Goal: Task Accomplishment & Management: Complete application form

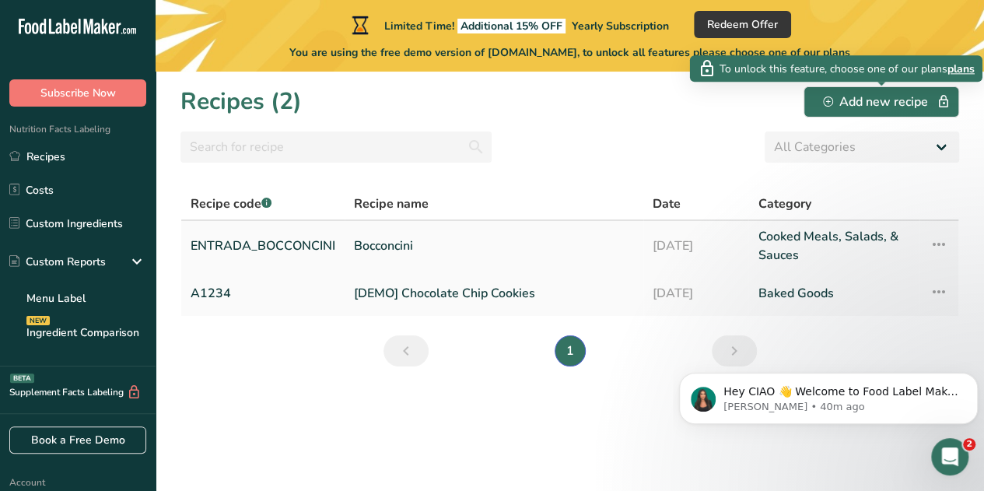
click at [392, 246] on link "Bocconcini" at bounding box center [494, 245] width 280 height 37
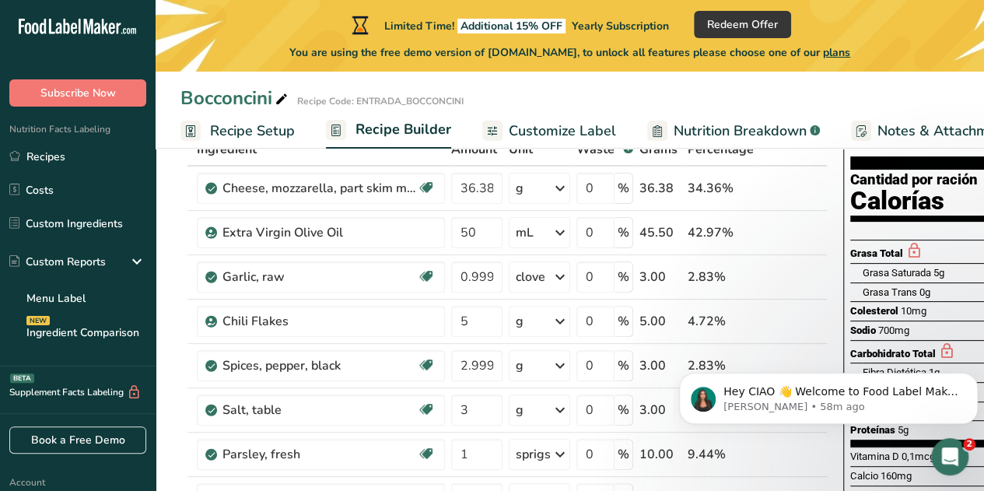
scroll to position [107, 0]
click at [749, 24] on span "Redeem Offer" at bounding box center [742, 24] width 71 height 16
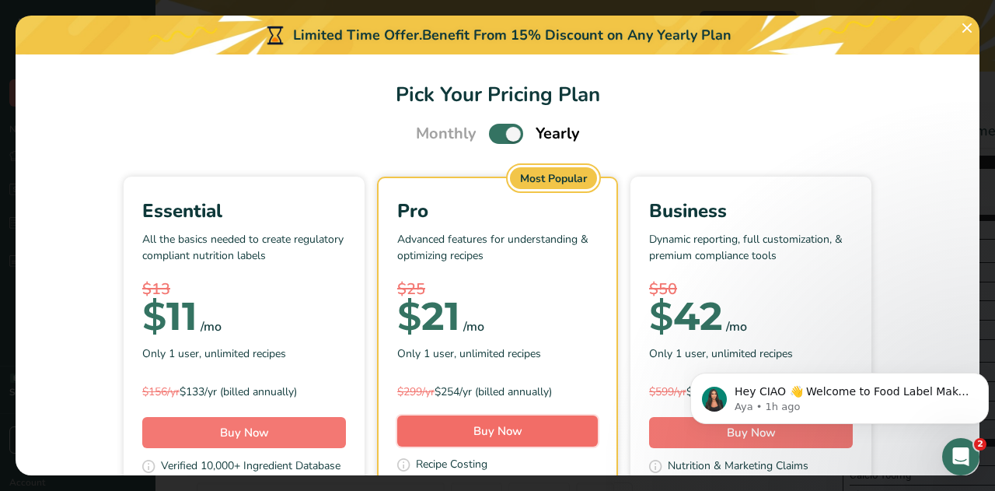
click at [457, 433] on button "Buy Now" at bounding box center [497, 430] width 201 height 31
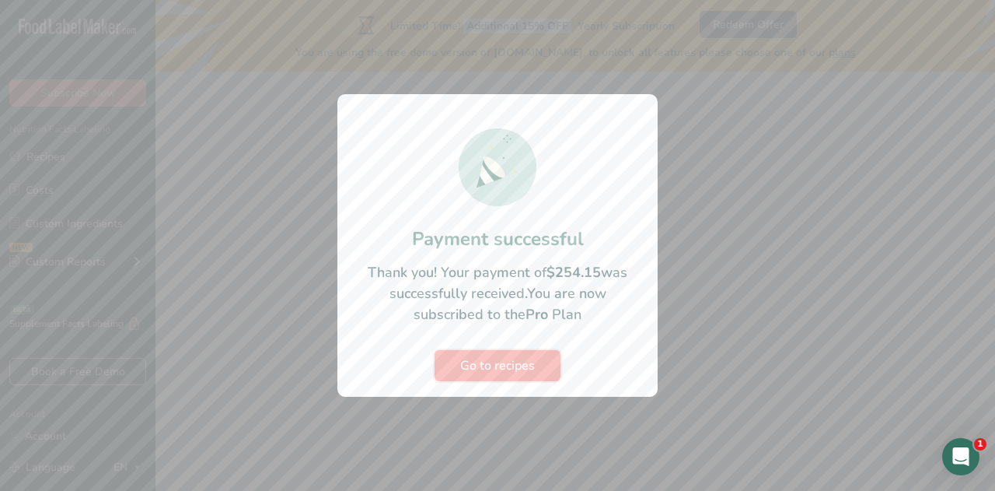
click at [491, 362] on span "Go to recipes" at bounding box center [497, 365] width 75 height 19
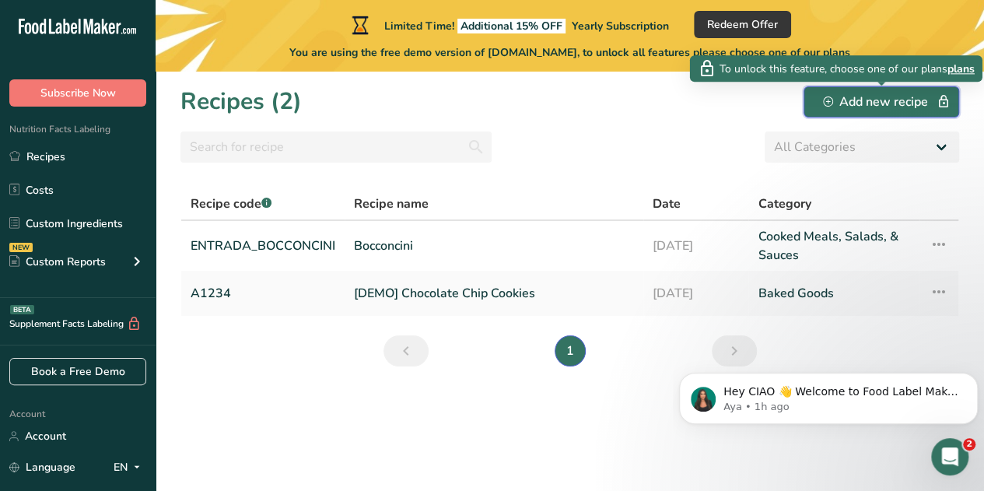
click at [865, 93] on div "Add new recipe" at bounding box center [881, 102] width 117 height 19
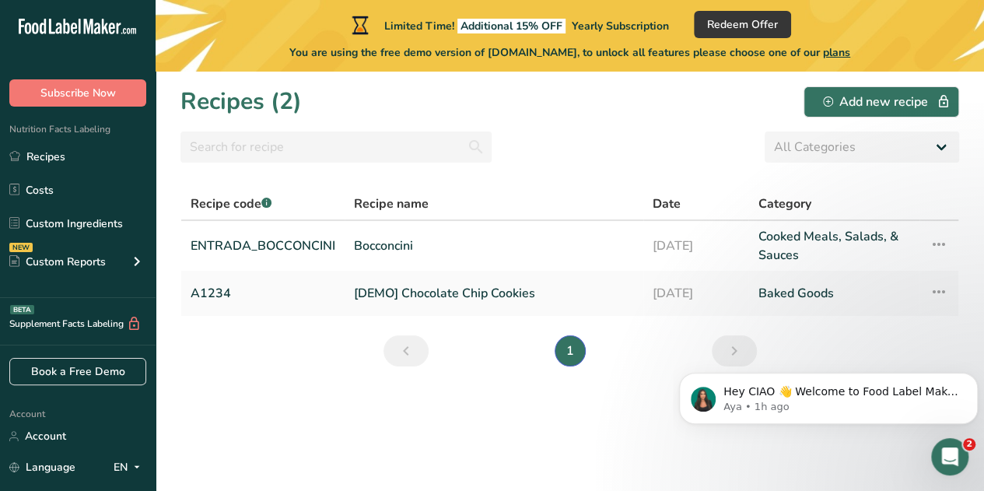
click at [592, 171] on section "Recipes (2) Add new recipe All Categories Baked Goods [GEOGRAPHIC_DATA] Confect…" at bounding box center [569, 281] width 828 height 419
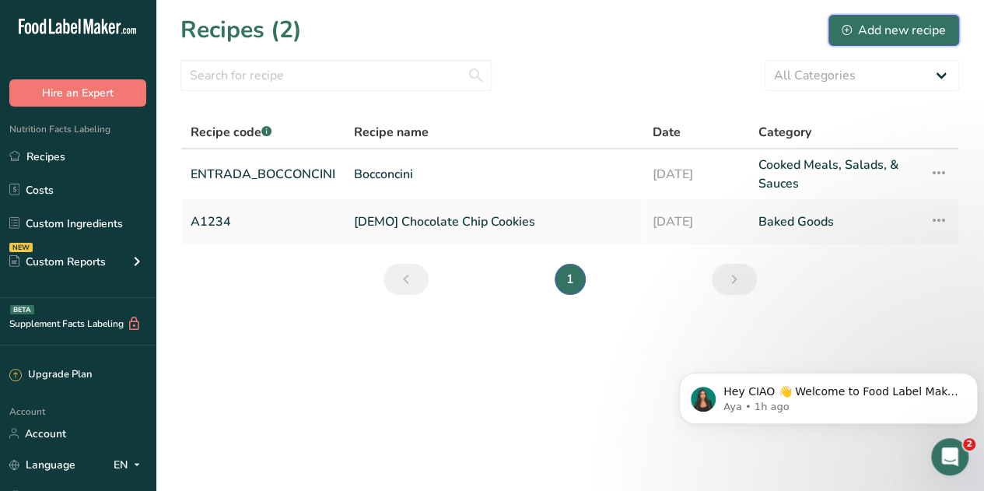
click at [860, 38] on div "Add new recipe" at bounding box center [893, 30] width 104 height 19
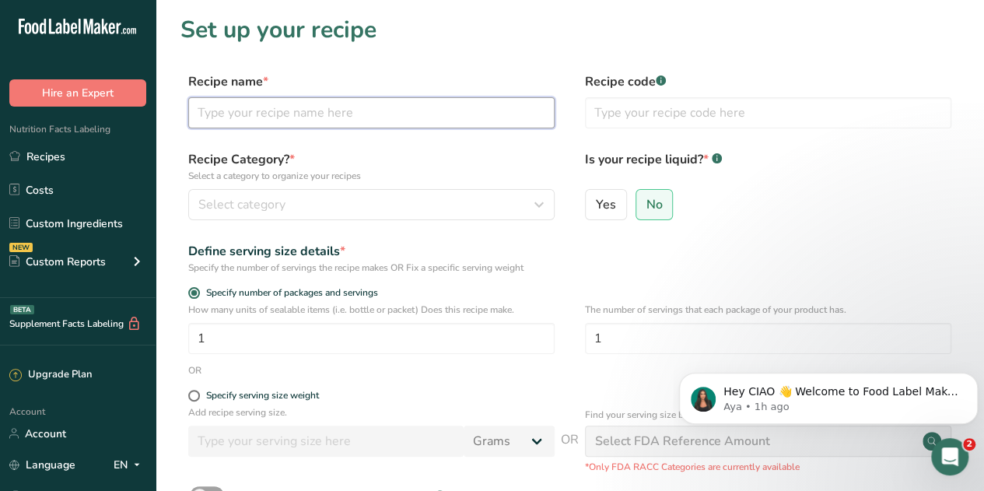
click at [313, 108] on input "text" at bounding box center [371, 112] width 366 height 31
type input "Lasagna alla Bolognese"
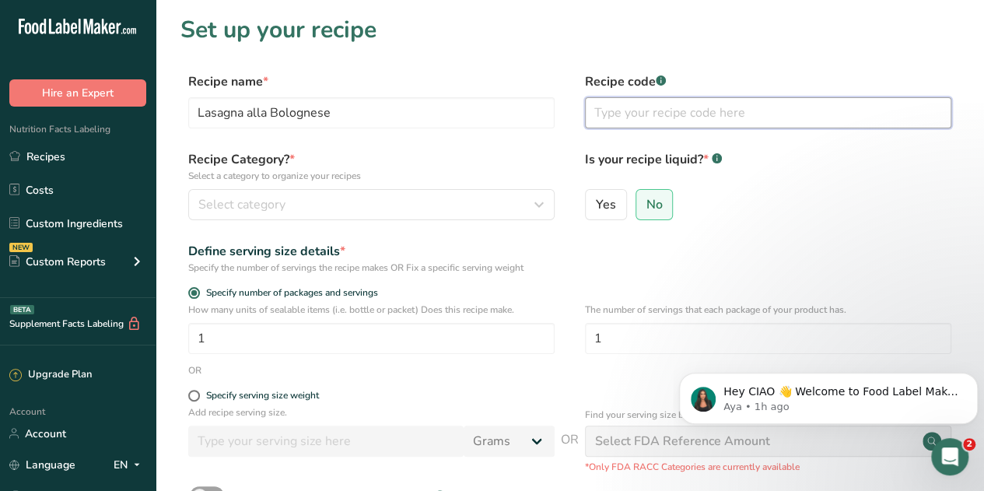
click at [608, 111] on input "text" at bounding box center [768, 112] width 366 height 31
type input "F"
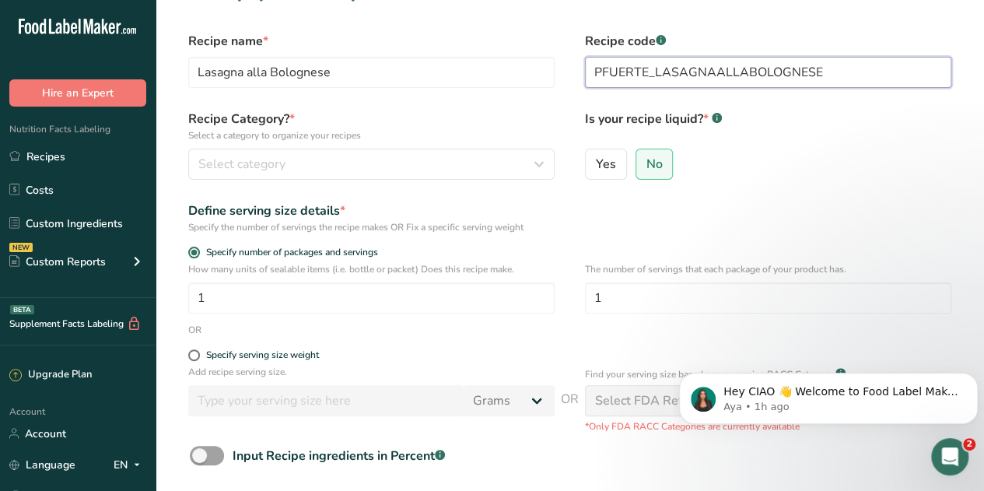
scroll to position [37, 0]
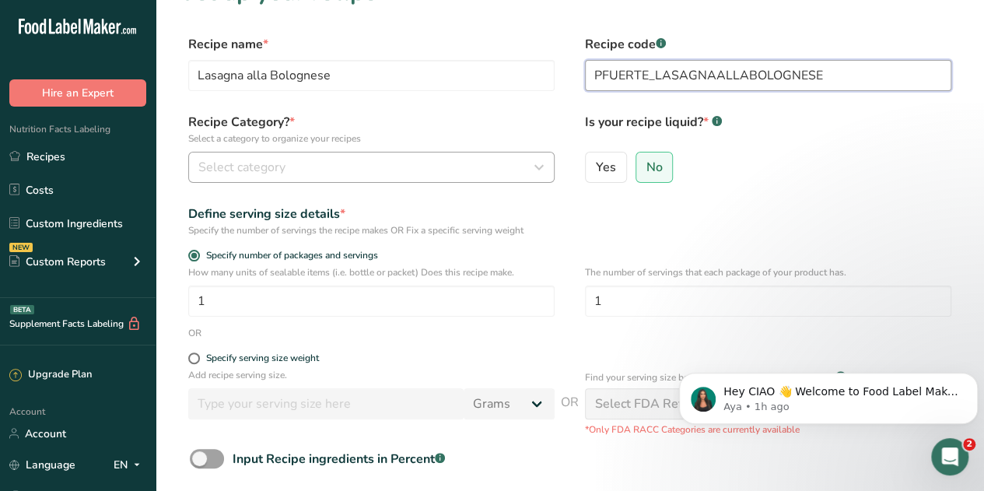
type input "PFUERTE_LASAGNAALLABOLOGNESE"
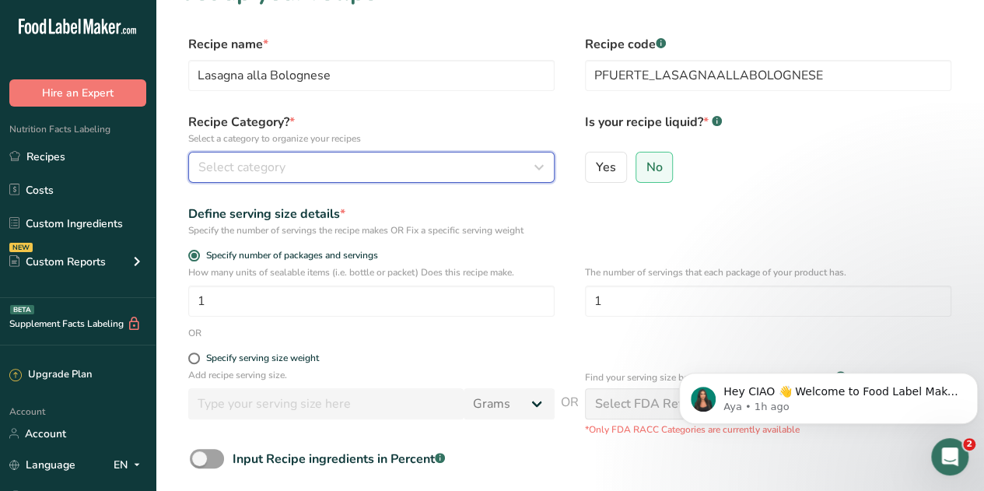
click at [437, 167] on div "Select category" at bounding box center [366, 167] width 337 height 19
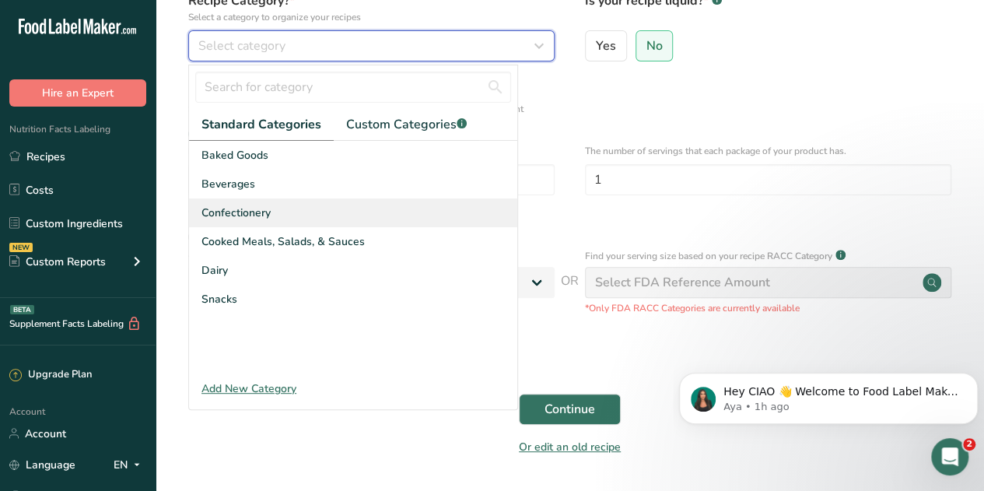
scroll to position [162, 0]
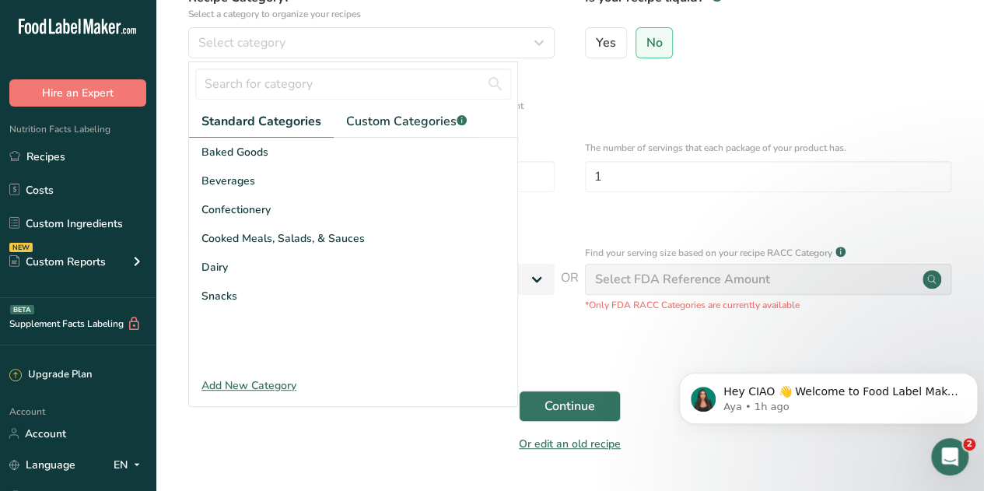
click at [260, 384] on div "Add New Category" at bounding box center [353, 385] width 328 height 16
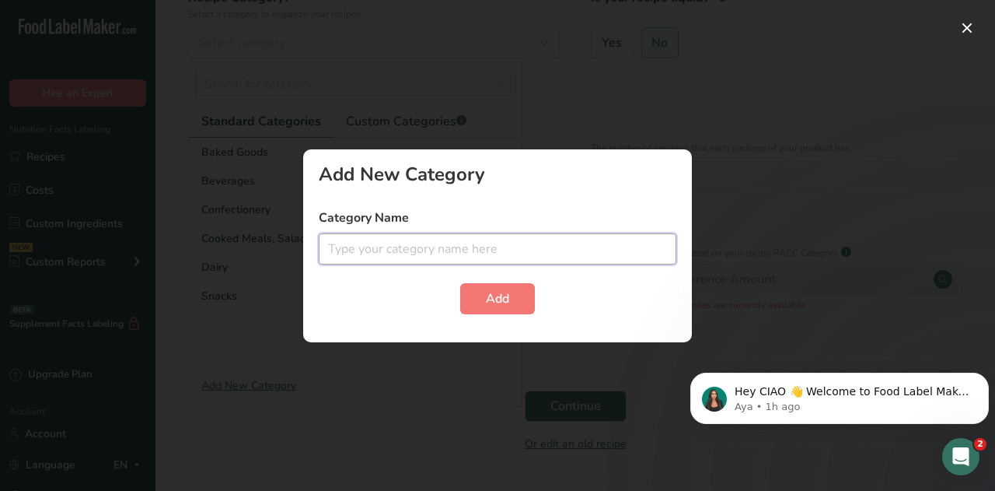
click at [350, 250] on input "text" at bounding box center [498, 248] width 358 height 31
type input "p"
type input "Plato Fuerte"
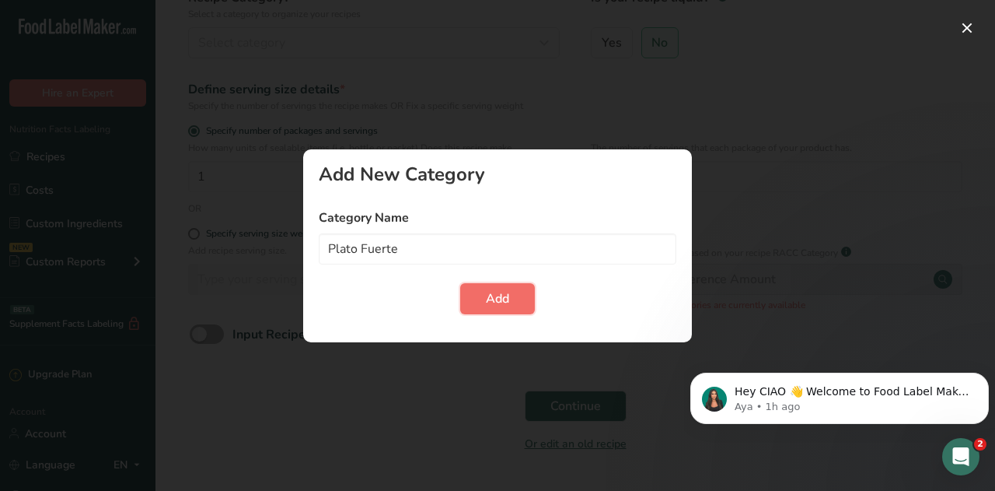
click at [491, 296] on span "Add" at bounding box center [497, 298] width 23 height 19
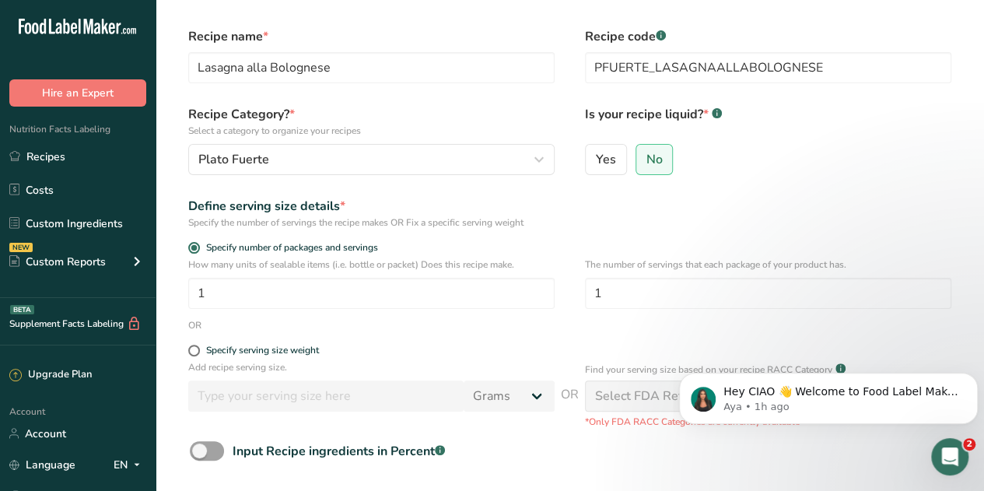
scroll to position [0, 0]
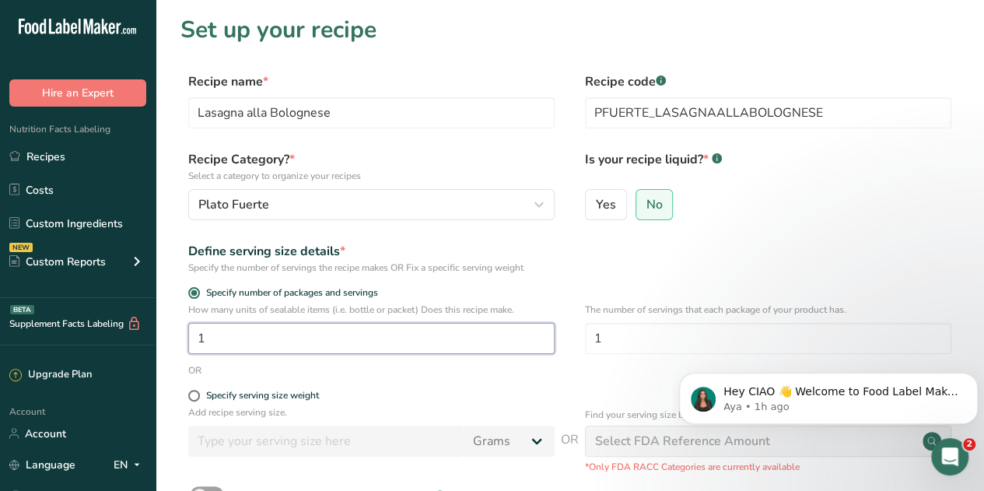
click at [271, 335] on input "1" at bounding box center [371, 338] width 366 height 31
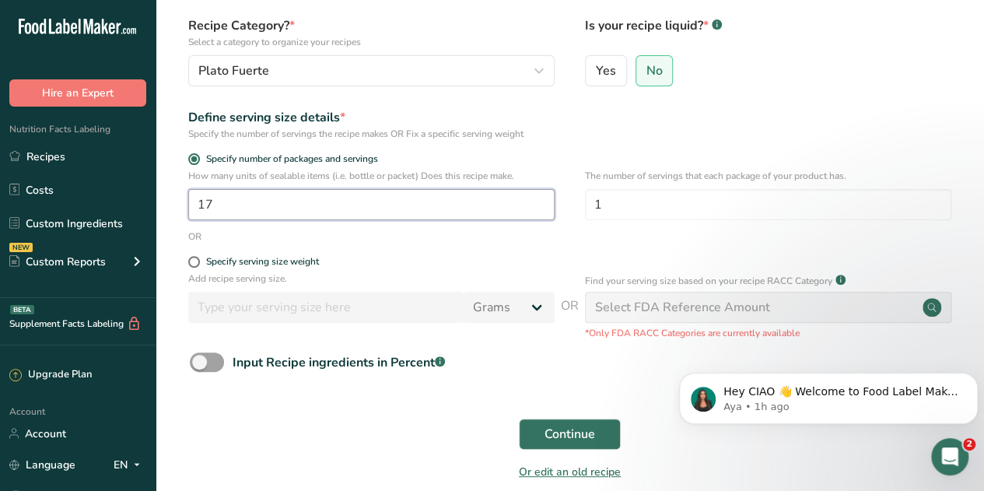
scroll to position [92, 0]
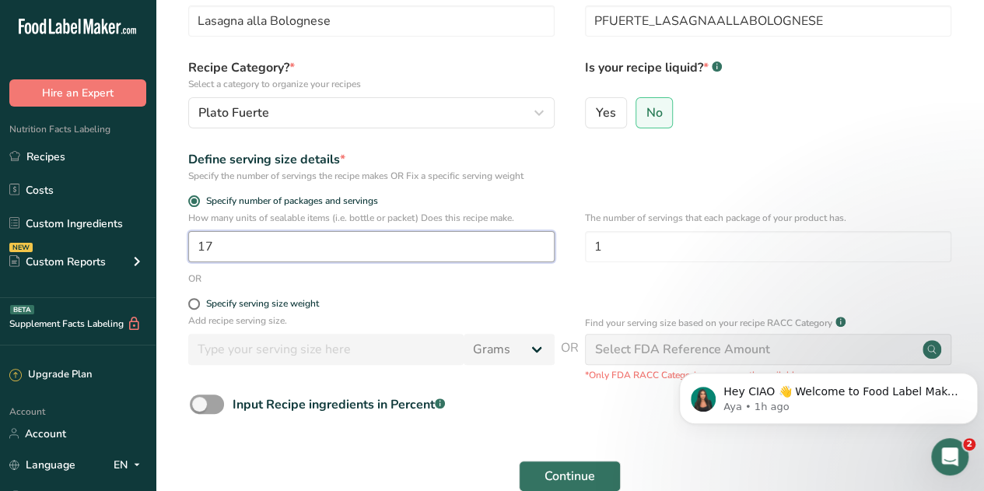
type input "17"
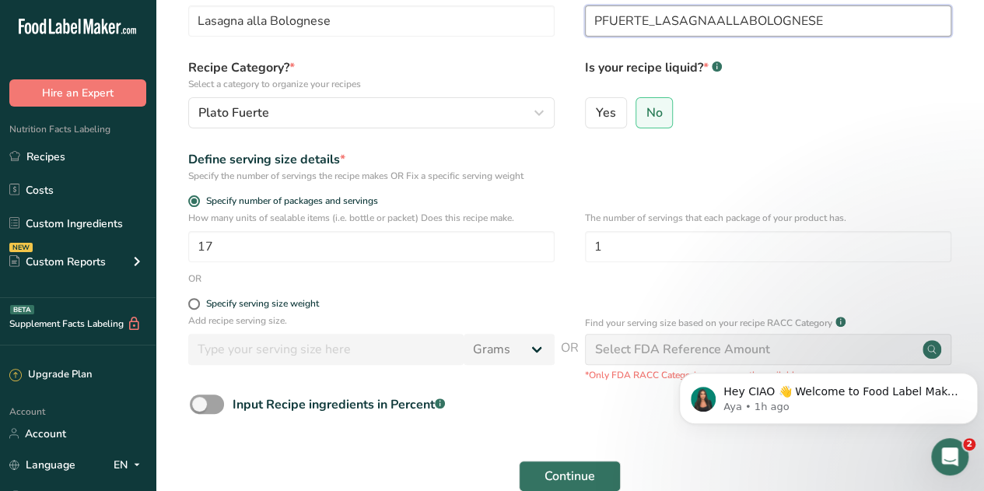
drag, startPoint x: 695, startPoint y: 194, endPoint x: 650, endPoint y: 23, distance: 177.6
click at [650, 23] on input "PFUERTE_LASAGNAALLABOLOGNESE" at bounding box center [768, 20] width 366 height 31
drag, startPoint x: 655, startPoint y: 23, endPoint x: 585, endPoint y: 26, distance: 70.8
click at [585, 26] on input "PFUERTE_LASAGNAALLABOLOGNESE" at bounding box center [768, 20] width 366 height 31
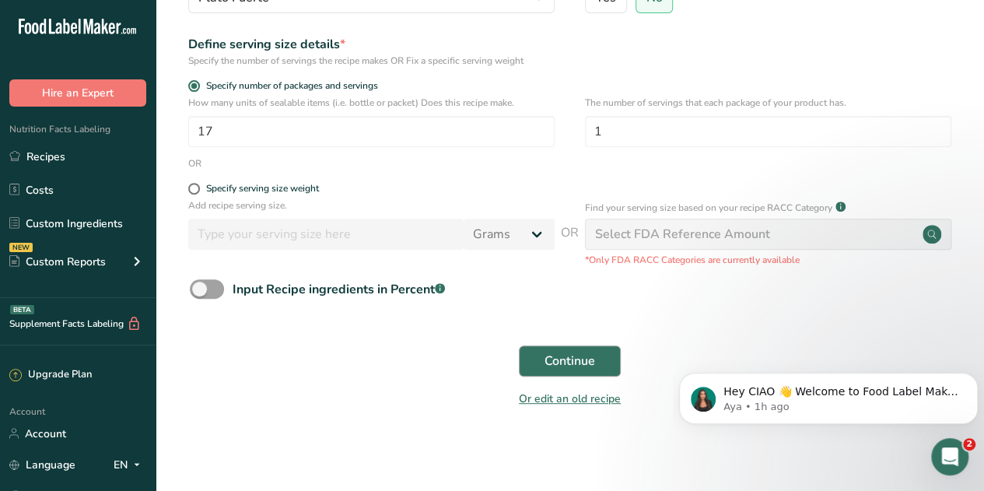
type input "LASAGNAALLABOLOGNESE"
click at [577, 350] on button "Continue" at bounding box center [570, 360] width 102 height 31
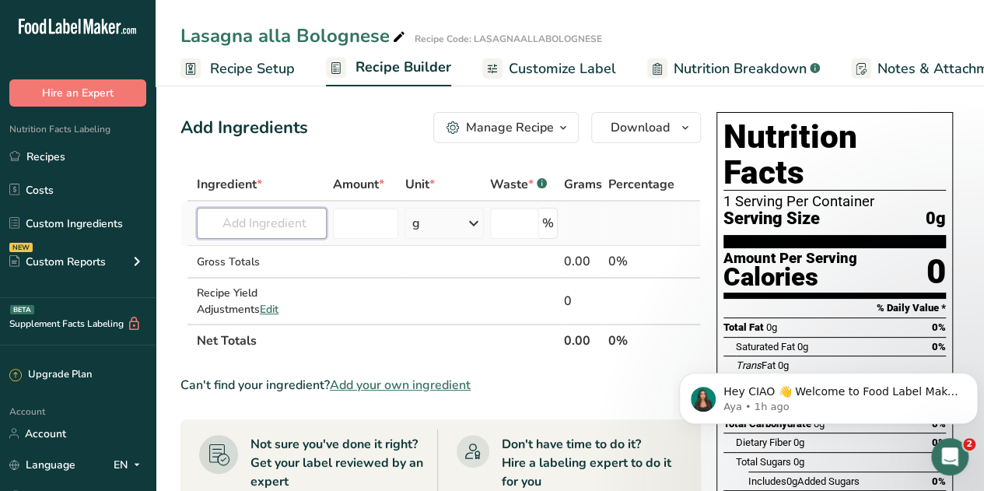
click at [263, 222] on input "text" at bounding box center [262, 223] width 130 height 31
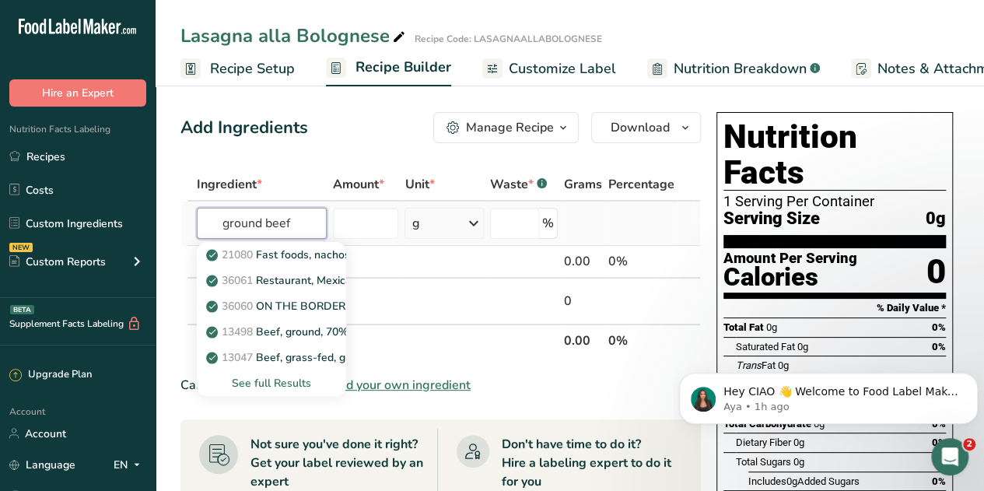
type input "ground beef"
click at [243, 383] on div "See full Results" at bounding box center [271, 383] width 124 height 16
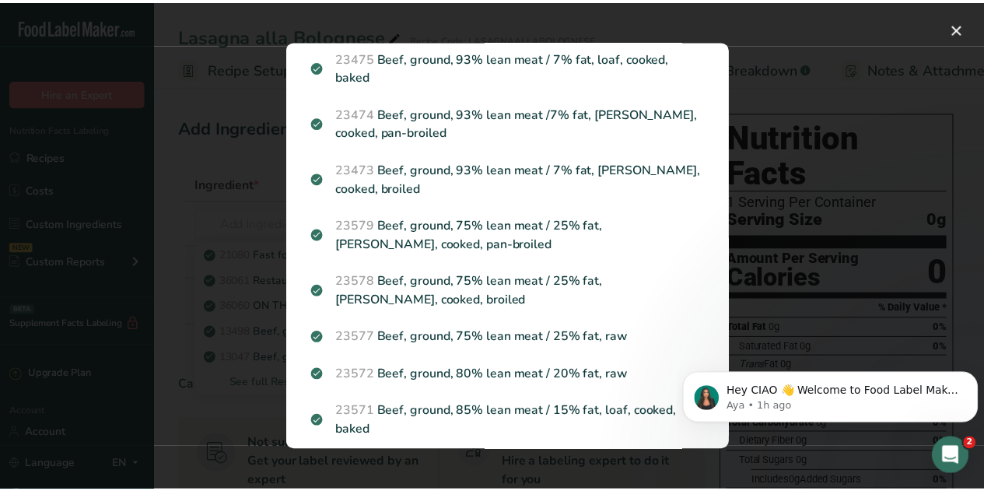
scroll to position [436, 0]
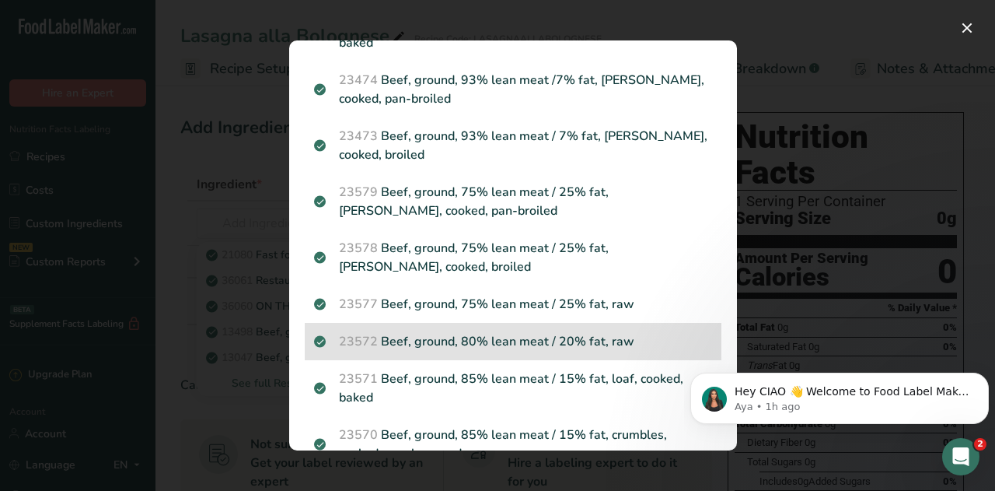
click at [549, 338] on p "23572 Beef, ground, 80% lean meat / 20% fat, raw" at bounding box center [513, 341] width 398 height 19
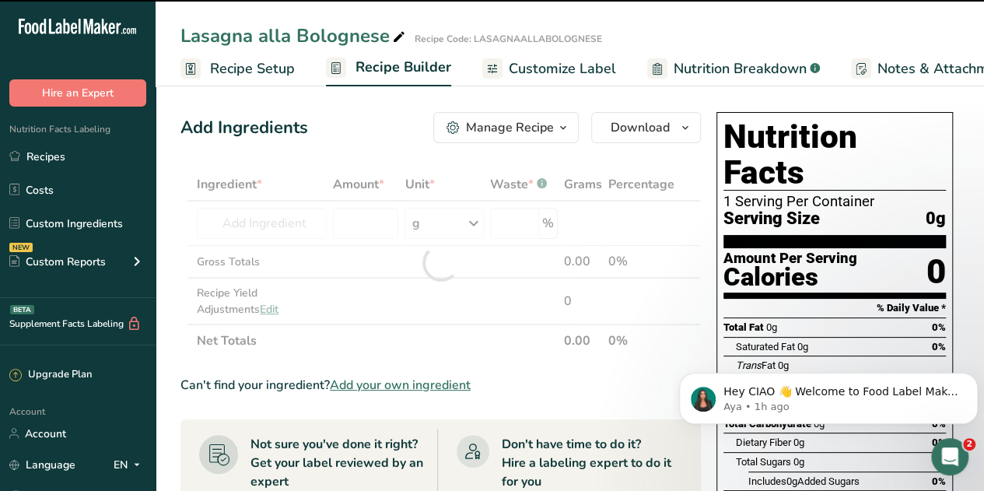
type input "0"
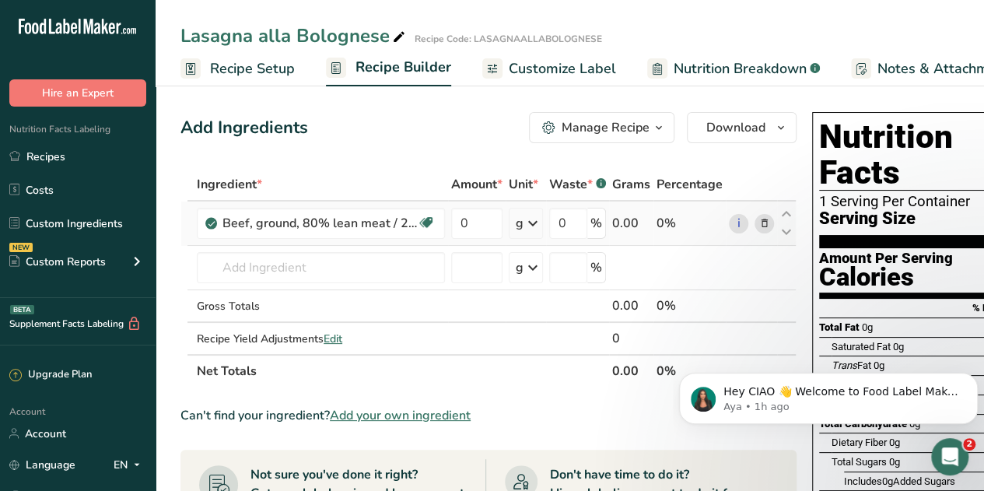
click at [526, 226] on icon at bounding box center [532, 223] width 19 height 28
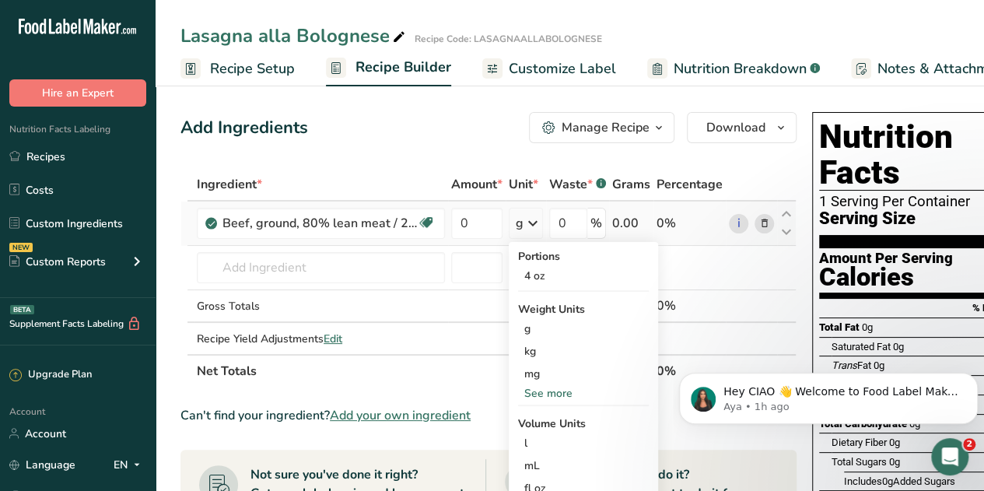
click at [548, 391] on div "See more" at bounding box center [583, 393] width 131 height 16
click at [539, 419] on div "lb" at bounding box center [583, 418] width 131 height 23
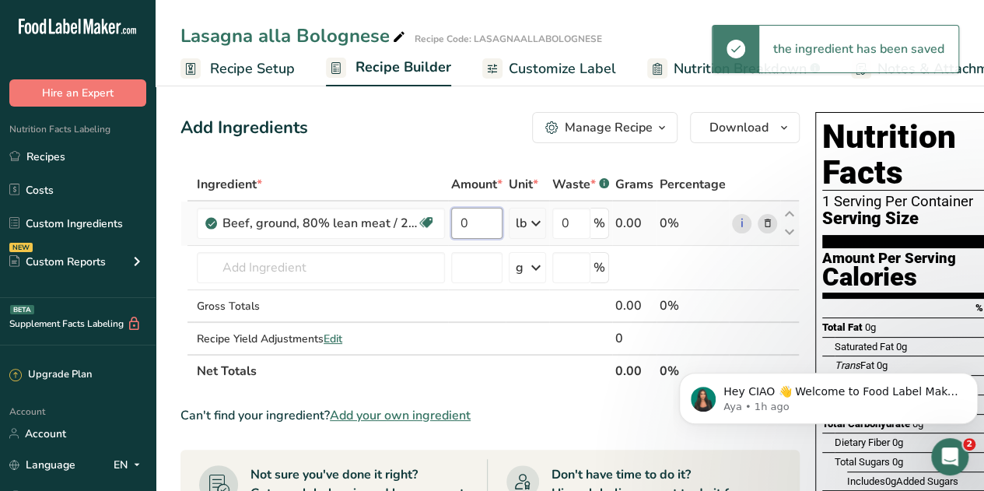
click at [471, 222] on input "0" at bounding box center [476, 223] width 51 height 31
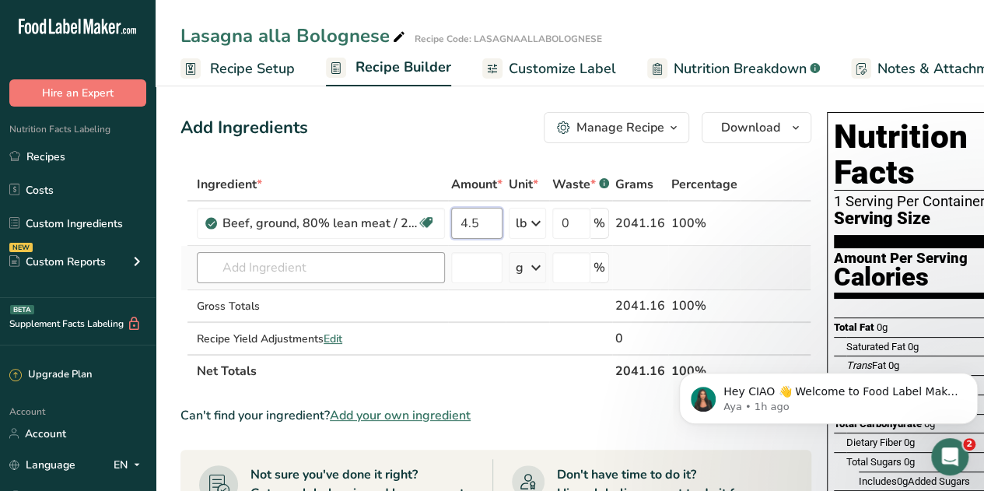
type input "4.5"
click at [350, 278] on div "Ingredient * Amount * Unit * Waste * .a-a{fill:#347362;}.b-a{fill:#fff;} Grams …" at bounding box center [495, 277] width 631 height 219
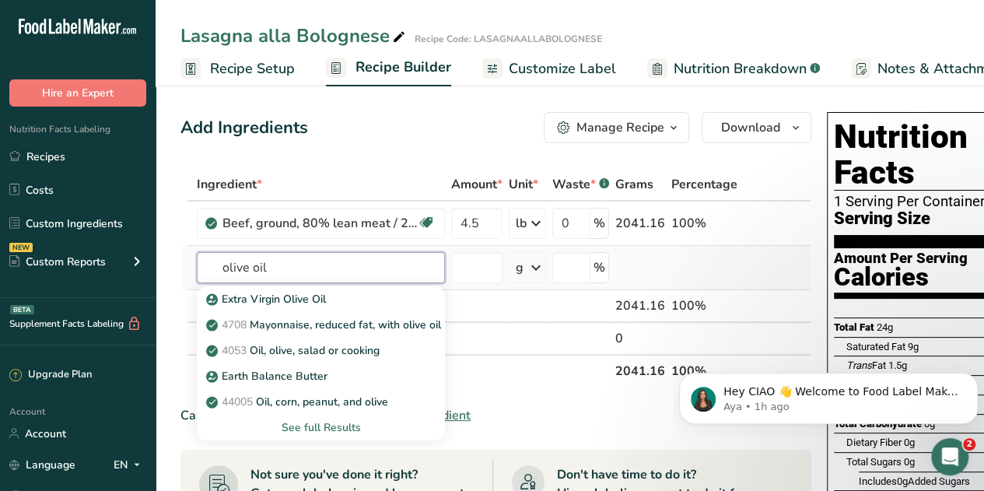
type input "olive oil"
click at [313, 424] on div "See full Results" at bounding box center [320, 427] width 223 height 16
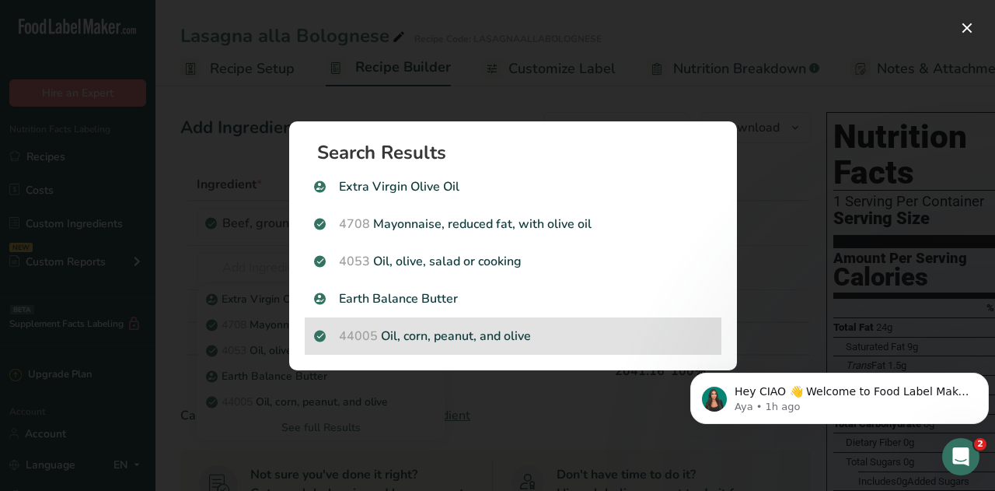
click at [512, 333] on p "44005 Oil, corn, peanut, and olive" at bounding box center [513, 336] width 398 height 19
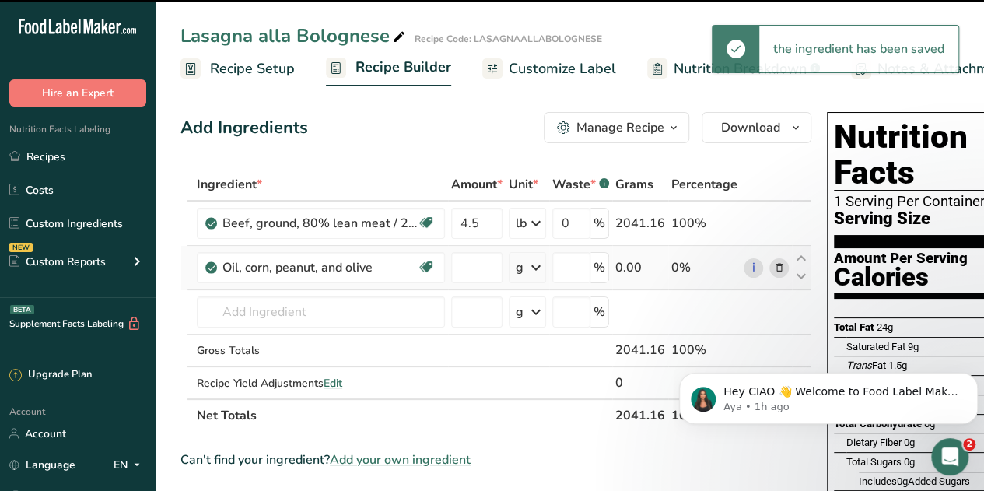
type input "0"
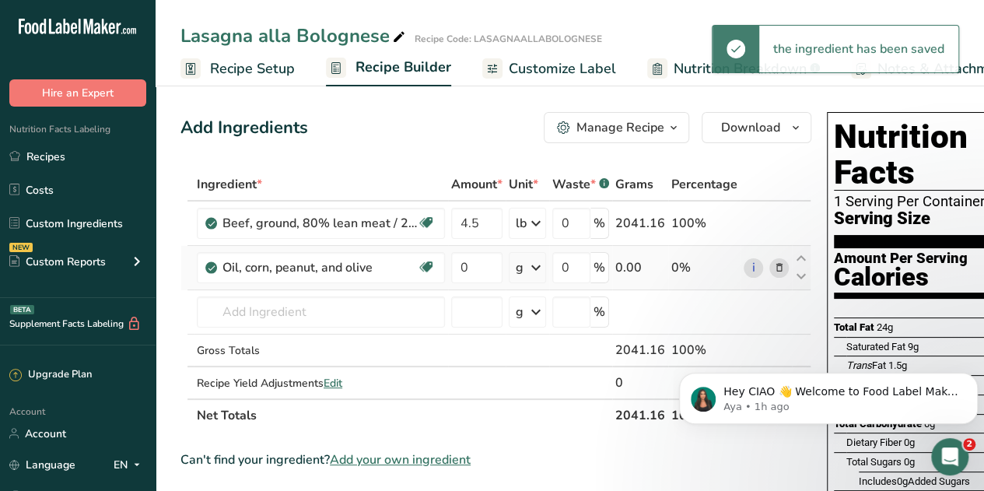
click at [543, 266] on icon at bounding box center [535, 267] width 19 height 28
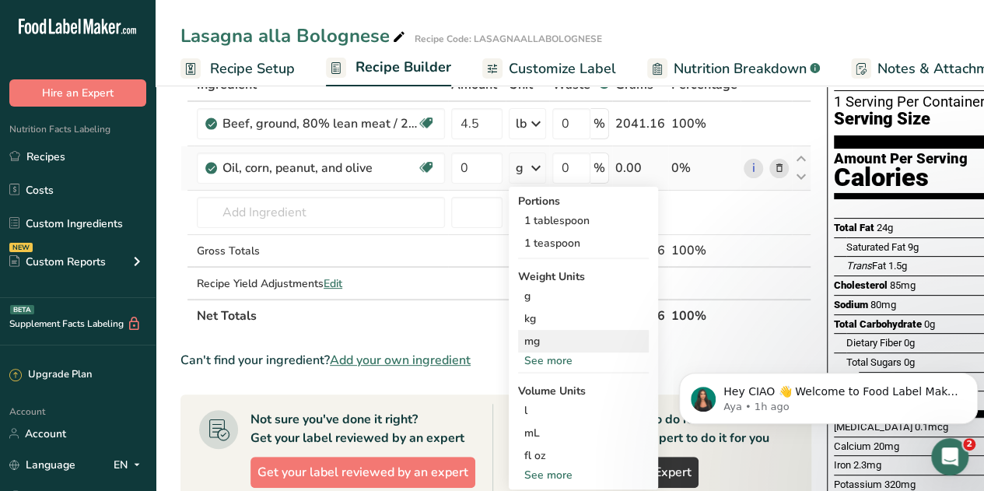
scroll to position [100, 0]
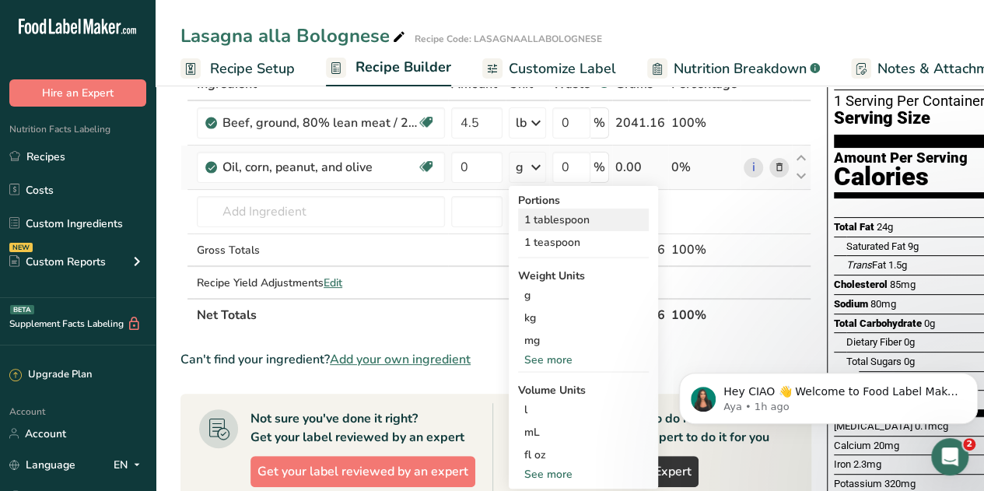
click at [557, 225] on div "1 tablespoon" at bounding box center [583, 219] width 131 height 23
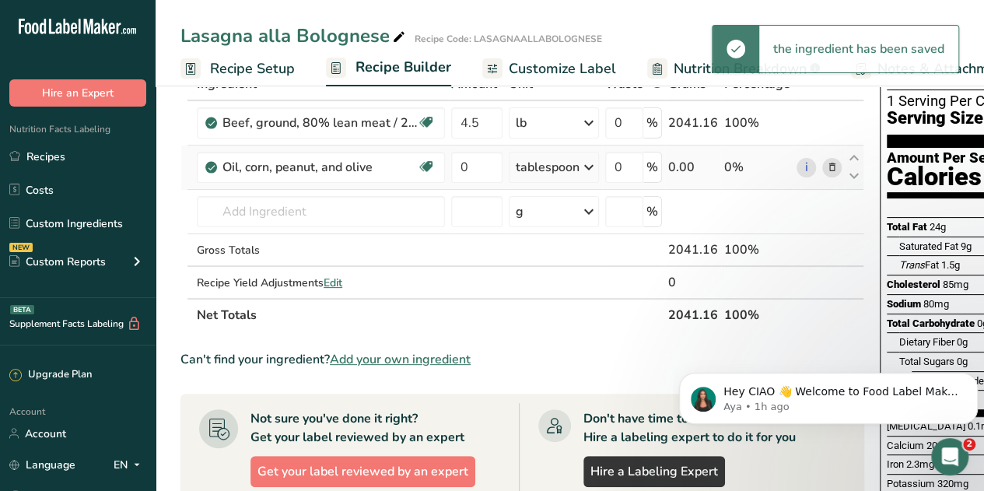
click at [582, 161] on icon at bounding box center [588, 167] width 19 height 28
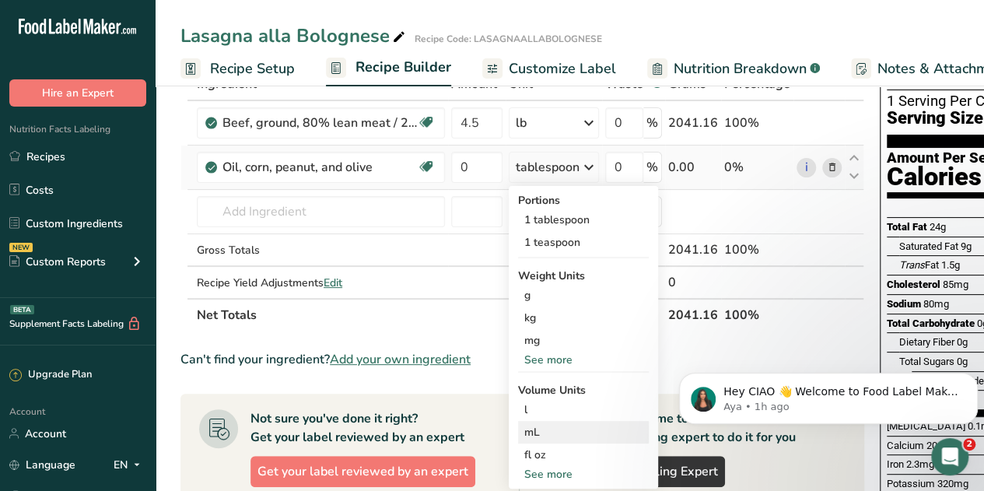
click at [533, 435] on div "mL" at bounding box center [583, 432] width 118 height 16
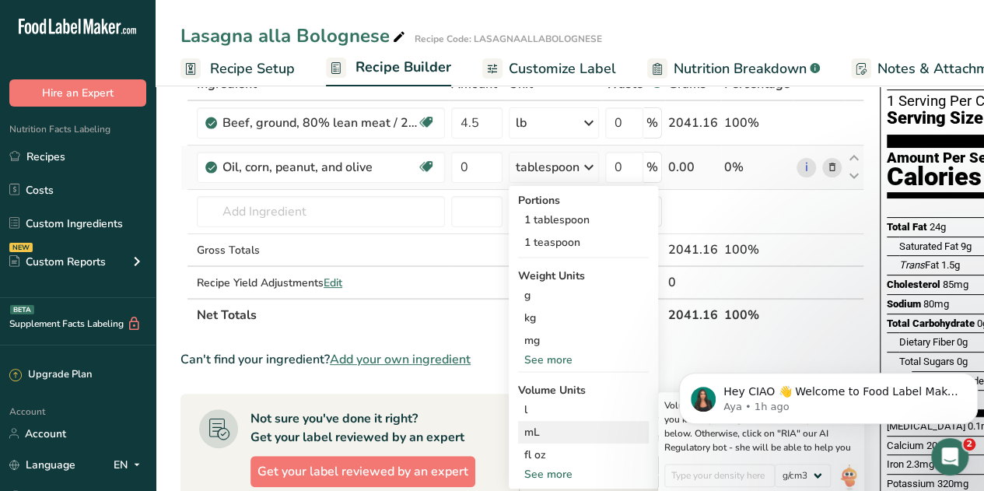
click at [538, 435] on div "mL" at bounding box center [583, 432] width 118 height 16
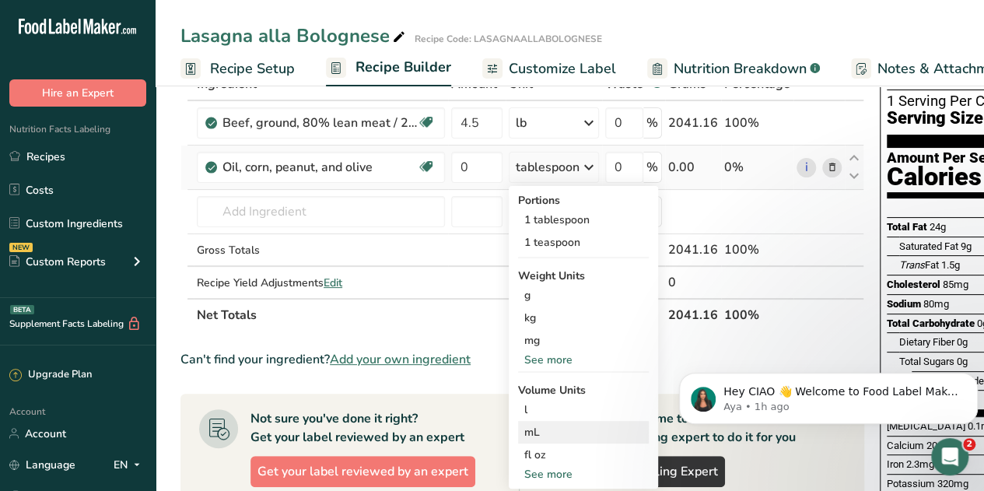
click at [536, 435] on div "mL" at bounding box center [583, 432] width 118 height 16
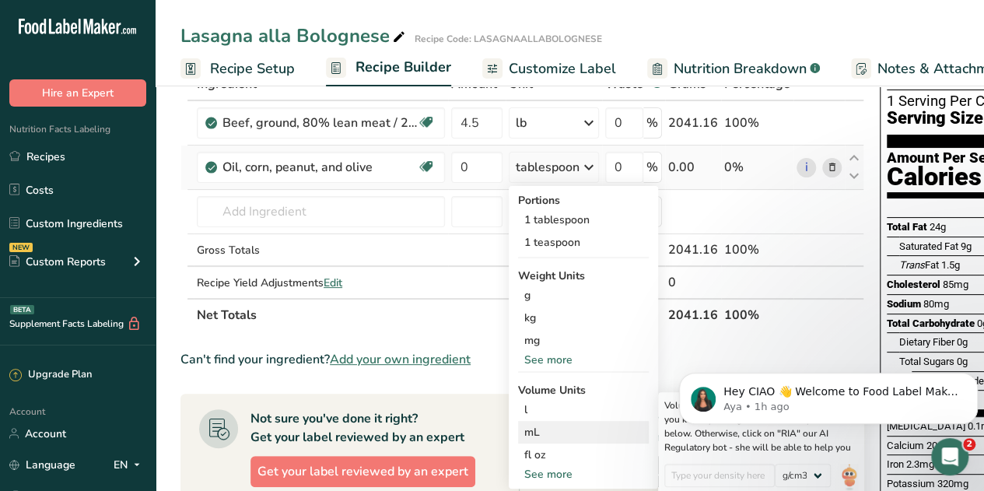
click at [536, 435] on div "mL" at bounding box center [583, 432] width 118 height 16
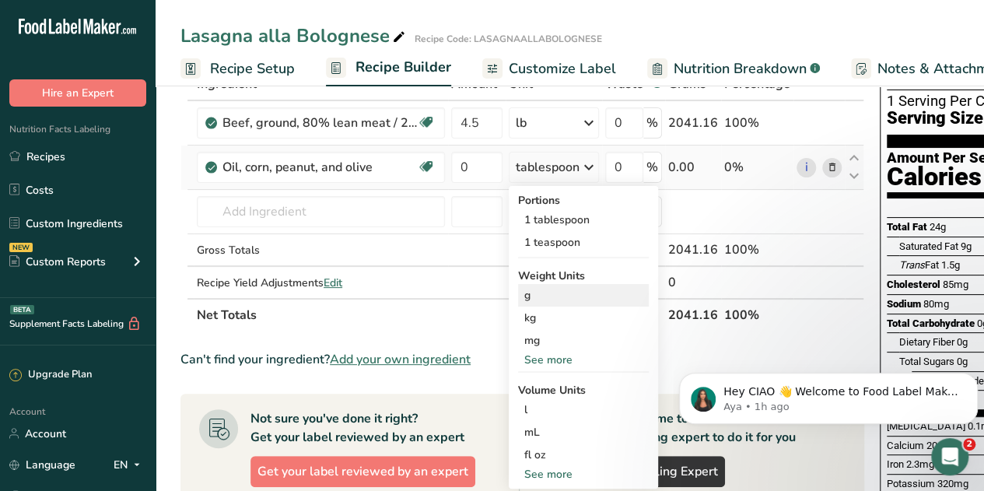
click at [530, 294] on div "g" at bounding box center [583, 295] width 131 height 23
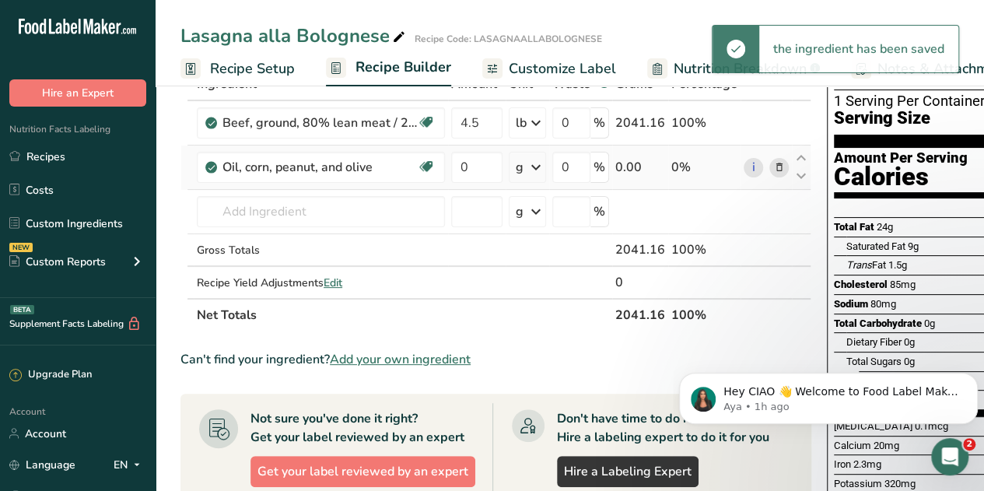
click at [536, 169] on icon at bounding box center [535, 167] width 19 height 28
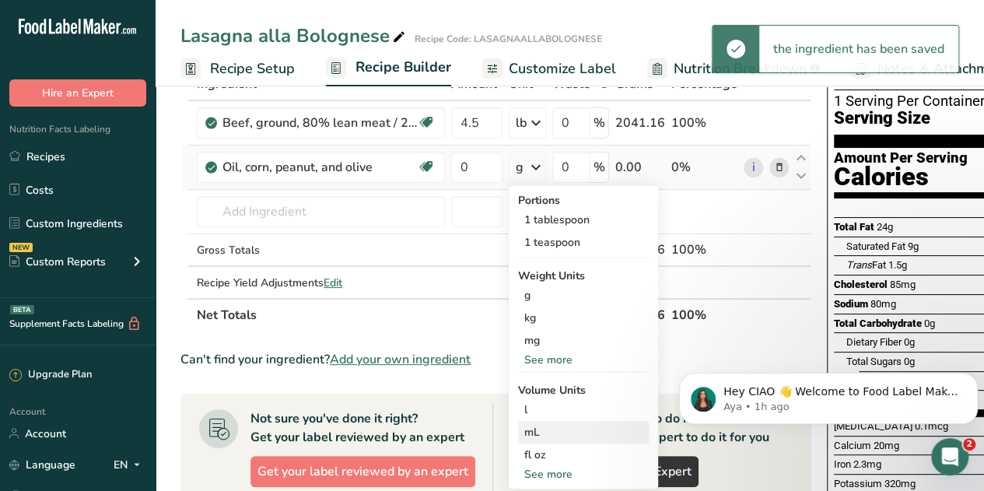
click at [540, 427] on div "mL" at bounding box center [583, 432] width 118 height 16
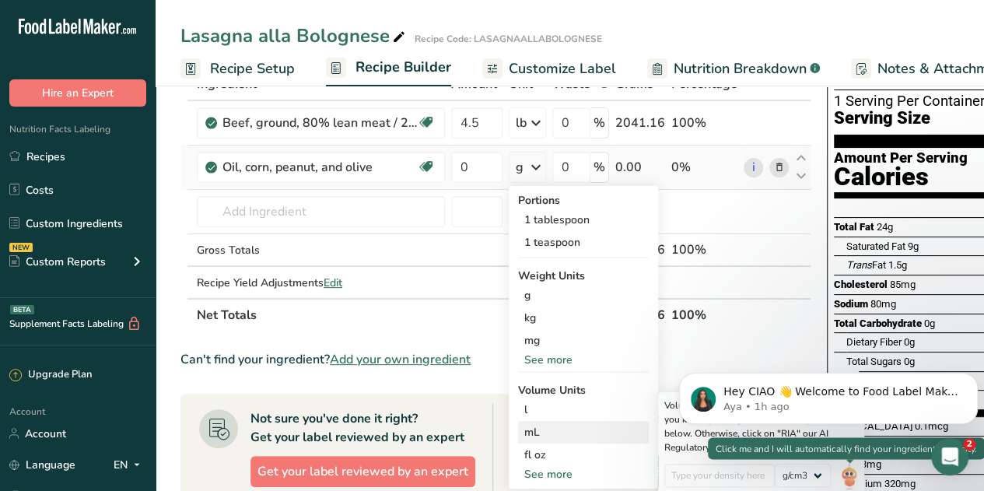
click at [855, 476] on img at bounding box center [848, 476] width 17 height 27
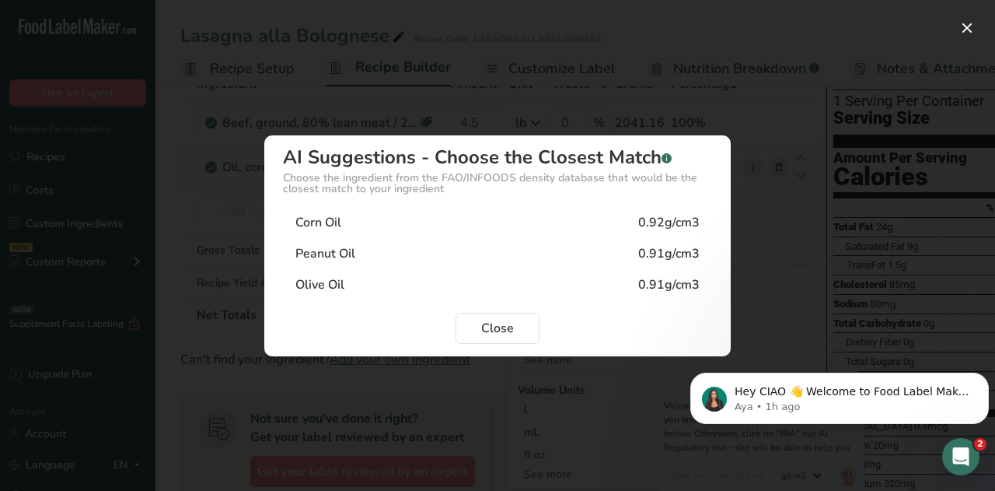
click at [325, 280] on div "Olive Oil" at bounding box center [319, 284] width 49 height 19
type input "0.91"
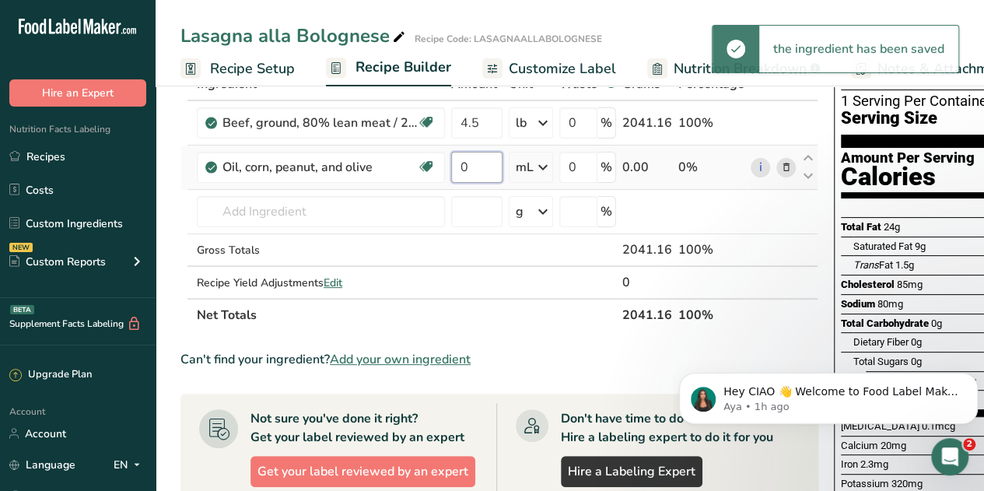
click at [472, 167] on input "0" at bounding box center [476, 167] width 51 height 31
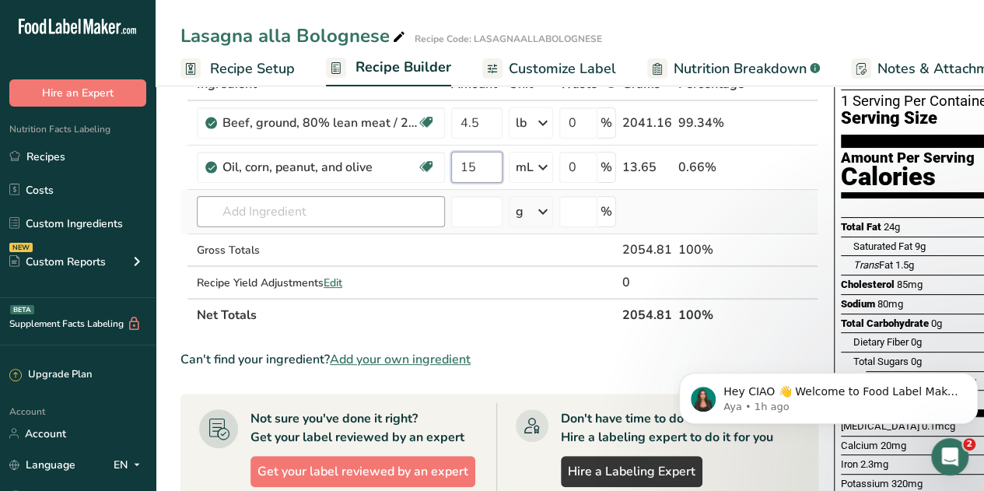
type input "15"
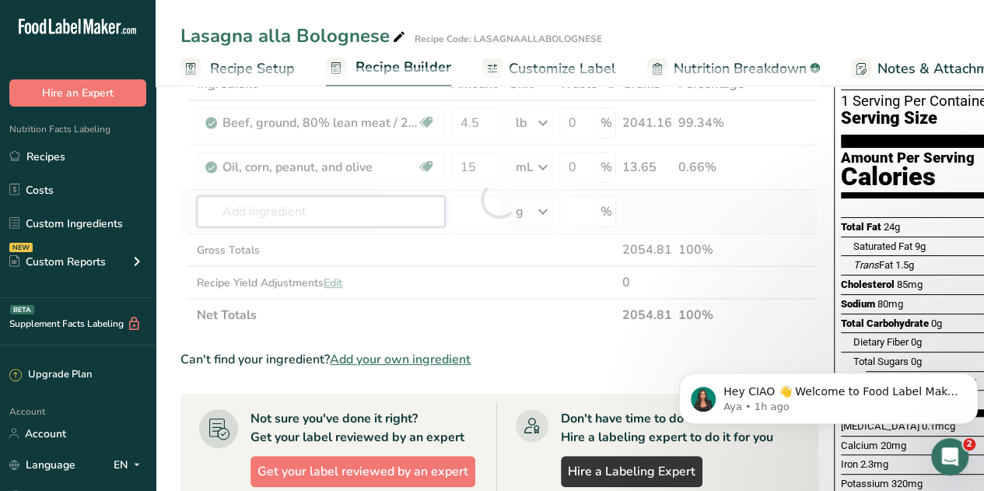
click at [333, 206] on div "Ingredient * Amount * Unit * Waste * .a-a{fill:#347362;}.b-a{fill:#fff;} Grams …" at bounding box center [499, 200] width 638 height 264
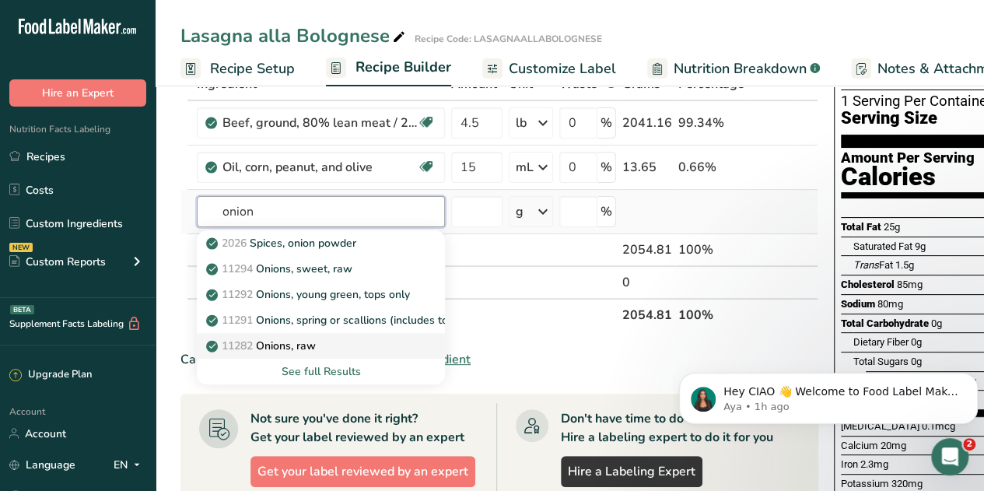
type input "onion"
click at [289, 346] on p "11282 Onions, raw" at bounding box center [262, 345] width 107 height 16
type input "Onions, raw"
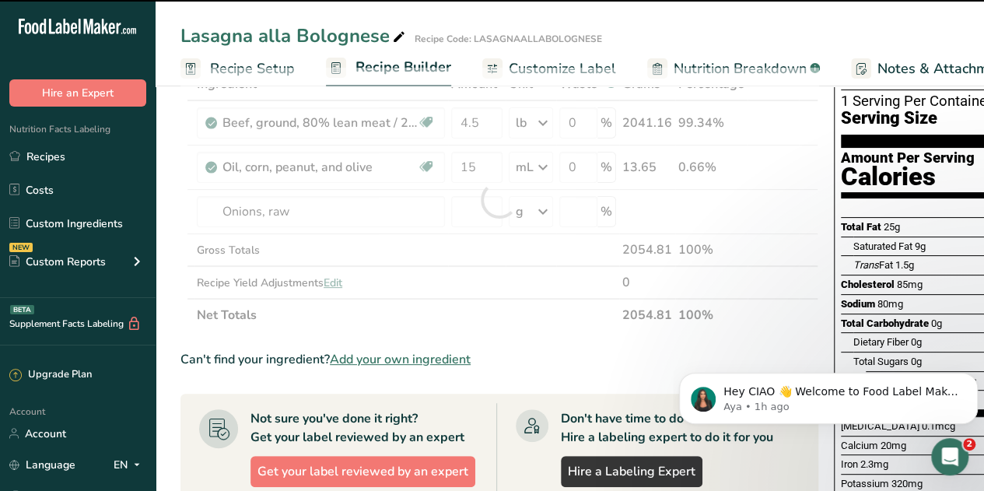
type input "0"
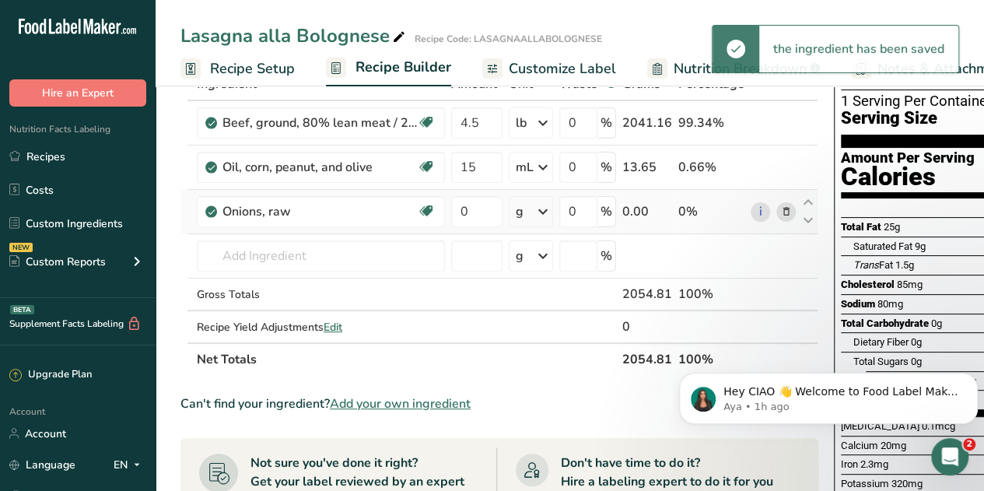
click at [547, 208] on icon at bounding box center [542, 211] width 19 height 28
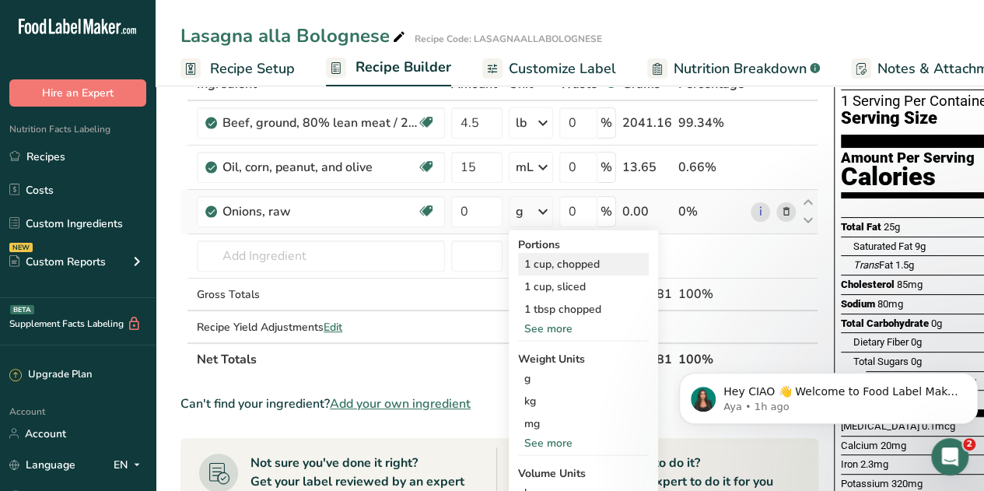
click at [550, 266] on div "1 cup, chopped" at bounding box center [583, 264] width 131 height 23
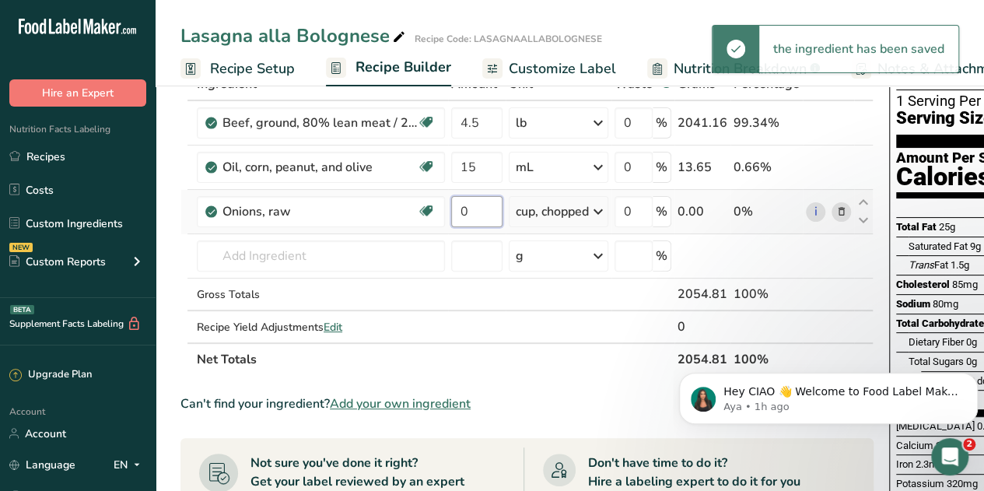
click at [470, 211] on input "0" at bounding box center [476, 211] width 51 height 31
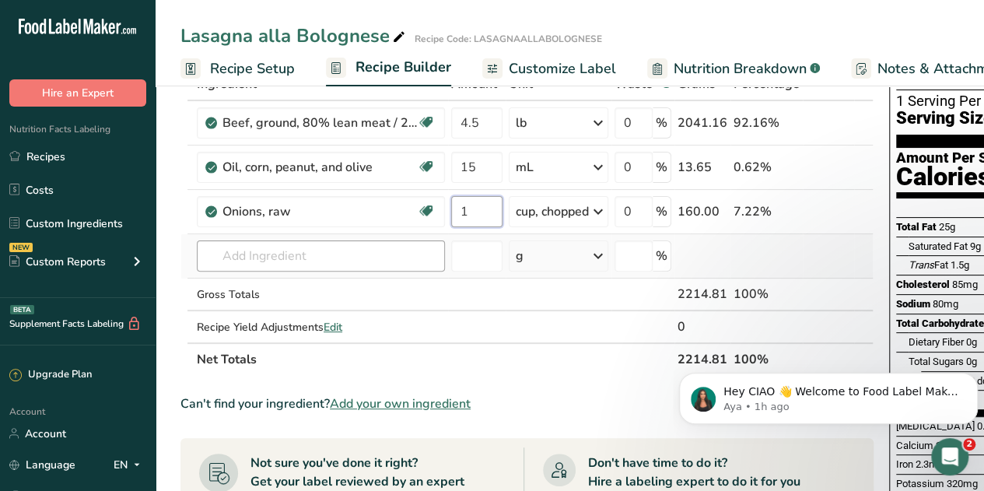
type input "1"
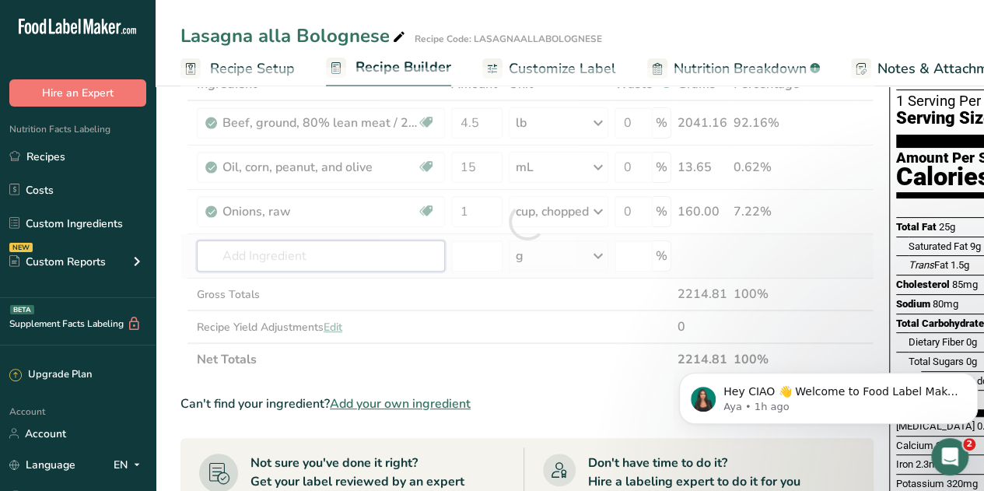
click at [336, 261] on div "Ingredient * Amount * Unit * Waste * .a-a{fill:#347362;}.b-a{fill:#fff;} Grams …" at bounding box center [526, 222] width 693 height 308
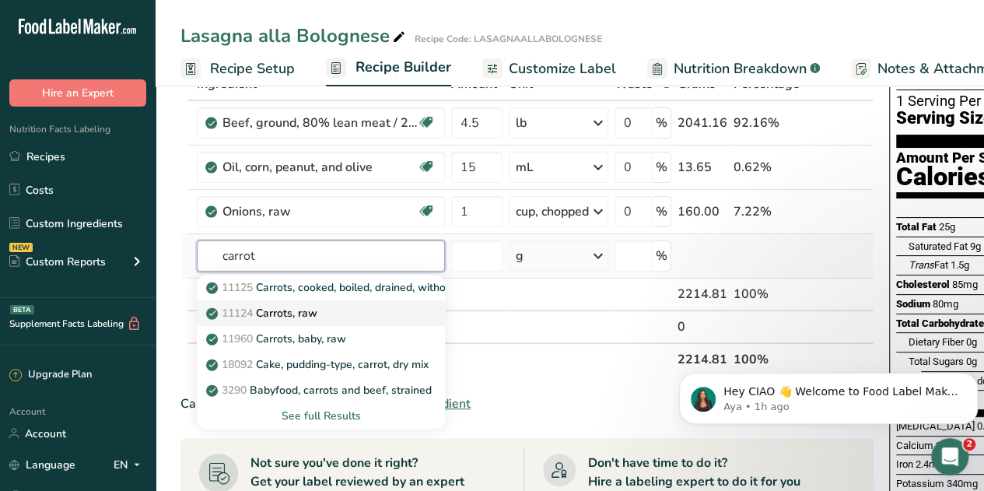
type input "carrot"
click at [294, 306] on p "11124 [GEOGRAPHIC_DATA], raw" at bounding box center [263, 313] width 108 height 16
type input "Carrots, raw"
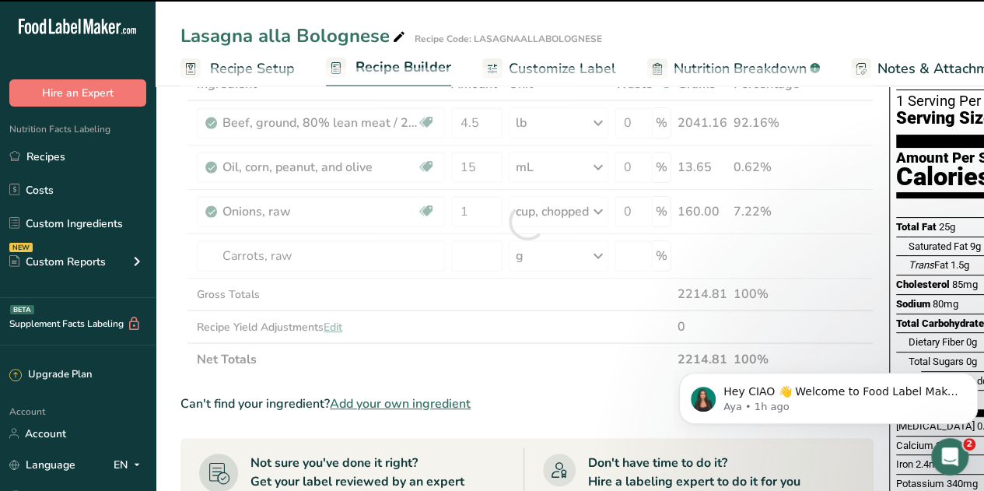
type input "0"
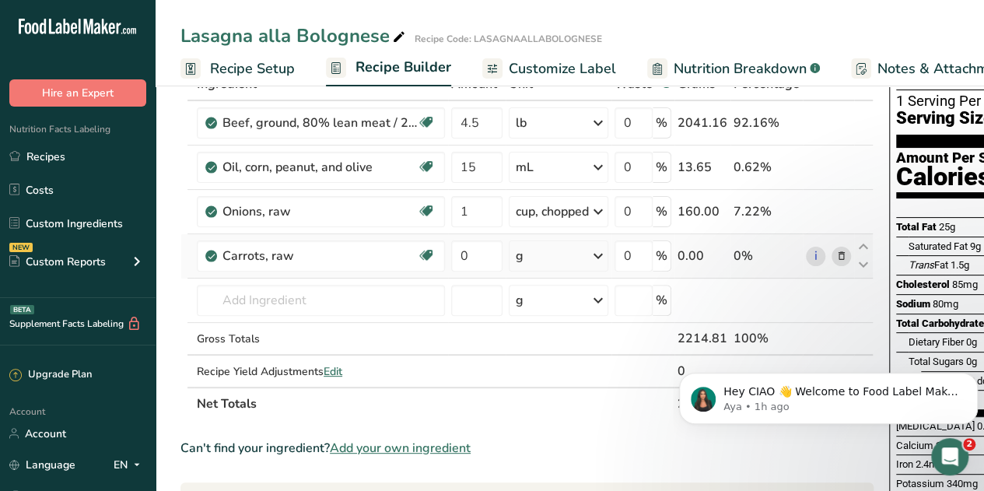
click at [599, 252] on icon at bounding box center [598, 256] width 19 height 28
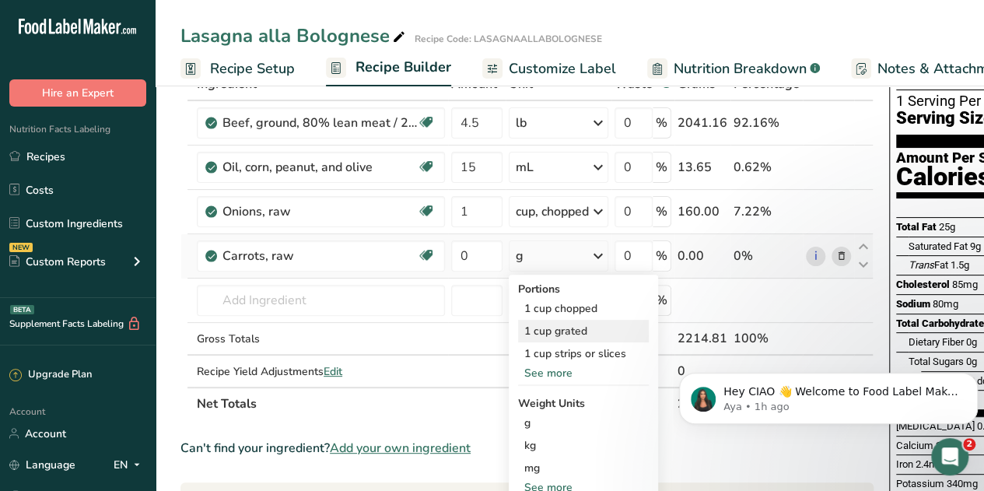
click at [550, 330] on div "1 cup grated" at bounding box center [583, 331] width 131 height 23
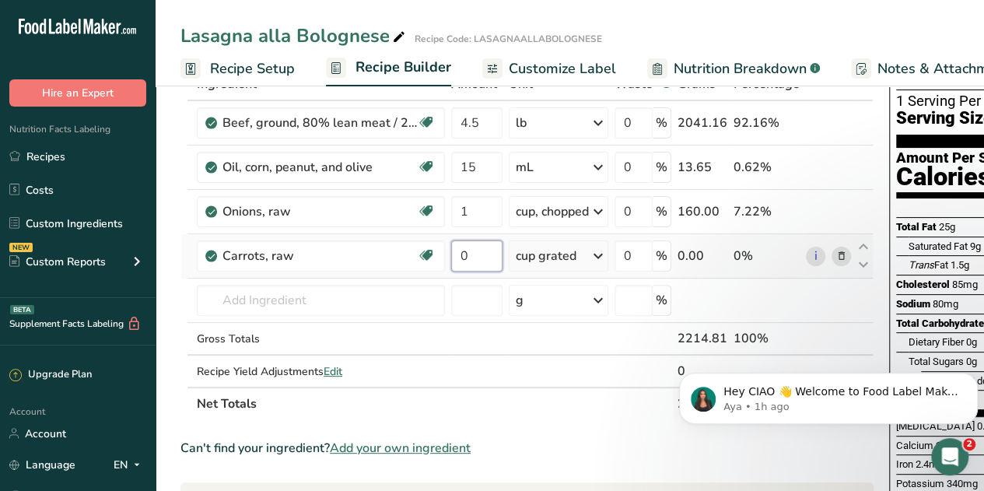
click at [474, 255] on input "0" at bounding box center [476, 255] width 51 height 31
type input "1.13"
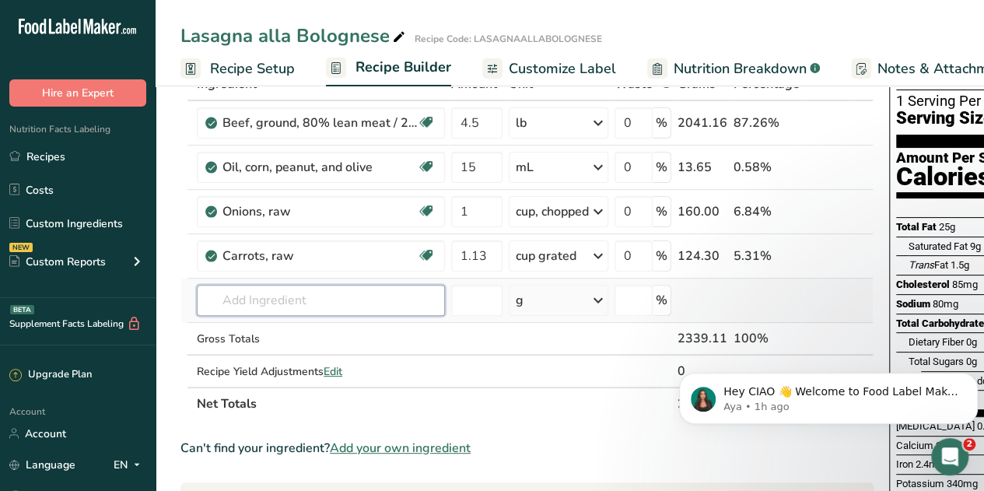
click at [400, 297] on div "Ingredient * Amount * Unit * Waste * .a-a{fill:#347362;}.b-a{fill:#fff;} Grams …" at bounding box center [526, 244] width 693 height 352
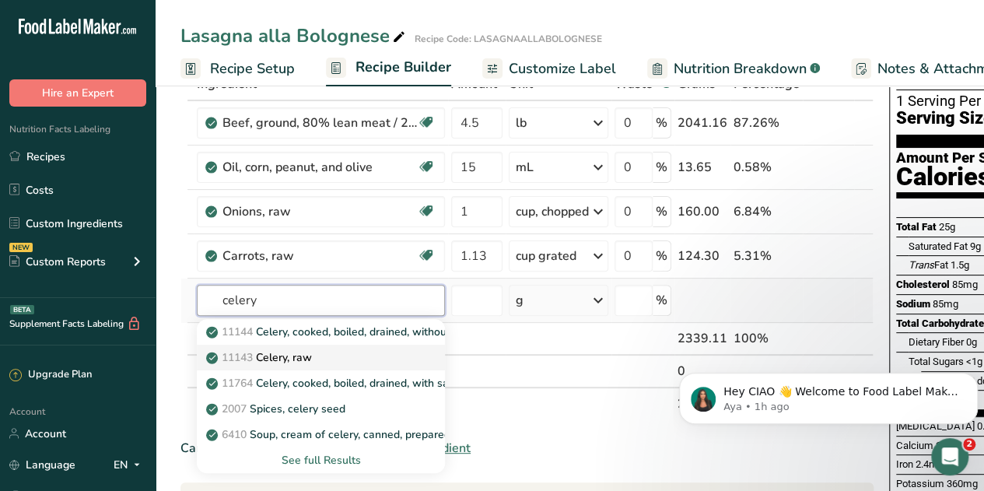
type input "celery"
click at [297, 358] on p "11143 Celery, raw" at bounding box center [260, 357] width 103 height 16
type input "Celery, raw"
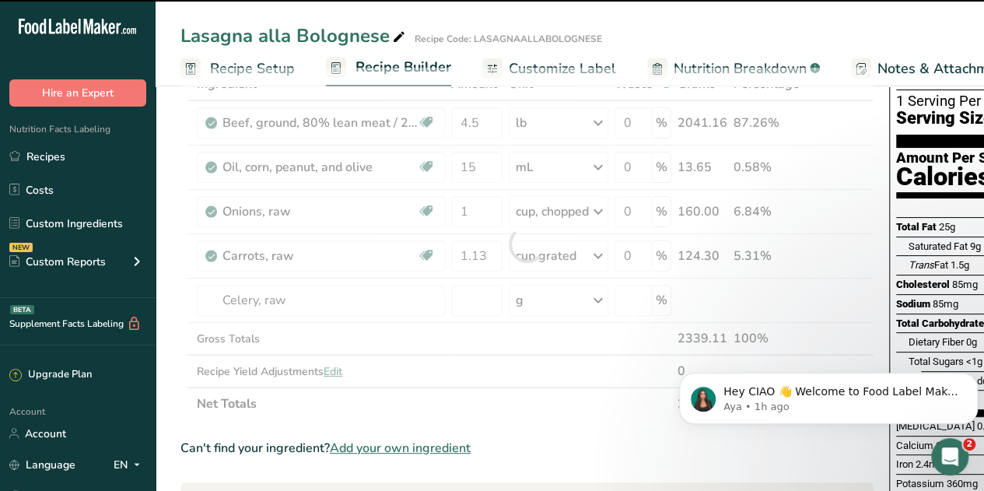
type input "0"
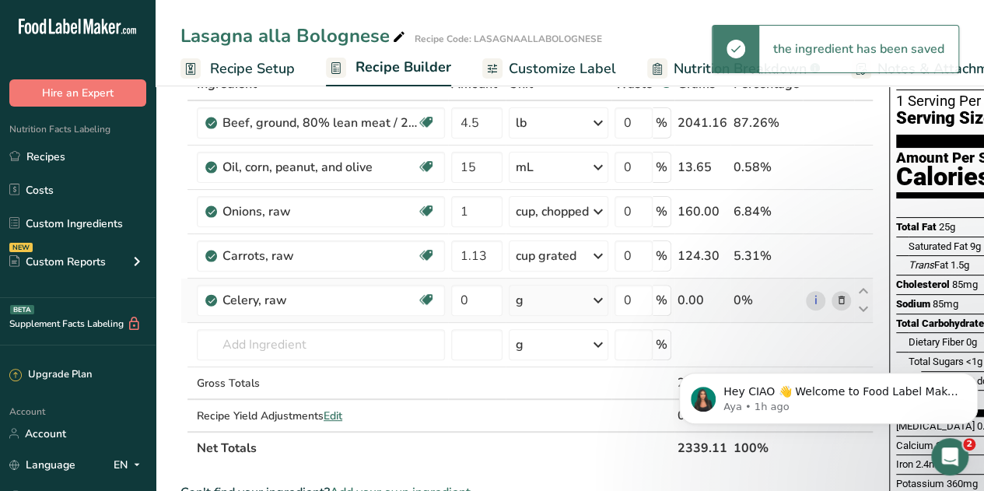
click at [597, 295] on icon at bounding box center [598, 300] width 19 height 28
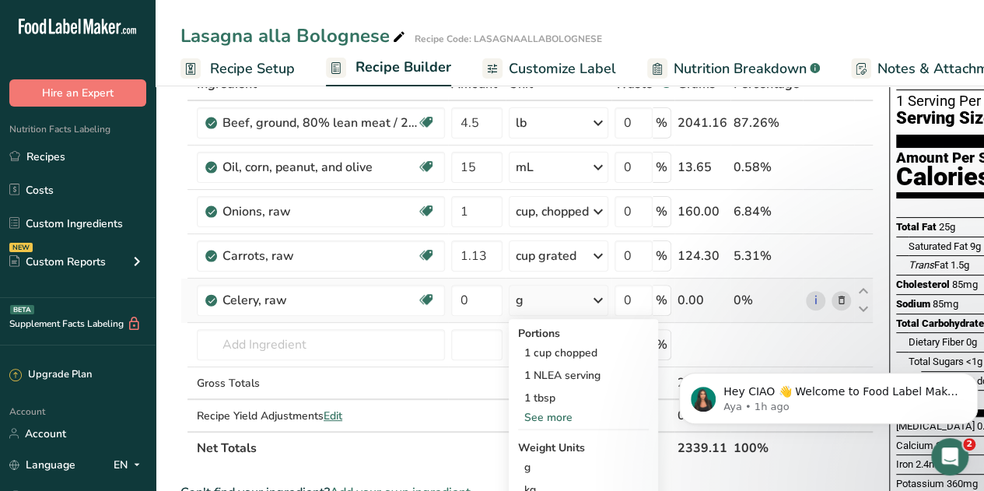
click at [553, 414] on div "See more" at bounding box center [583, 417] width 131 height 16
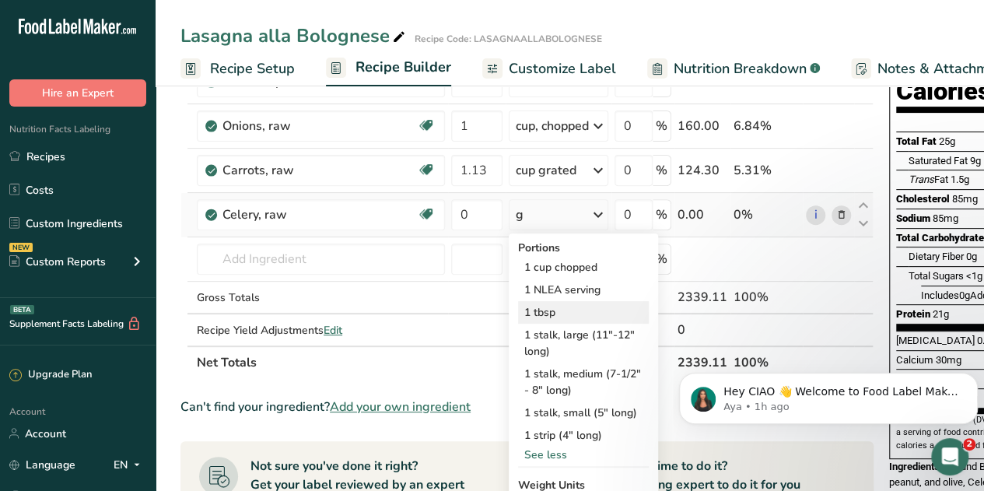
scroll to position [211, 0]
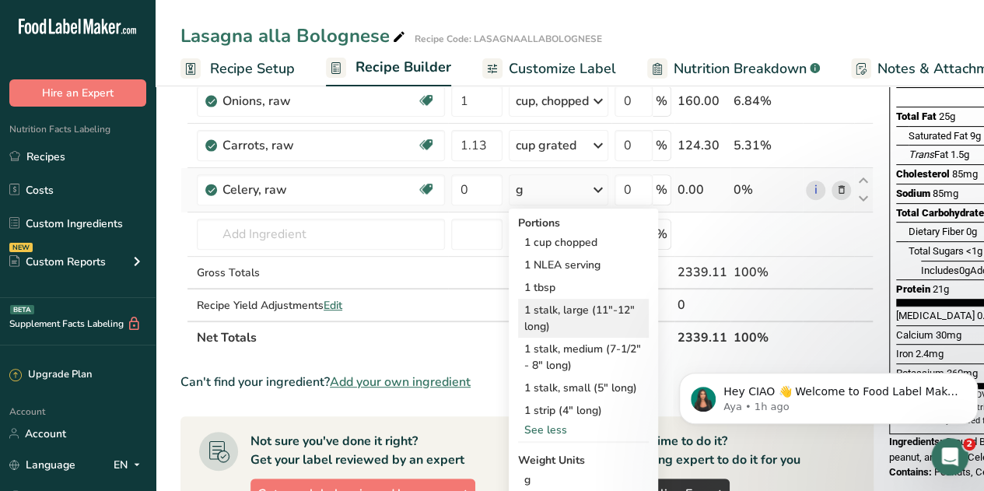
click at [582, 309] on div "1 stalk, large (11"-12" long)" at bounding box center [583, 318] width 131 height 39
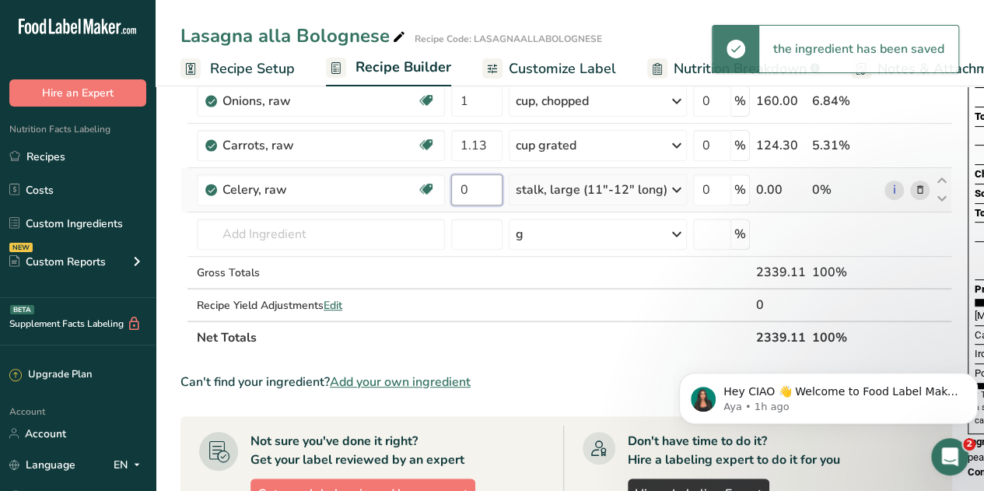
click at [471, 189] on input "0" at bounding box center [476, 189] width 51 height 31
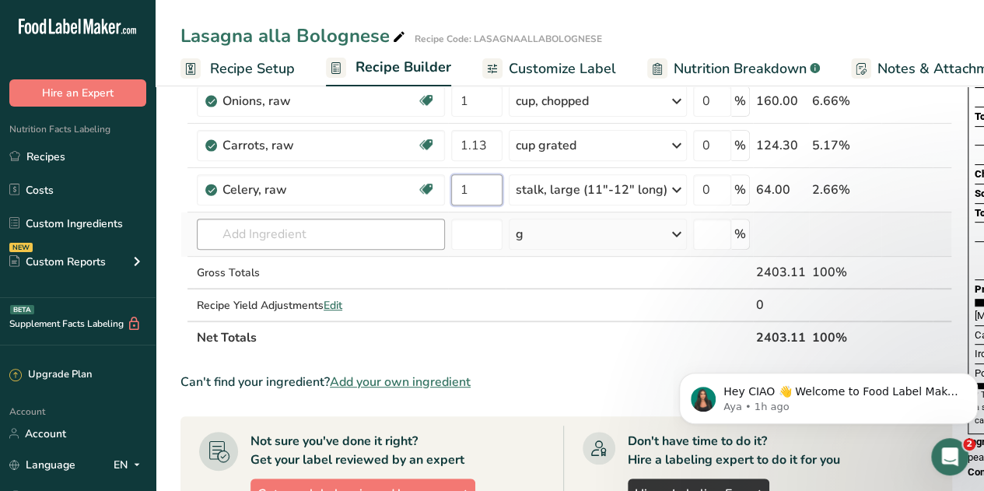
type input "1"
click at [264, 236] on div "Ingredient * Amount * Unit * Waste * .a-a{fill:#347362;}.b-a{fill:#fff;} Grams …" at bounding box center [565, 155] width 771 height 397
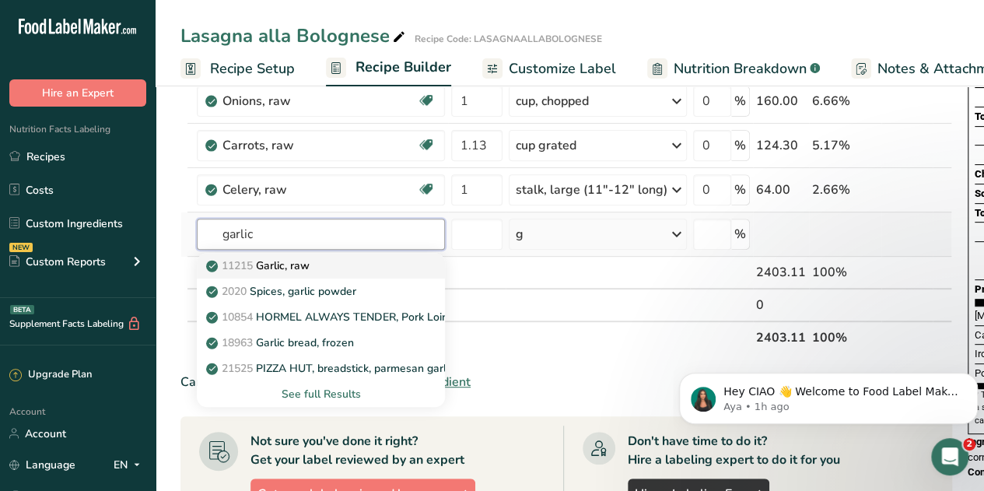
type input "garlic"
click at [293, 262] on p "11215 Garlic, raw" at bounding box center [259, 265] width 100 height 16
type input "Garlic, raw"
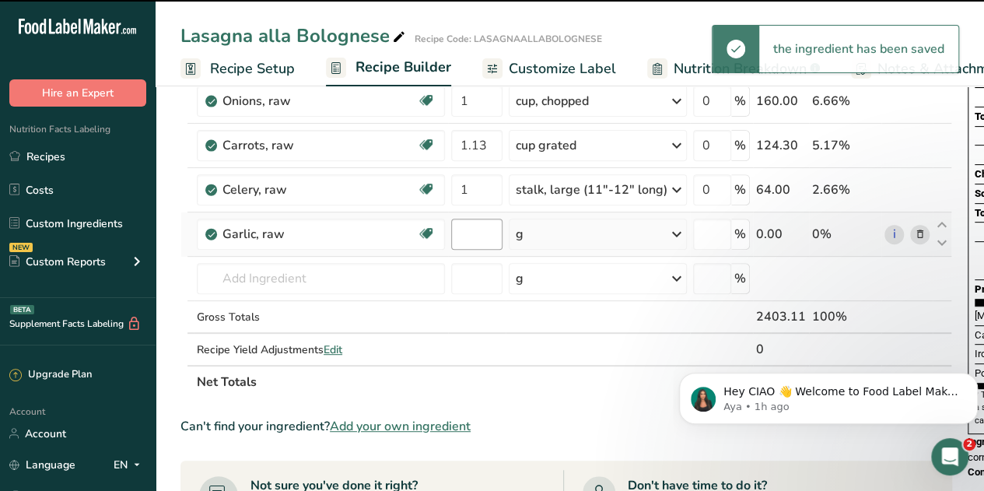
type input "0"
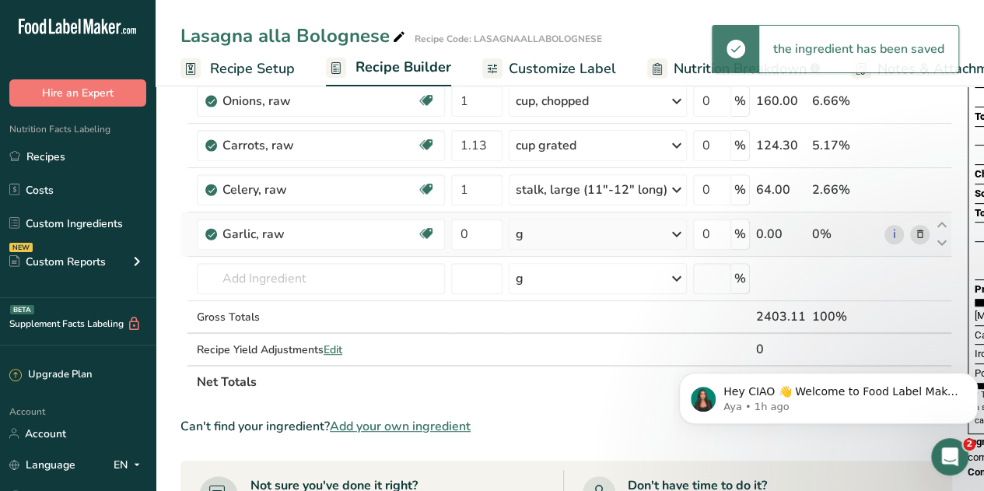
click at [667, 232] on icon at bounding box center [676, 234] width 19 height 28
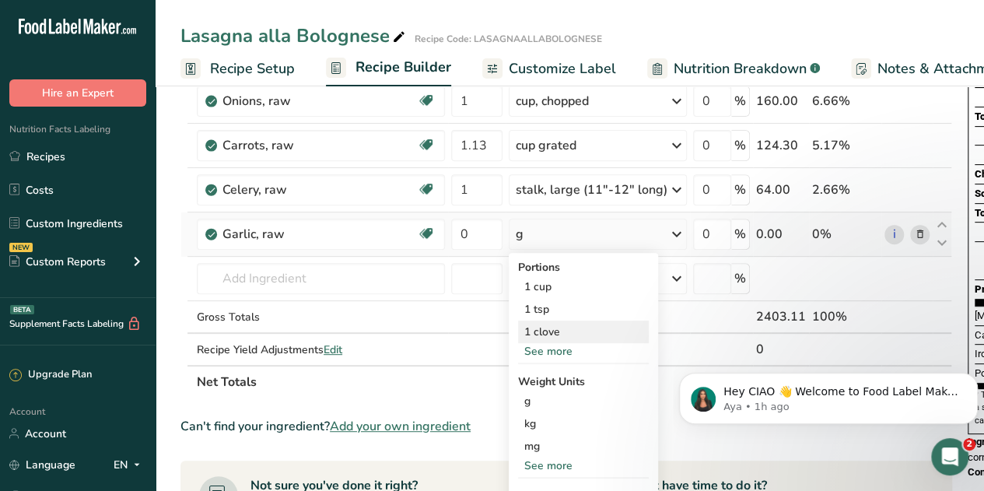
click at [547, 327] on div "1 clove" at bounding box center [583, 331] width 131 height 23
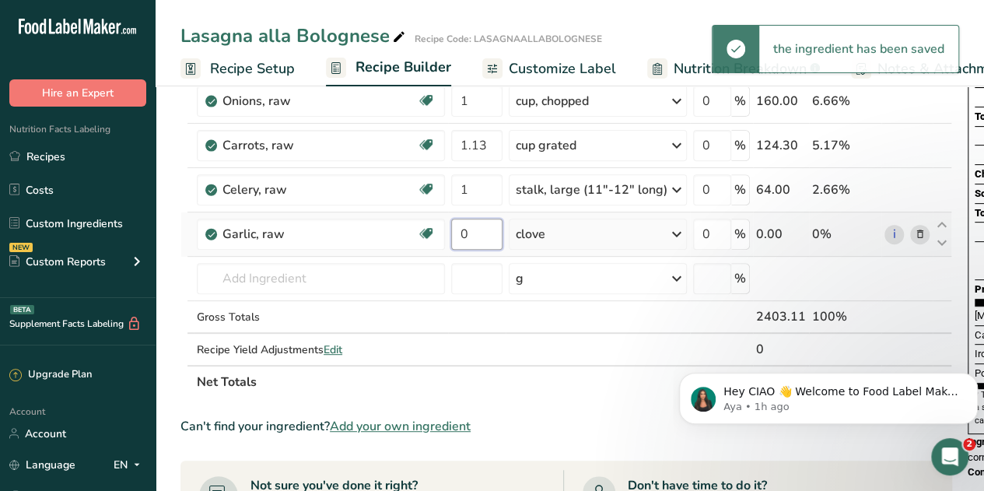
click at [474, 228] on input "0" at bounding box center [476, 233] width 51 height 31
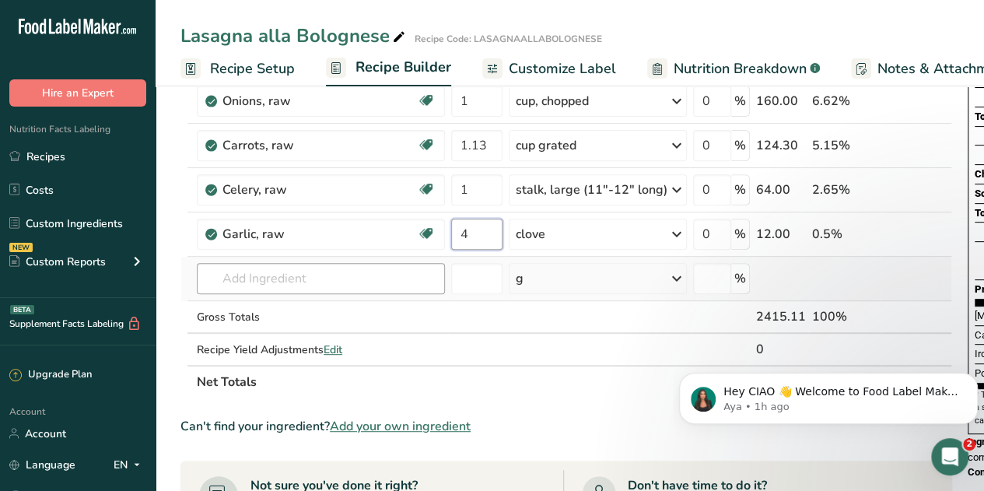
type input "4"
click at [356, 270] on div "Ingredient * Amount * Unit * Waste * .a-a{fill:#347362;}.b-a{fill:#fff;} Grams …" at bounding box center [565, 177] width 771 height 441
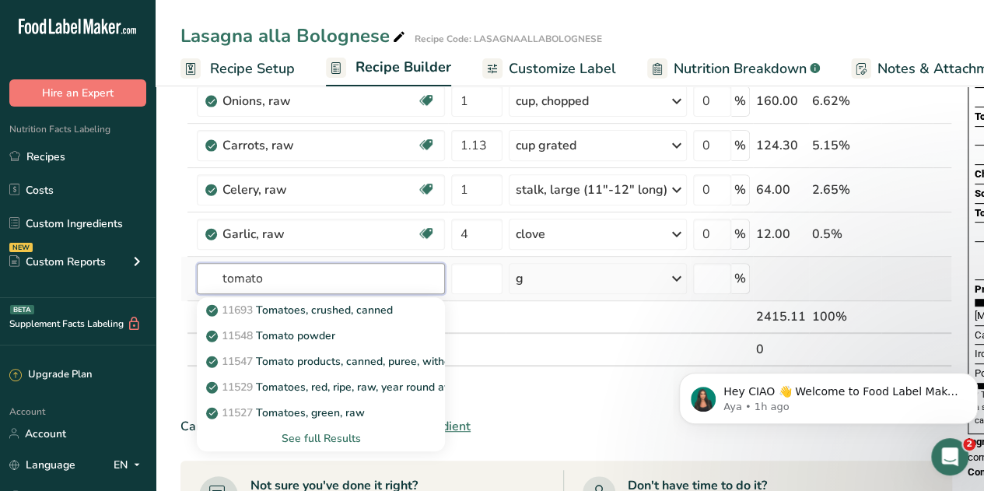
type input "tomato"
click at [330, 436] on div "See full Results" at bounding box center [320, 438] width 223 height 16
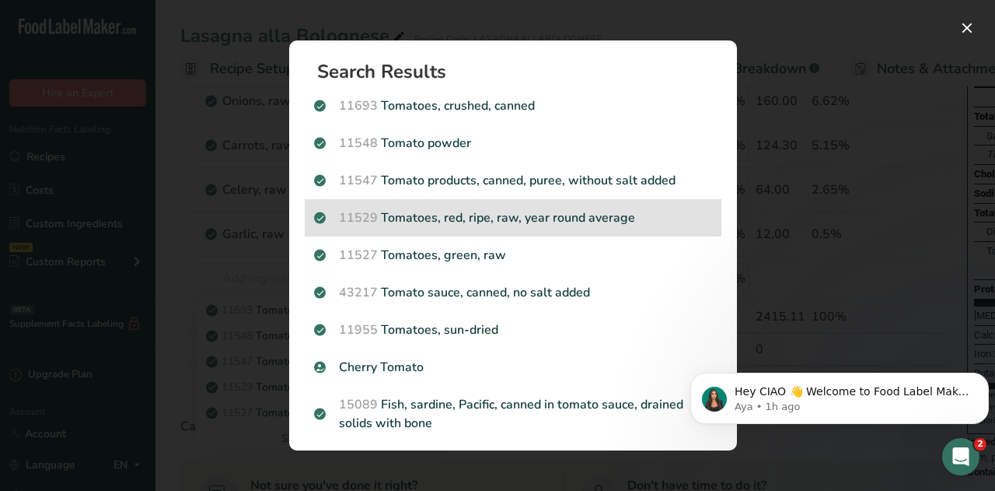
click at [591, 218] on p "11529 Tomatoes, red, ripe, raw, year round average" at bounding box center [513, 217] width 398 height 19
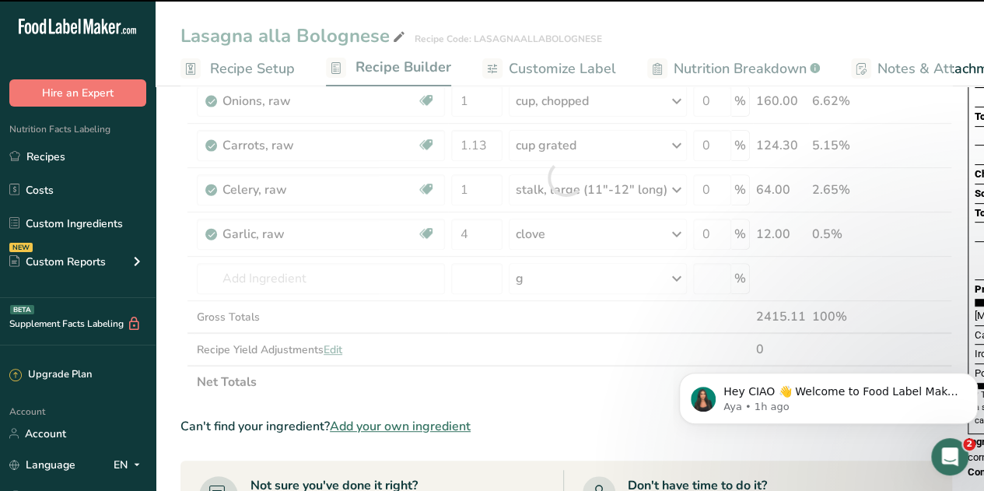
type input "0"
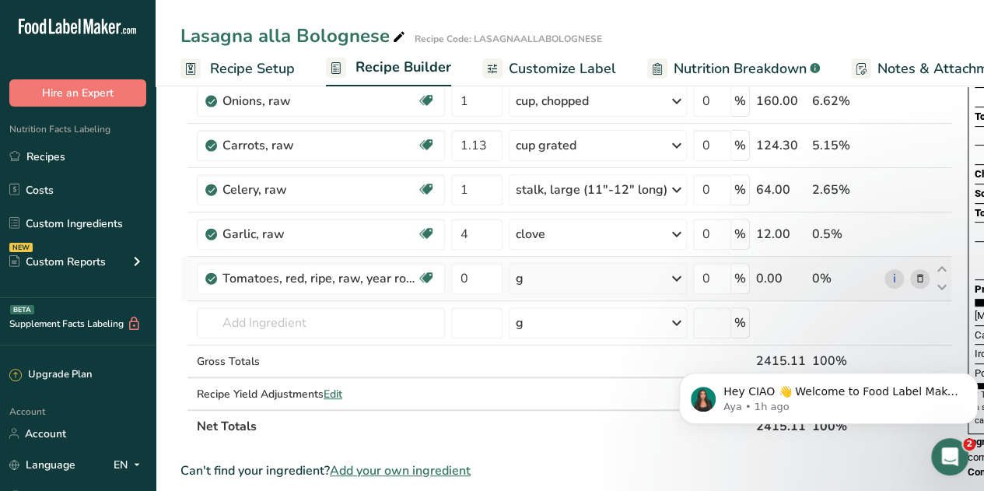
click at [673, 276] on icon at bounding box center [676, 278] width 19 height 28
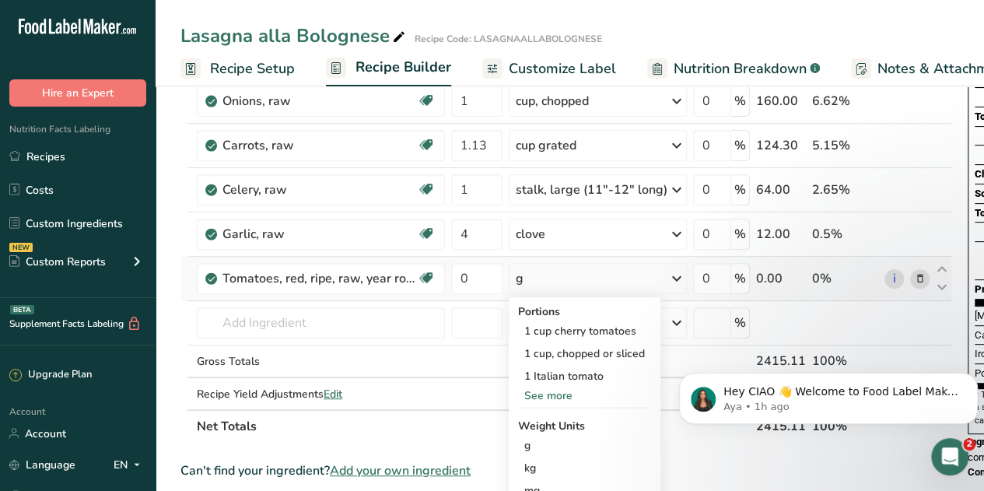
click at [558, 393] on div "See more" at bounding box center [584, 395] width 133 height 16
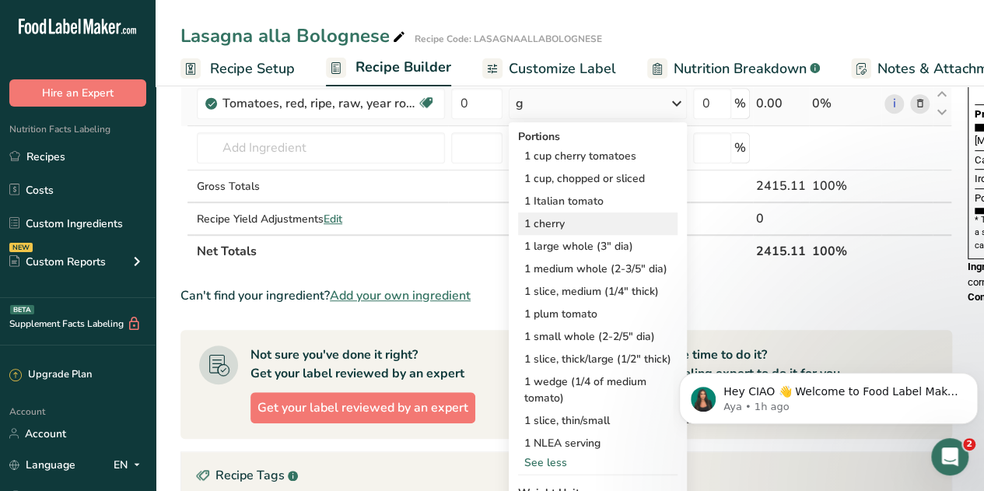
scroll to position [383, 0]
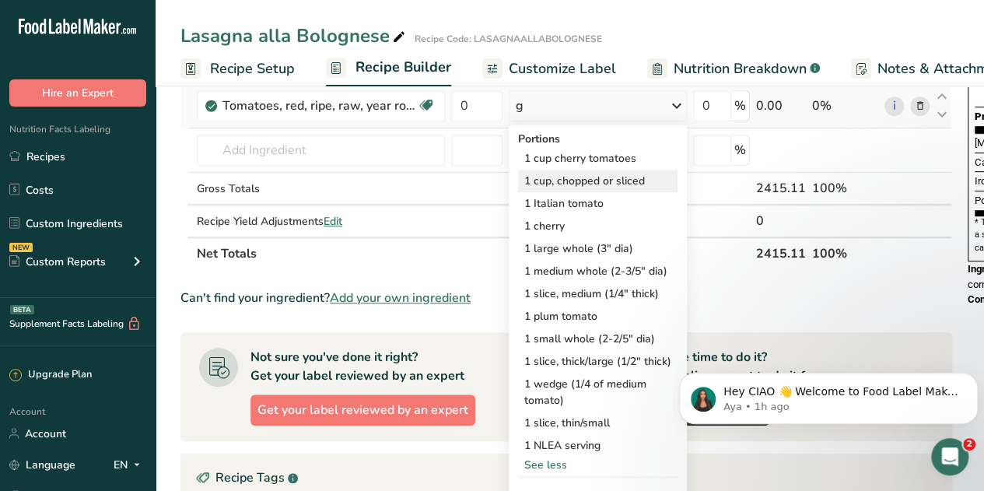
click at [597, 183] on div "1 cup, chopped or sliced" at bounding box center [597, 180] width 159 height 23
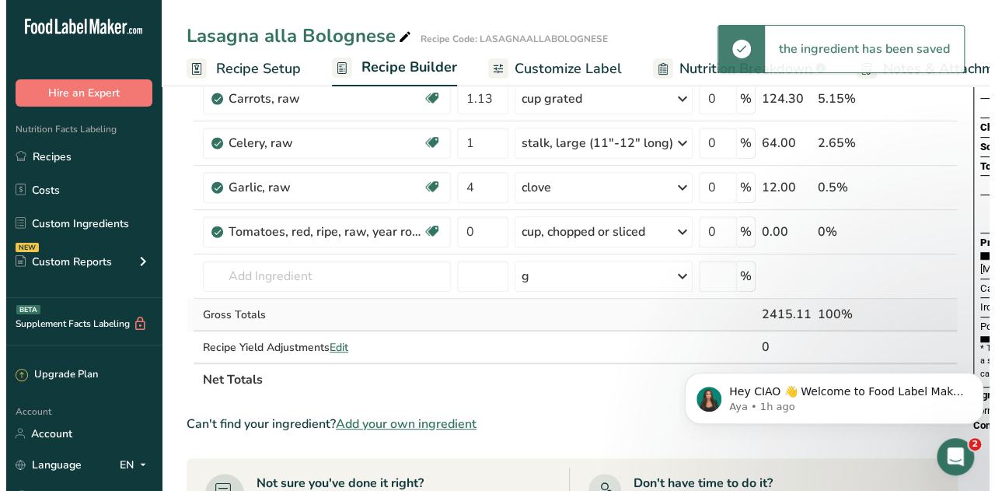
scroll to position [251, 0]
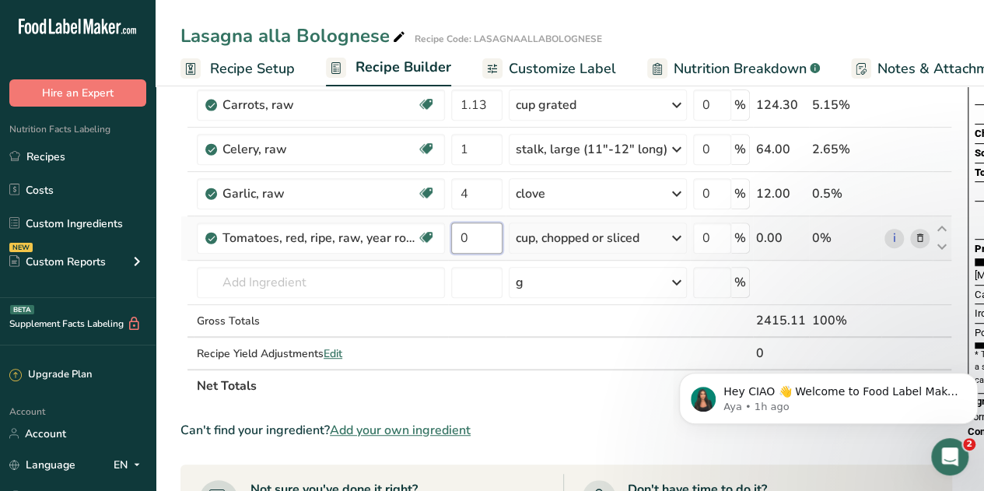
click at [466, 239] on input "0" at bounding box center [476, 237] width 51 height 31
drag, startPoint x: 474, startPoint y: 243, endPoint x: 456, endPoint y: 240, distance: 18.8
click at [456, 240] on input "1" at bounding box center [476, 237] width 51 height 31
type input "3"
type input "2"
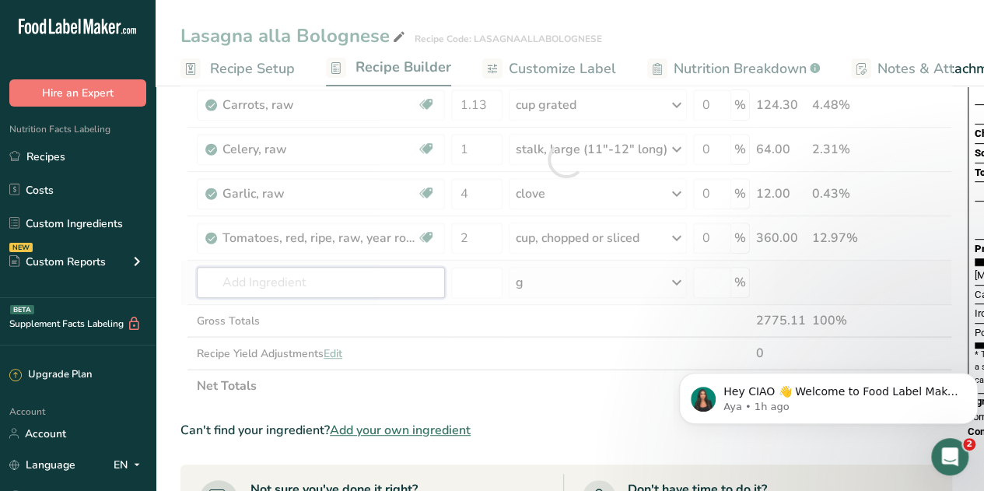
click at [349, 290] on div "Ingredient * Amount * Unit * Waste * .a-a{fill:#347362;}.b-a{fill:#fff;} Grams …" at bounding box center [565, 159] width 771 height 485
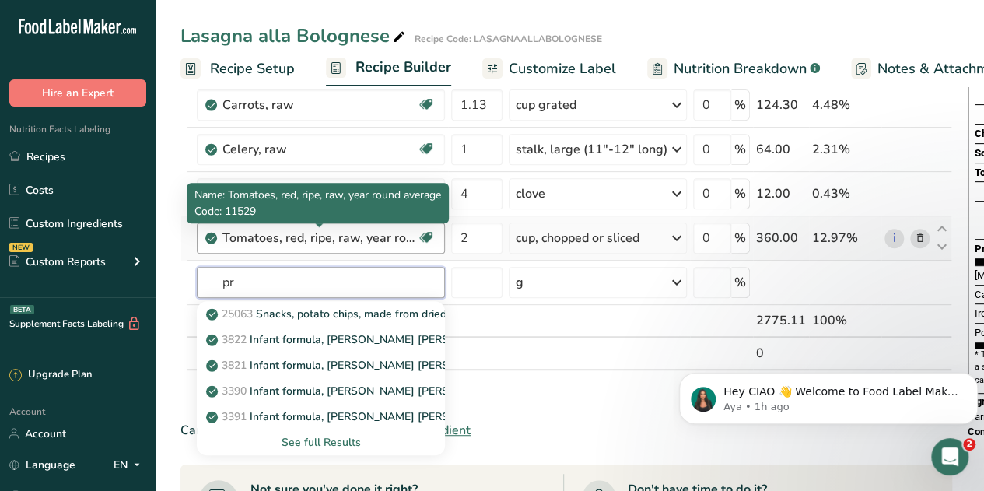
type input "p"
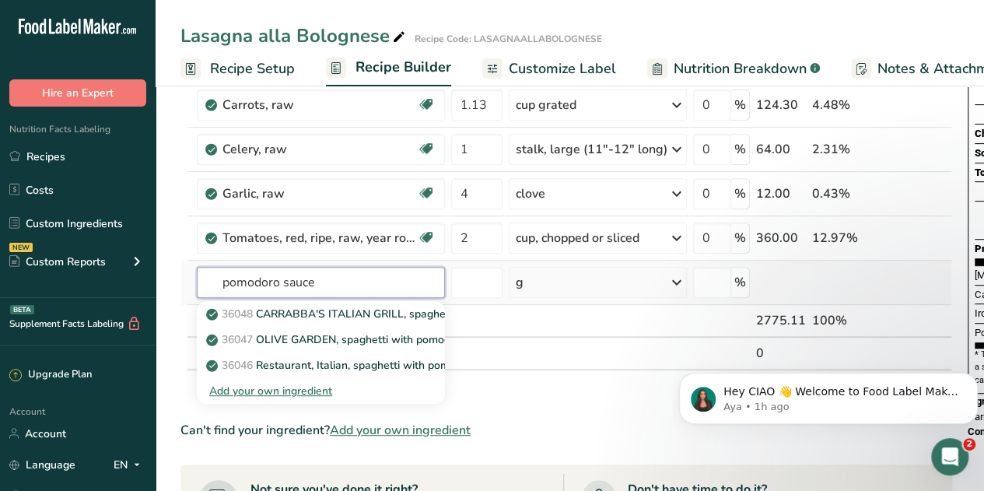
drag, startPoint x: 335, startPoint y: 285, endPoint x: 189, endPoint y: 284, distance: 146.2
click at [189, 284] on tr "pomodoro sauce 36048 CARRABBA'S ITALIAN GRILL, spaghetti with pomodoro sauce 36…" at bounding box center [566, 282] width 770 height 44
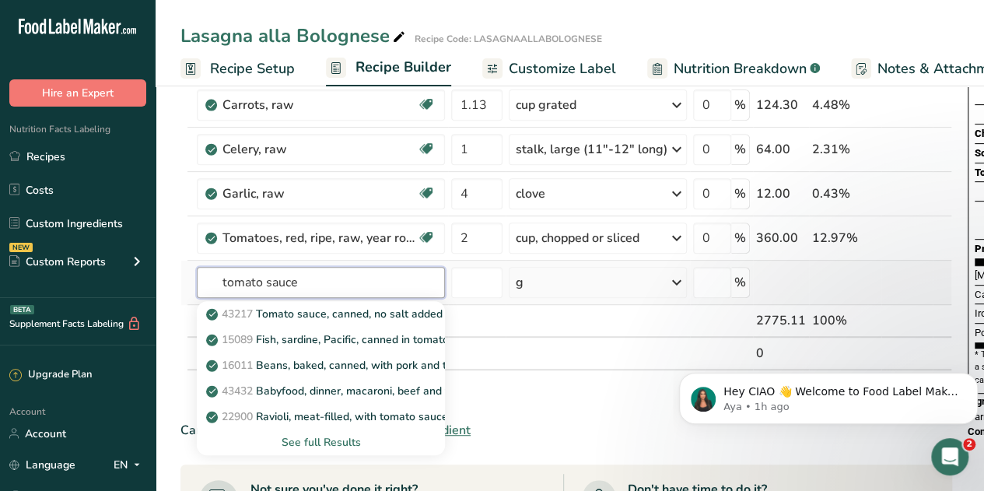
type input "tomato sauce"
click at [294, 440] on div "See full Results" at bounding box center [320, 442] width 223 height 16
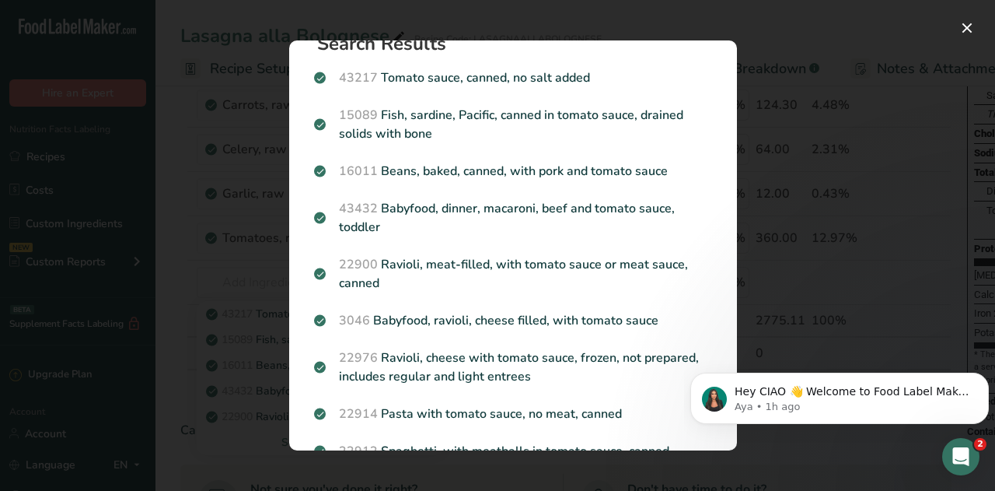
scroll to position [0, 0]
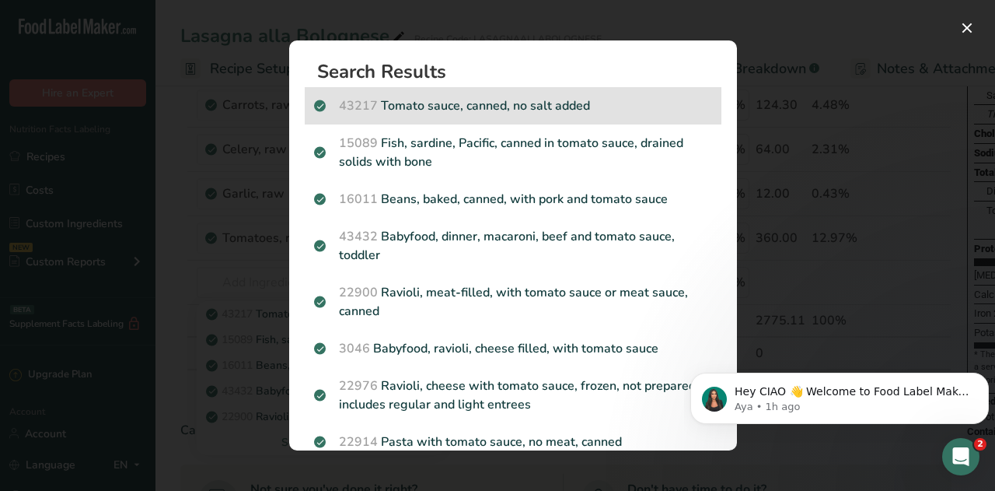
click at [571, 111] on p "43217 Tomato sauce, canned, no salt added" at bounding box center [513, 105] width 398 height 19
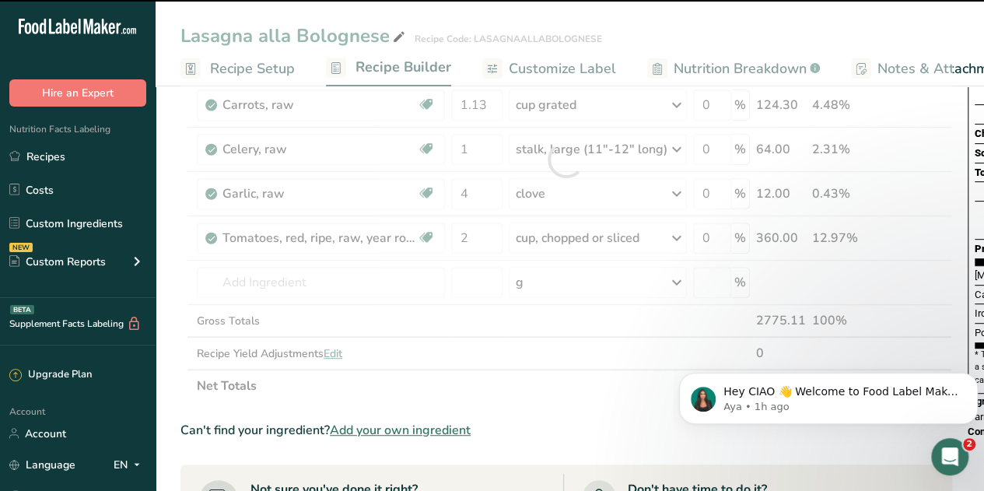
type input "0"
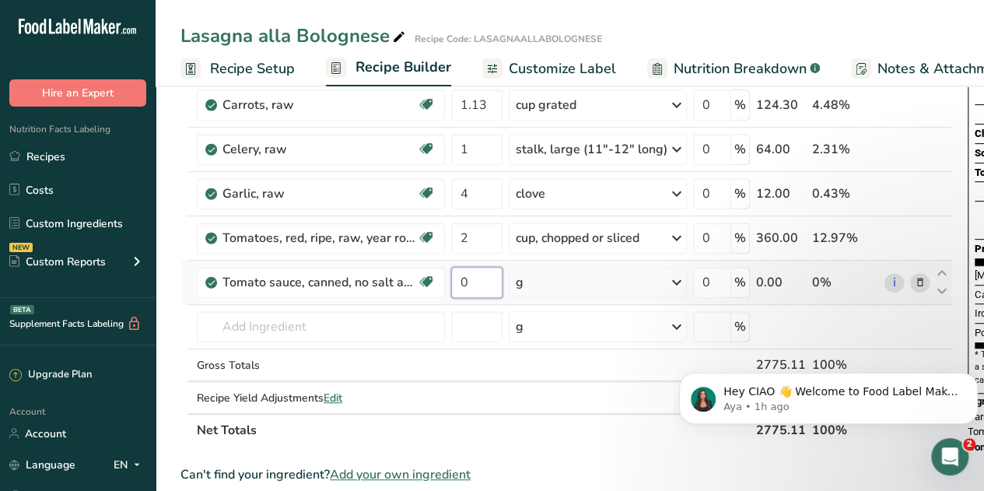
click at [472, 288] on input "0" at bounding box center [476, 282] width 51 height 31
type input "425"
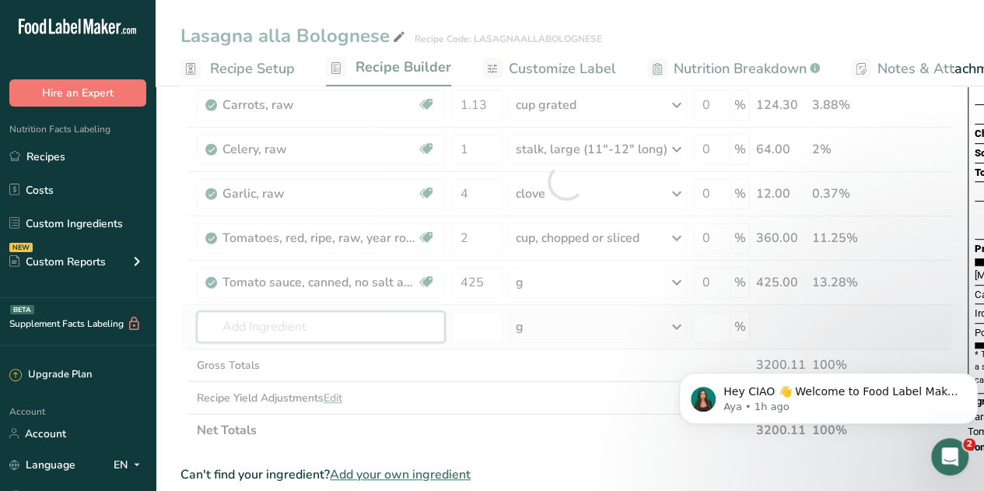
click at [369, 325] on div "Ingredient * Amount * Unit * Waste * .a-a{fill:#347362;}.b-a{fill:#fff;} Grams …" at bounding box center [565, 181] width 771 height 529
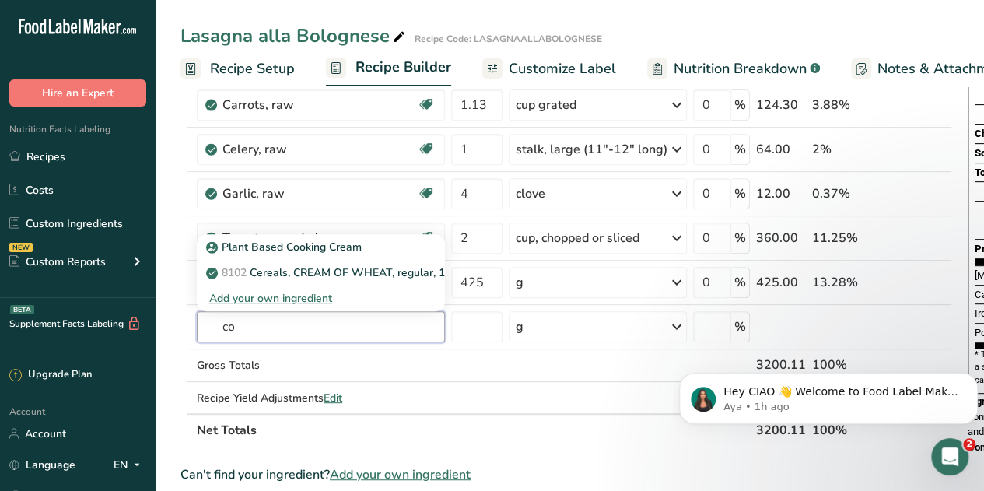
type input "c"
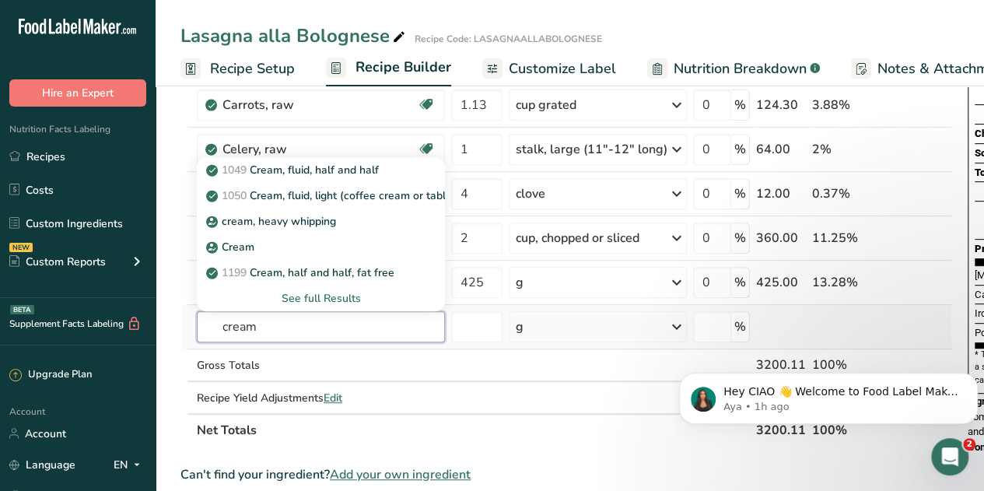
type input "cream"
click at [335, 292] on div "See full Results" at bounding box center [320, 298] width 223 height 16
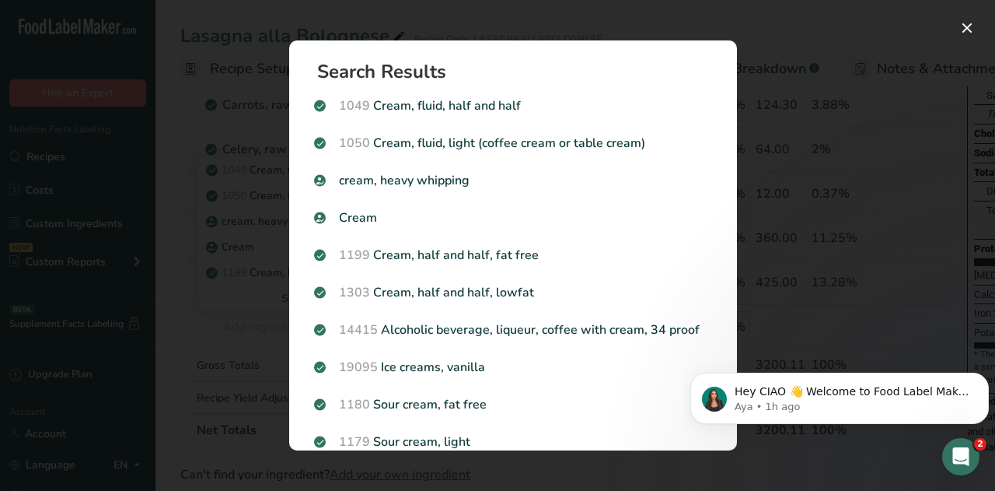
click at [183, 232] on div "Search results modal" at bounding box center [497, 245] width 995 height 491
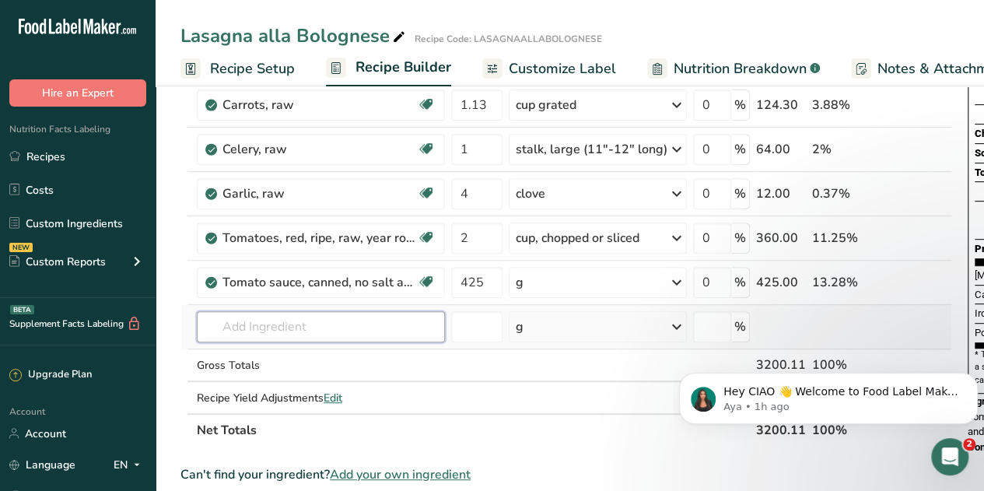
click at [393, 314] on input "text" at bounding box center [321, 326] width 248 height 31
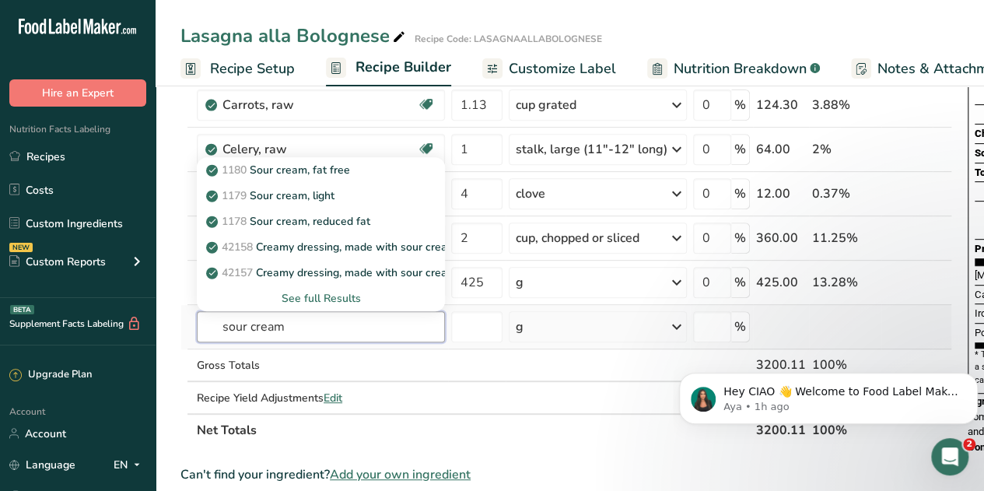
type input "sour cream"
click at [337, 293] on div "See full Results" at bounding box center [320, 298] width 223 height 16
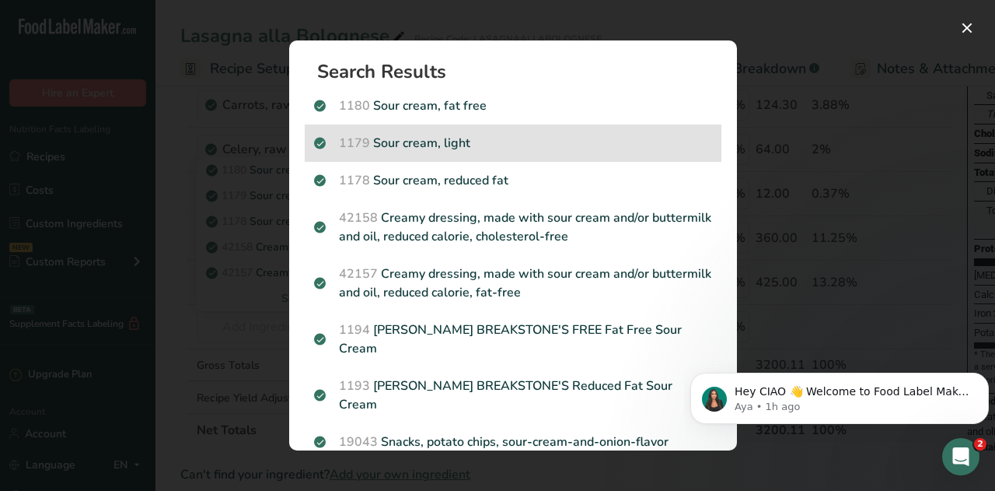
click at [434, 145] on p "1179 Sour cream, light" at bounding box center [513, 143] width 398 height 19
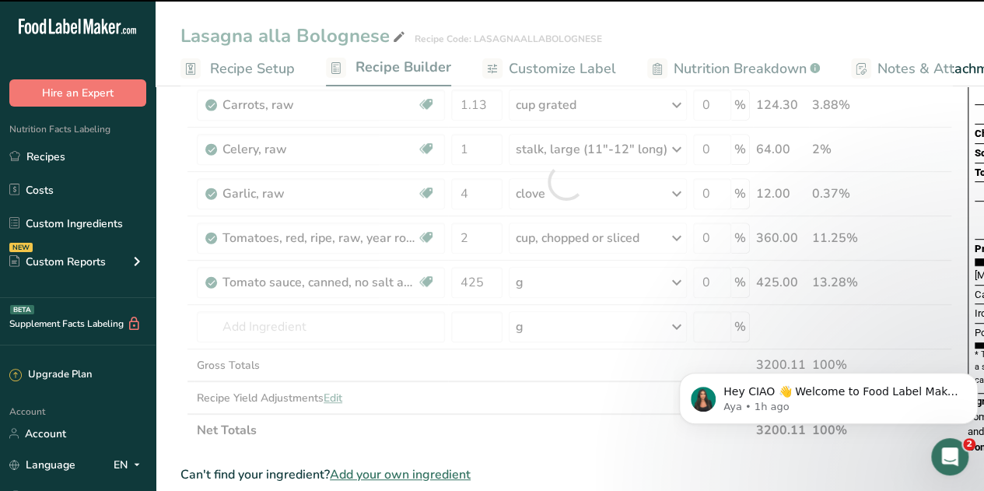
type input "0"
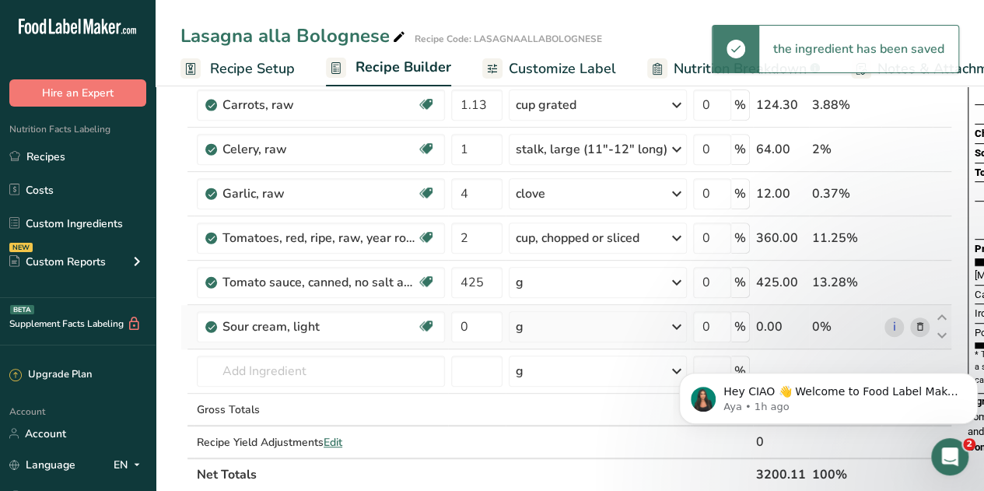
click at [670, 324] on icon at bounding box center [676, 327] width 19 height 28
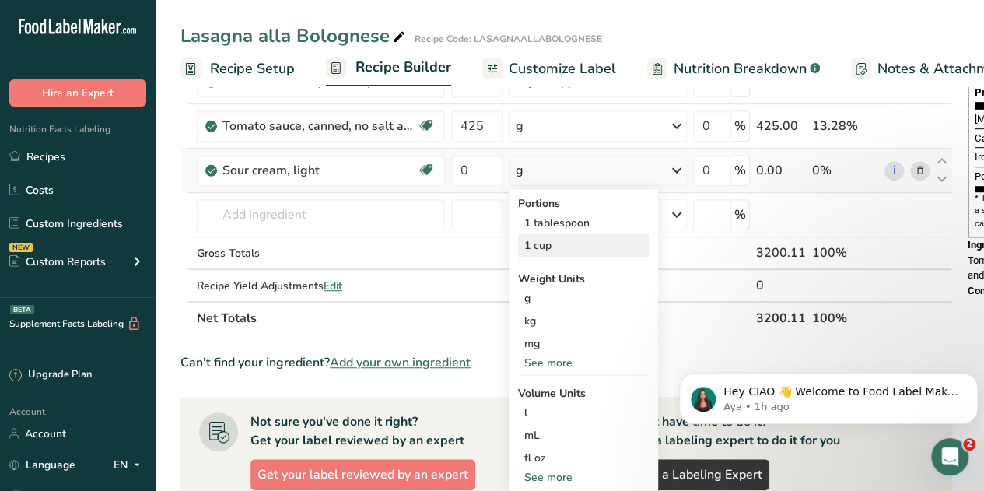
scroll to position [428, 0]
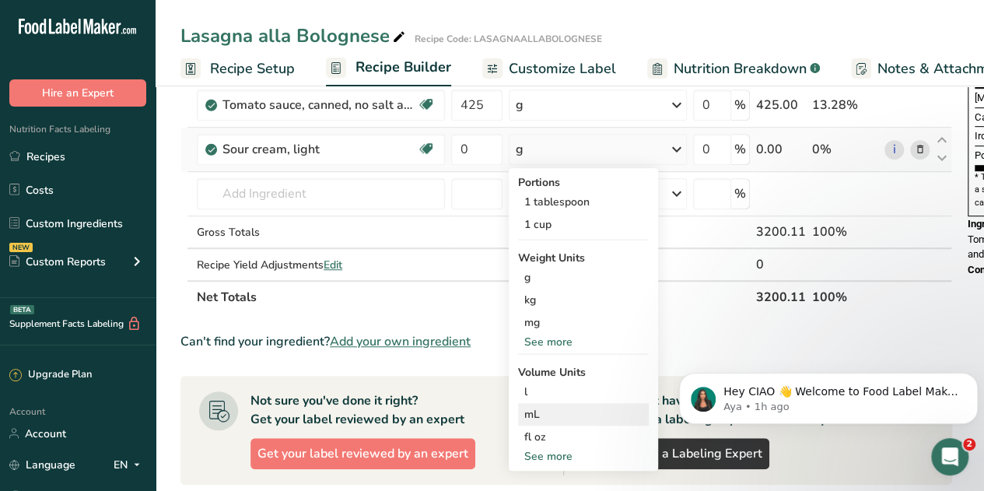
click at [538, 411] on div "mL" at bounding box center [583, 414] width 118 height 16
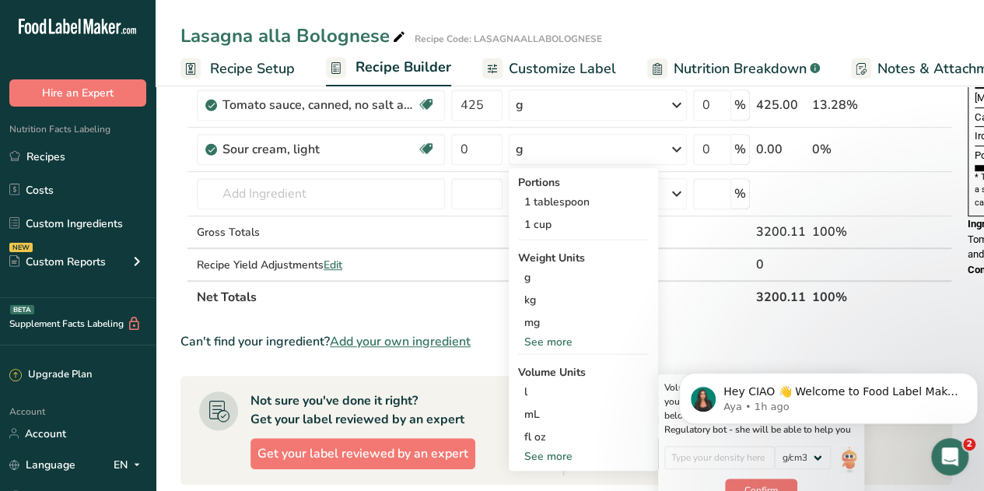
click at [840, 448] on html "Hey CIAO 👋 Welcome to Food Label Maker🙌 Take a look around! If you have any que…" at bounding box center [828, 394] width 311 height 109
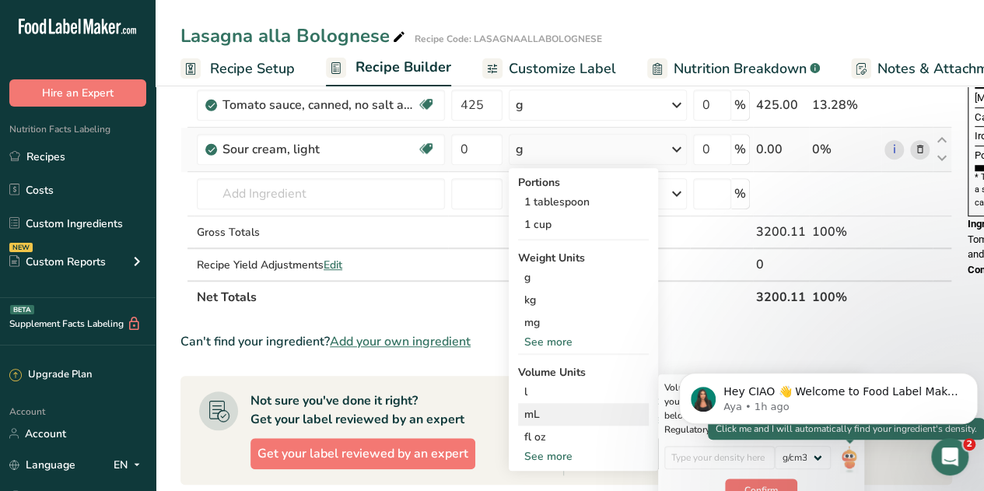
click at [847, 452] on img at bounding box center [848, 459] width 17 height 27
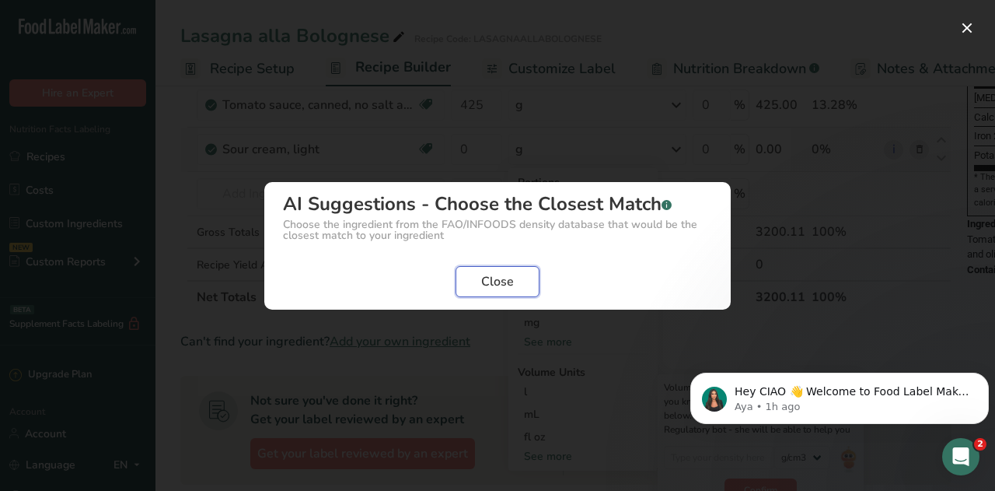
click at [502, 288] on span "Close" at bounding box center [497, 281] width 33 height 19
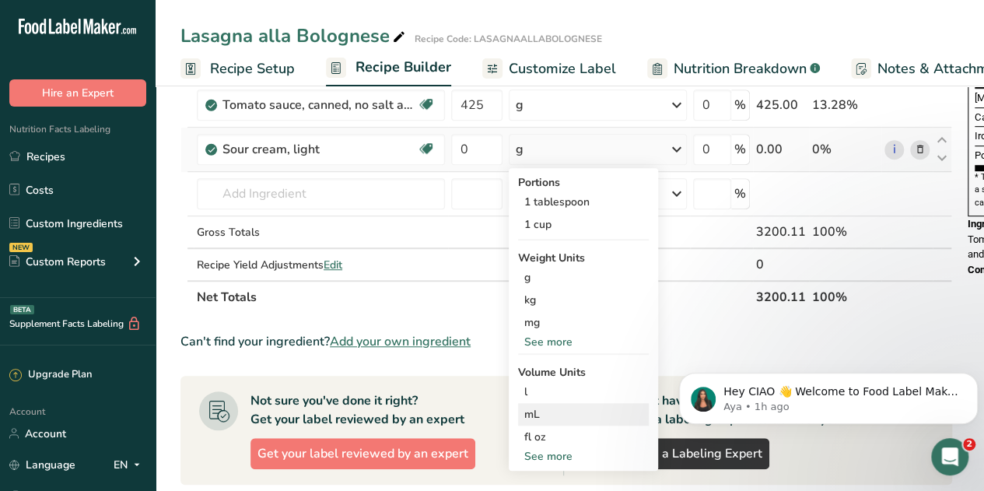
click at [544, 414] on div "mL" at bounding box center [583, 414] width 118 height 16
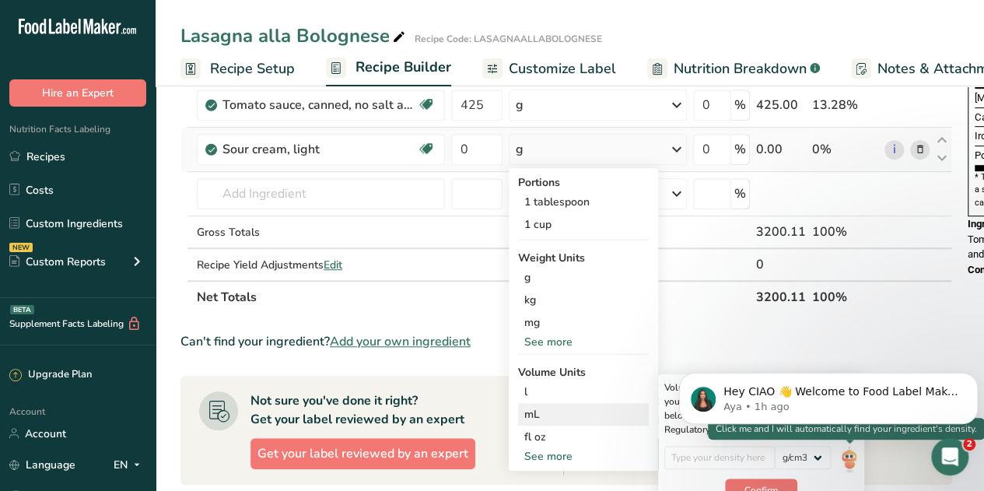
click at [854, 459] on img at bounding box center [848, 459] width 17 height 27
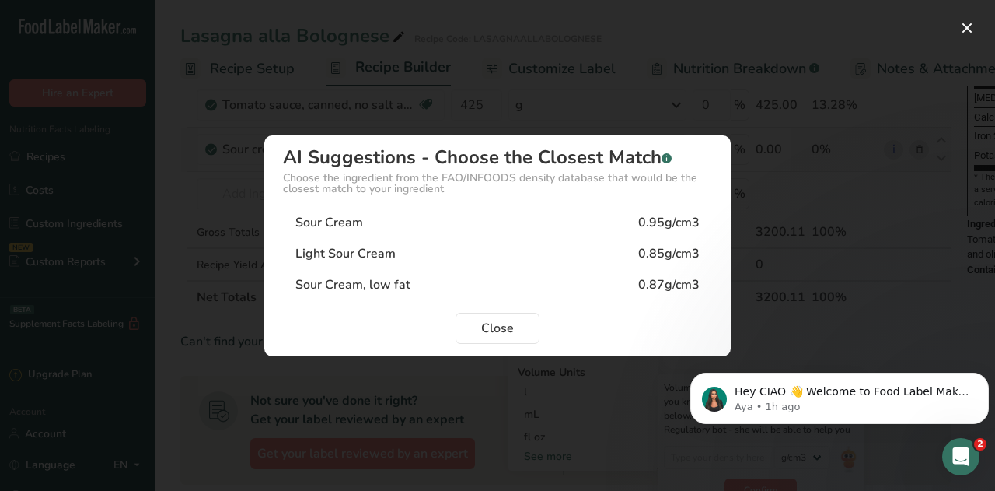
click at [334, 222] on div "Sour Cream" at bounding box center [329, 222] width 68 height 19
type input "0.95"
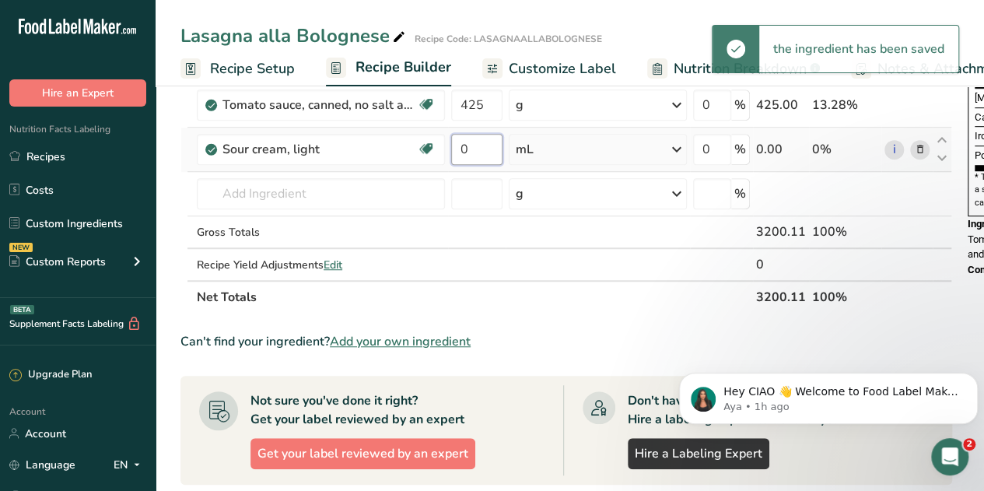
click at [475, 145] on input "0" at bounding box center [476, 149] width 51 height 31
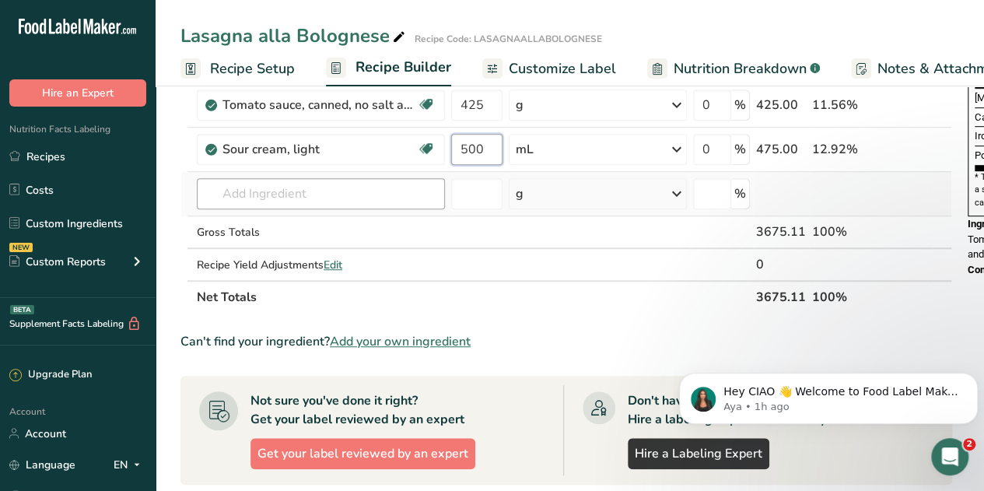
type input "500"
click at [340, 190] on div "Ingredient * Amount * Unit * Waste * .a-a{fill:#347362;}.b-a{fill:#fff;} Grams …" at bounding box center [565, 27] width 771 height 574
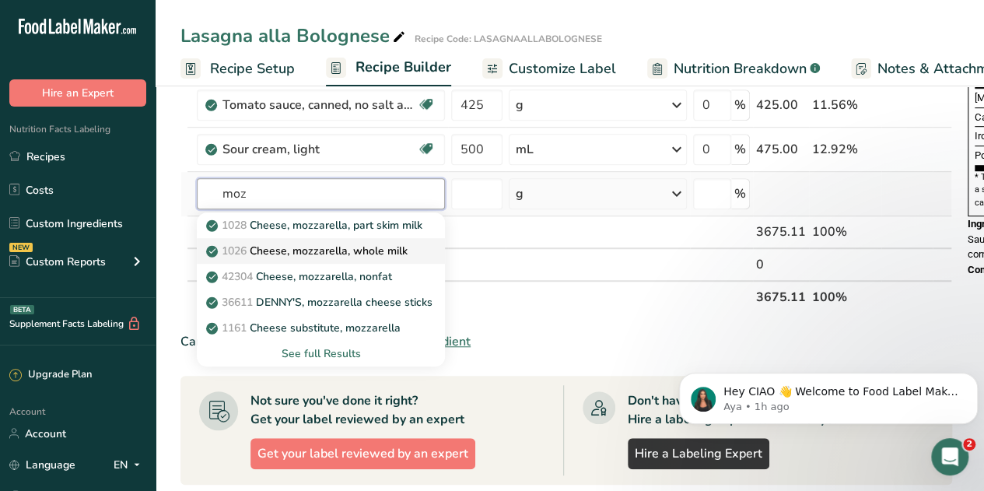
type input "moz"
click at [344, 251] on p "1026 Cheese, mozzarella, whole milk" at bounding box center [308, 251] width 198 height 16
type input "Cheese, mozzarella, whole milk"
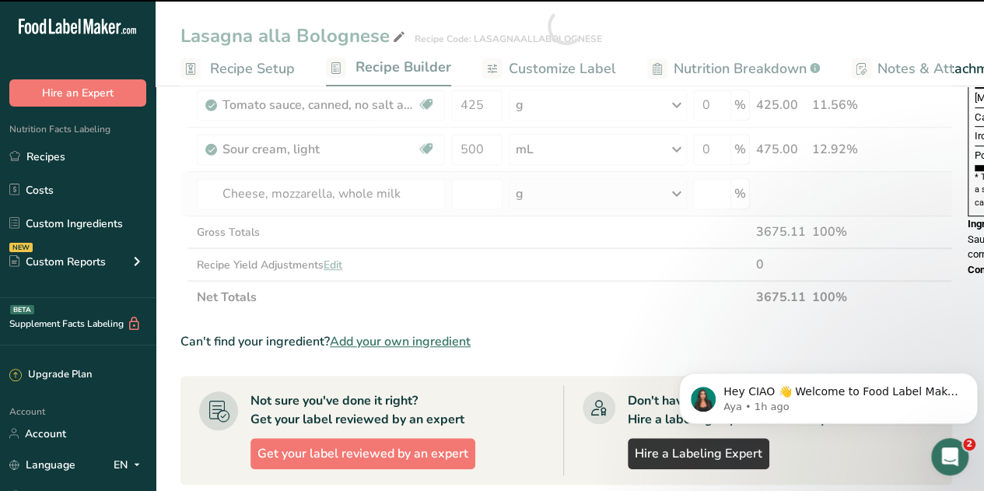
type input "0"
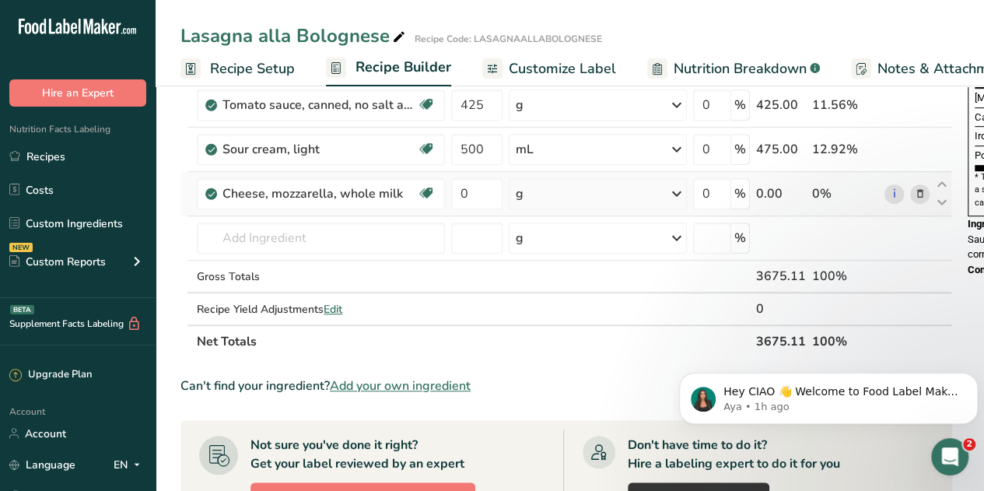
click at [545, 192] on div "g" at bounding box center [597, 193] width 178 height 31
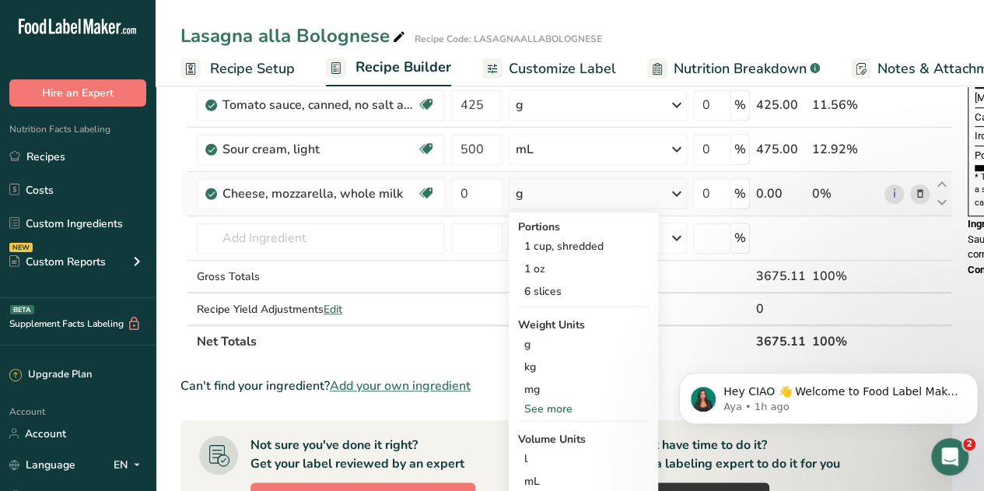
click at [551, 407] on div "See more" at bounding box center [583, 408] width 131 height 16
click at [535, 434] on div "lb" at bounding box center [583, 434] width 131 height 23
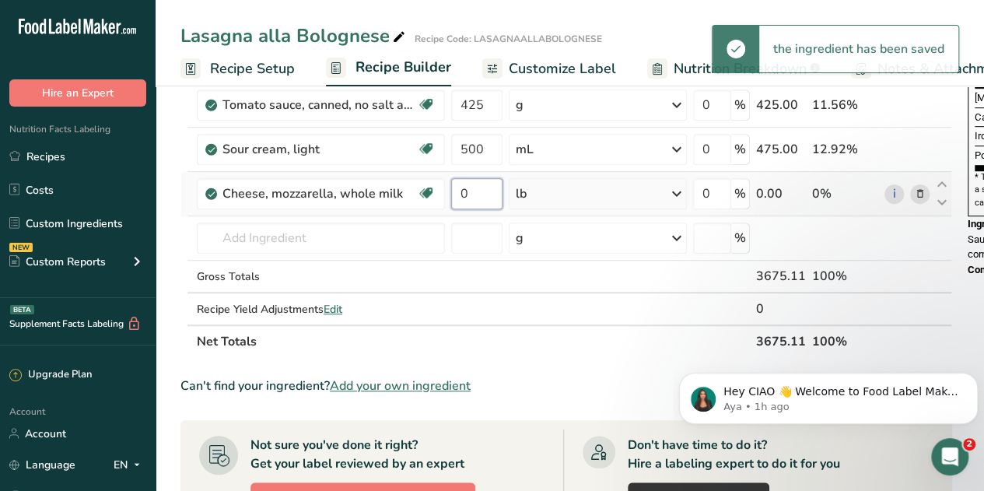
click at [470, 194] on input "0" at bounding box center [476, 193] width 51 height 31
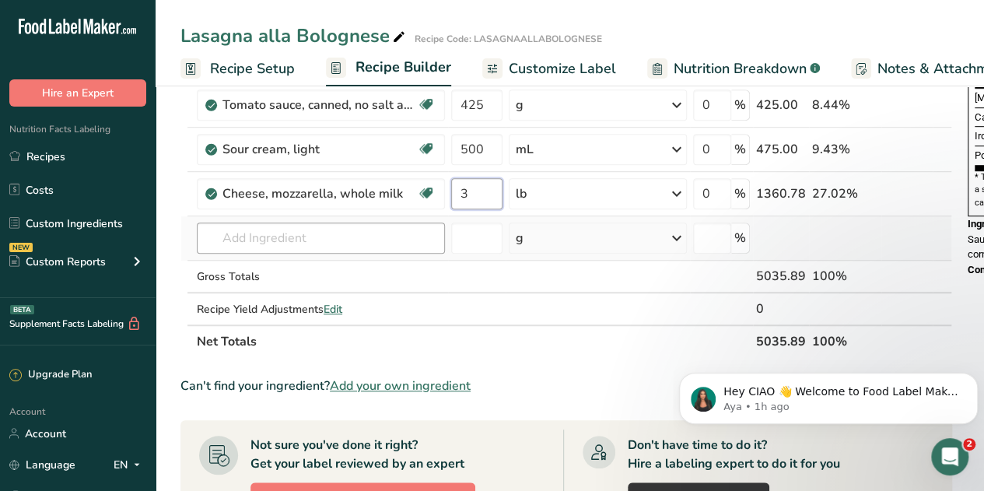
type input "3"
click at [291, 229] on div "Ingredient * Amount * Unit * Waste * .a-a{fill:#347362;}.b-a{fill:#fff;} Grams …" at bounding box center [565, 49] width 771 height 618
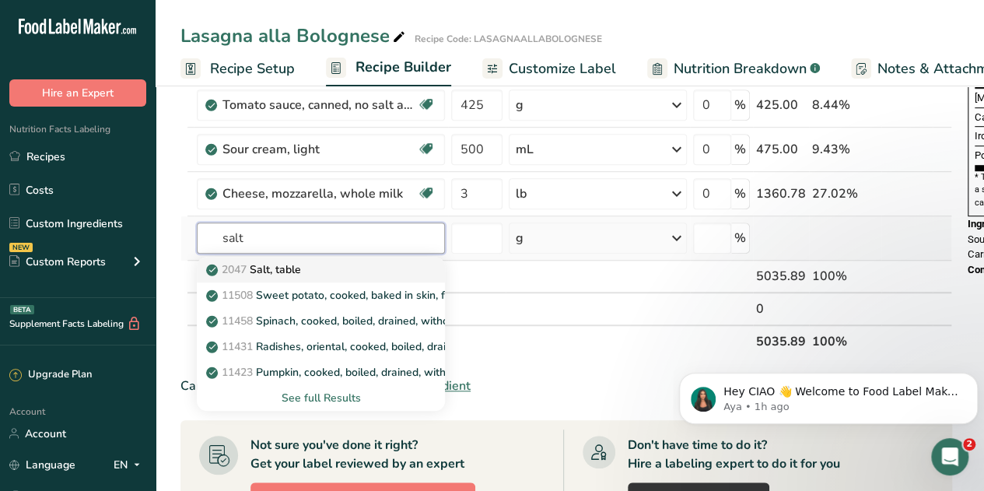
type input "salt"
click at [264, 267] on p "2047 Salt, table" at bounding box center [255, 269] width 92 height 16
type input "Salt, table"
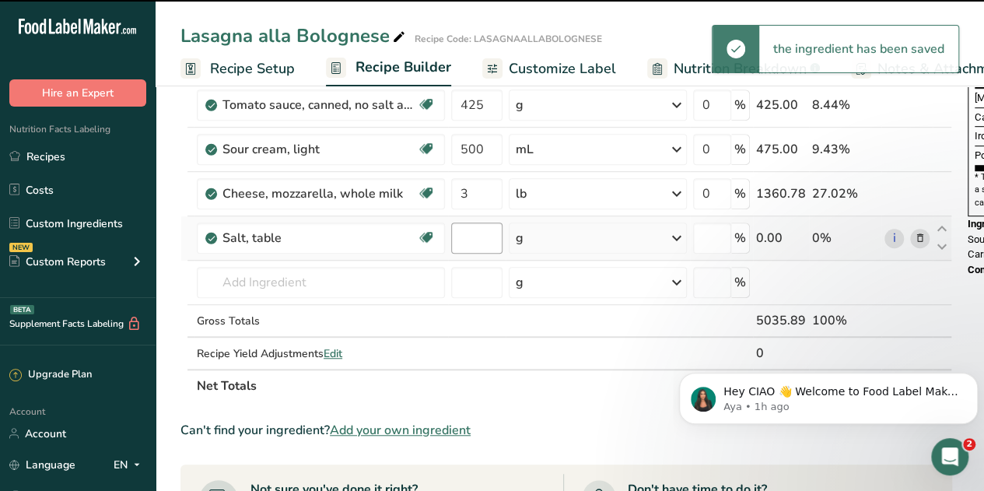
type input "0"
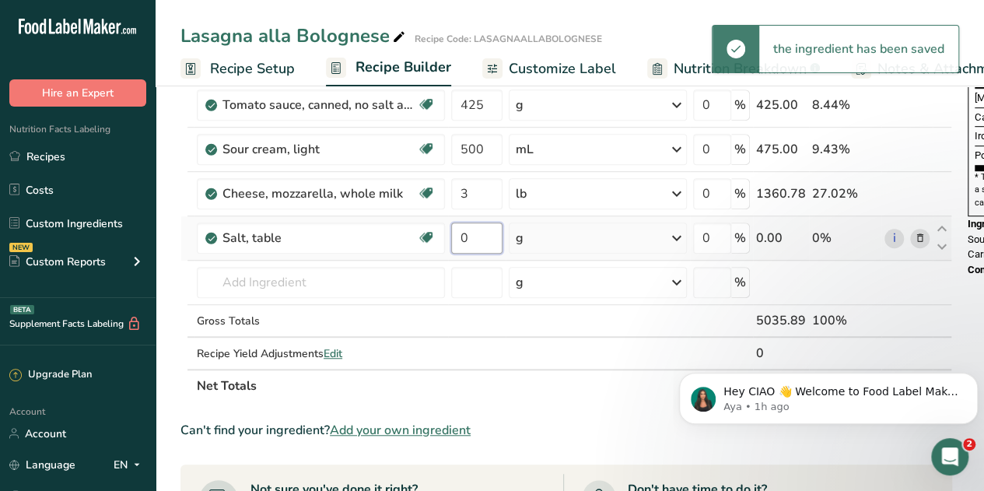
click at [480, 229] on input "0" at bounding box center [476, 237] width 51 height 31
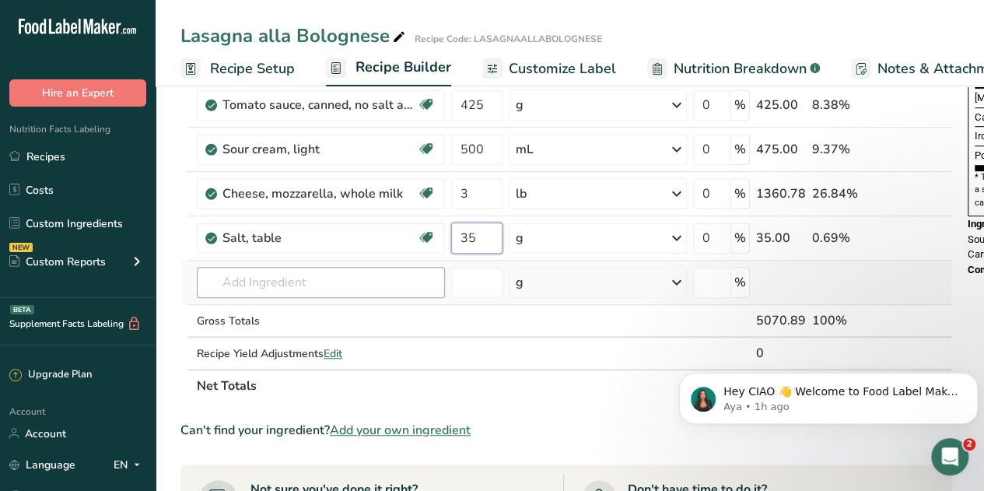
type input "35"
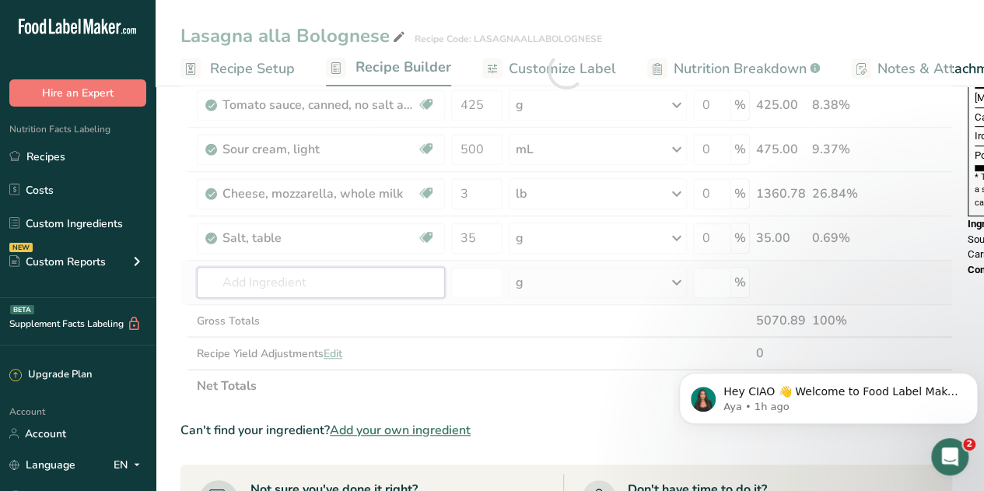
click at [277, 283] on div "Ingredient * Amount * Unit * Waste * .a-a{fill:#347362;}.b-a{fill:#fff;} Grams …" at bounding box center [565, 71] width 771 height 662
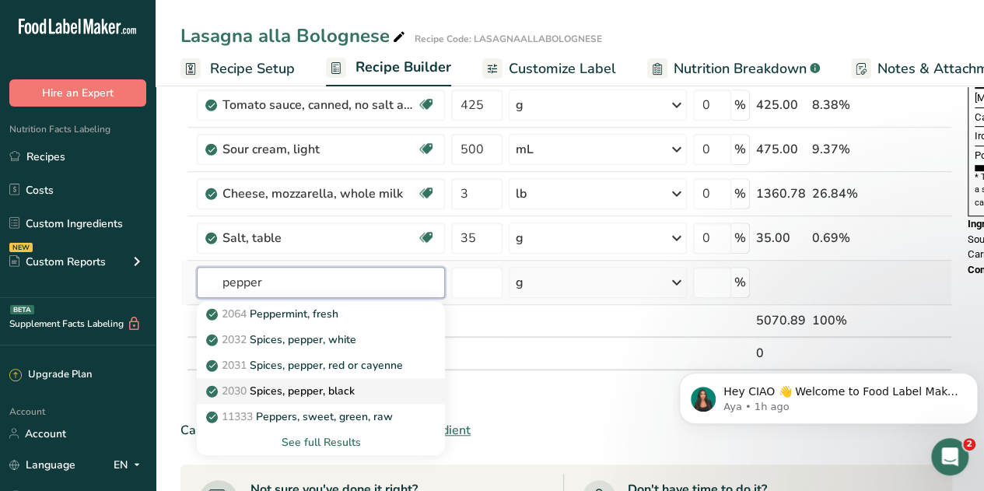
type input "pepper"
click at [282, 386] on p "2030 Spices, pepper, black" at bounding box center [281, 391] width 145 height 16
type input "Spices, pepper, black"
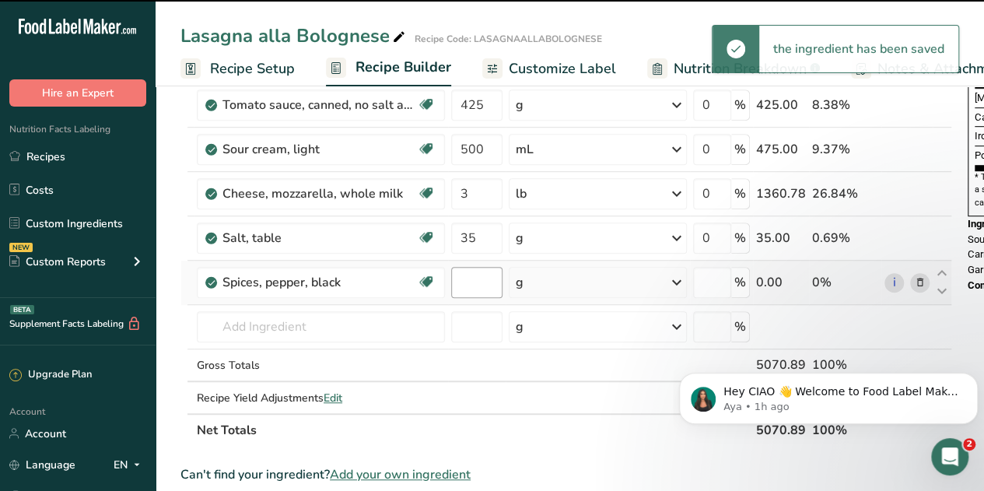
type input "0"
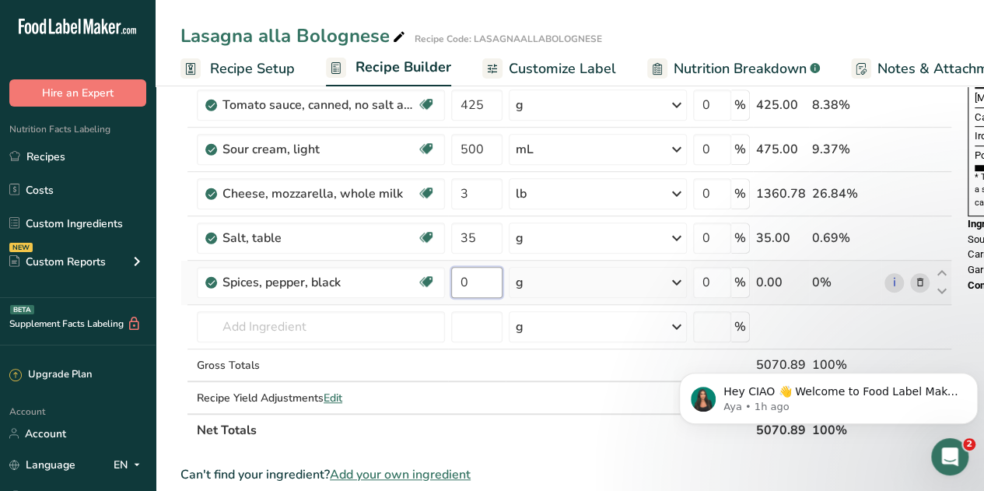
click at [470, 280] on input "0" at bounding box center [476, 282] width 51 height 31
type input "12"
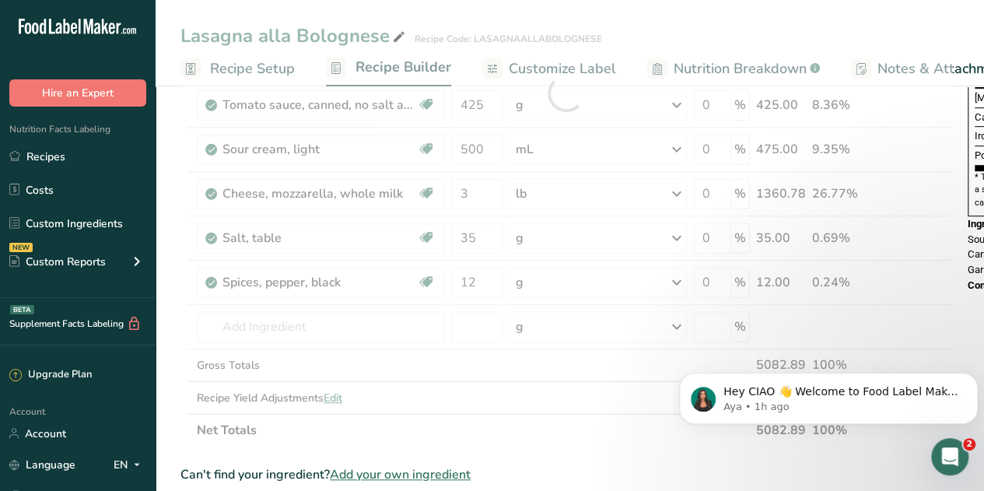
click at [553, 426] on div "Ingredient * Amount * Unit * Waste * .a-a{fill:#347362;}.b-a{fill:#fff;} Grams …" at bounding box center [565, 93] width 771 height 707
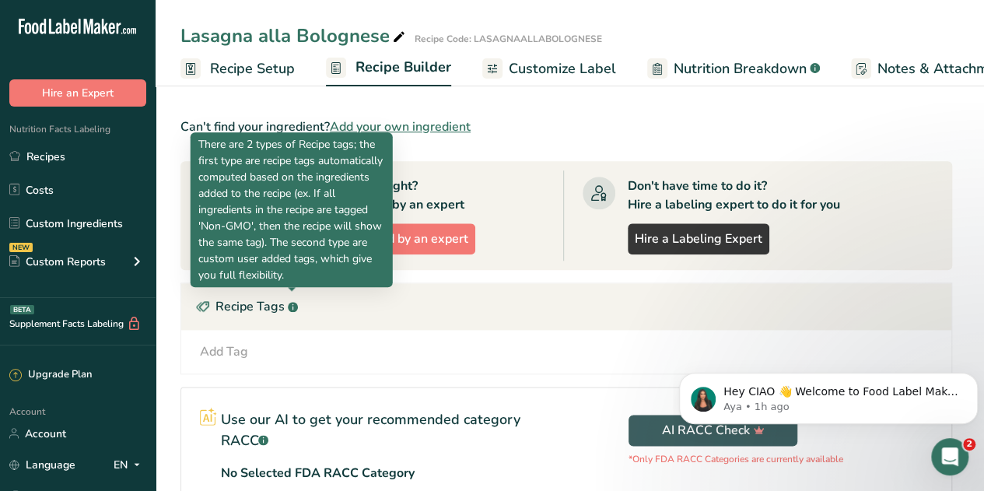
scroll to position [776, 0]
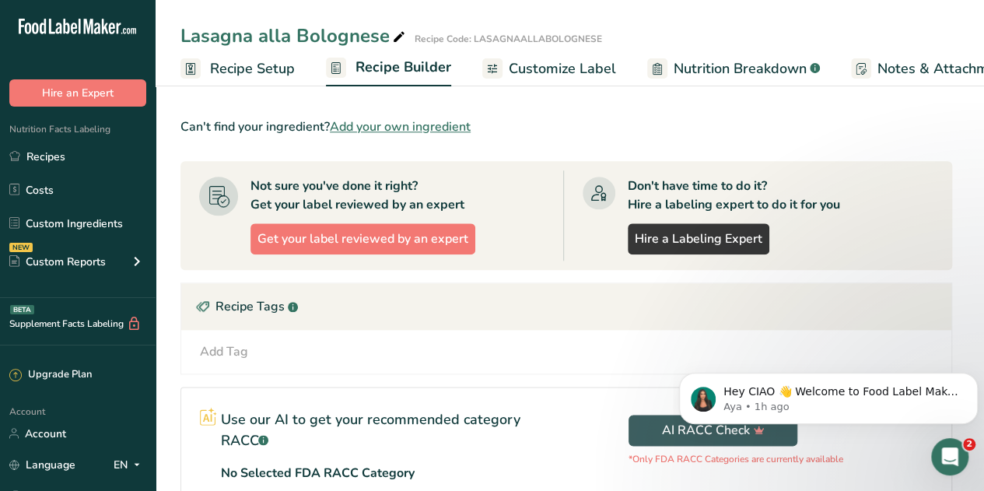
click at [243, 347] on div "Add Tag" at bounding box center [224, 351] width 48 height 19
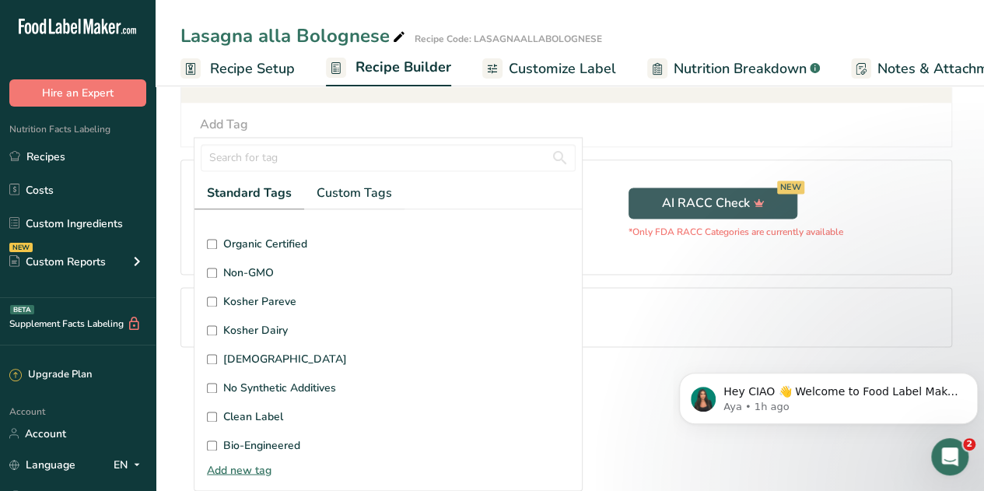
scroll to position [371, 0]
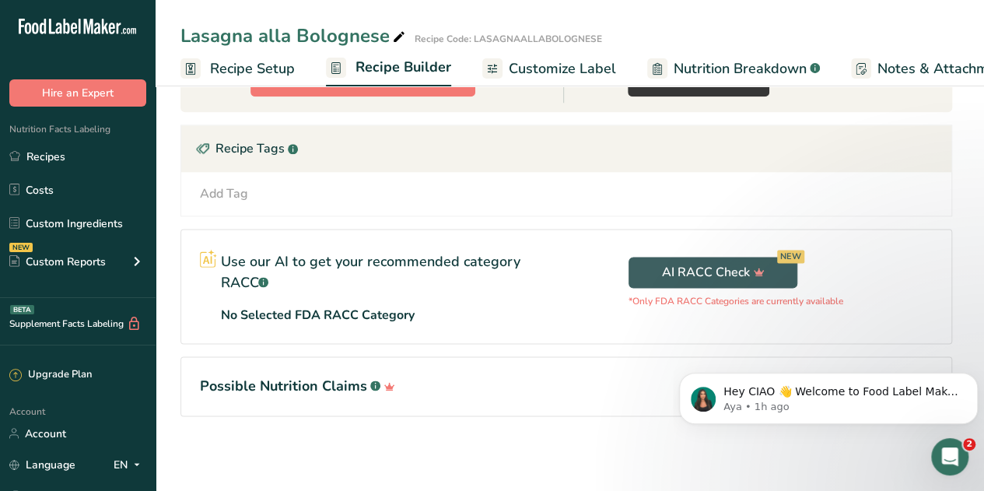
scroll to position [0, 0]
click at [330, 306] on p "No Selected FDA RACC Category" at bounding box center [317, 315] width 194 height 19
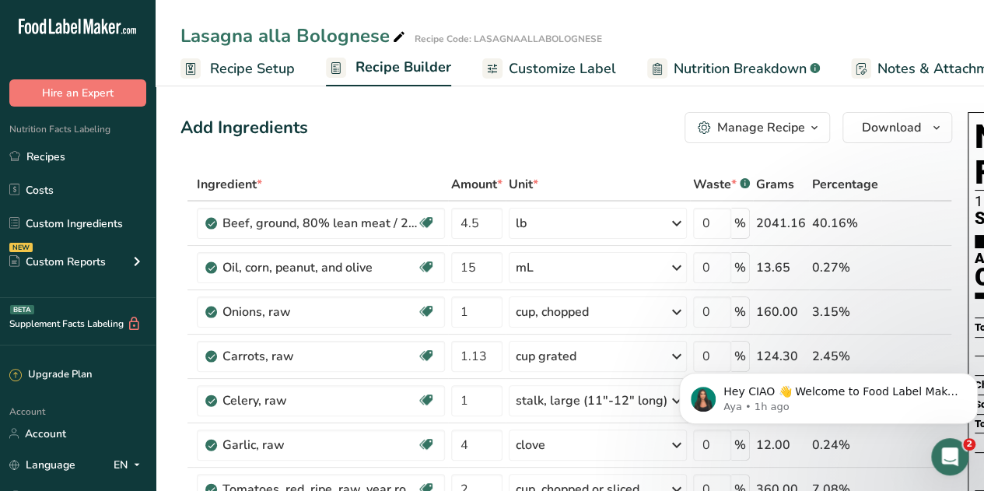
click at [808, 130] on icon "button" at bounding box center [814, 127] width 12 height 19
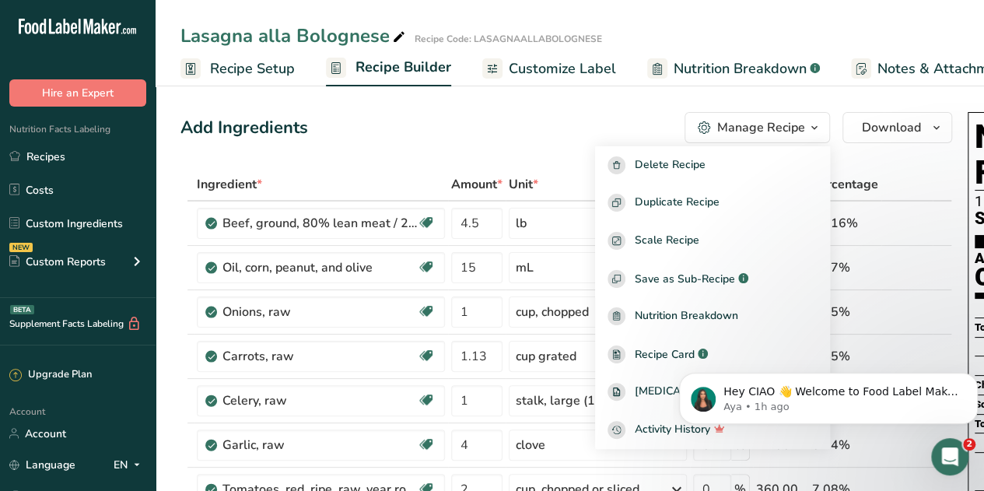
click at [538, 131] on div "Add Ingredients Manage Recipe Delete Recipe Duplicate Recipe Scale Recipe Save …" at bounding box center [565, 127] width 771 height 31
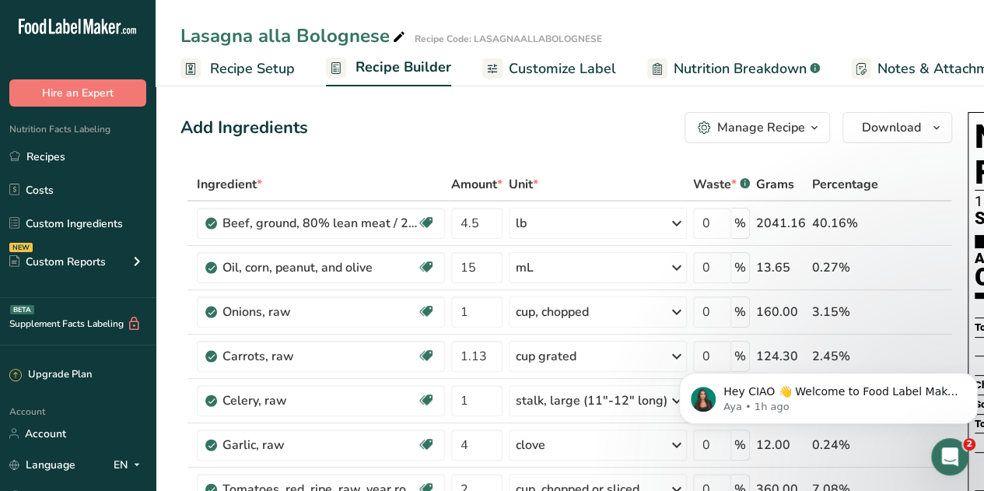
click at [547, 72] on span "Customize Label" at bounding box center [561, 68] width 107 height 21
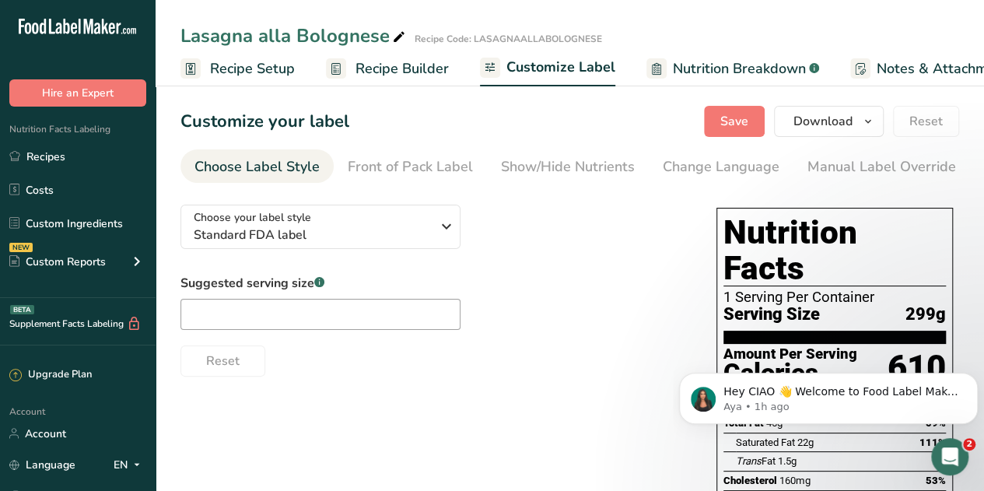
click at [236, 66] on span "Recipe Setup" at bounding box center [252, 68] width 85 height 21
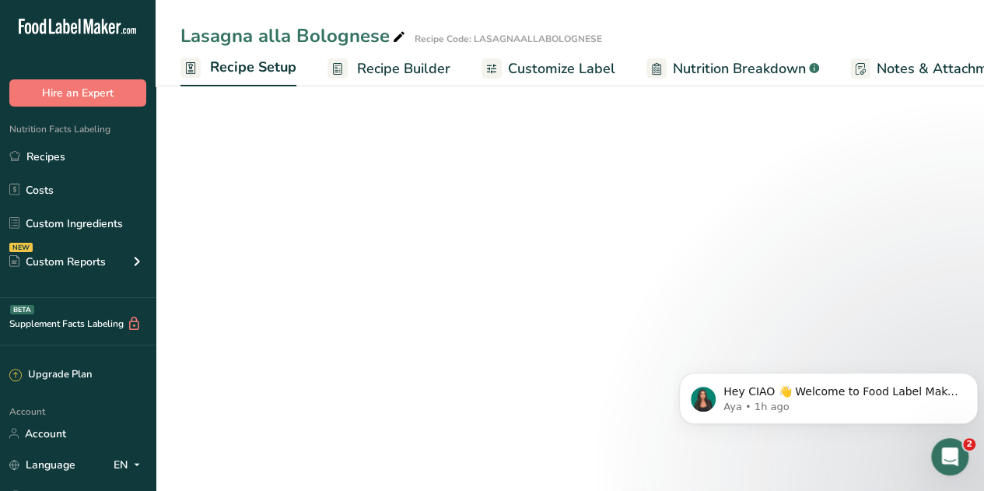
scroll to position [0, 5]
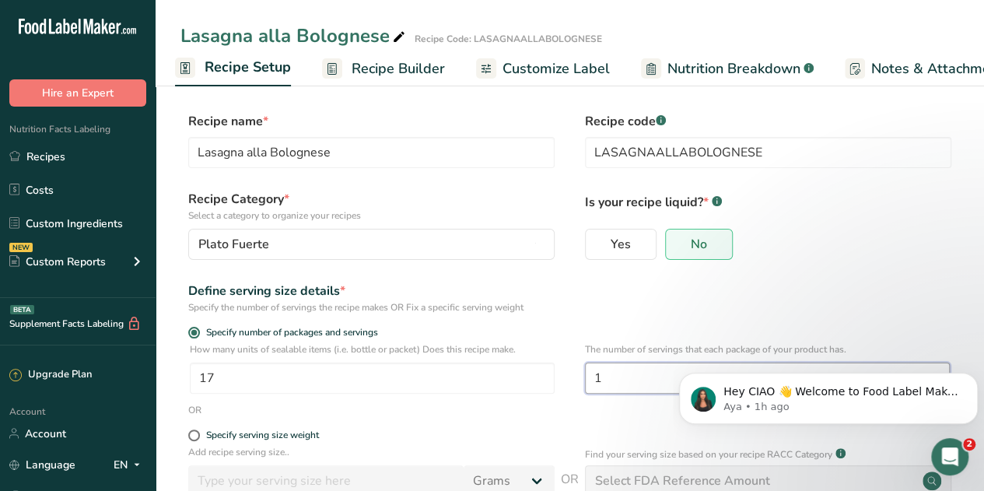
click at [623, 369] on input "1" at bounding box center [767, 377] width 365 height 31
type input "17"
click at [400, 72] on span "Recipe Builder" at bounding box center [397, 68] width 93 height 21
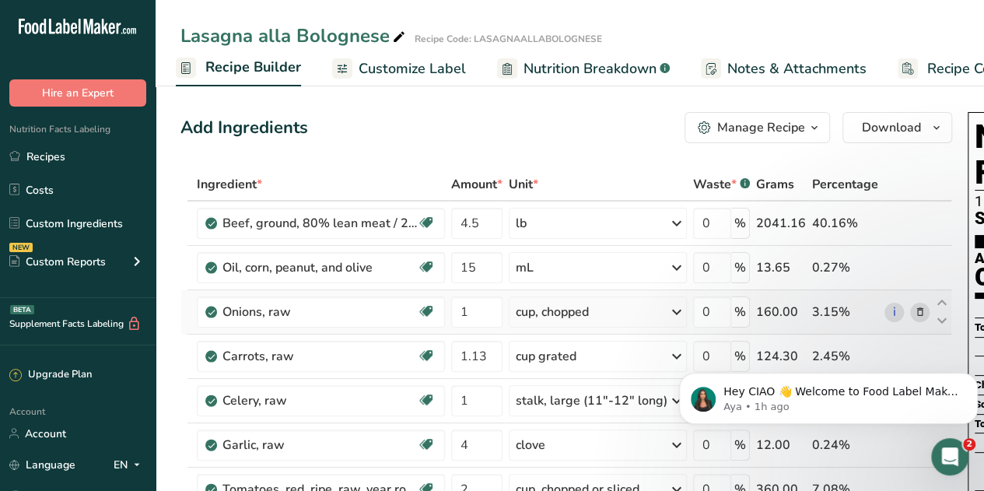
scroll to position [0, 219]
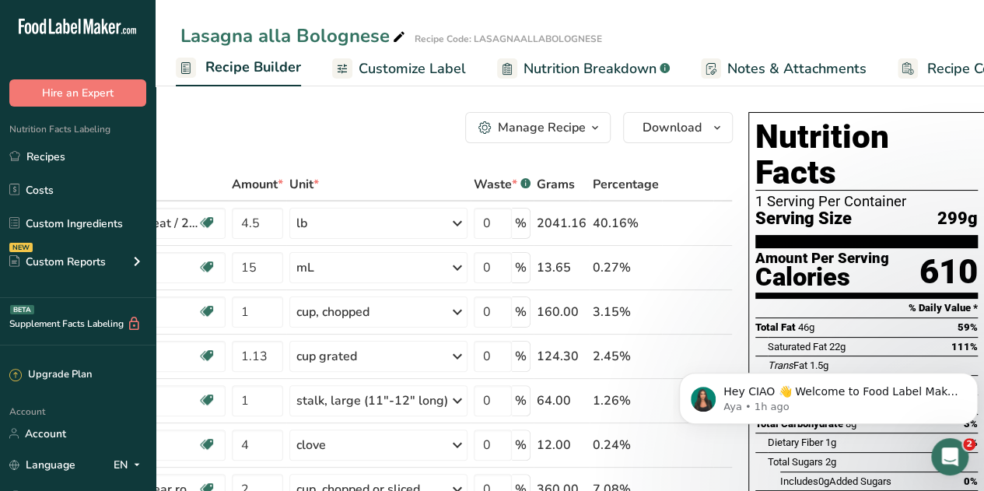
click at [414, 65] on span "Customize Label" at bounding box center [411, 68] width 107 height 21
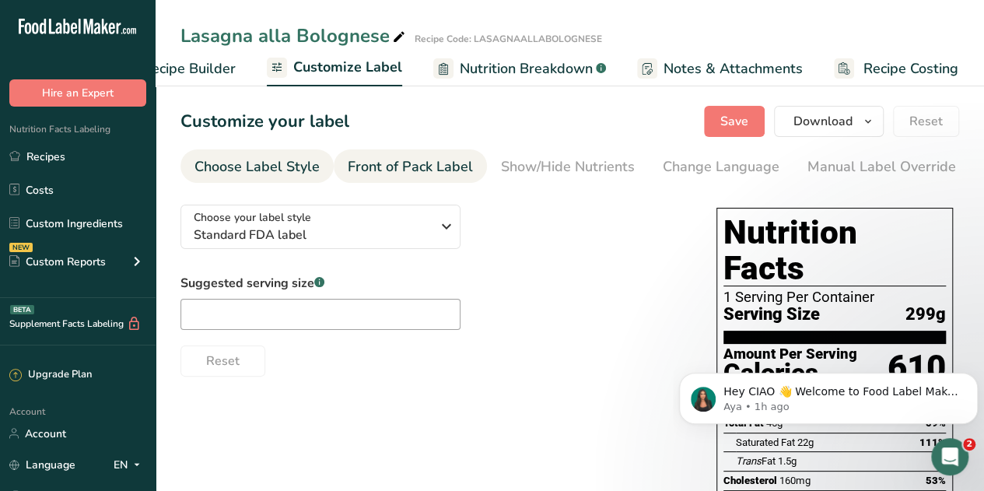
click at [387, 157] on div "Front of Pack Label" at bounding box center [410, 166] width 125 height 21
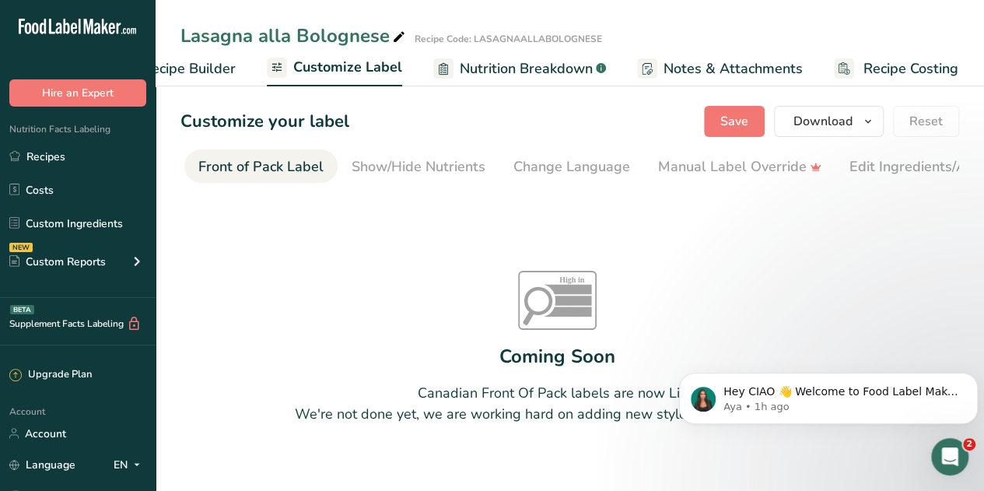
scroll to position [0, 151]
click at [443, 170] on div "Show/Hide Nutrients" at bounding box center [417, 166] width 134 height 21
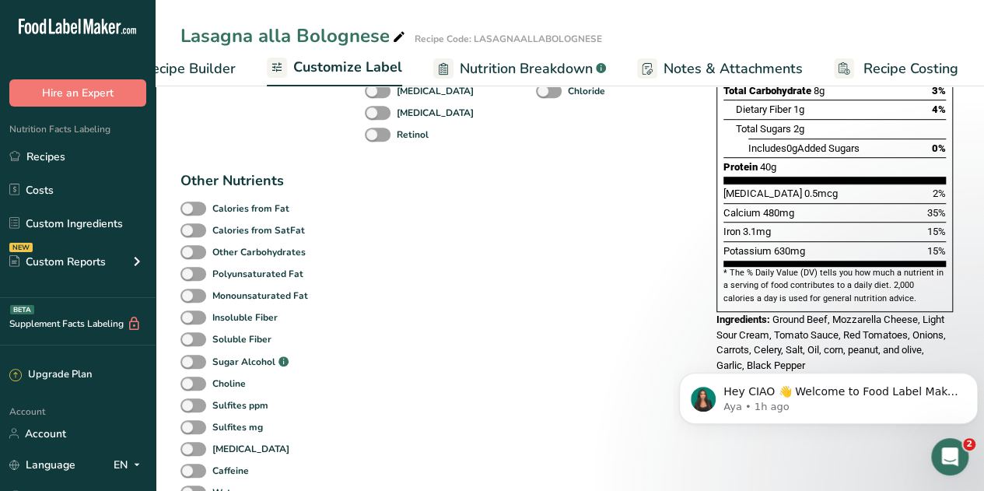
scroll to position [429, 0]
click at [201, 230] on span at bounding box center [193, 229] width 26 height 15
click at [190, 230] on input "Calories from SatFat" at bounding box center [185, 229] width 10 height 10
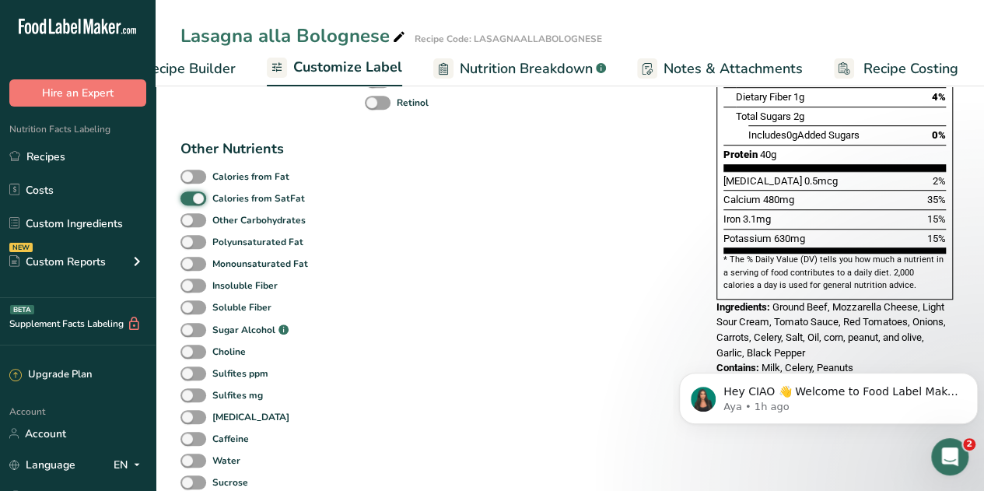
scroll to position [463, 0]
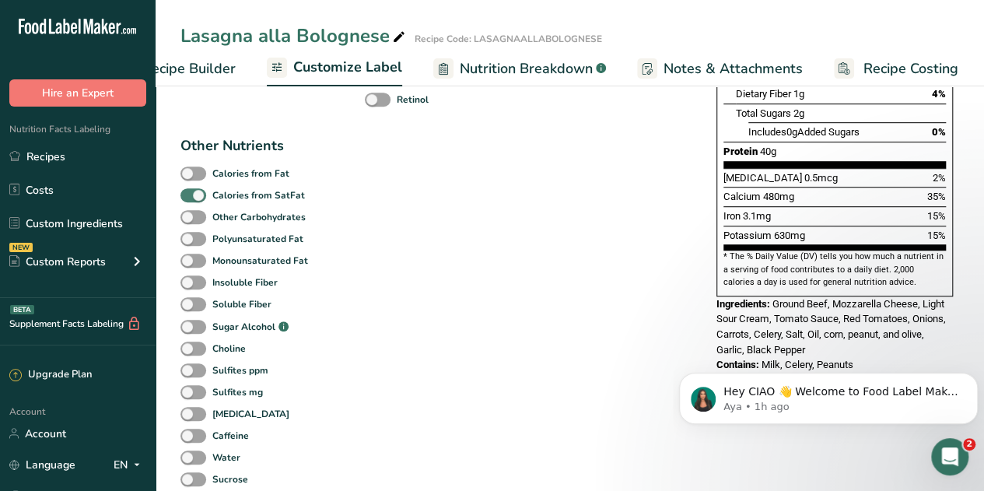
click at [189, 201] on span at bounding box center [193, 195] width 26 height 15
click at [189, 200] on input "Calories from SatFat" at bounding box center [185, 195] width 10 height 10
checkbox input "false"
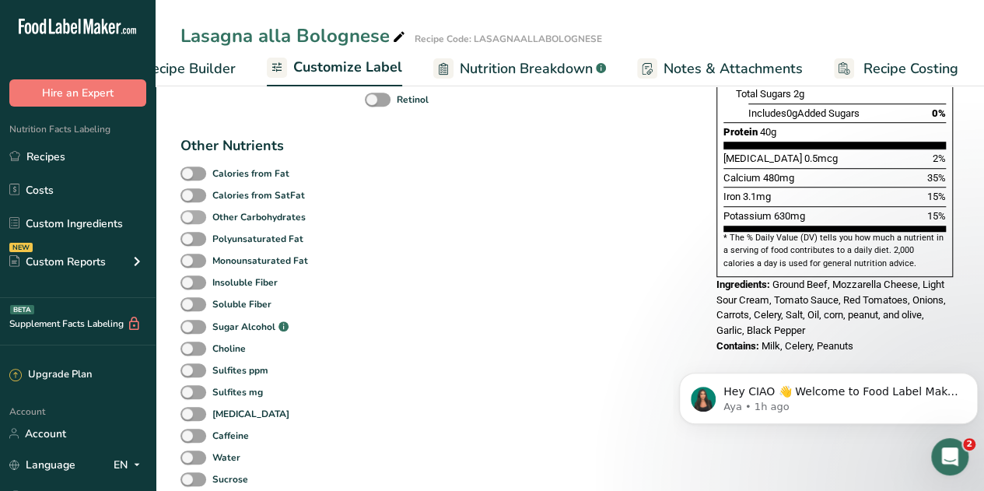
click at [198, 222] on span at bounding box center [193, 217] width 26 height 15
click at [190, 222] on input "Other Carbohydrates" at bounding box center [185, 216] width 10 height 10
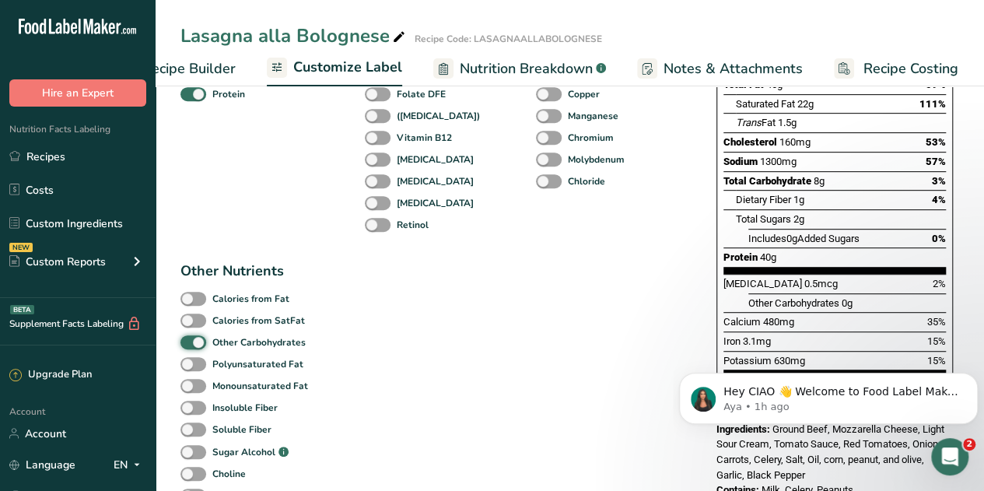
scroll to position [349, 0]
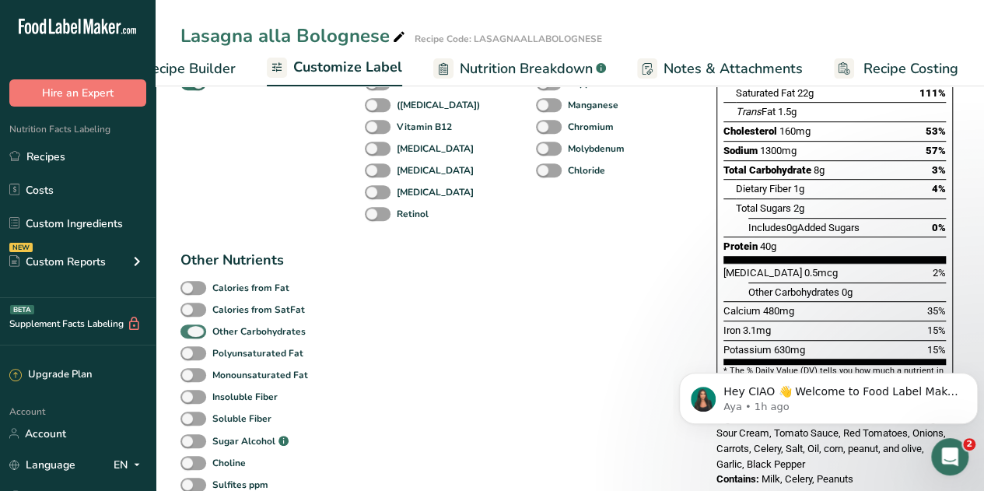
click at [183, 334] on span at bounding box center [193, 331] width 26 height 15
click at [183, 334] on input "Other Carbohydrates" at bounding box center [185, 331] width 10 height 10
checkbox input "false"
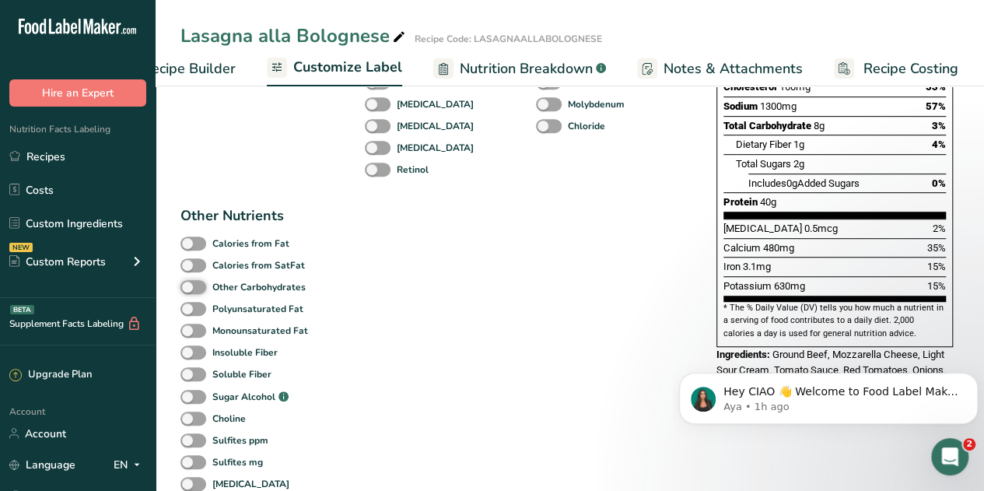
scroll to position [0, 0]
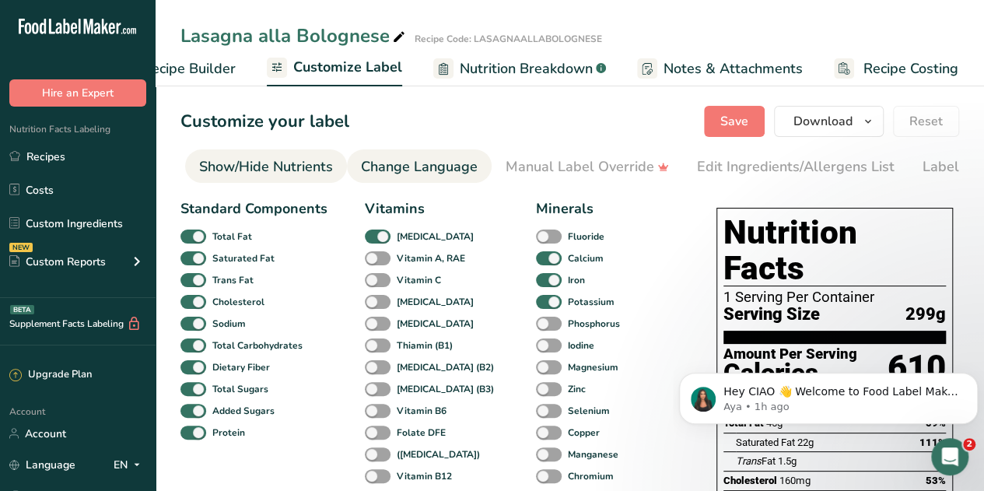
click at [449, 166] on div "Change Language" at bounding box center [419, 166] width 117 height 21
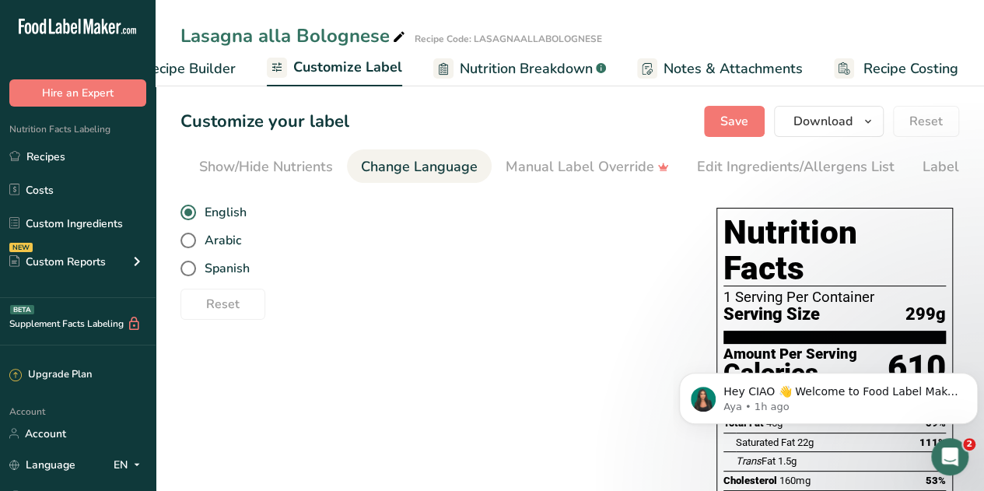
scroll to position [0, 370]
click at [188, 272] on span at bounding box center [188, 268] width 16 height 16
click at [188, 272] on input "Spanish" at bounding box center [185, 269] width 10 height 10
radio input "true"
radio input "false"
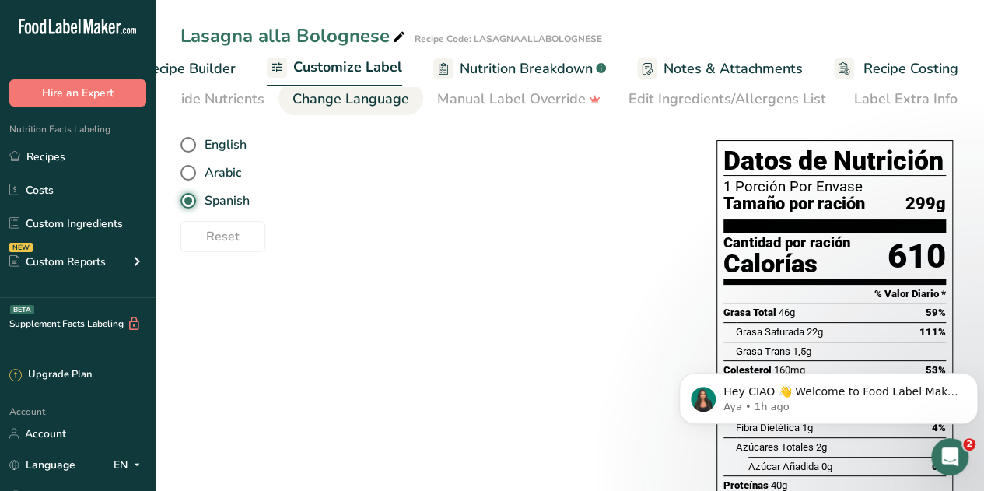
scroll to position [0, 0]
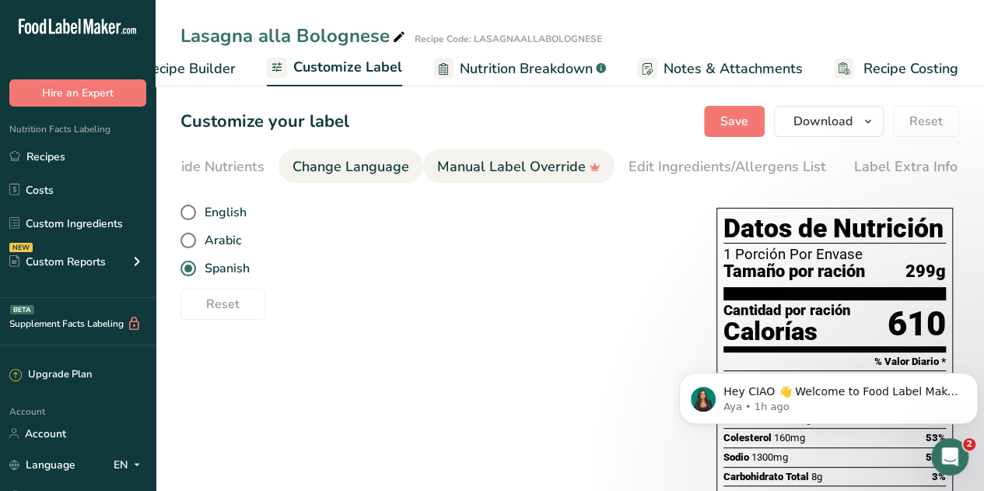
click at [536, 162] on div "Manual Label Override" at bounding box center [518, 166] width 163 height 21
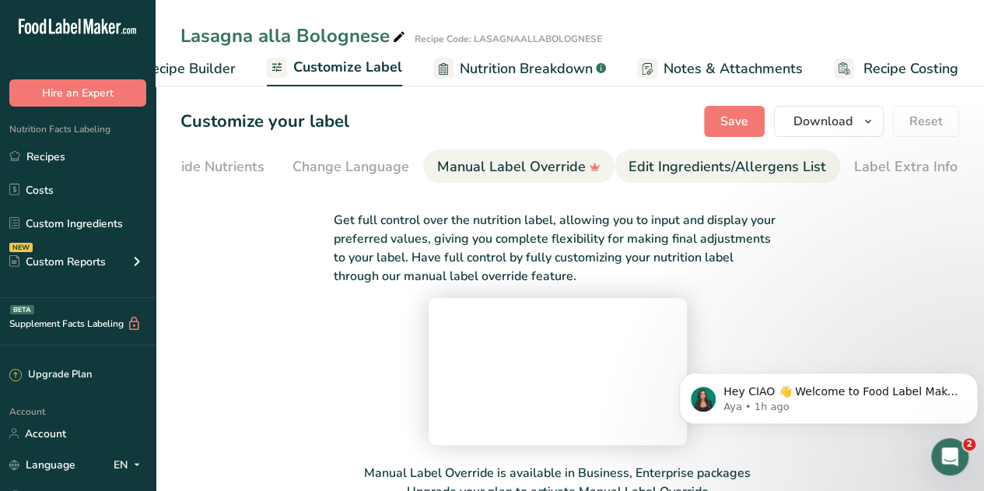
click at [678, 159] on div "Edit Ingredients/Allergens List" at bounding box center [726, 166] width 197 height 21
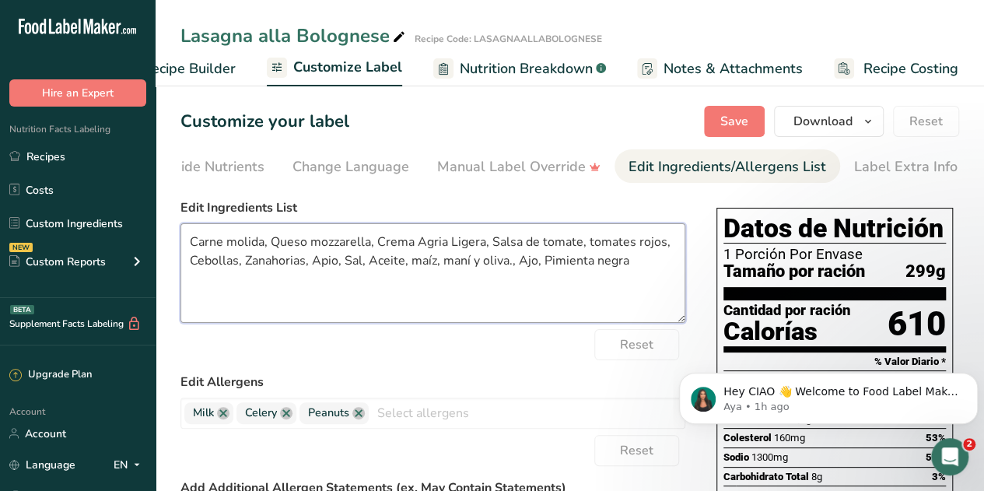
click at [399, 264] on textarea "Carne molida, Queso mozzarella, Crema Agria Ligera, Salsa de tomate, tomates ro…" at bounding box center [432, 273] width 505 height 100
type textarea "Carne molida, Queso mozzarella, Crema Agria Ligera, Salsa de tomate, tomates ro…"
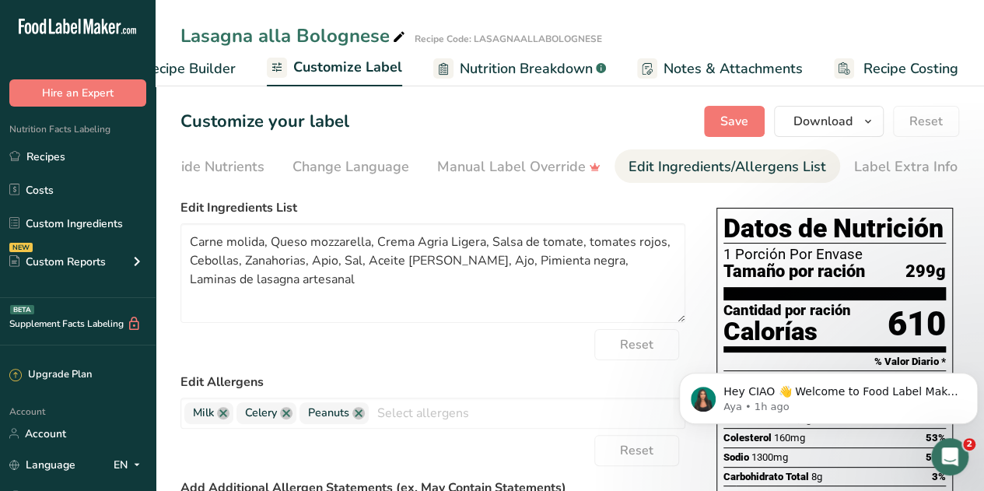
click at [500, 351] on div "Reset" at bounding box center [432, 344] width 505 height 31
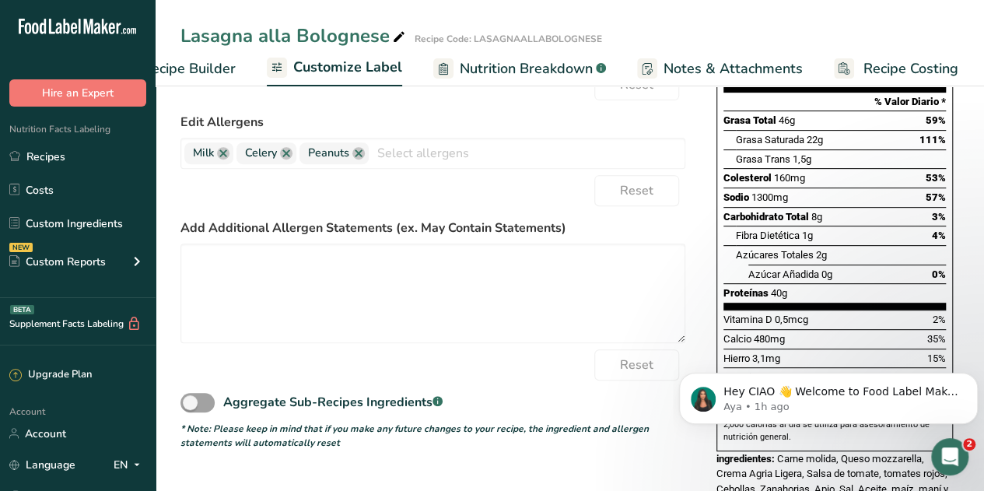
scroll to position [260, 0]
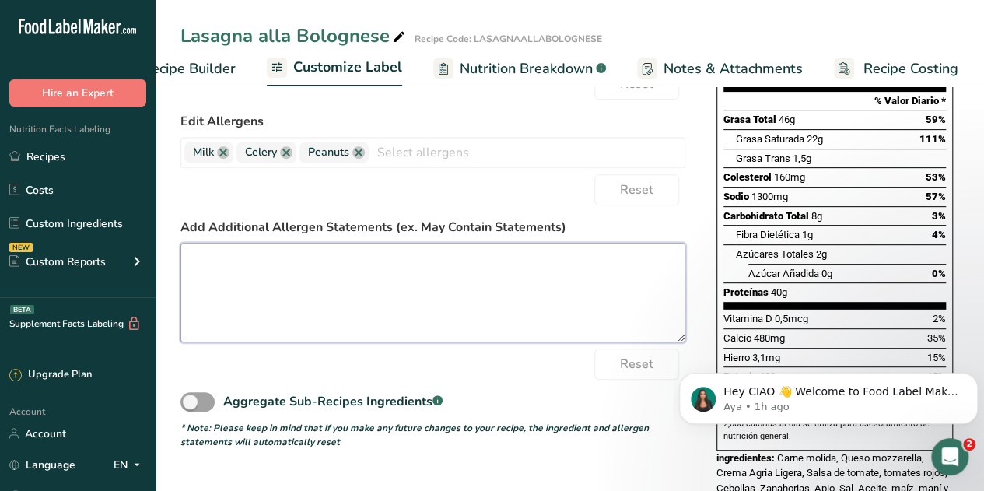
click at [351, 262] on textarea at bounding box center [432, 293] width 505 height 100
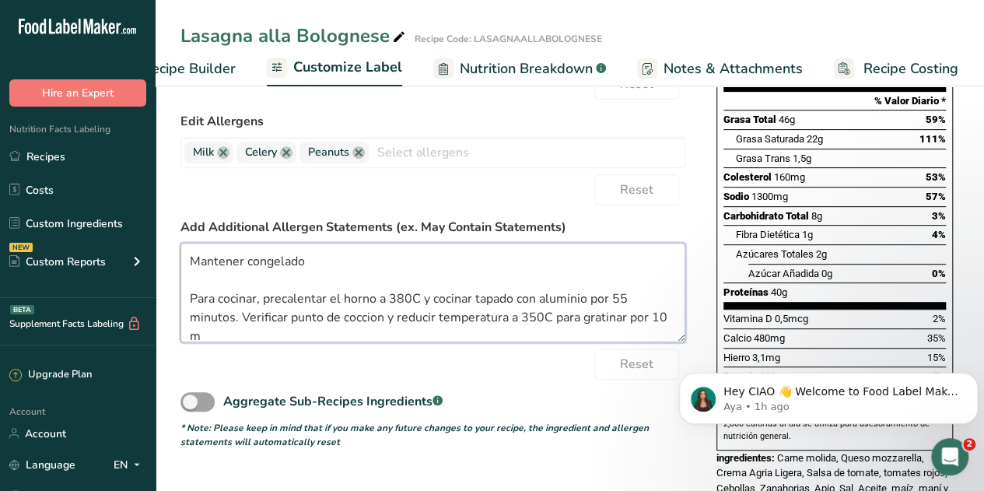
scroll to position [2, 0]
type textarea "Mantener congelado Para cocinar, precalentar el horno a 380C y cocinar tapado c…"
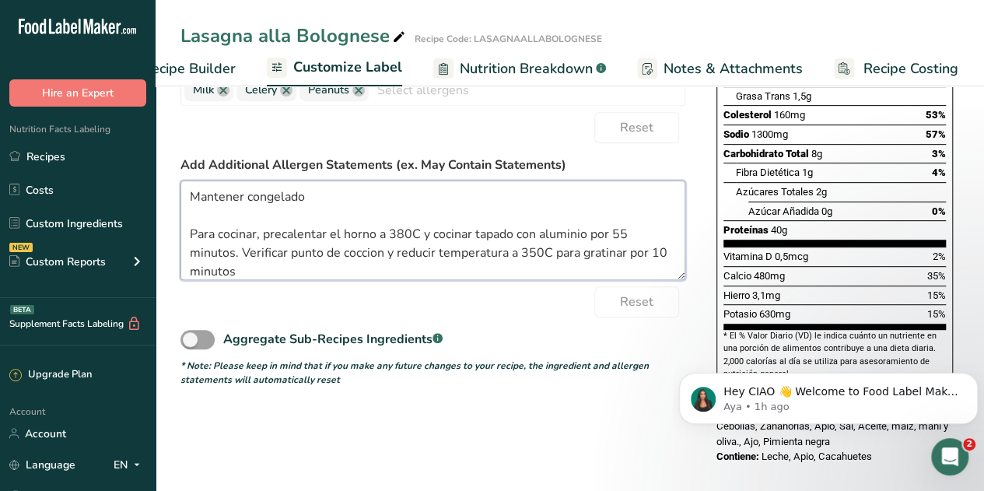
scroll to position [334, 0]
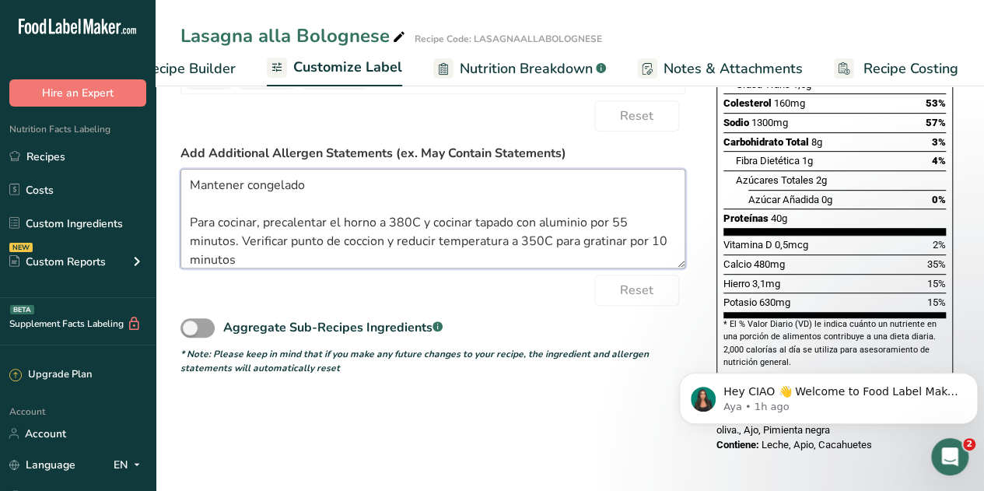
drag, startPoint x: 268, startPoint y: 192, endPoint x: 222, endPoint y: 210, distance: 50.0
click at [222, 210] on textarea "Mantener congelado Para cocinar, precalentar el horno a 380C y cocinar tapado c…" at bounding box center [432, 219] width 505 height 100
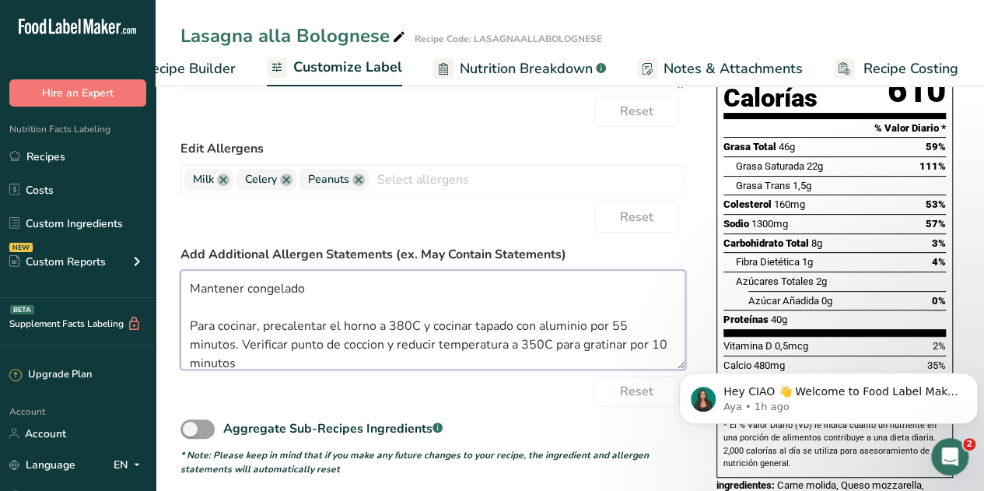
scroll to position [12, 0]
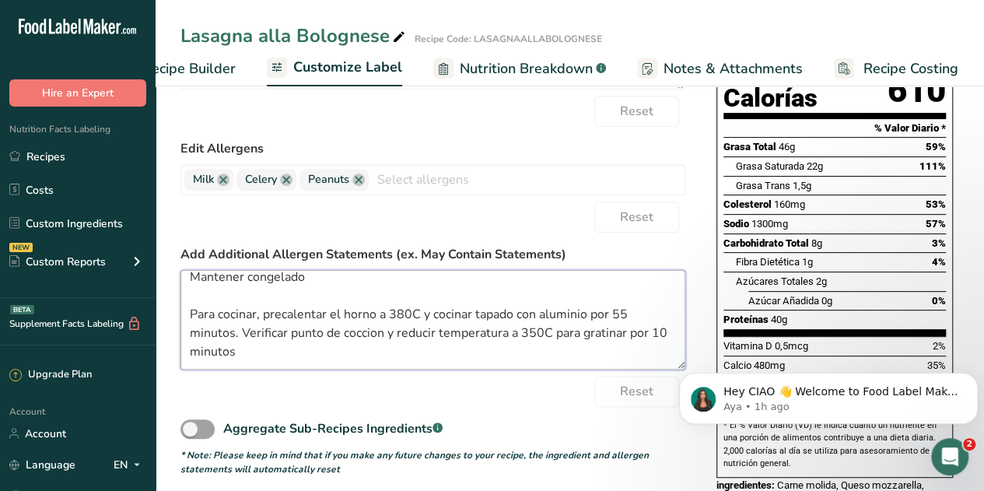
drag, startPoint x: 185, startPoint y: 285, endPoint x: 327, endPoint y: 390, distance: 175.7
click at [327, 390] on form "Edit Ingredients List Carne molida, Queso mozzarella, Crema Agria Ligera, Salsa…" at bounding box center [432, 220] width 505 height 511
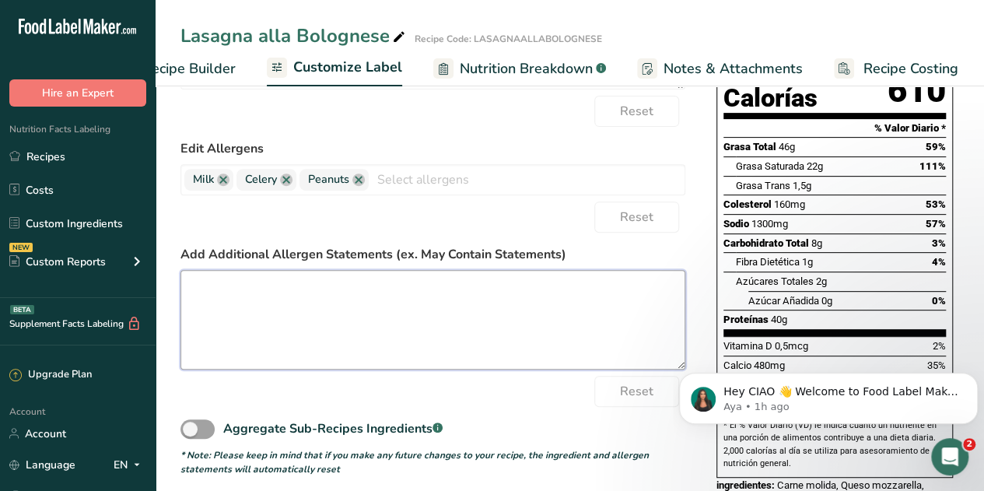
scroll to position [0, 0]
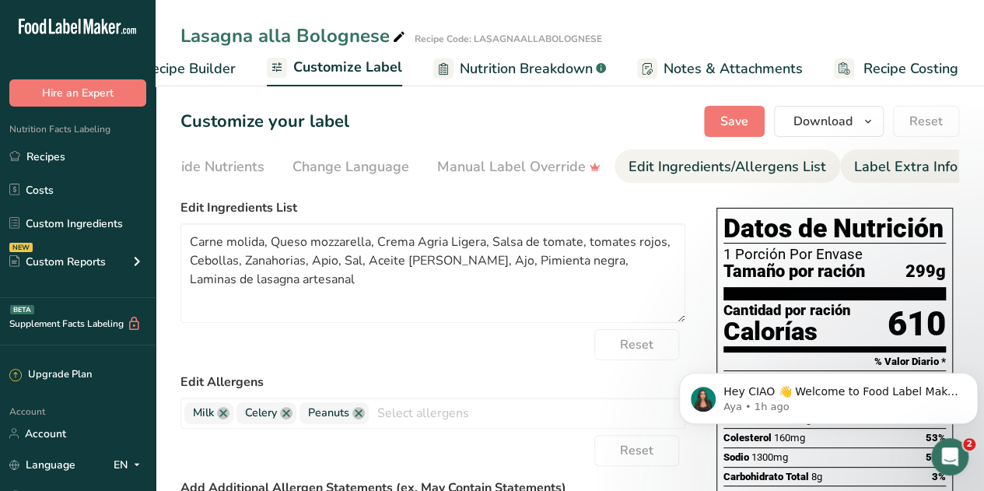
click at [874, 169] on div "Label Extra Info" at bounding box center [905, 166] width 103 height 21
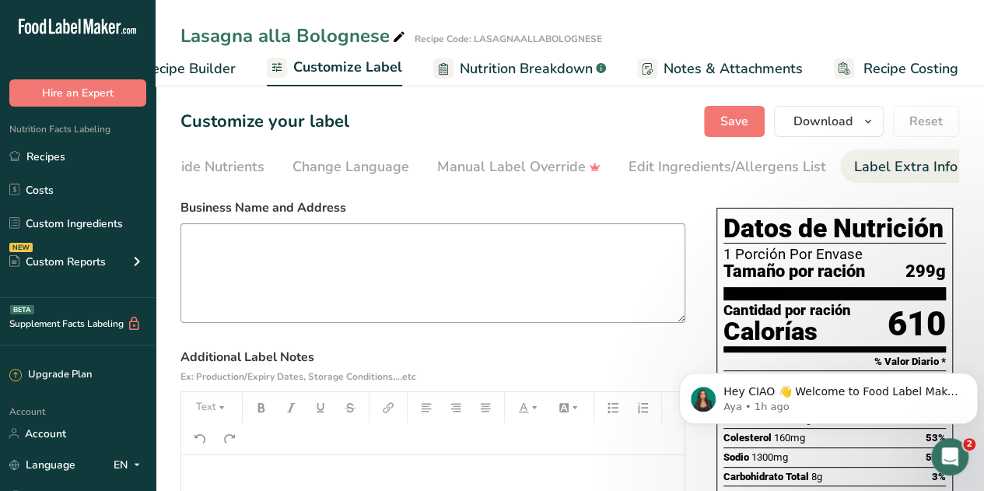
scroll to position [176, 0]
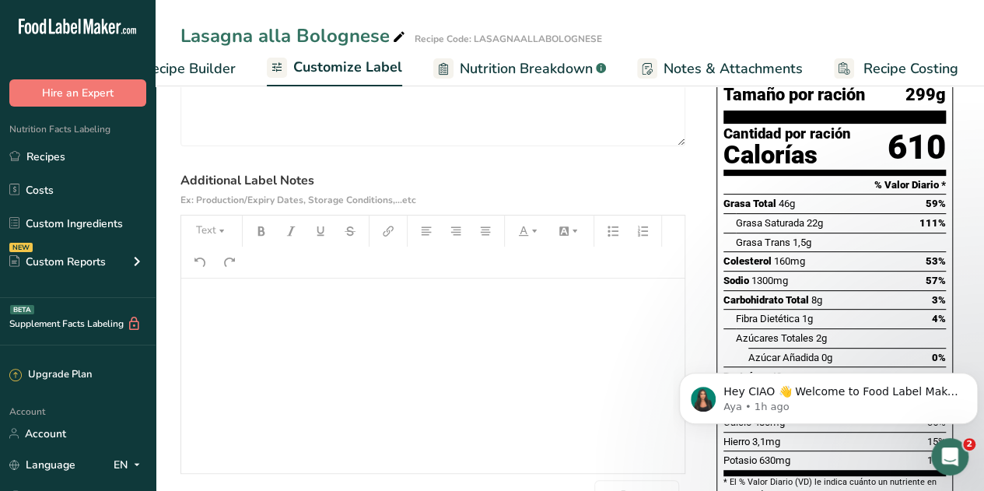
click at [279, 308] on p "﻿" at bounding box center [432, 300] width 487 height 19
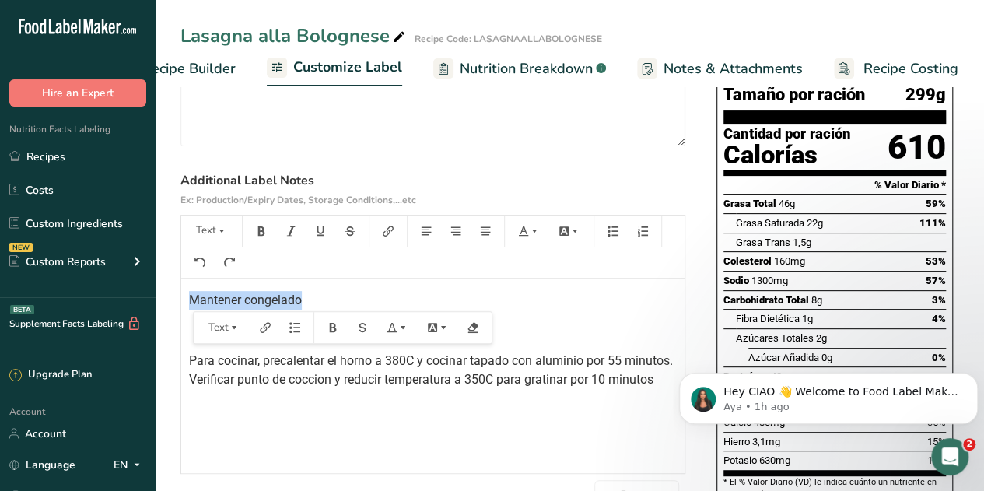
drag, startPoint x: 316, startPoint y: 299, endPoint x: 162, endPoint y: 297, distance: 154.0
click at [162, 297] on section "Customize your label Save Download Choose what to show on your downloaded label…" at bounding box center [569, 277] width 828 height 746
click at [485, 236] on icon "button" at bounding box center [485, 230] width 11 height 11
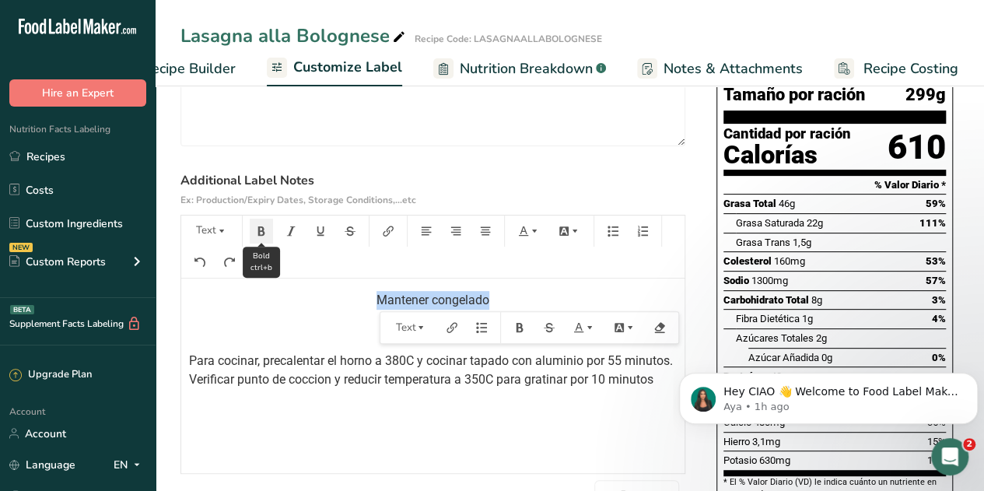
click at [254, 237] on button "button" at bounding box center [261, 230] width 23 height 25
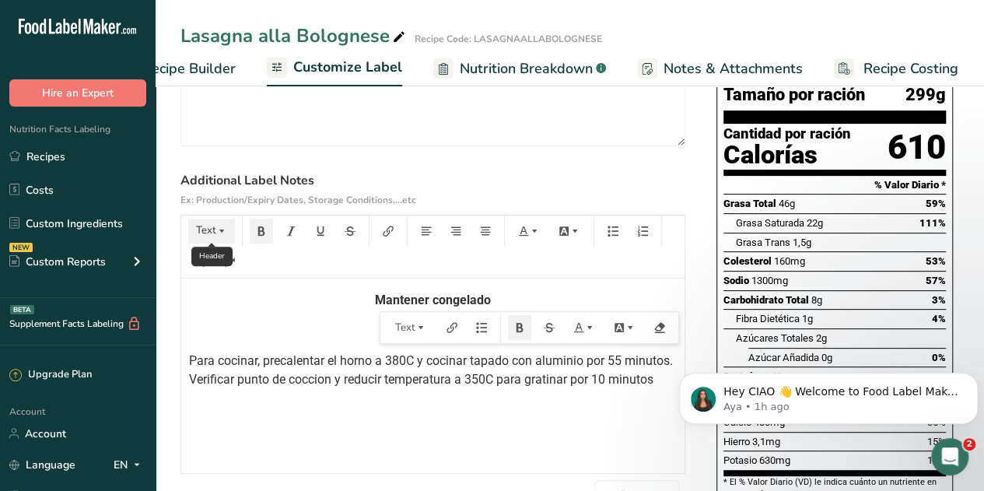
click at [219, 234] on icon "button" at bounding box center [221, 230] width 11 height 11
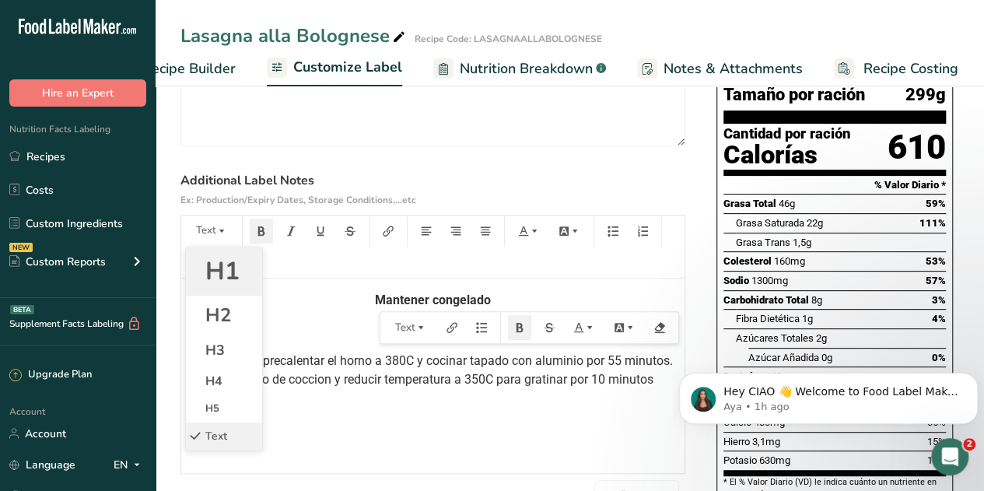
click at [221, 276] on span "H1" at bounding box center [222, 270] width 34 height 33
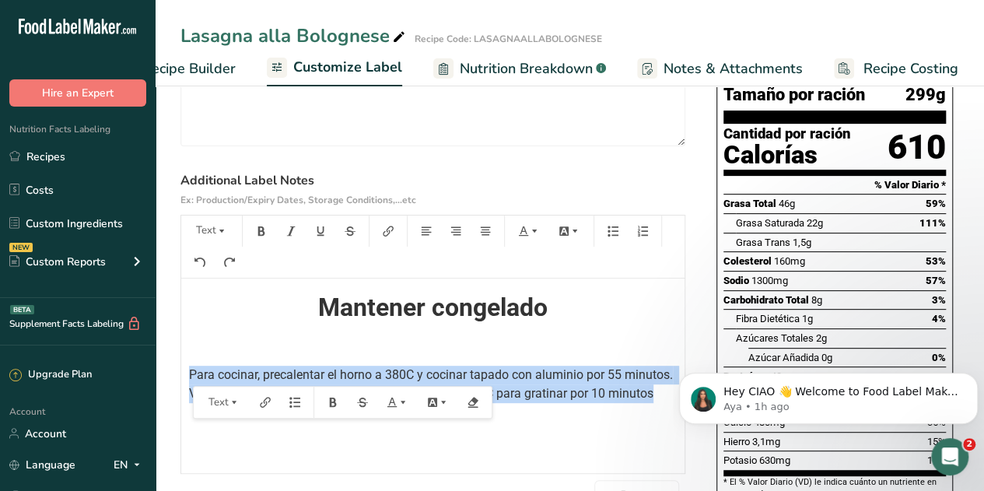
drag, startPoint x: 862, startPoint y: 717, endPoint x: 676, endPoint y: 421, distance: 349.4
click at [535, 231] on icon "button" at bounding box center [534, 230] width 11 height 11
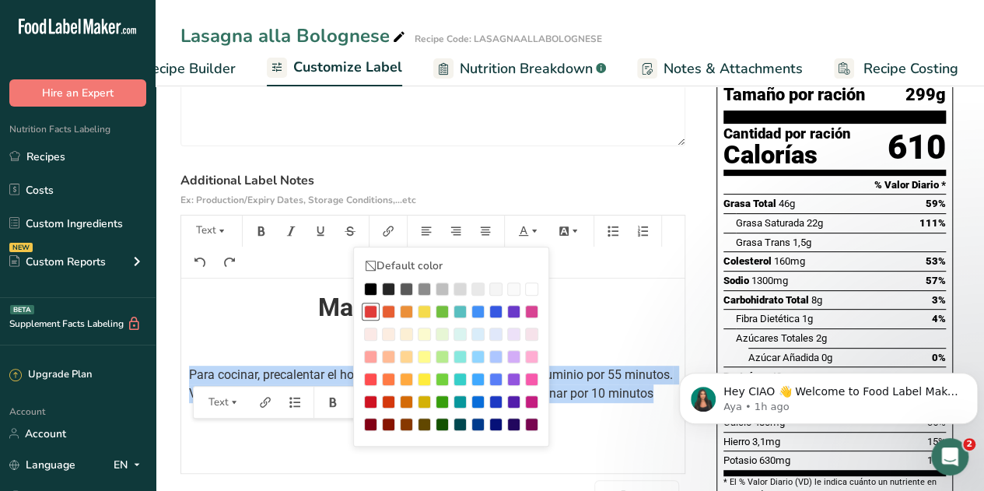
click at [370, 313] on div at bounding box center [370, 311] width 13 height 13
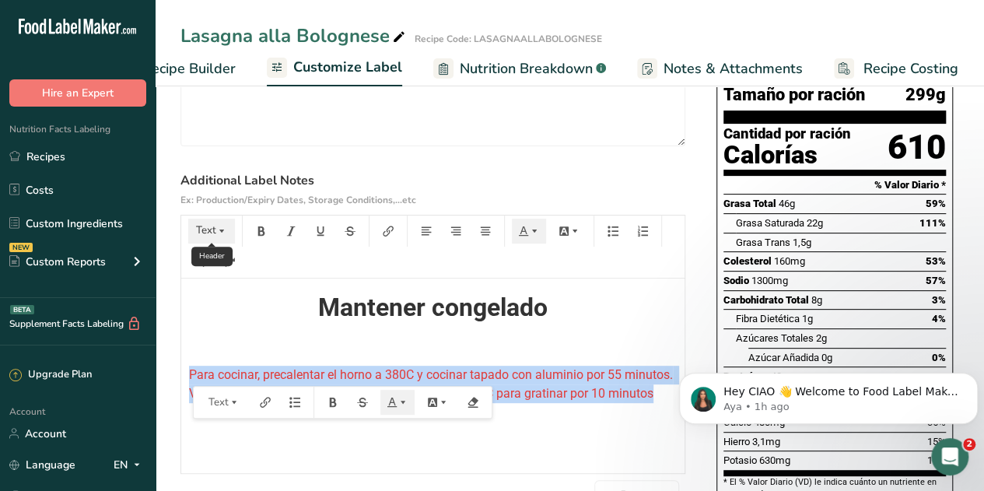
click at [220, 236] on icon "button" at bounding box center [221, 230] width 11 height 11
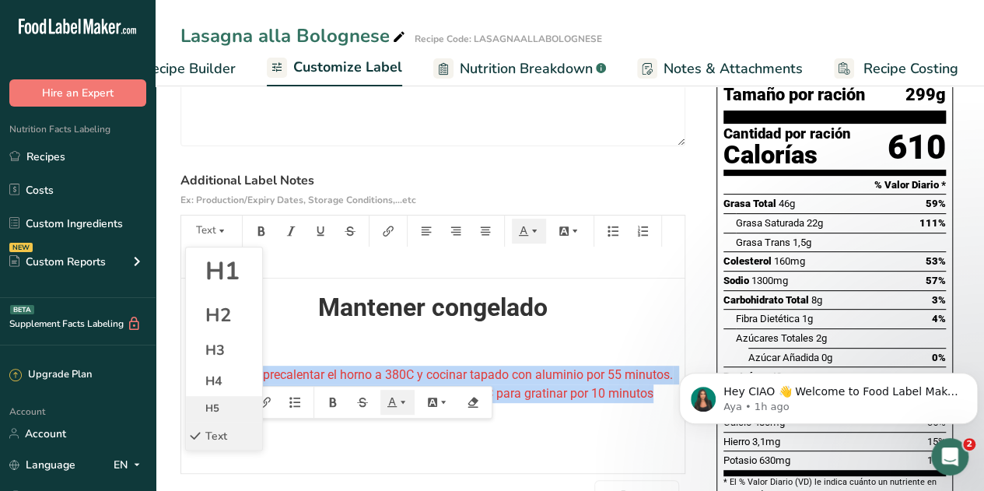
click at [214, 412] on span "H5" at bounding box center [212, 408] width 14 height 14
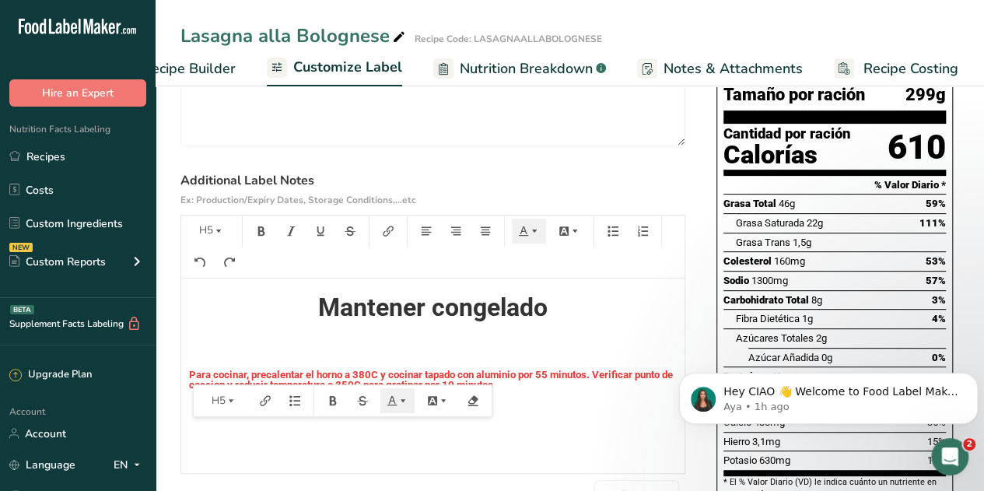
click at [592, 430] on div "Mantener congelado ﻿ Para cocinar, precalentar el horno a 380C y cocinar tapado…" at bounding box center [432, 375] width 503 height 194
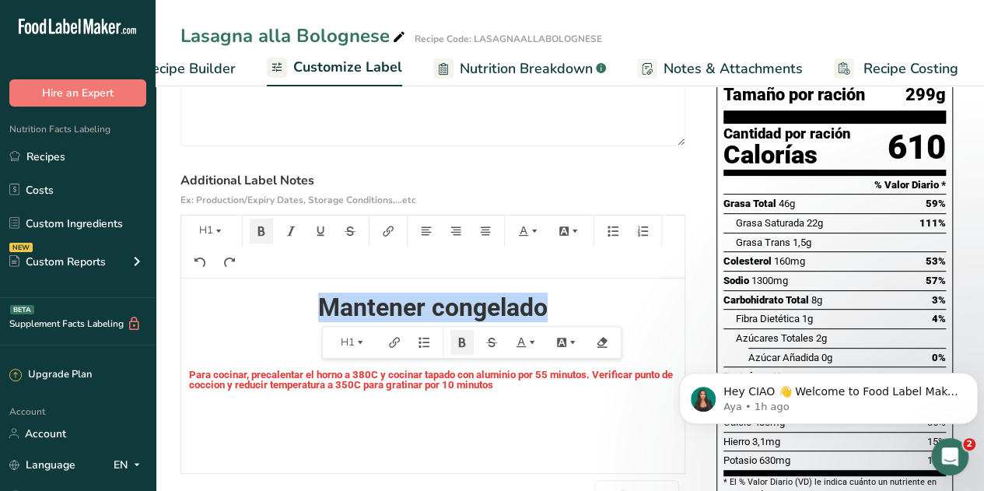
drag, startPoint x: 579, startPoint y: 318, endPoint x: 320, endPoint y: 306, distance: 259.2
click at [320, 306] on h1 "Mantener congelado" at bounding box center [432, 307] width 487 height 25
click at [356, 343] on icon "button" at bounding box center [360, 342] width 11 height 11
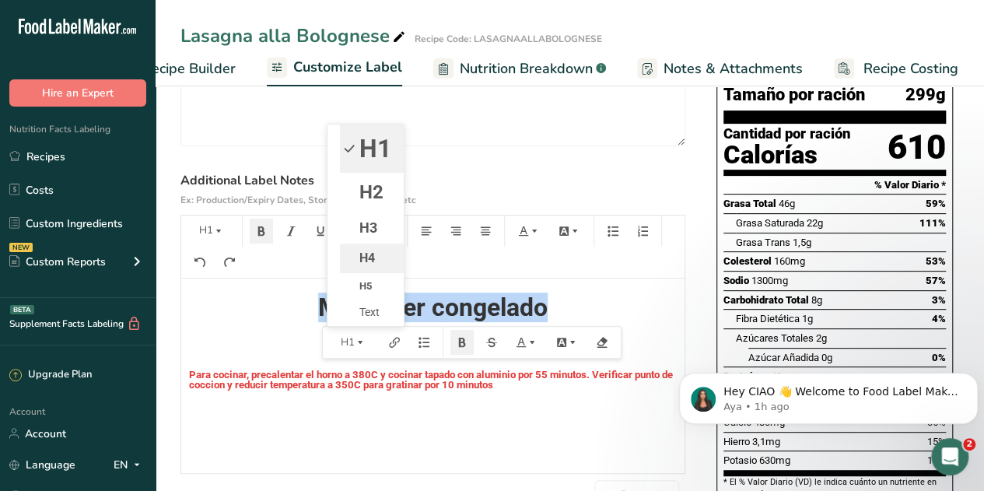
click at [381, 257] on li "H4" at bounding box center [372, 258] width 64 height 30
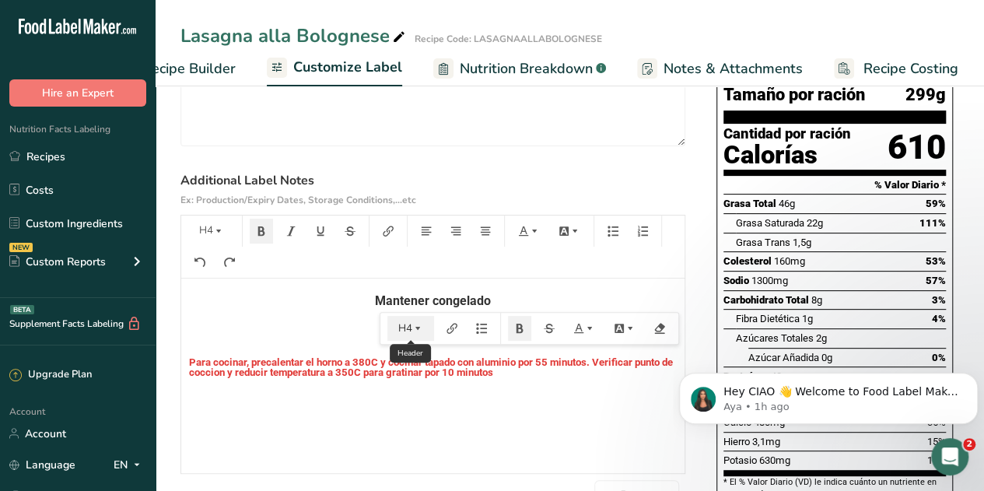
click at [418, 334] on icon "button" at bounding box center [417, 328] width 11 height 11
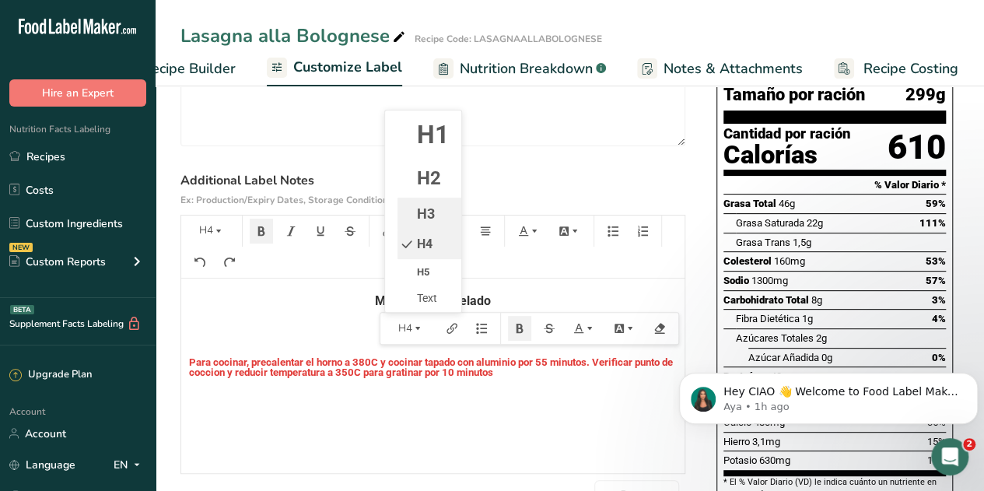
click at [435, 215] on li "H3" at bounding box center [429, 213] width 64 height 32
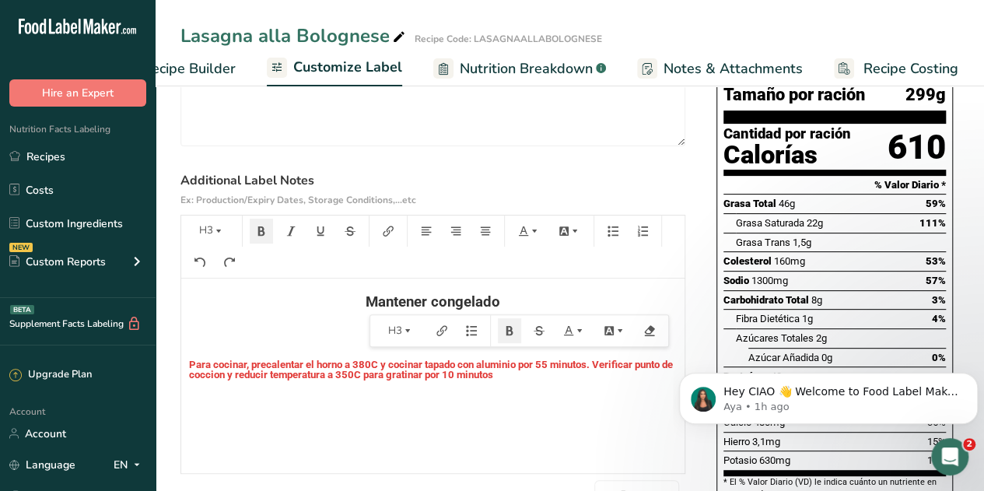
click at [272, 435] on div "Mantener congelado ﻿ Para cocinar, precalentar el horno a 380C y cocinar tapado…" at bounding box center [432, 375] width 503 height 194
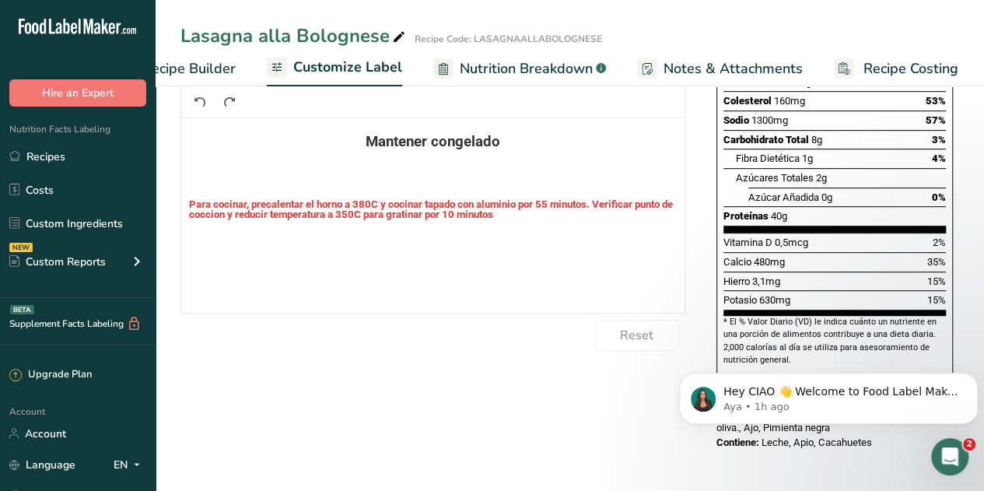
scroll to position [0, 0]
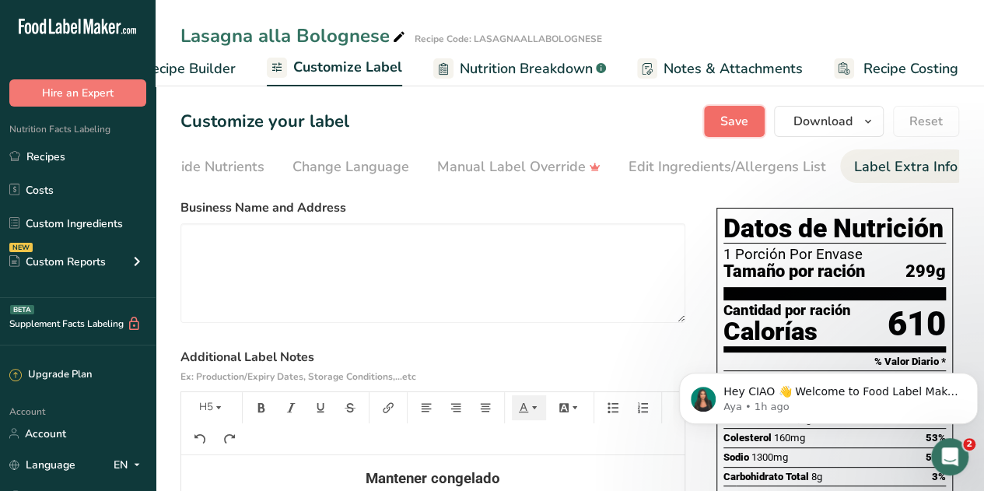
click at [736, 114] on span "Save" at bounding box center [734, 121] width 28 height 19
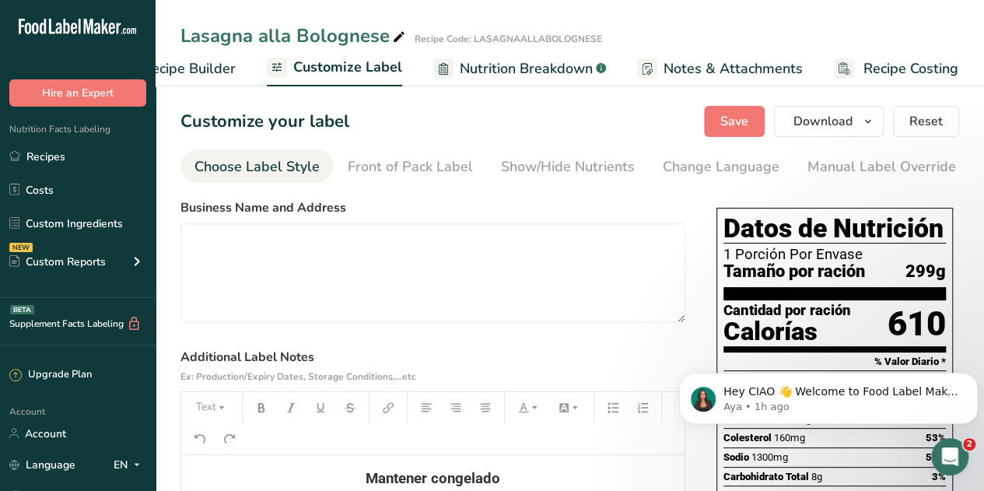
click at [214, 169] on div "Choose Label Style" at bounding box center [256, 166] width 125 height 21
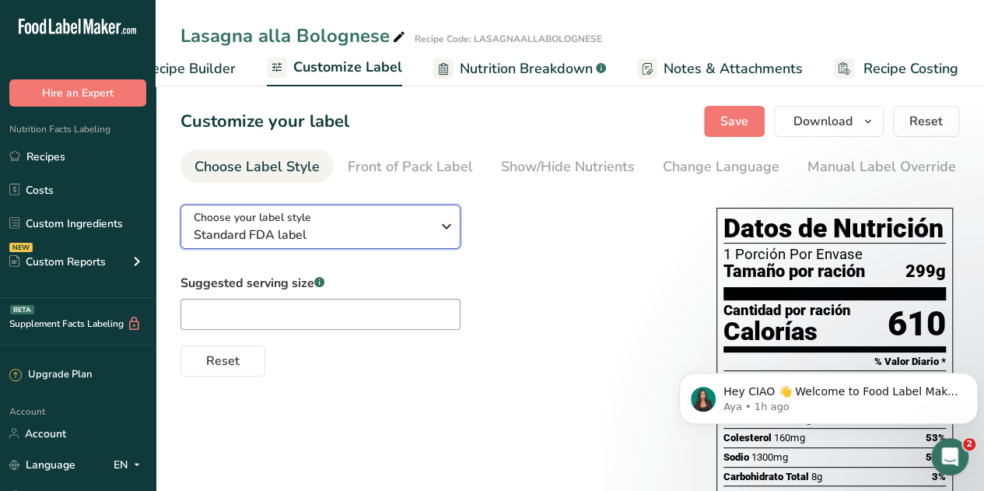
click at [443, 228] on icon "button" at bounding box center [446, 226] width 19 height 28
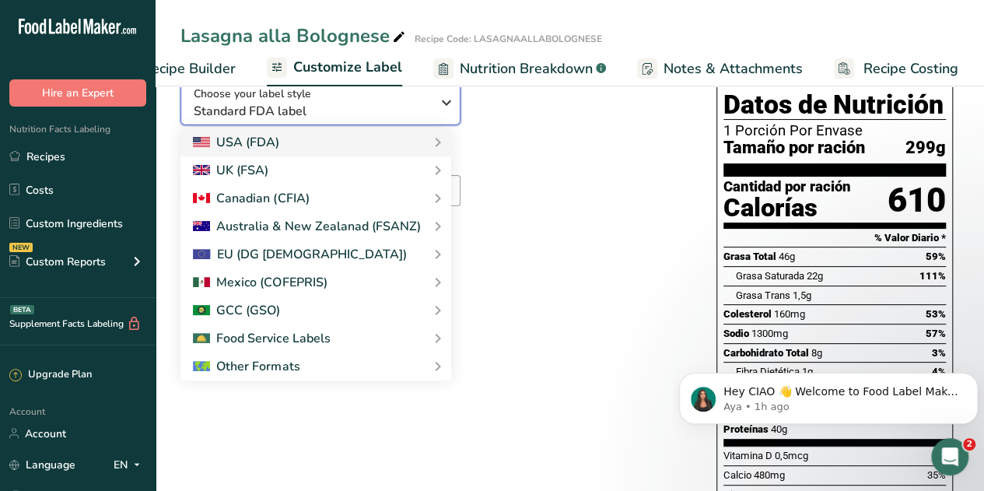
scroll to position [125, 0]
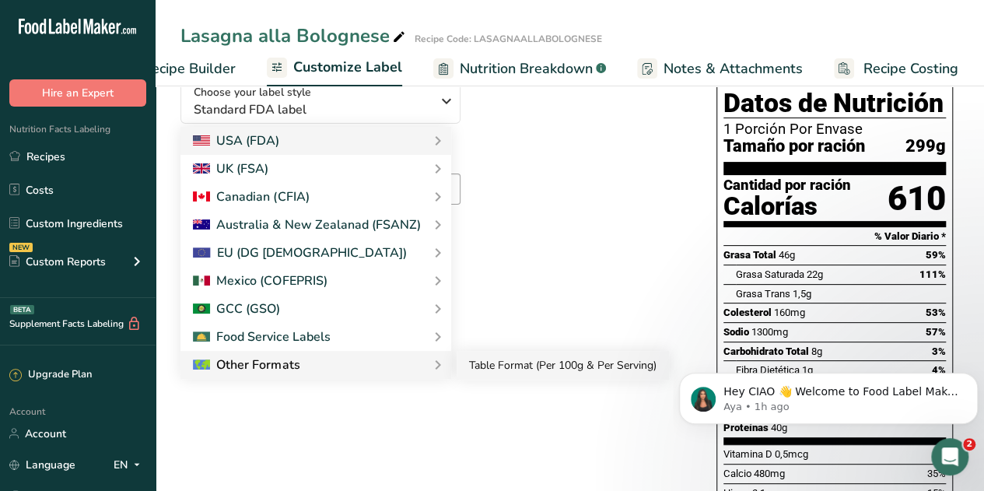
click at [485, 363] on link "Table Format (Per 100g & Per Serving)" at bounding box center [562, 365] width 212 height 29
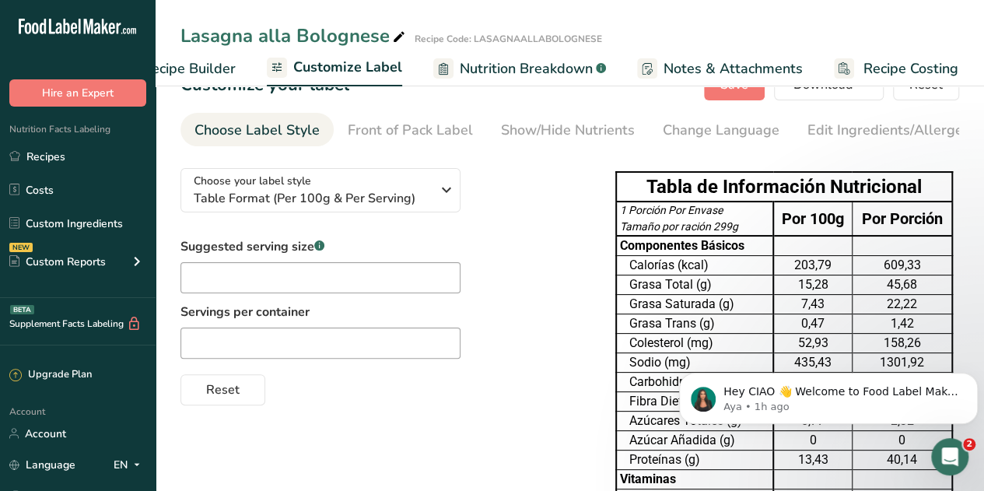
scroll to position [0, 0]
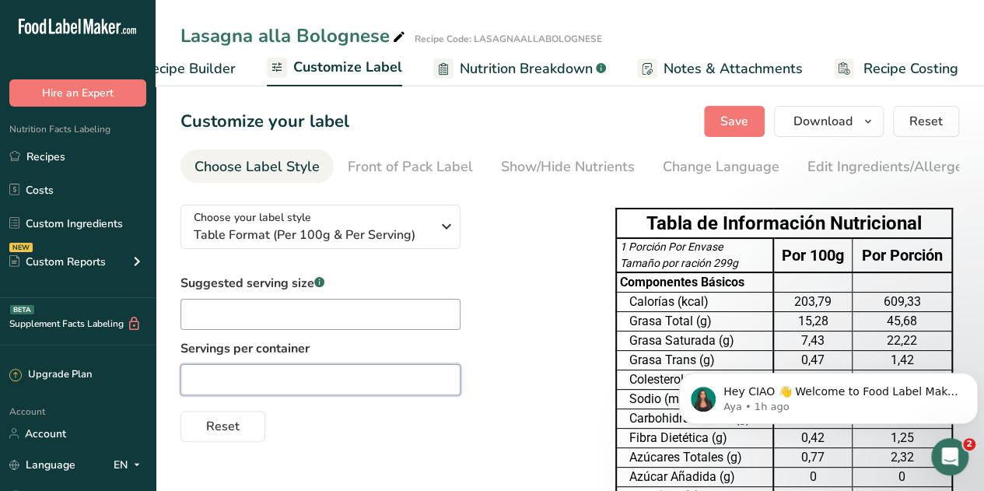
click at [327, 379] on input "text" at bounding box center [320, 379] width 280 height 31
click at [445, 232] on icon "button" at bounding box center [446, 226] width 19 height 28
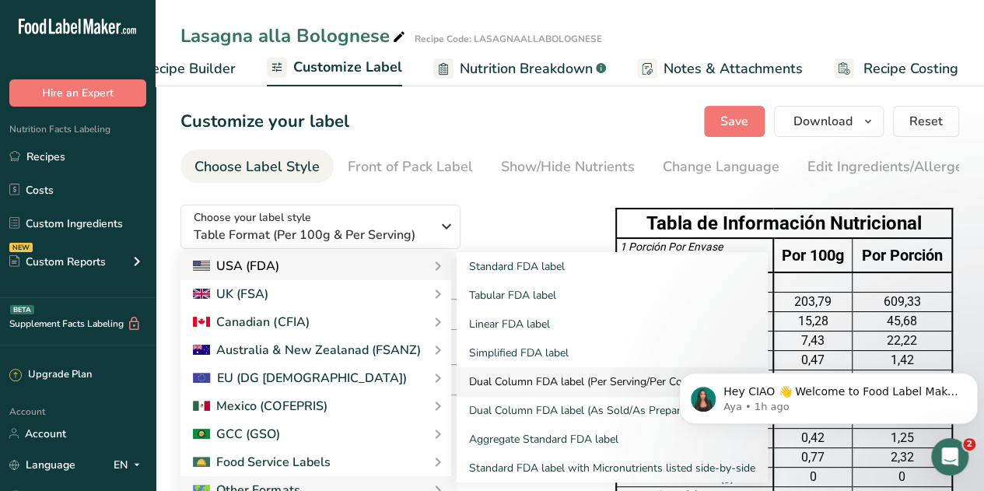
click at [508, 385] on link "Dual Column FDA label (Per Serving/Per Container)" at bounding box center [611, 381] width 311 height 29
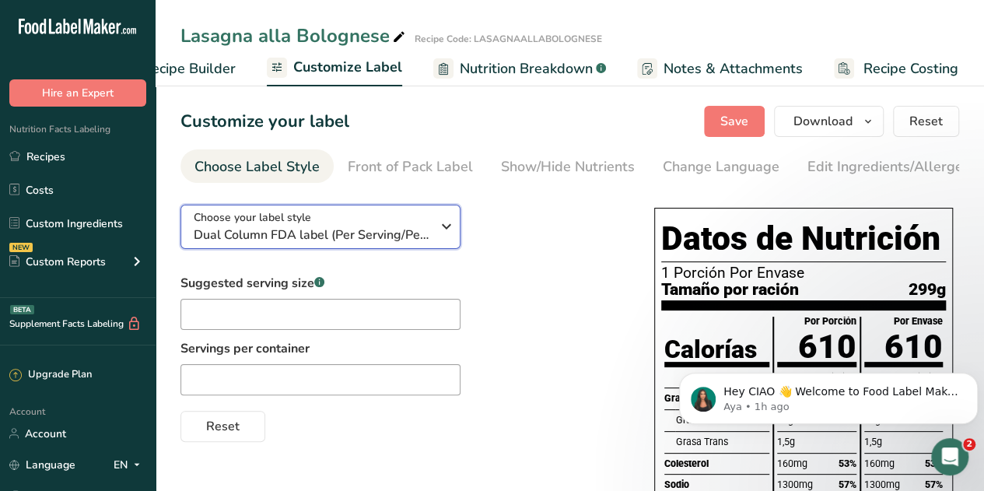
click at [442, 233] on icon "button" at bounding box center [446, 226] width 19 height 28
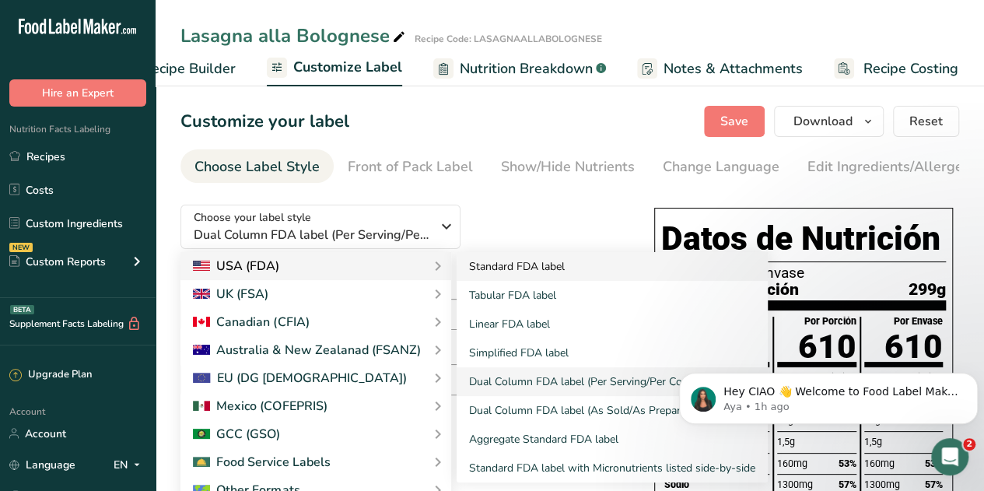
click at [493, 270] on link "Standard FDA label" at bounding box center [611, 266] width 311 height 29
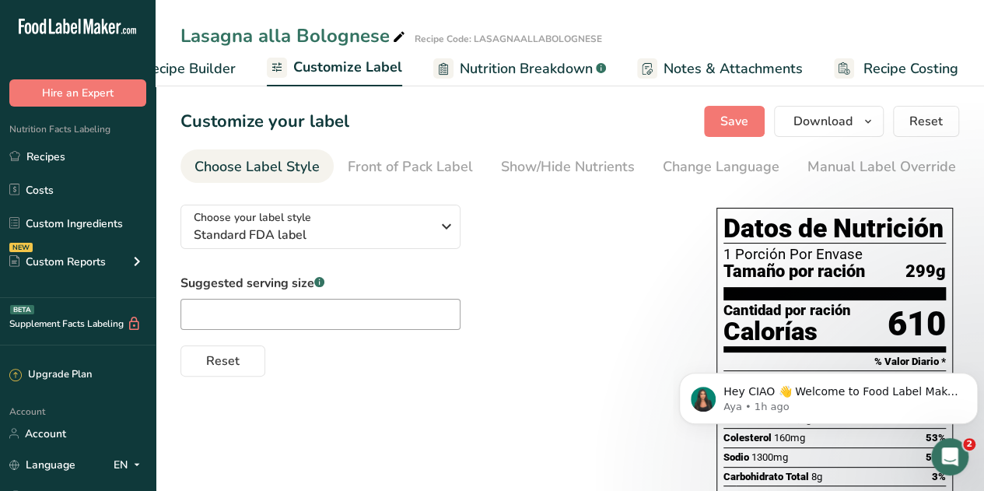
click at [619, 262] on div "Choose your label style Standard FDA label USA (FDA) Standard FDA label Tabular…" at bounding box center [432, 284] width 505 height 184
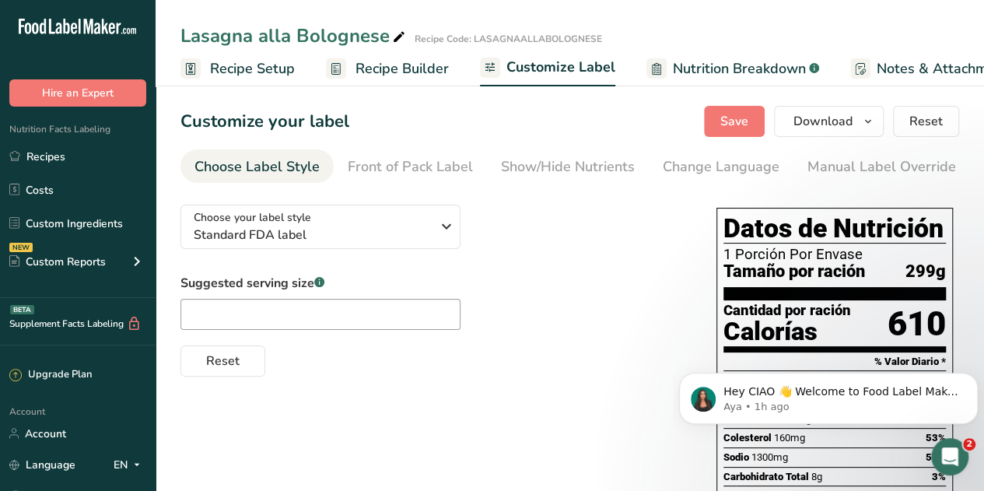
click at [246, 67] on span "Recipe Setup" at bounding box center [252, 68] width 85 height 21
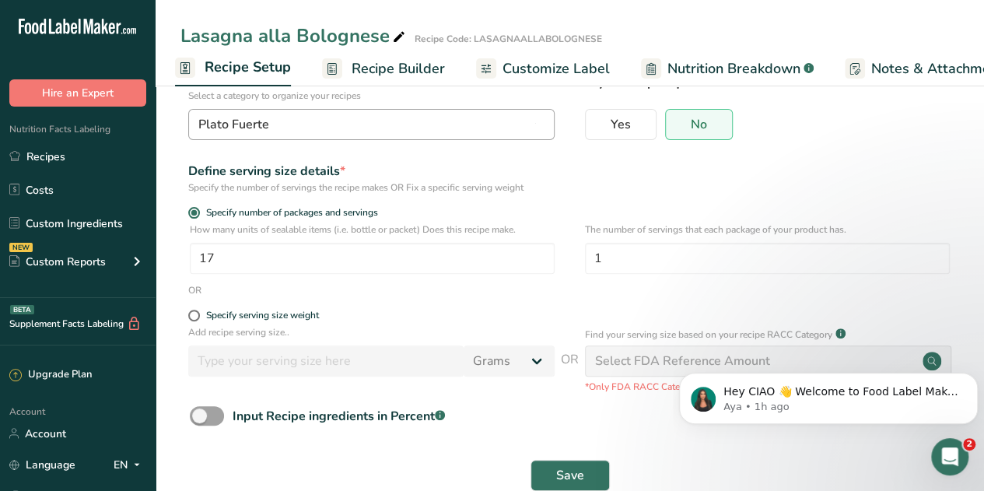
scroll to position [122, 0]
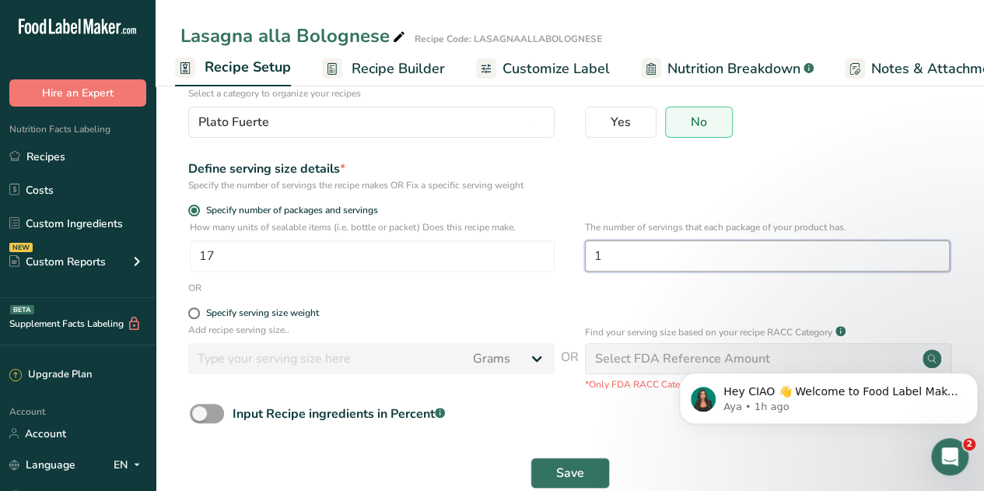
click at [612, 256] on input "1" at bounding box center [767, 255] width 365 height 31
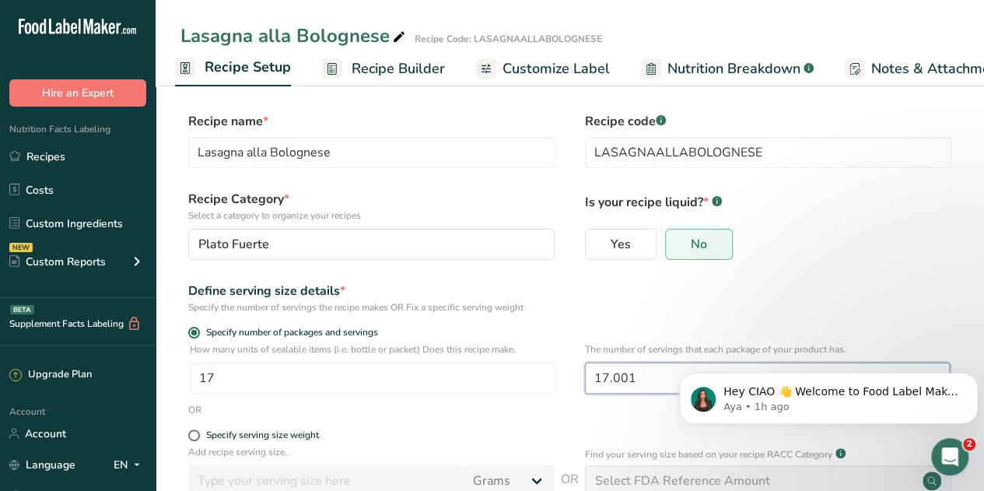
scroll to position [154, 0]
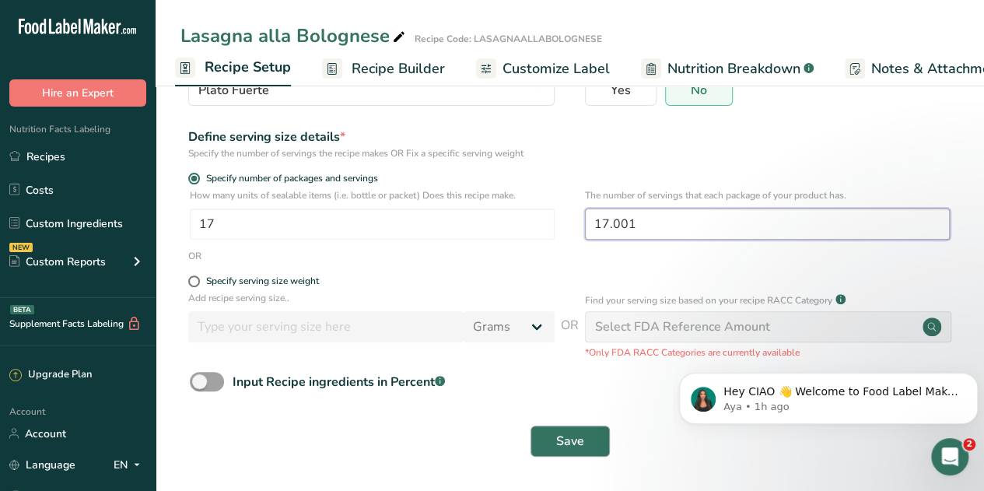
type input "17.001"
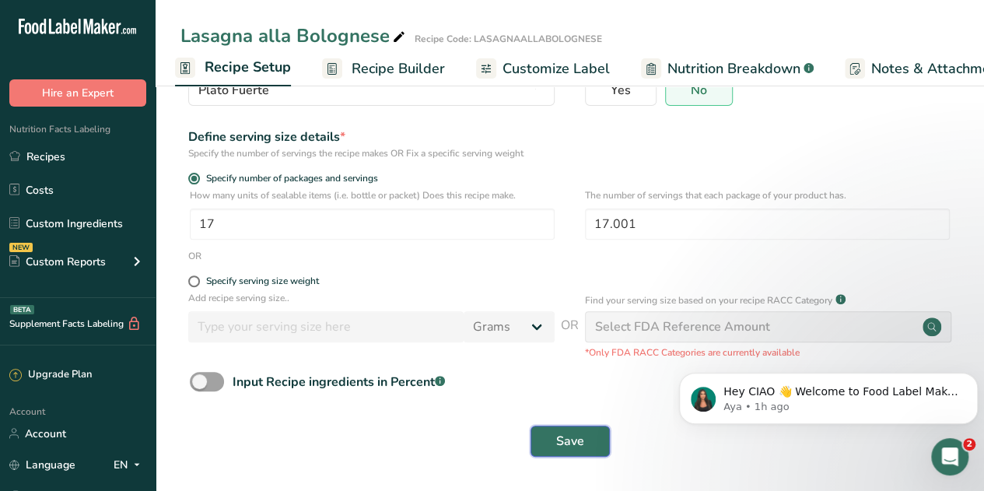
click at [553, 446] on button "Save" at bounding box center [569, 440] width 79 height 31
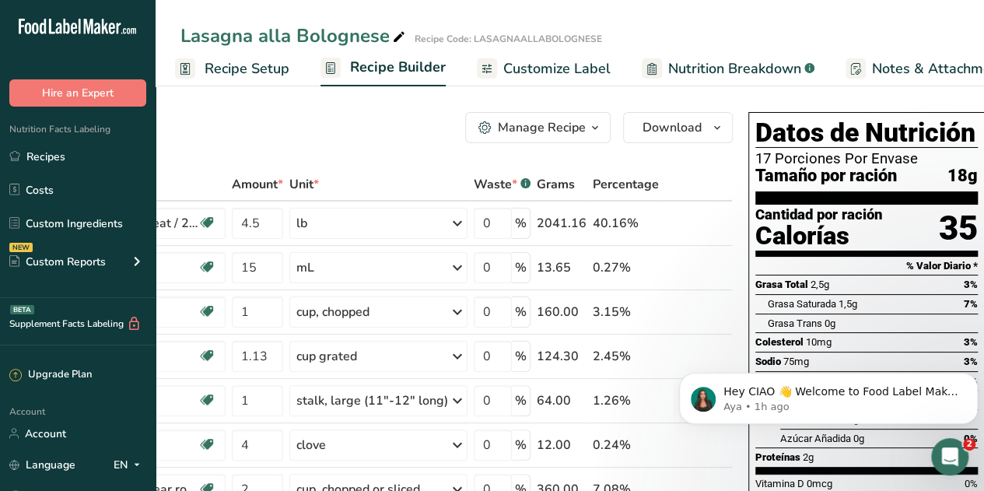
click at [255, 63] on span "Recipe Setup" at bounding box center [246, 68] width 85 height 21
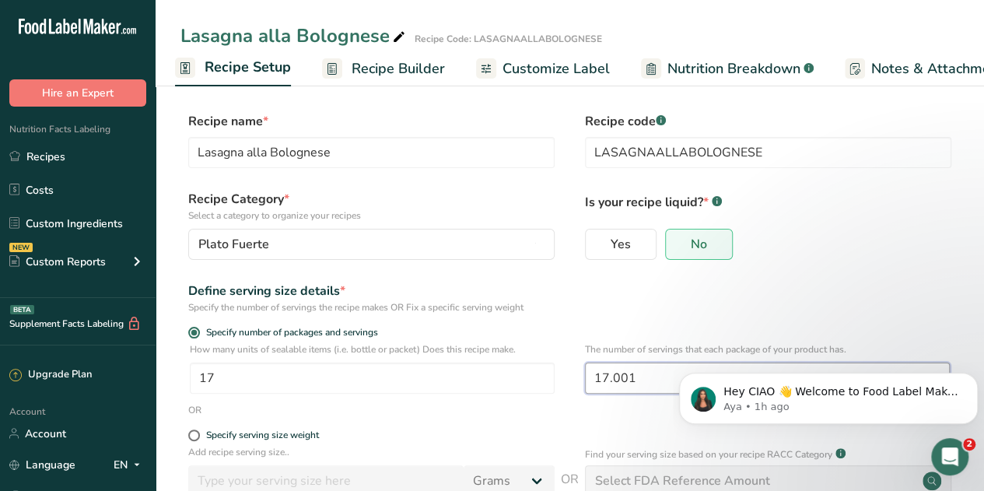
click at [664, 386] on input "17.001" at bounding box center [767, 377] width 365 height 31
drag, startPoint x: 664, startPoint y: 386, endPoint x: 569, endPoint y: 393, distance: 95.1
click at [569, 393] on div "How many units of sealable items (i.e. bottle or packet) Does this recipe make.…" at bounding box center [569, 372] width 778 height 61
type input "6"
click at [601, 310] on div "Define serving size details * Specify the number of servings the recipe makes O…" at bounding box center [569, 297] width 778 height 33
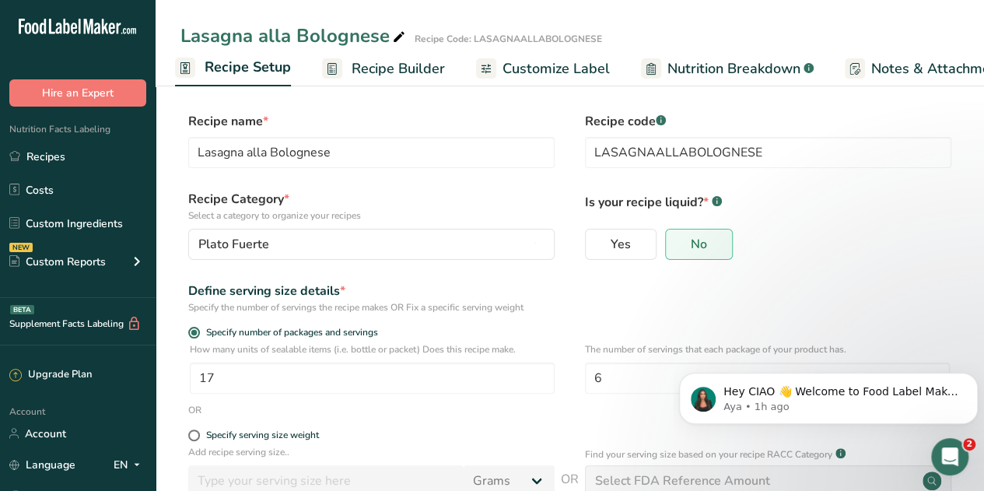
scroll to position [154, 0]
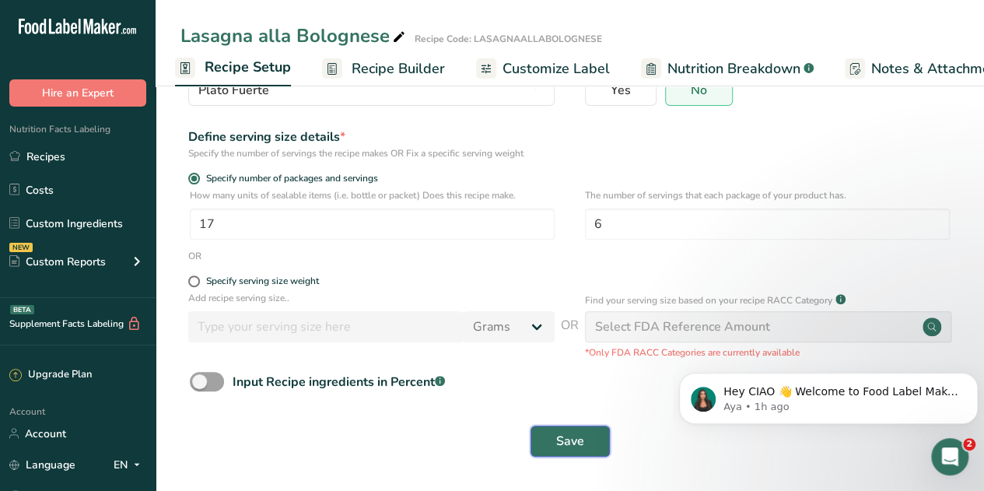
click at [554, 446] on button "Save" at bounding box center [569, 440] width 79 height 31
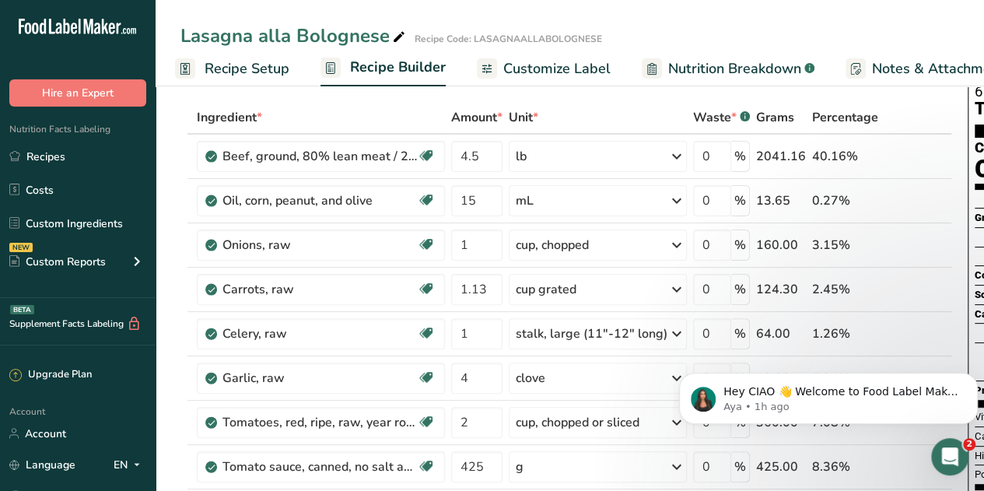
click at [236, 67] on span "Recipe Setup" at bounding box center [246, 68] width 85 height 21
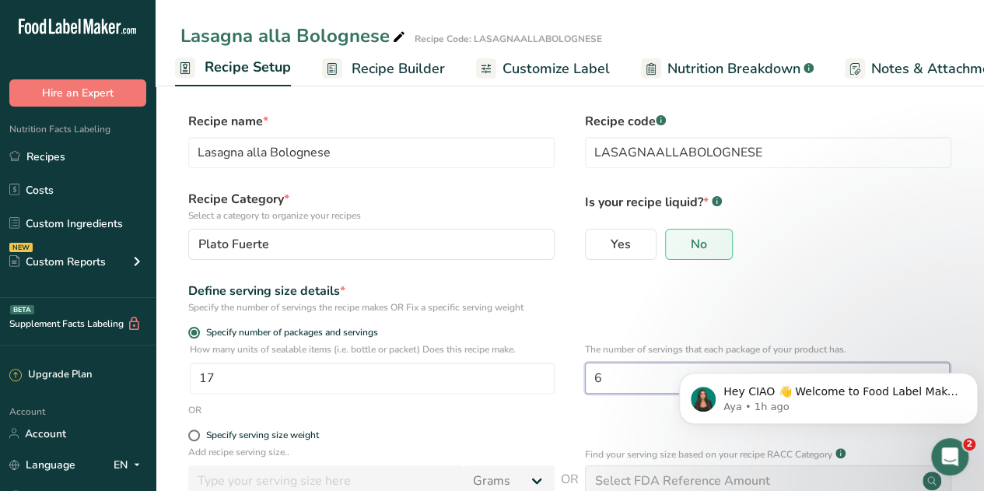
click at [617, 373] on input "6" at bounding box center [767, 377] width 365 height 31
type input "17"
click at [661, 310] on div "Define serving size details * Specify the number of servings the recipe makes O…" at bounding box center [569, 297] width 778 height 33
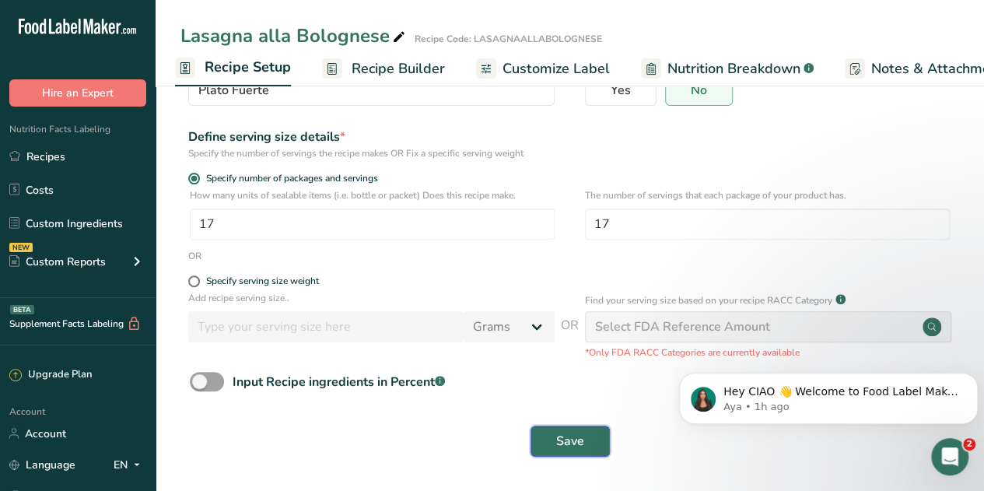
click at [585, 444] on button "Save" at bounding box center [569, 440] width 79 height 31
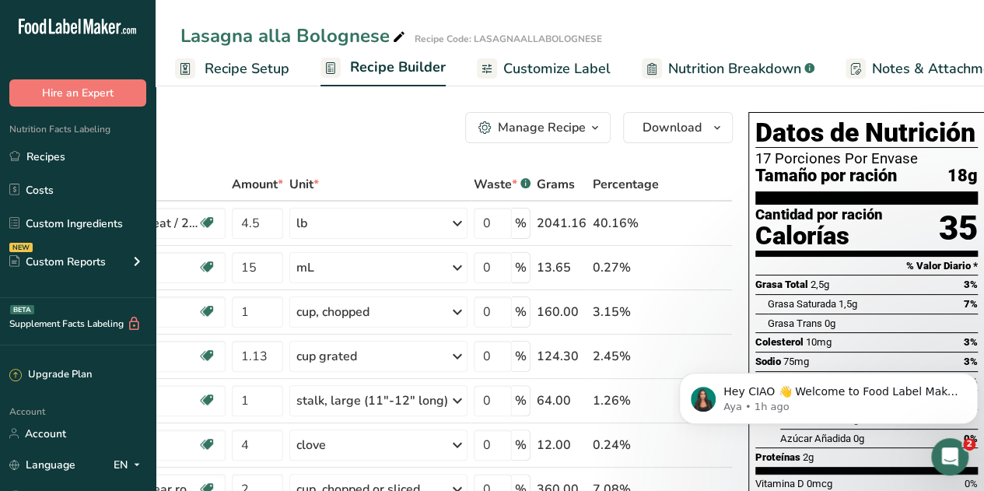
click at [229, 66] on span "Recipe Setup" at bounding box center [246, 68] width 85 height 21
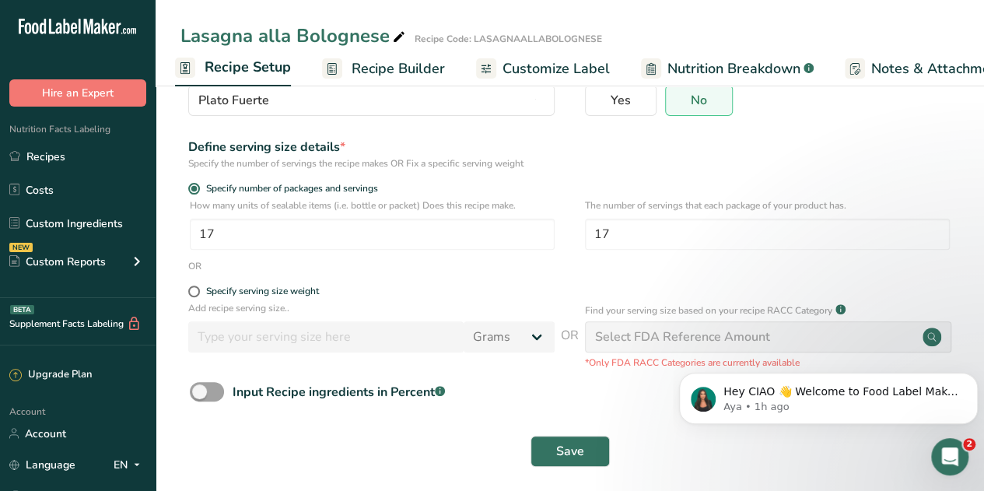
scroll to position [145, 0]
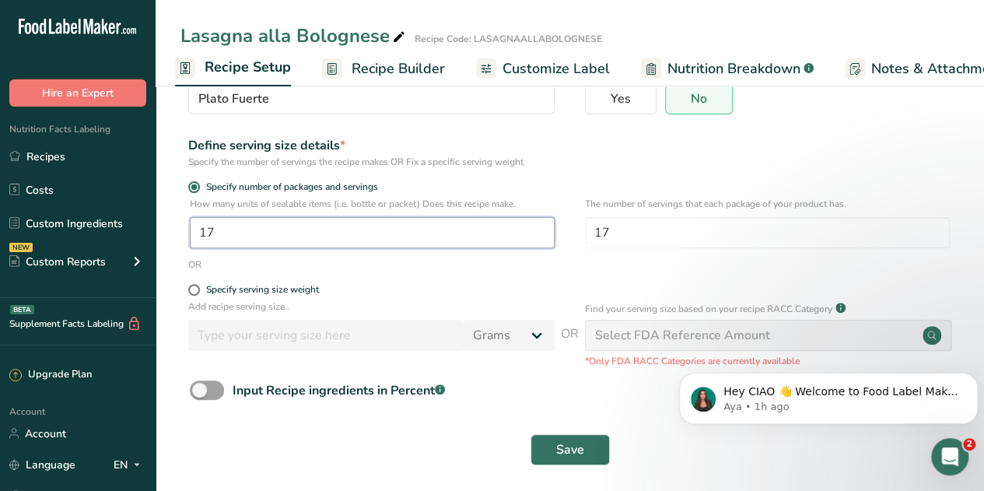
click at [228, 236] on input "17" at bounding box center [372, 232] width 365 height 31
drag, startPoint x: 228, startPoint y: 236, endPoint x: 176, endPoint y: 239, distance: 52.2
click at [176, 239] on section "Recipe name * Lasagna alla Bolognese Recipe code .a-a{fill:#347362;}.b-a{fill:#…" at bounding box center [569, 217] width 828 height 564
type input "1"
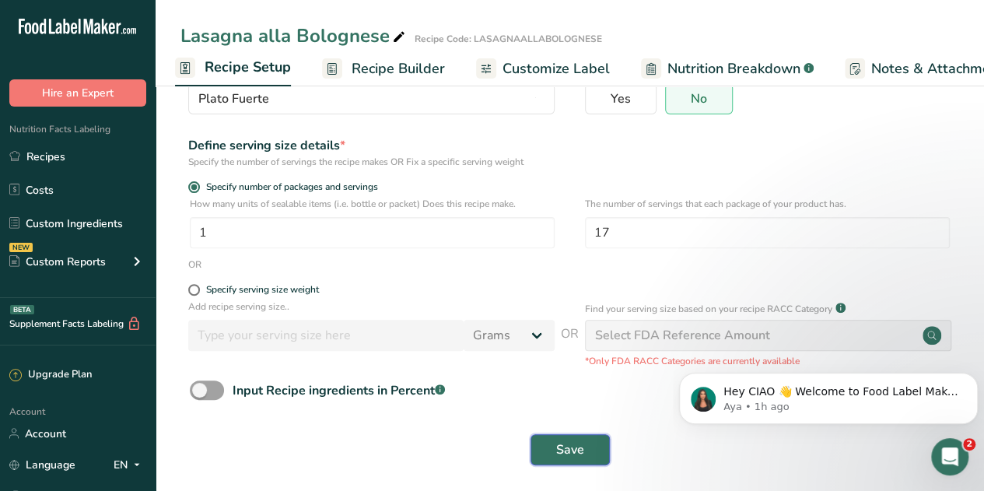
click at [556, 449] on span "Save" at bounding box center [570, 449] width 28 height 19
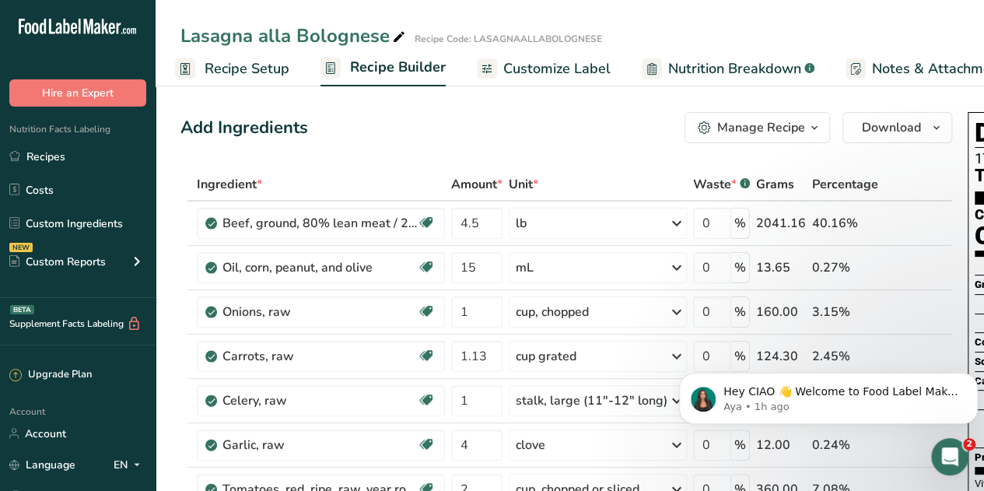
click at [238, 68] on span "Recipe Setup" at bounding box center [246, 68] width 85 height 21
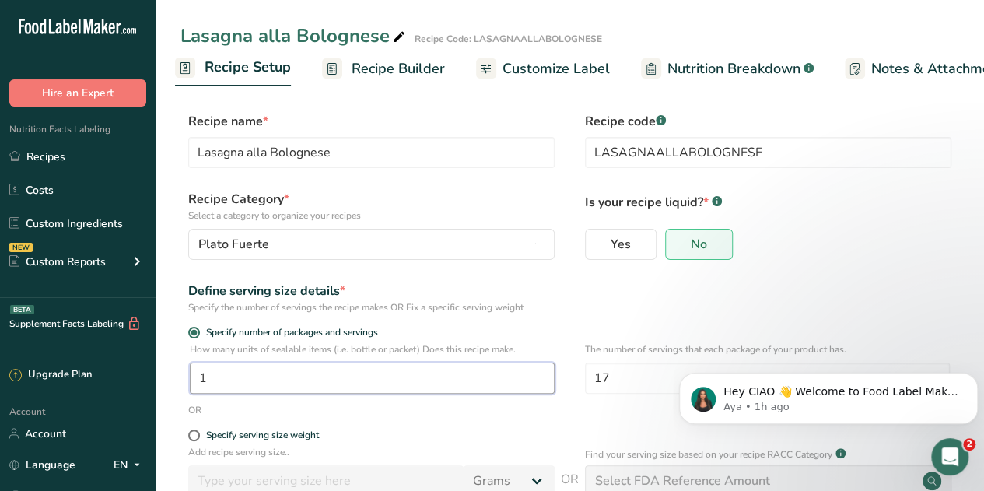
drag, startPoint x: 260, startPoint y: 390, endPoint x: 176, endPoint y: 376, distance: 84.4
click at [176, 376] on section "Recipe name * Lasagna alla Bolognese Recipe code .a-a{fill:#347362;}.b-a{fill:#…" at bounding box center [569, 363] width 828 height 564
type input "3"
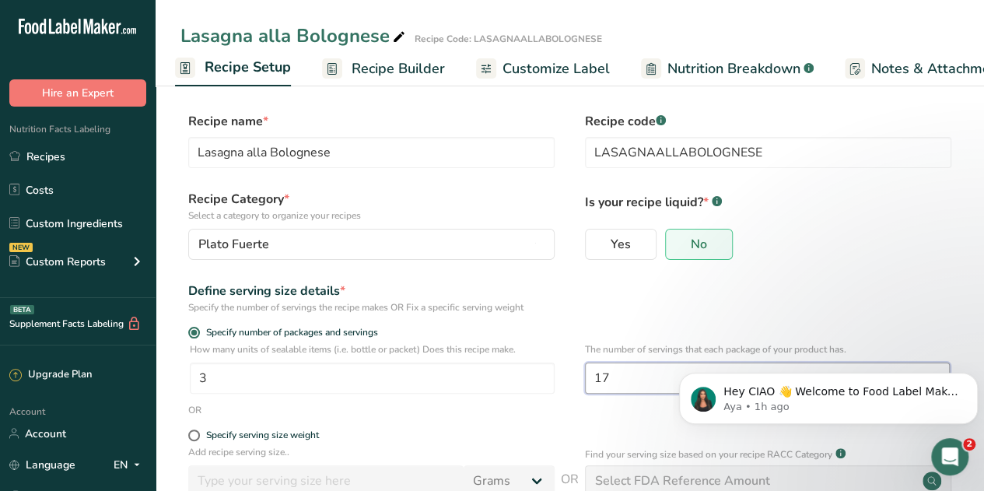
click at [643, 385] on input "17" at bounding box center [767, 377] width 365 height 31
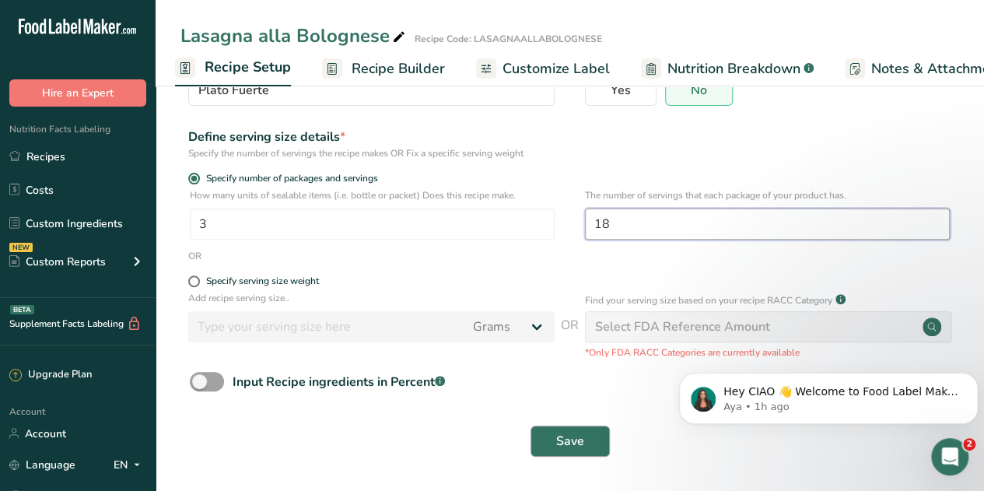
type input "18"
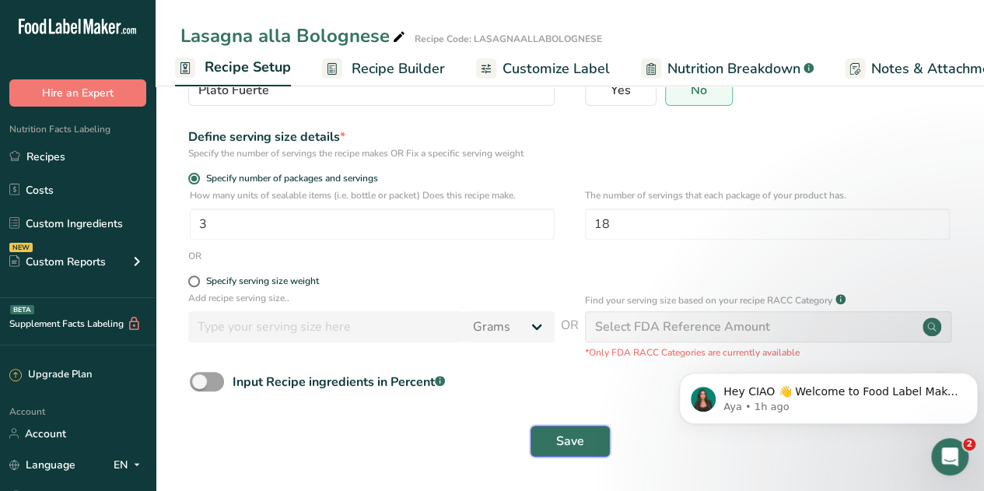
click at [563, 444] on span "Save" at bounding box center [570, 441] width 28 height 19
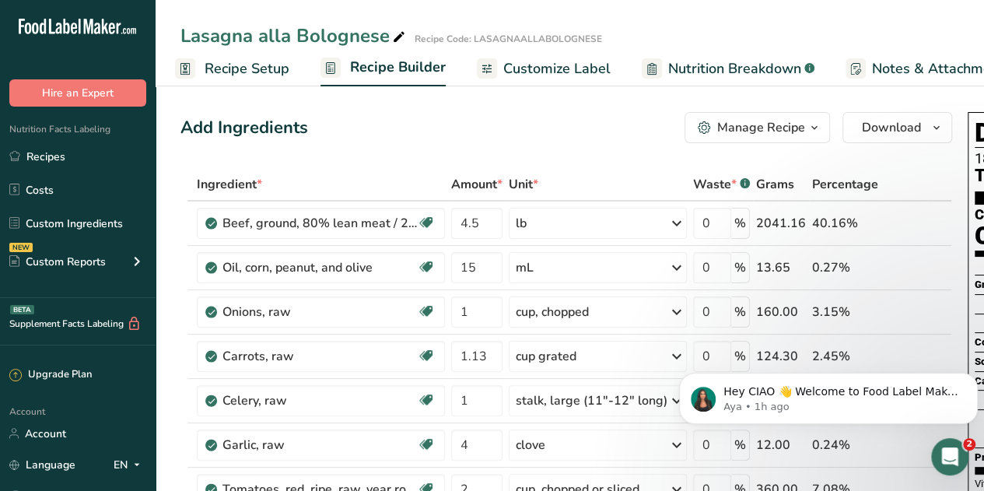
click at [543, 63] on span "Customize Label" at bounding box center [556, 68] width 107 height 21
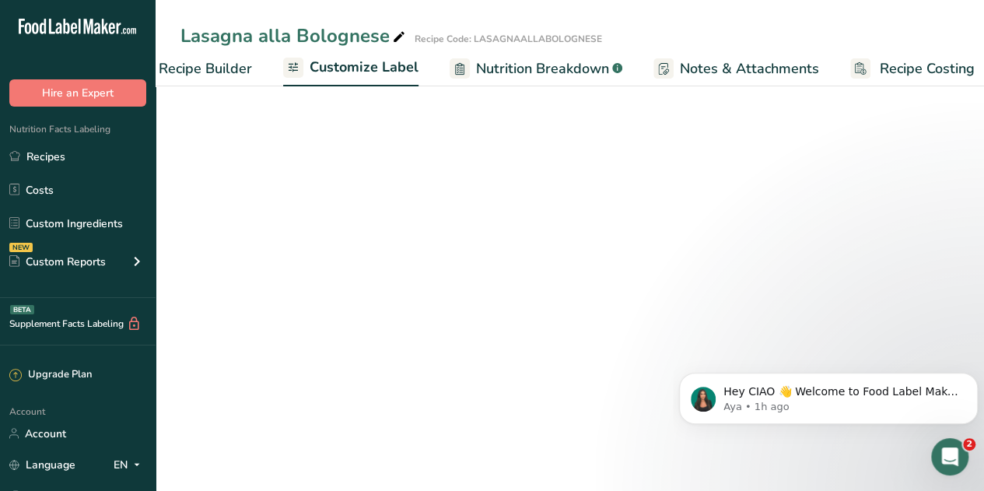
scroll to position [0, 213]
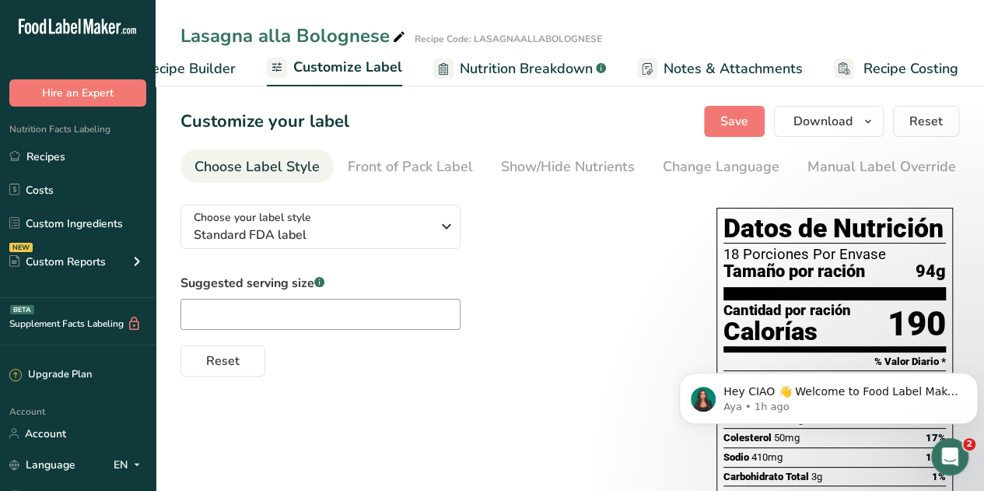
click at [543, 63] on span "Nutrition Breakdown" at bounding box center [525, 68] width 133 height 21
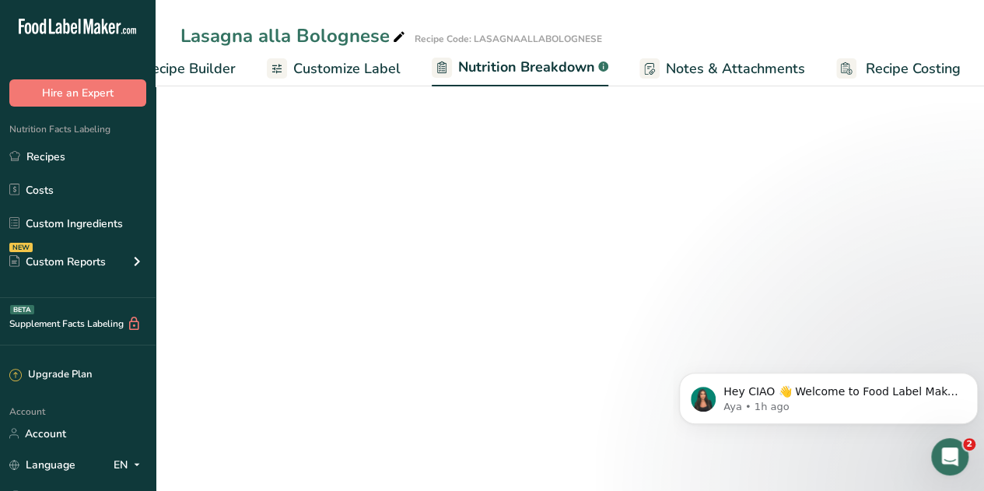
scroll to position [0, 214]
select select "Calories"
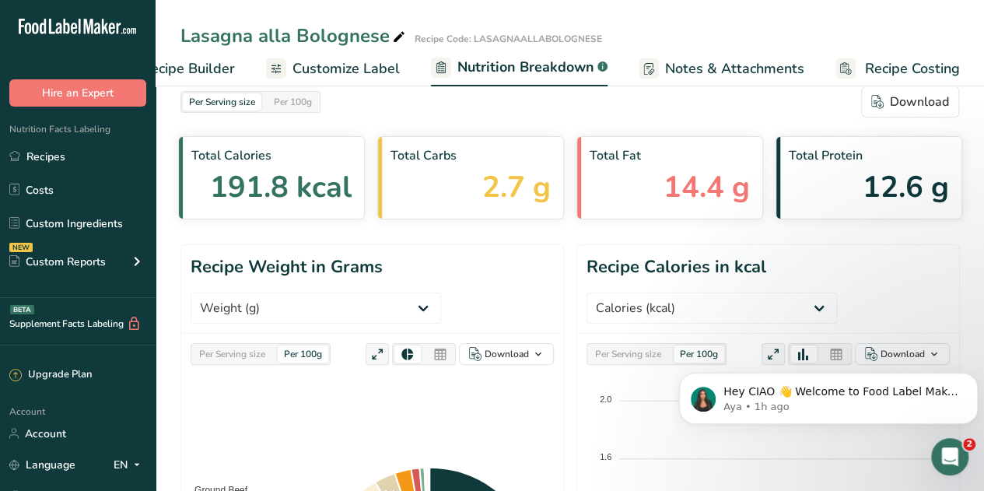
scroll to position [0, 0]
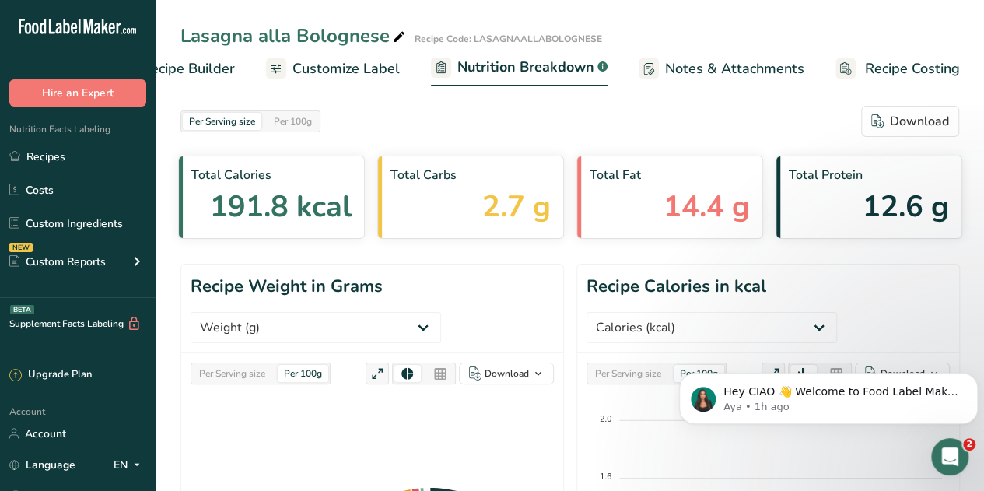
click at [199, 68] on span "Recipe Builder" at bounding box center [188, 68] width 93 height 21
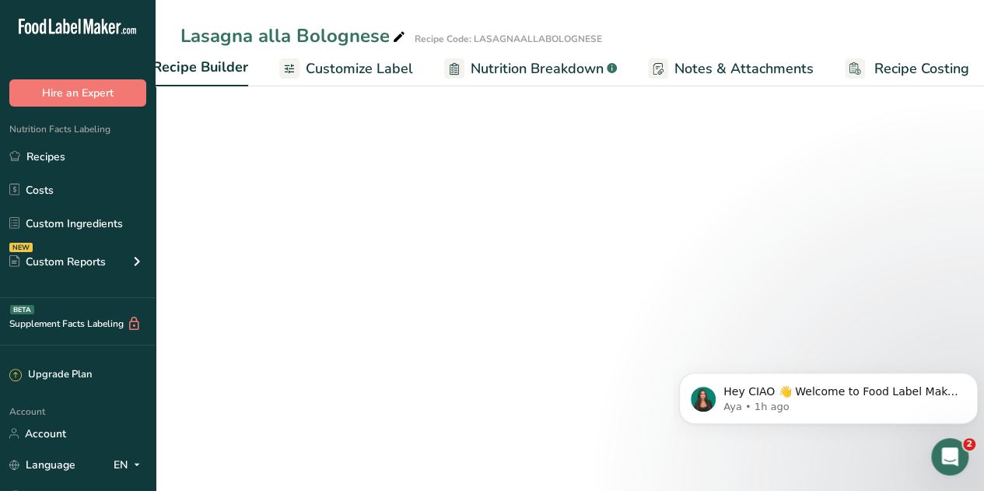
scroll to position [0, 150]
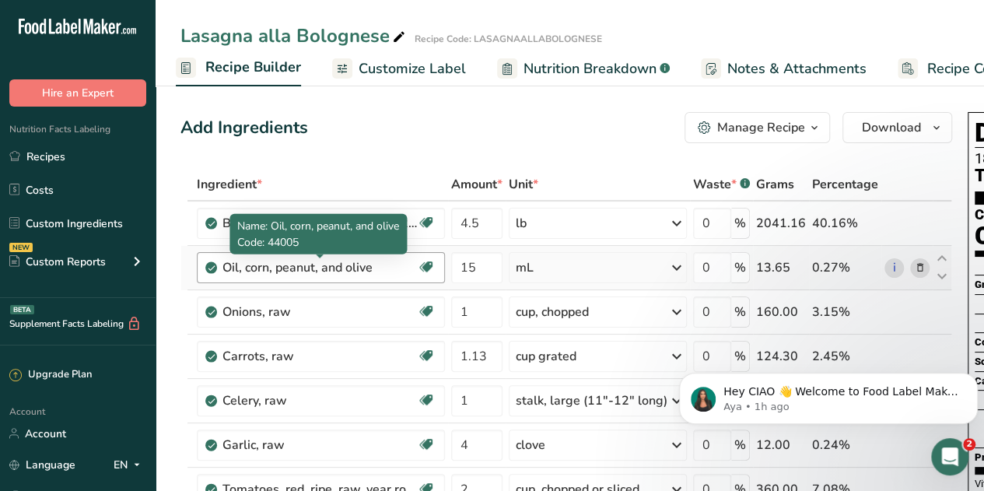
click at [362, 270] on div "Oil, corn, peanut, and olive" at bounding box center [319, 267] width 194 height 19
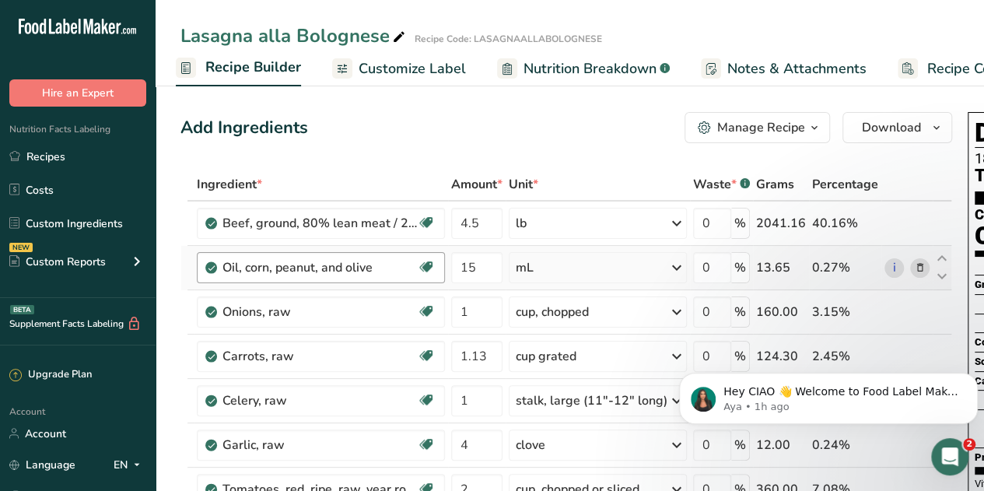
drag, startPoint x: 383, startPoint y: 267, endPoint x: 347, endPoint y: 258, distance: 37.5
click at [347, 258] on div "Oil, corn, peanut, and olive" at bounding box center [319, 267] width 194 height 19
click at [378, 266] on div "Oil, corn, peanut, and olive" at bounding box center [319, 267] width 194 height 19
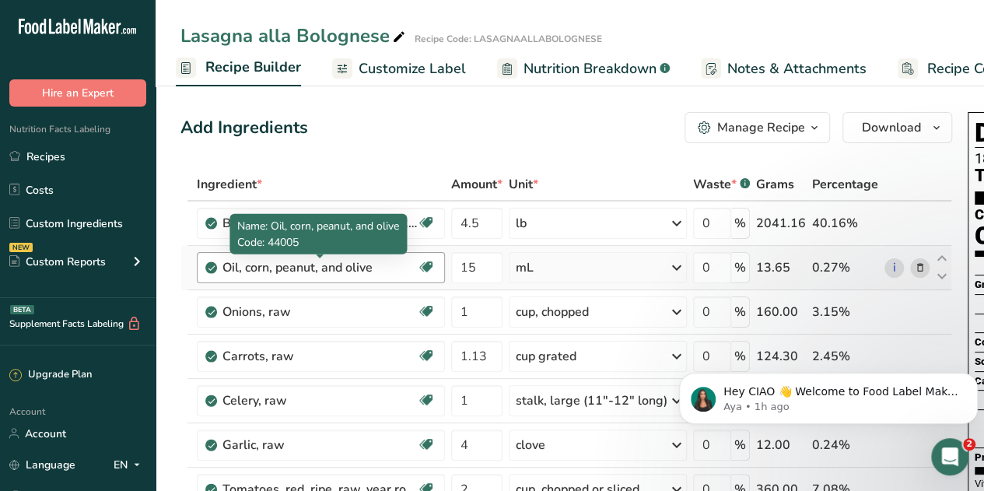
click at [376, 265] on div "Oil, corn, peanut, and olive" at bounding box center [319, 267] width 194 height 19
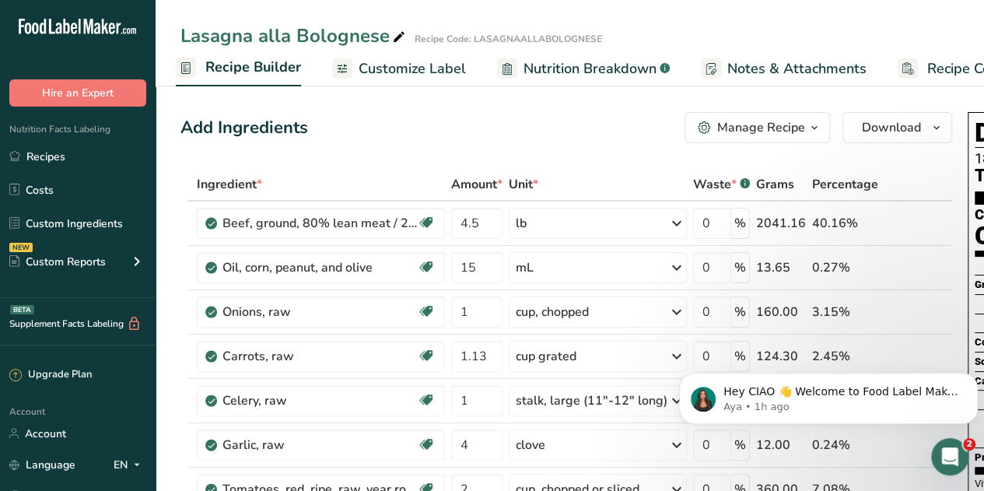
drag, startPoint x: 376, startPoint y: 265, endPoint x: 165, endPoint y: 260, distance: 211.5
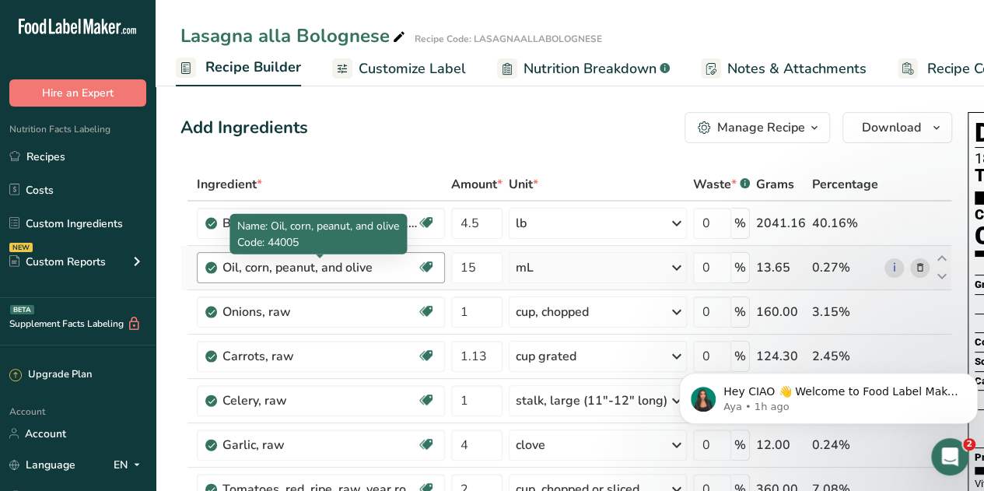
click at [233, 267] on div "Oil, corn, peanut, and olive" at bounding box center [319, 267] width 194 height 19
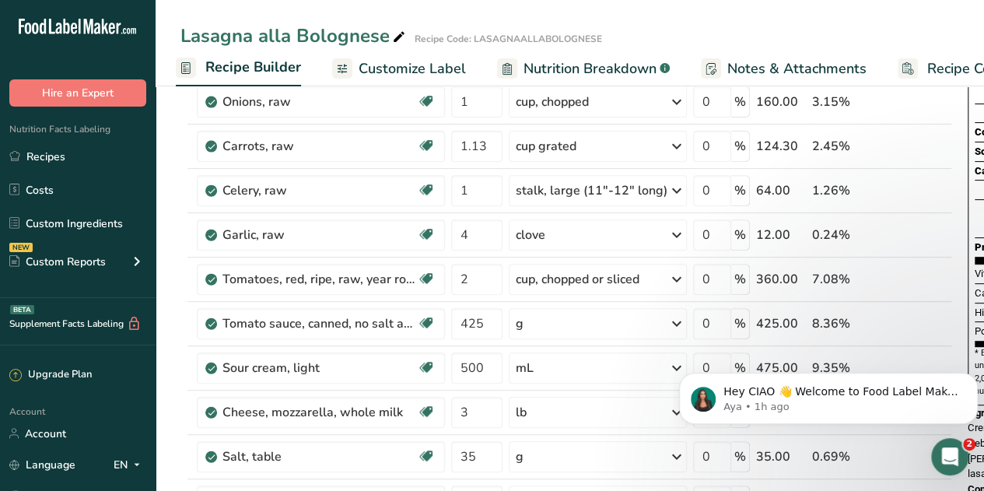
scroll to position [0, 0]
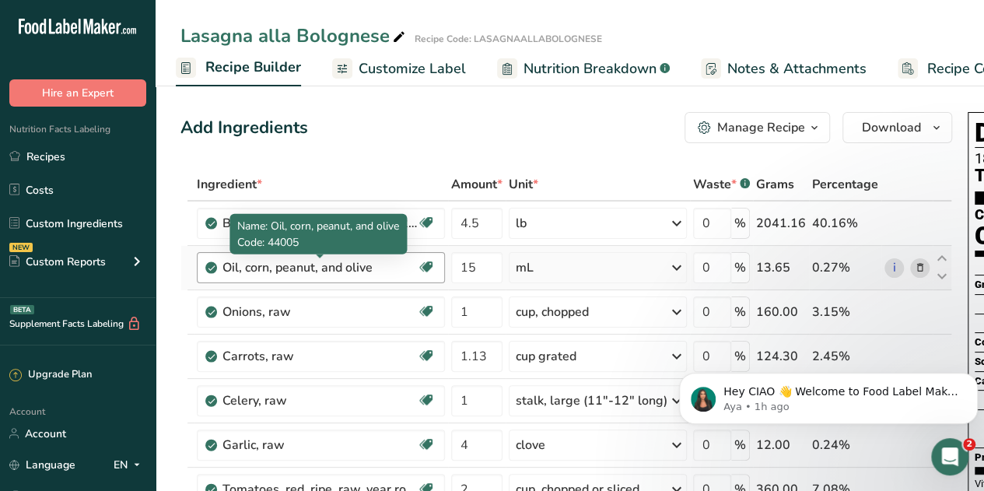
drag, startPoint x: 375, startPoint y: 266, endPoint x: 222, endPoint y: 271, distance: 153.3
click at [222, 271] on div "Oil, corn, peanut, and olive" at bounding box center [319, 267] width 194 height 19
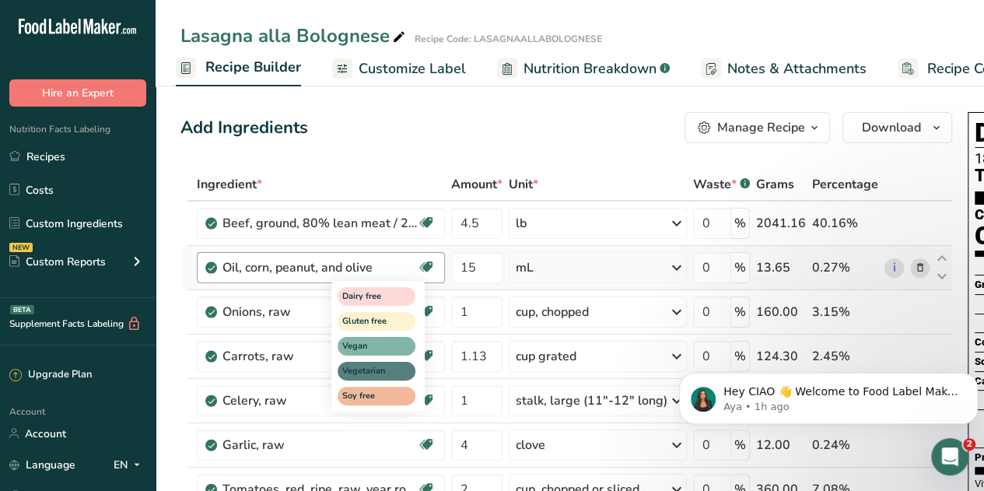
click at [430, 262] on icon at bounding box center [426, 267] width 16 height 24
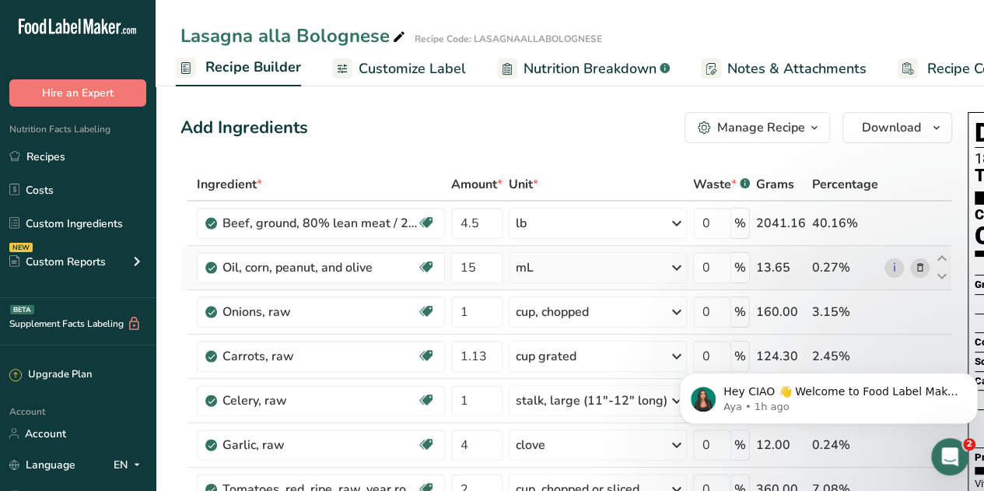
click at [914, 263] on icon at bounding box center [919, 268] width 11 height 16
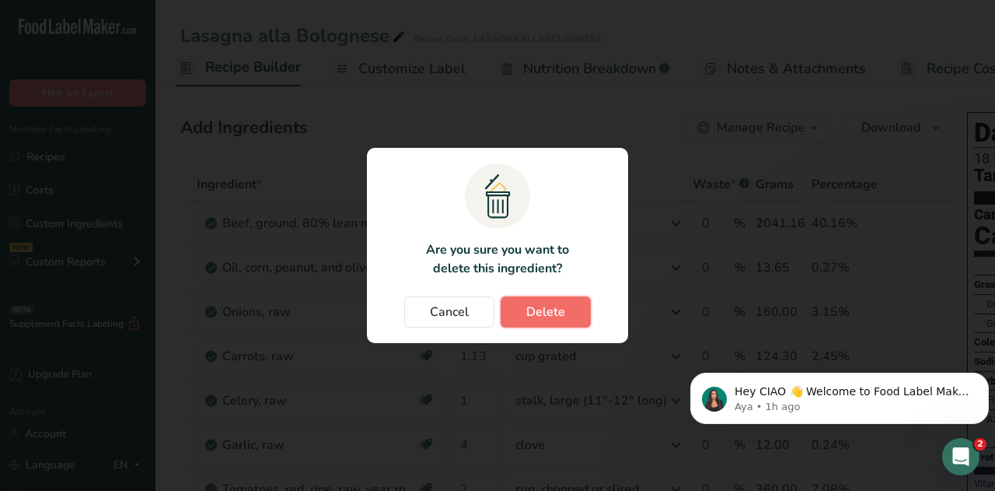
click at [535, 309] on span "Delete" at bounding box center [545, 311] width 39 height 19
type input "1"
type input "1.13"
type input "1"
type input "4"
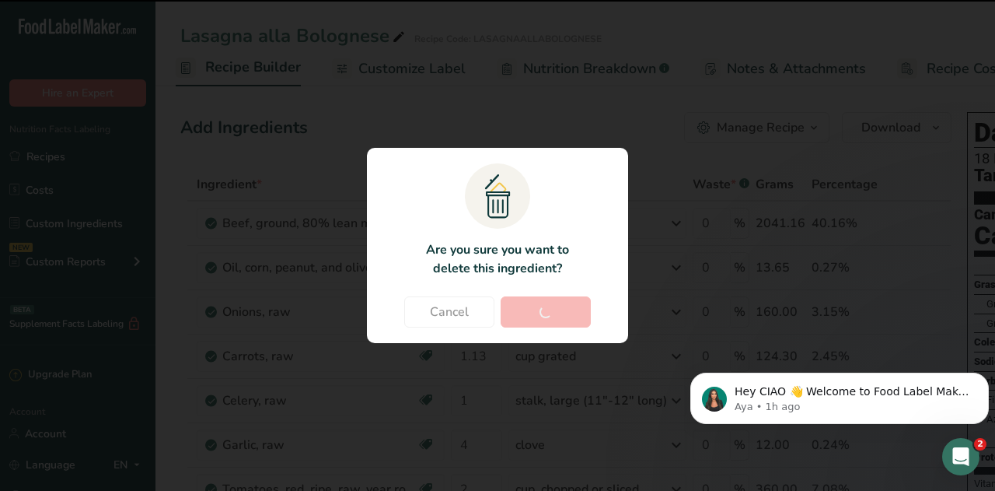
type input "2"
type input "425"
type input "500"
type input "3"
type input "35"
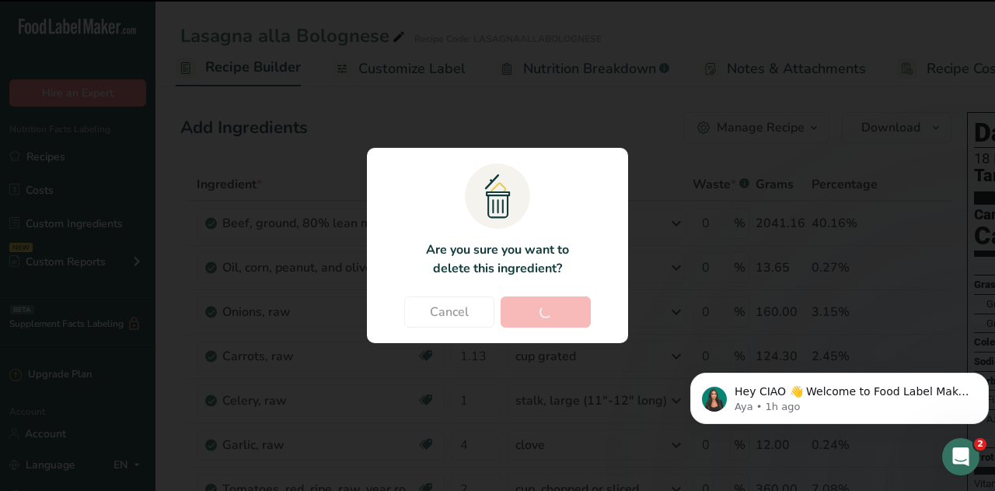
type input "12"
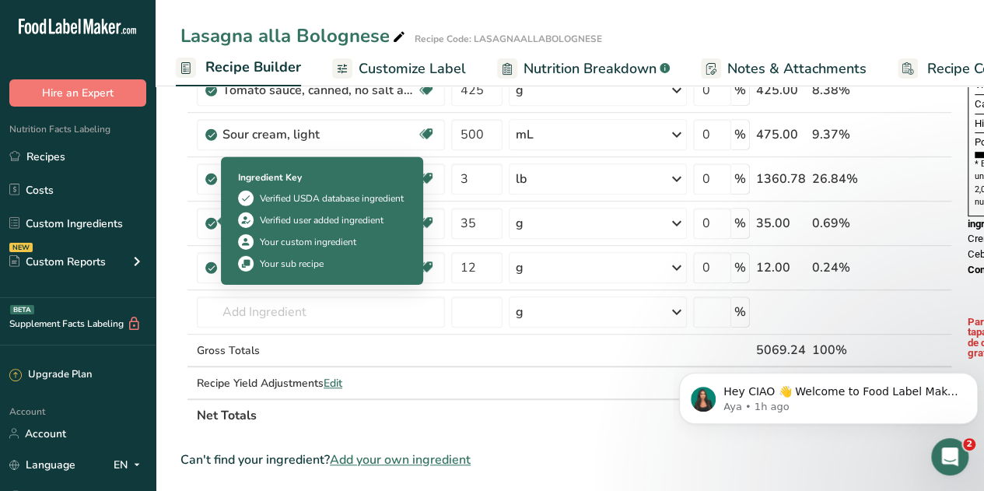
scroll to position [400, 0]
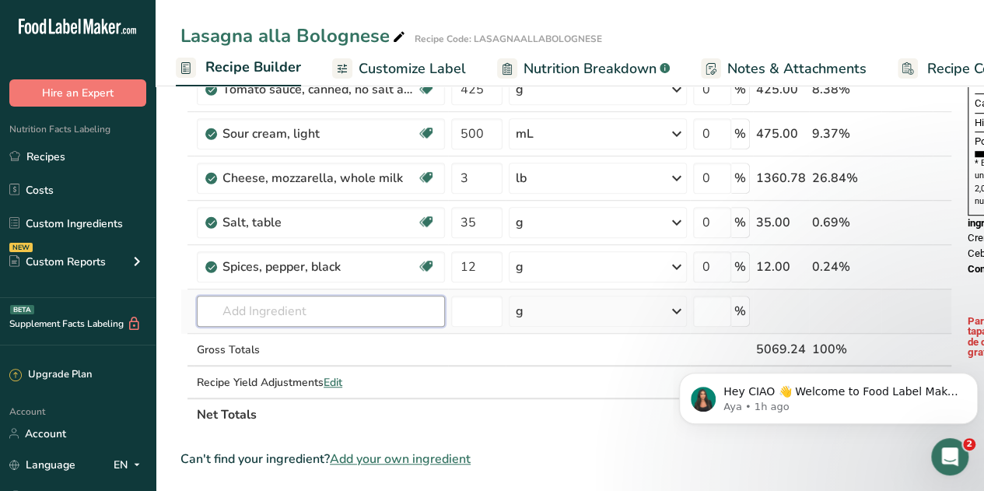
click at [211, 313] on input "text" at bounding box center [321, 310] width 248 height 31
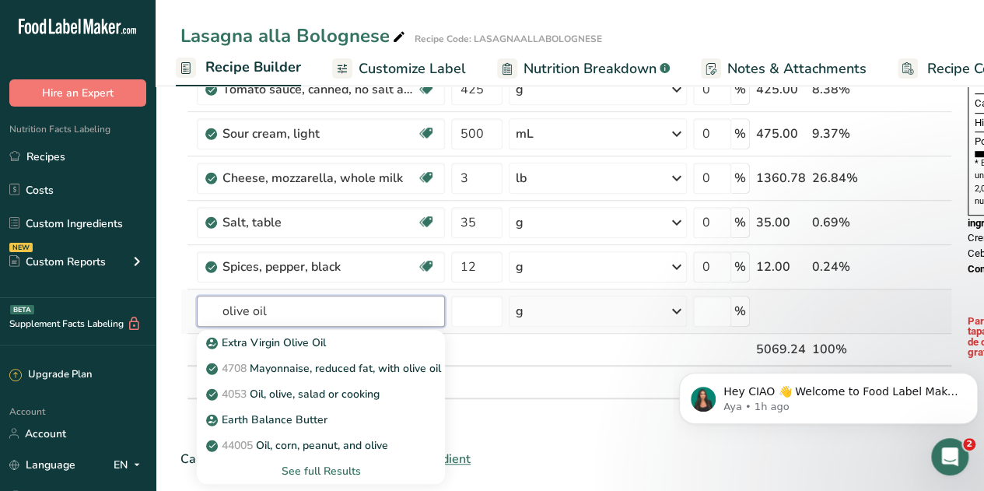
type input "olive oil"
click at [320, 473] on div "See full Results" at bounding box center [320, 471] width 223 height 16
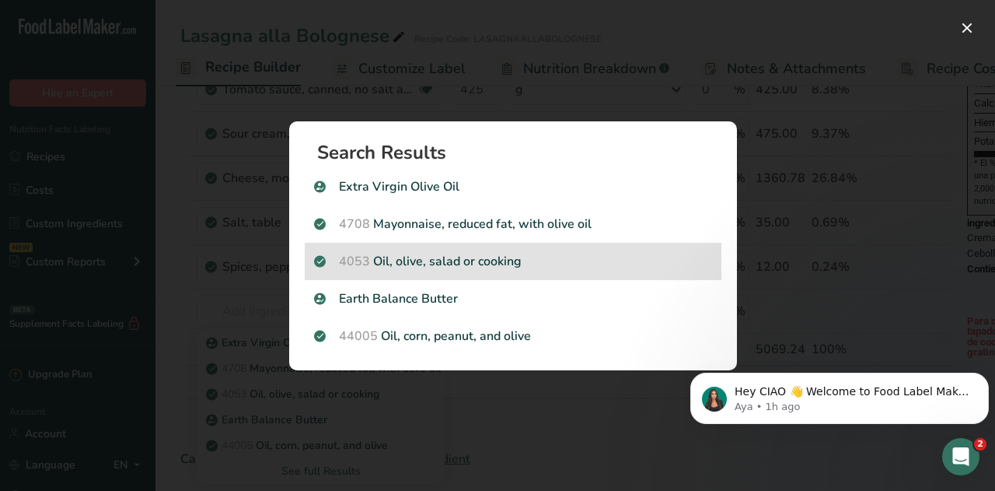
click at [492, 261] on p "4053 Oil, olive, salad or cooking" at bounding box center [513, 261] width 398 height 19
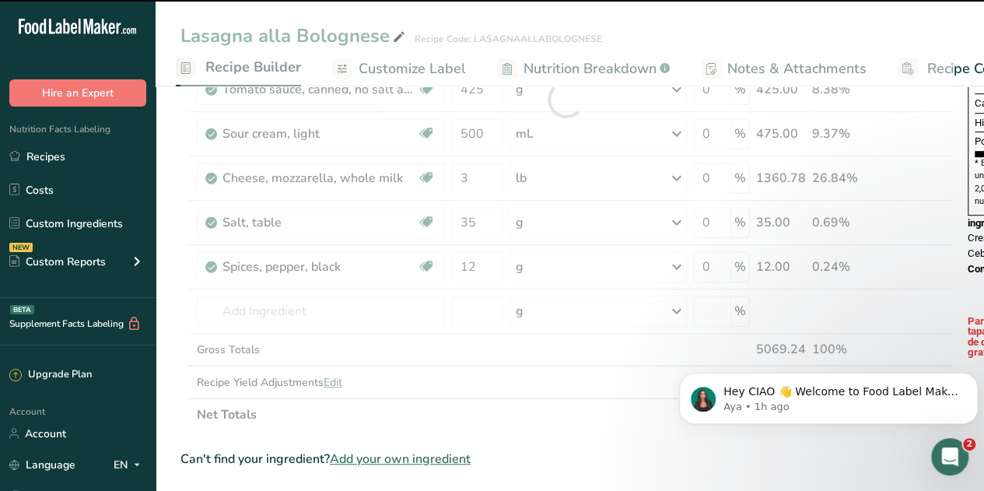
type input "0"
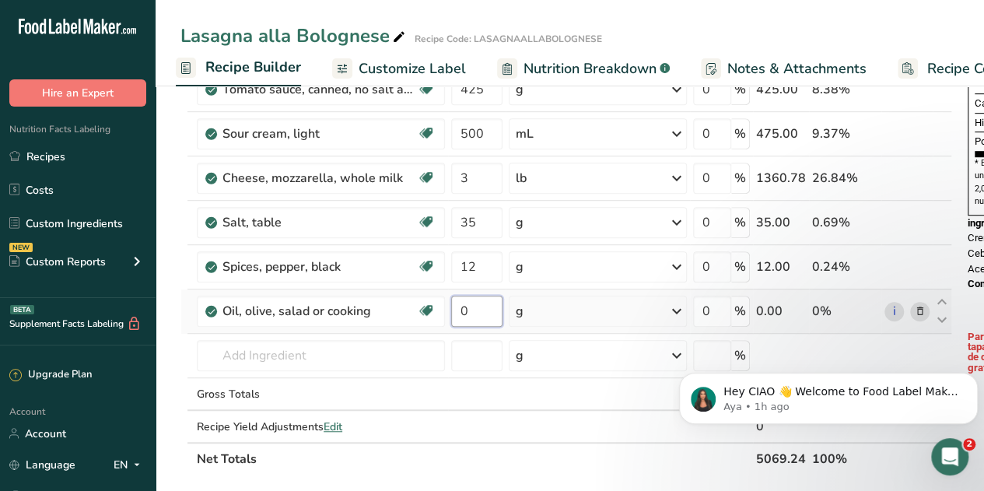
click at [484, 309] on input "0" at bounding box center [476, 310] width 51 height 31
type input "15"
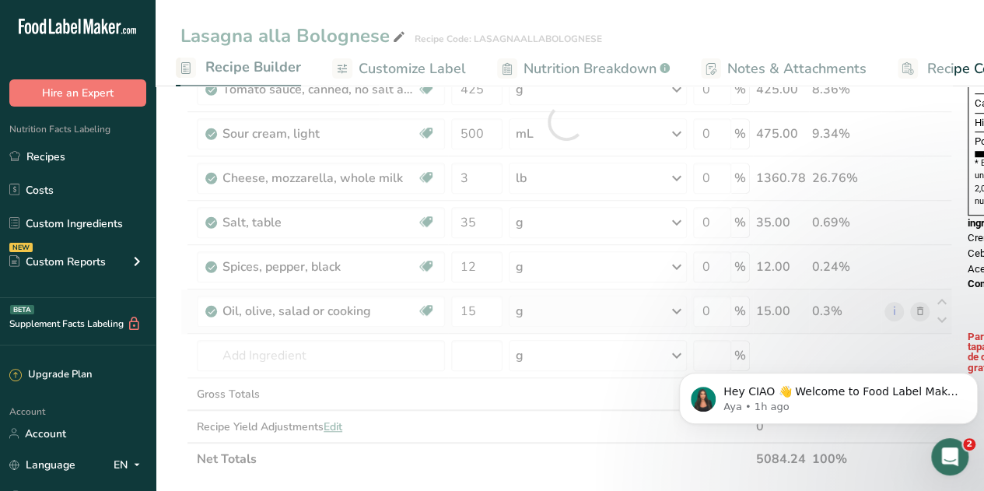
click at [567, 309] on div "Ingredient * Amount * Unit * Waste * .a-a{fill:#347362;}.b-a{fill:#fff;} Grams …" at bounding box center [565, 121] width 771 height 707
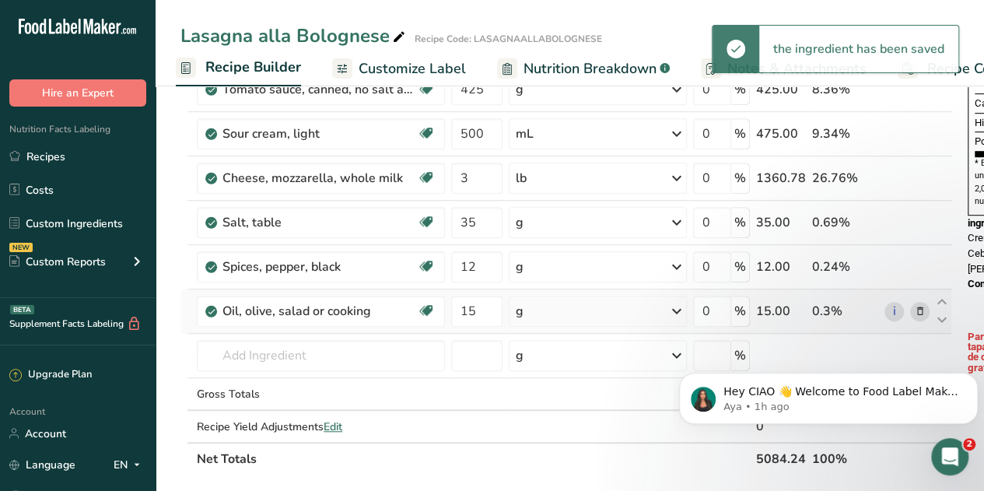
click at [674, 306] on icon at bounding box center [676, 311] width 19 height 28
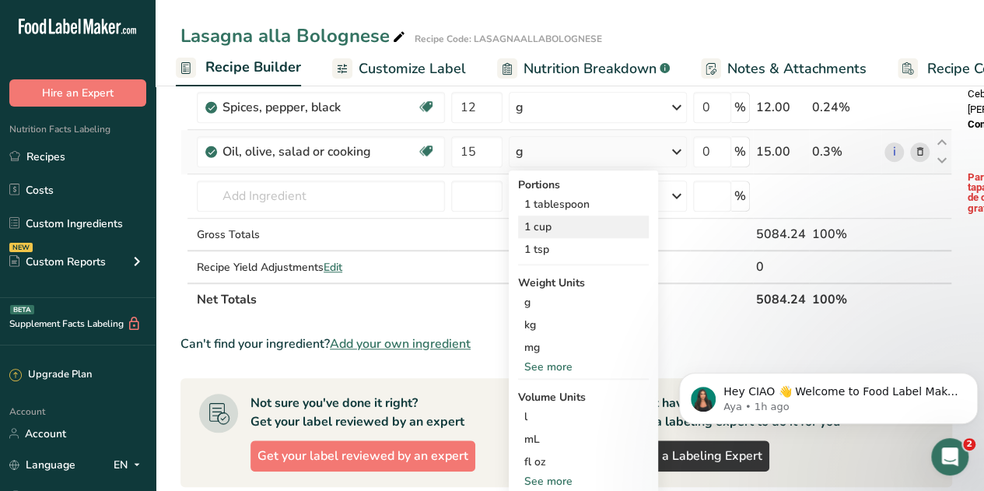
scroll to position [561, 0]
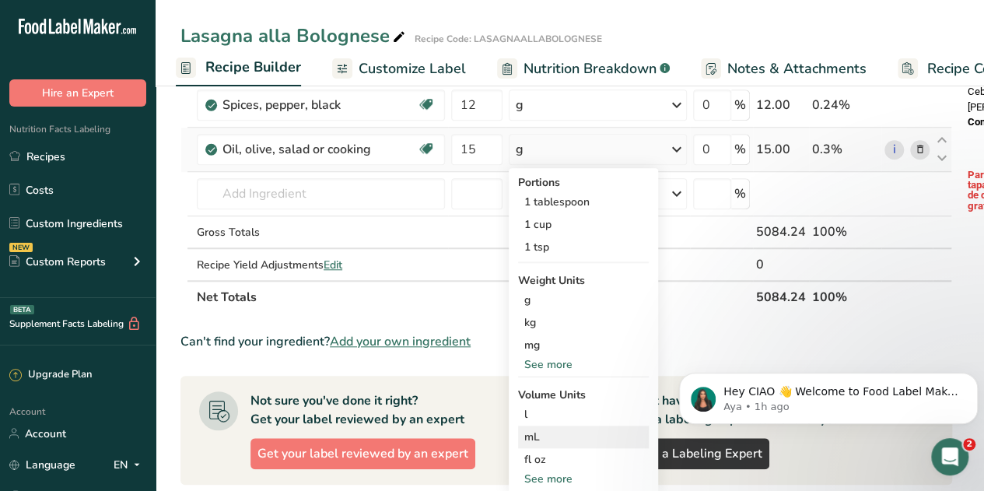
click at [538, 431] on div "mL" at bounding box center [583, 436] width 118 height 16
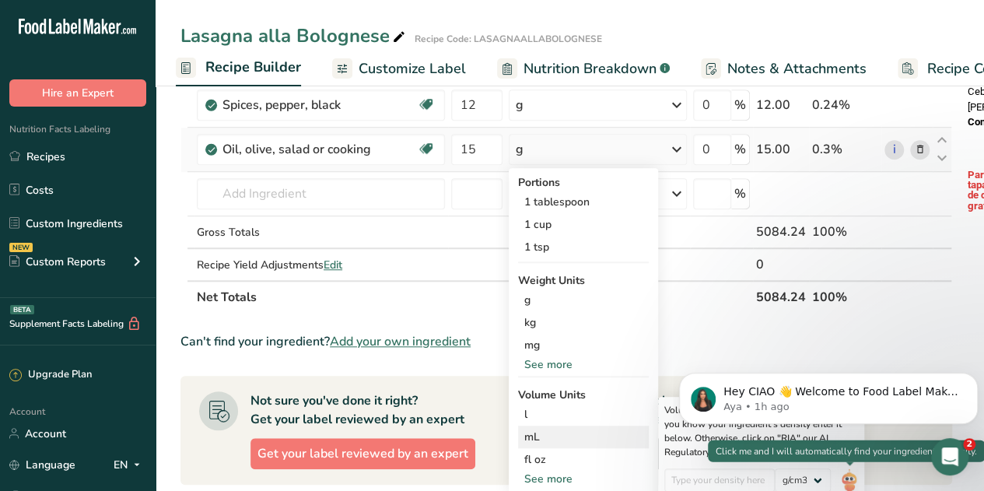
click at [851, 477] on img at bounding box center [848, 481] width 17 height 27
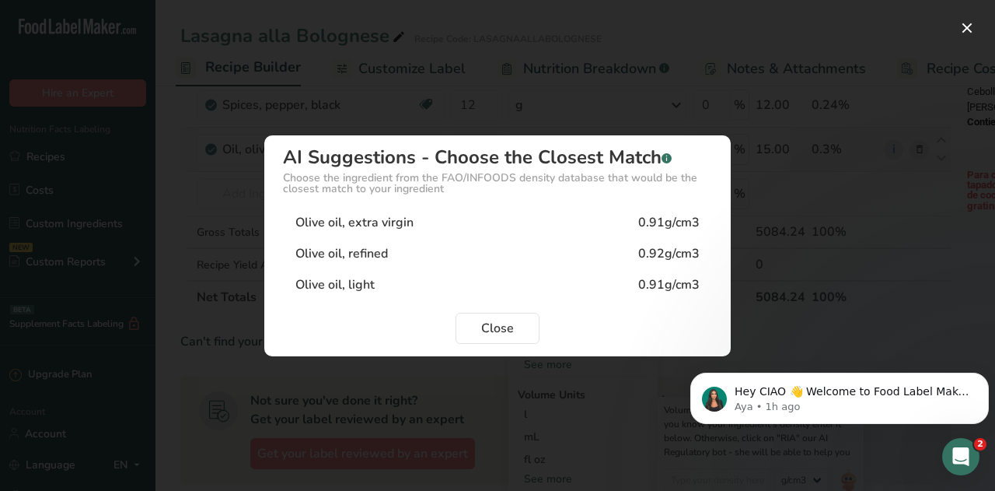
click at [381, 257] on div "Olive oil, refined" at bounding box center [341, 253] width 93 height 19
type input "0.92"
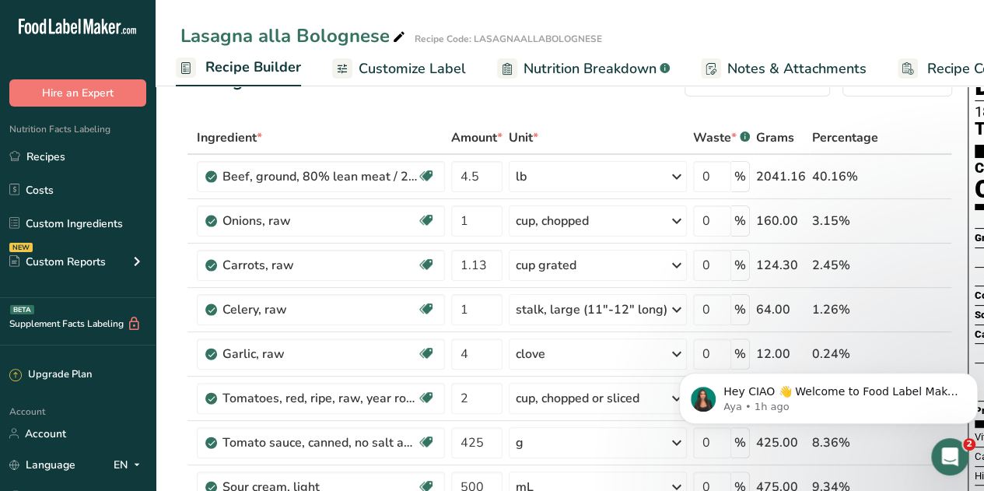
scroll to position [0, 0]
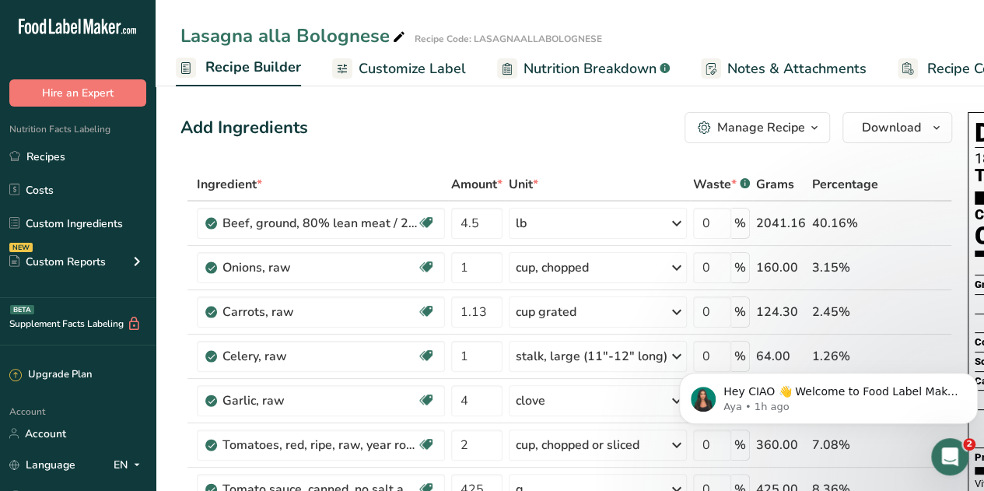
click at [391, 71] on span "Customize Label" at bounding box center [411, 68] width 107 height 21
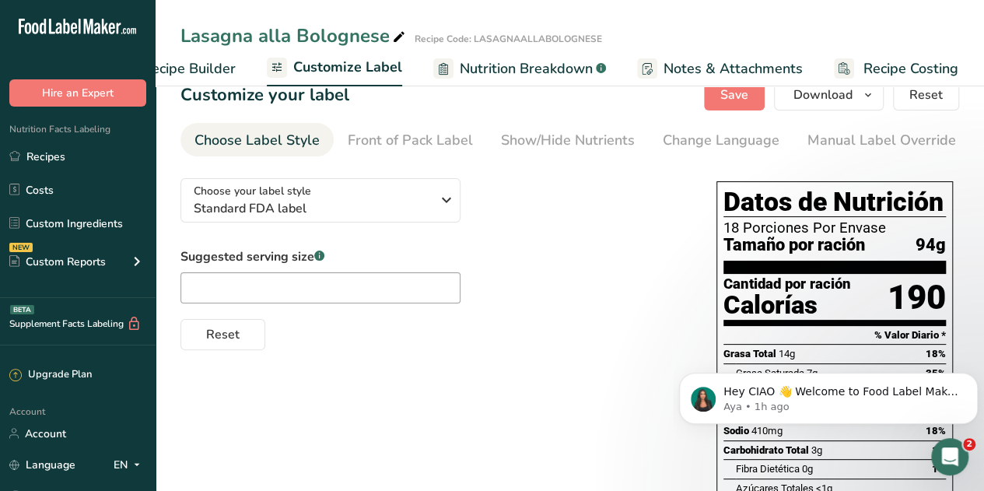
scroll to position [26, 0]
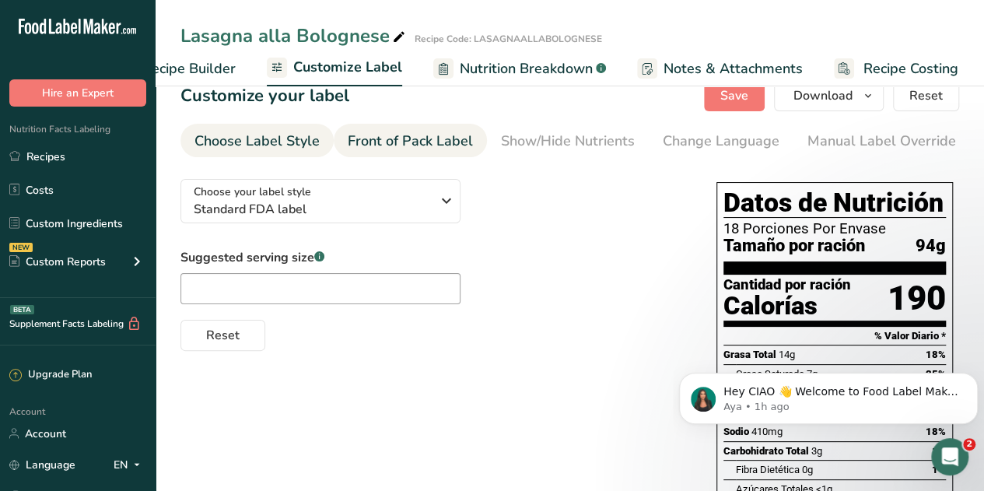
click at [443, 153] on link "Front of Pack Label" at bounding box center [410, 141] width 125 height 35
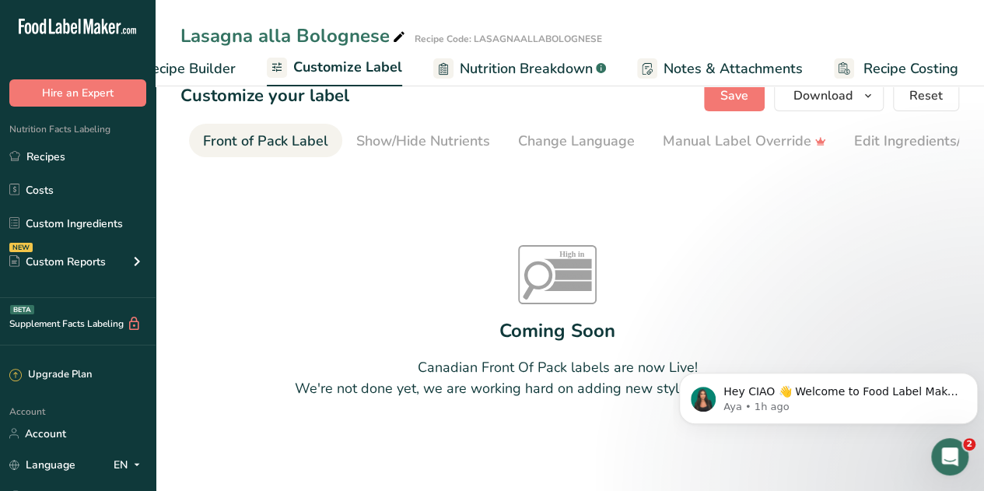
scroll to position [0, 151]
click at [446, 149] on div "Show/Hide Nutrients" at bounding box center [417, 141] width 134 height 21
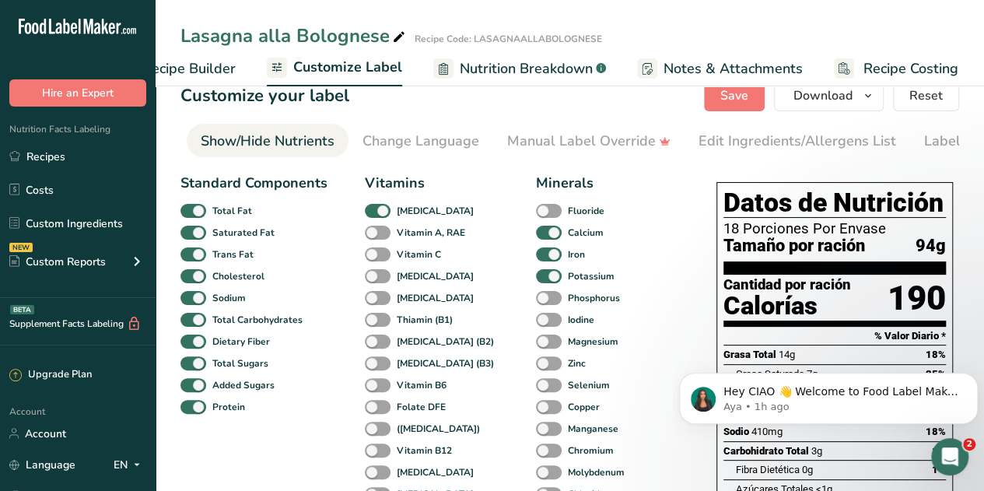
scroll to position [0, 302]
click at [425, 135] on div "Change Language" at bounding box center [419, 141] width 117 height 21
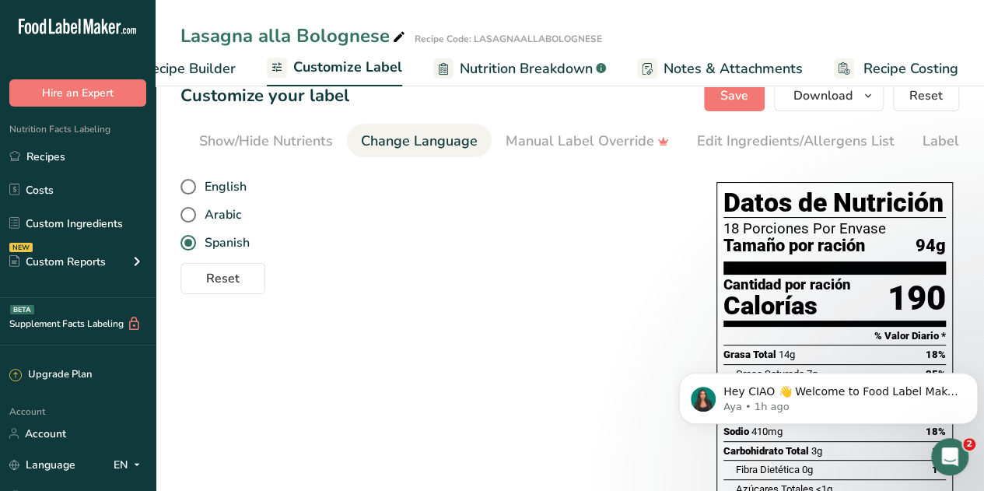
scroll to position [0, 370]
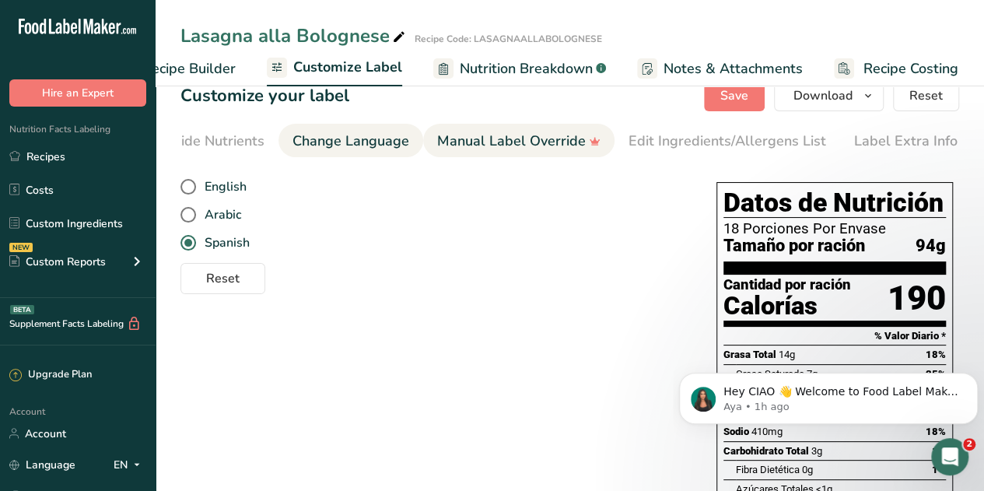
click at [501, 138] on div "Manual Label Override" at bounding box center [518, 141] width 163 height 21
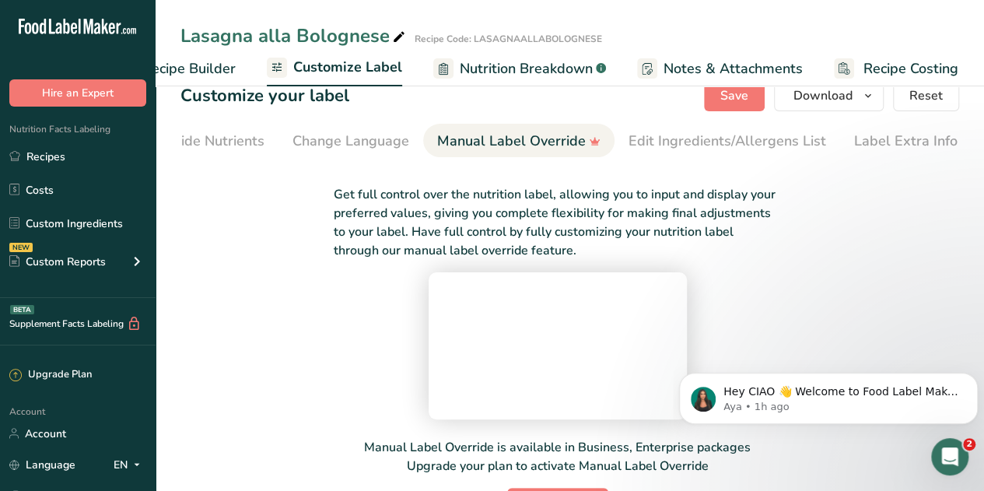
click at [528, 68] on span "Nutrition Breakdown" at bounding box center [525, 68] width 133 height 21
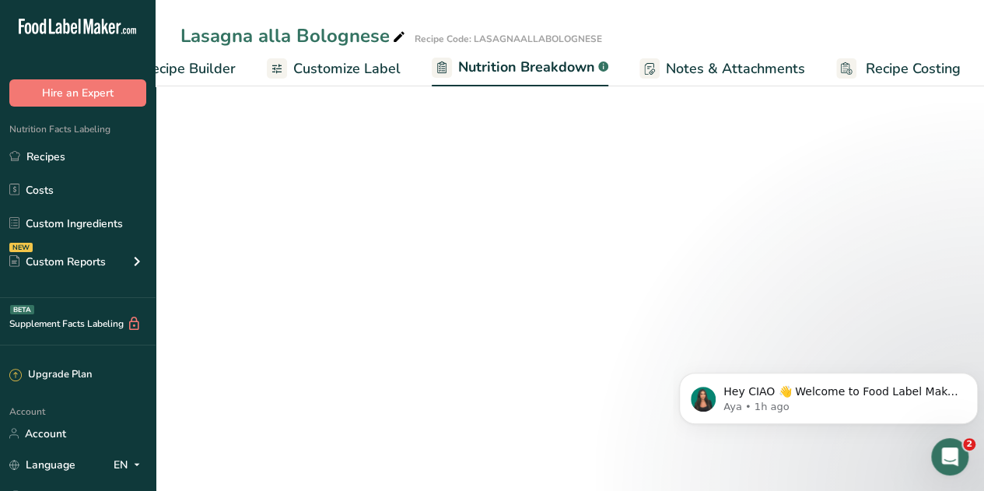
scroll to position [0, 214]
select select "Calories"
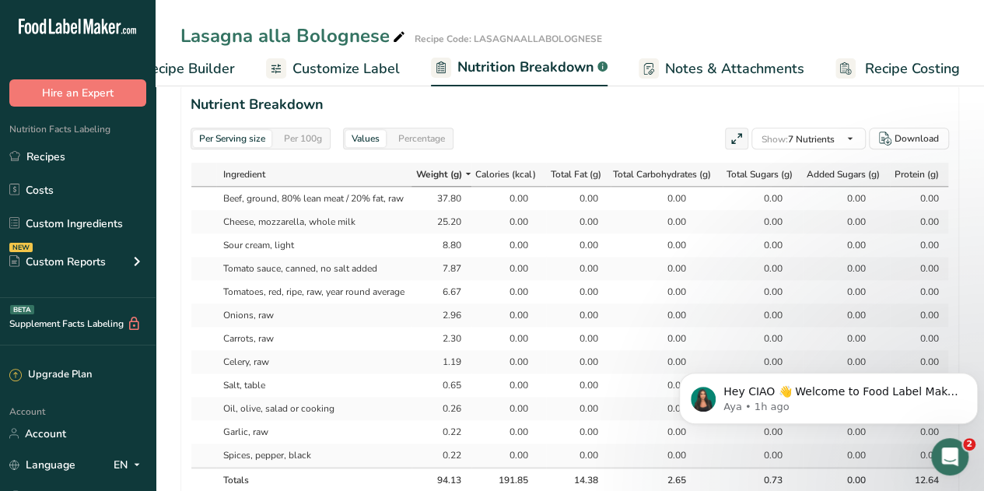
scroll to position [752, 0]
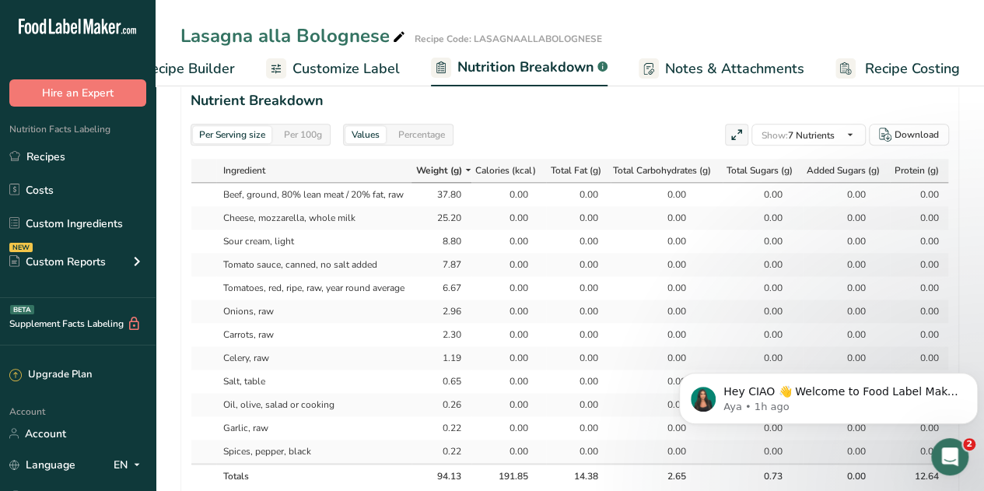
click at [437, 126] on div "Percentage" at bounding box center [421, 134] width 59 height 17
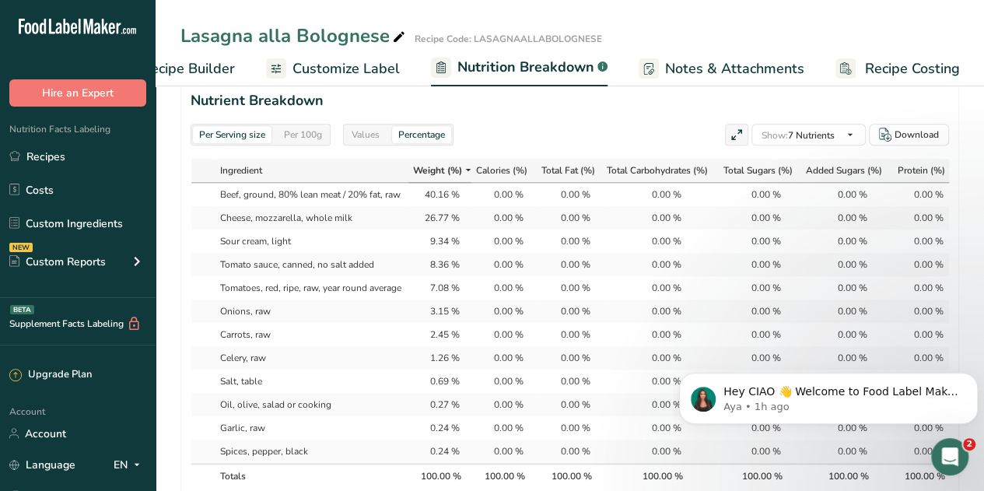
click at [370, 131] on div "Values" at bounding box center [365, 134] width 40 height 17
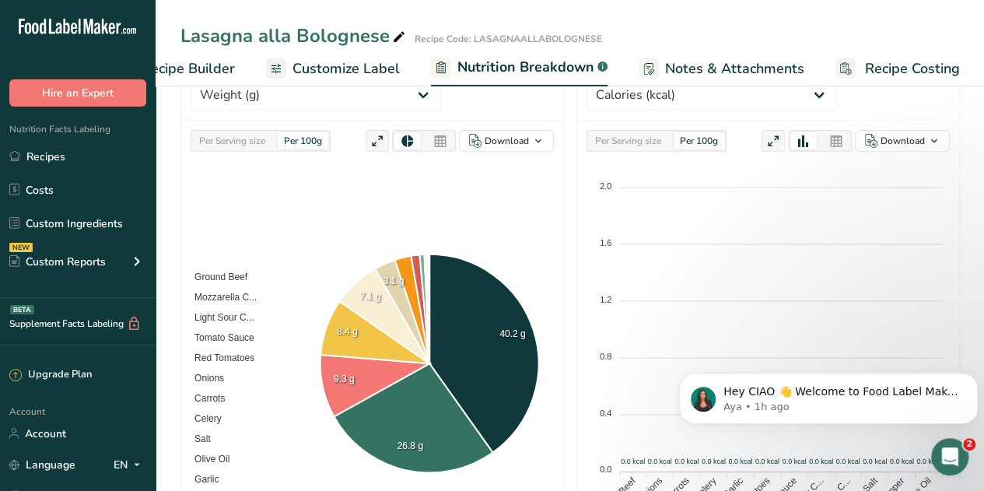
scroll to position [0, 0]
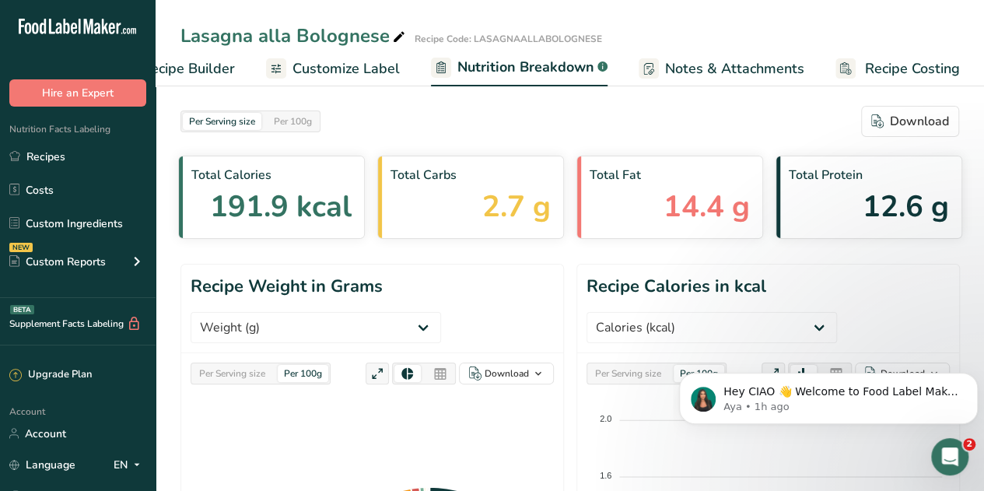
click at [690, 71] on span "Notes & Attachments" at bounding box center [734, 68] width 139 height 21
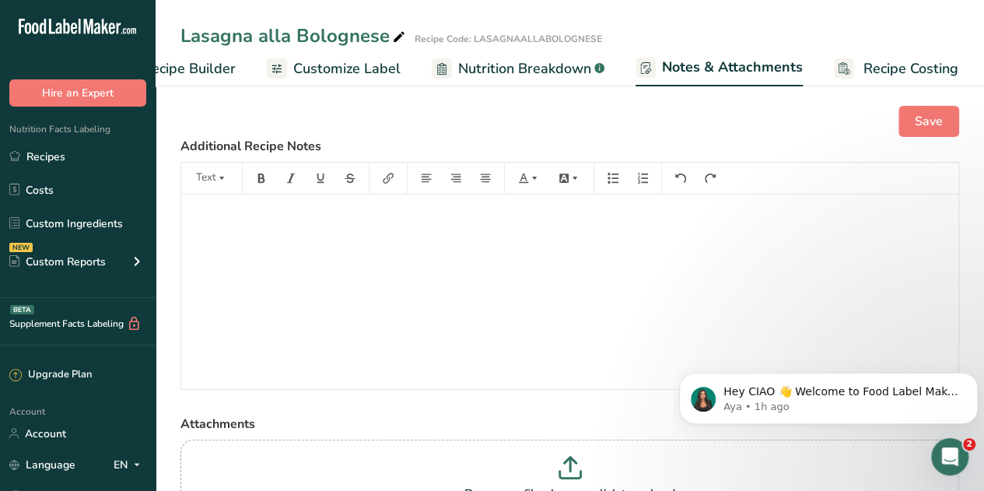
click at [877, 61] on span "Recipe Costing" at bounding box center [910, 68] width 95 height 21
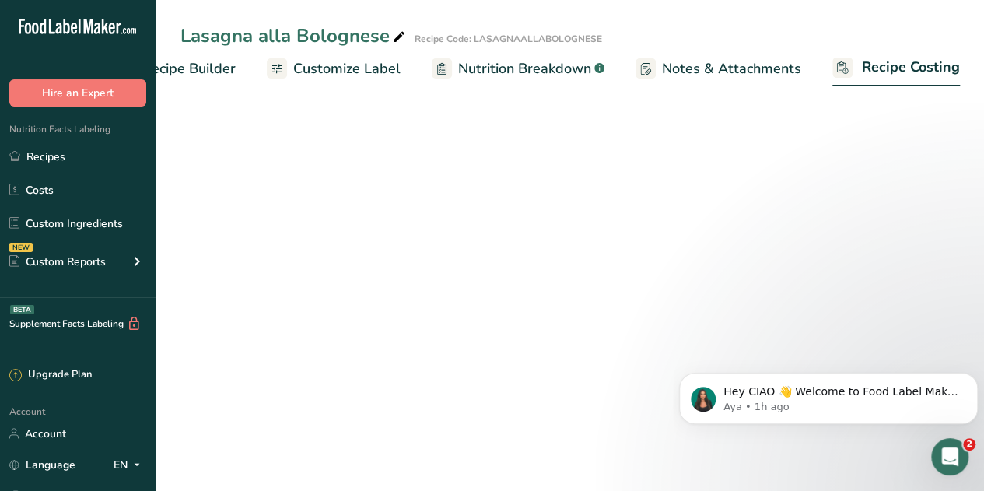
scroll to position [0, 212]
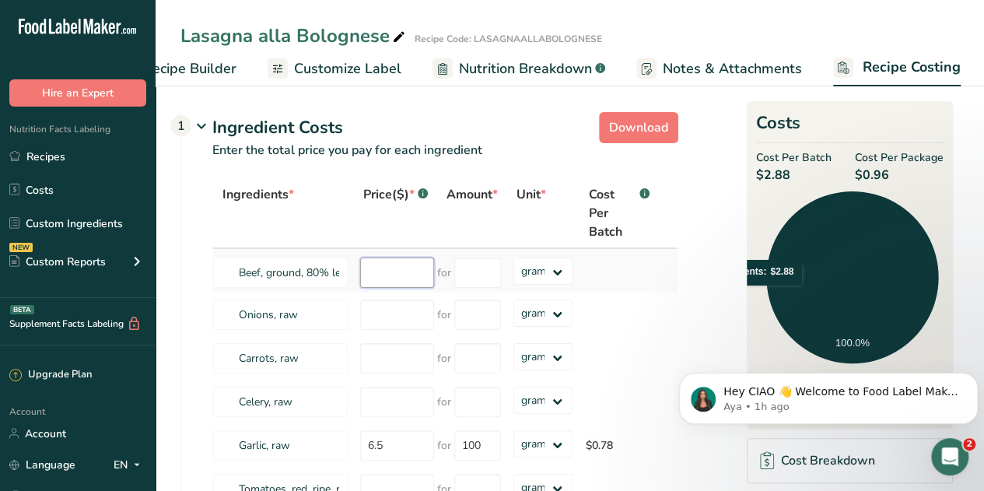
click at [378, 270] on input "number" at bounding box center [397, 272] width 74 height 30
type input "174.60"
click at [554, 279] on select "grams kg mg mcg lb oz" at bounding box center [543, 270] width 60 height 27
select select "12"
click at [513, 257] on select "grams kg mg mcg lb oz" at bounding box center [543, 270] width 60 height 27
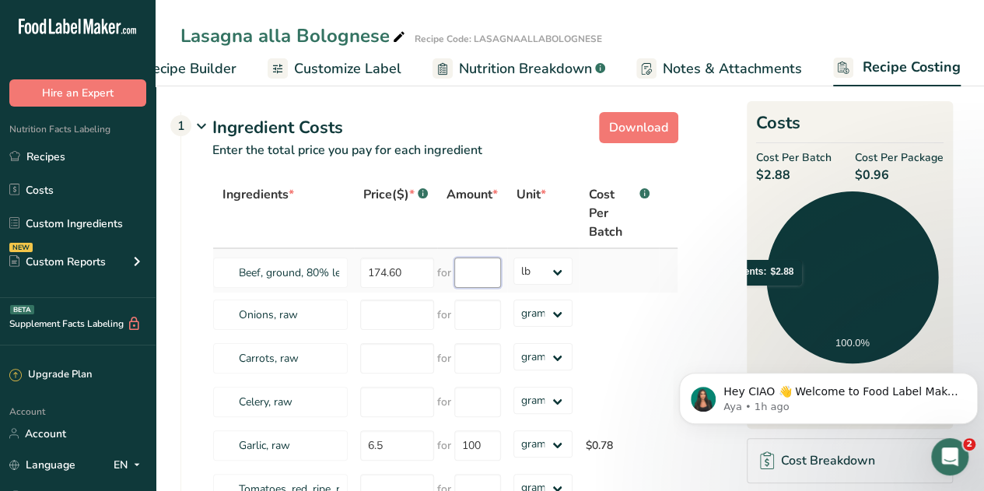
click at [485, 274] on input "number" at bounding box center [477, 272] width 47 height 30
click at [390, 310] on div "Ingredients * Price($) * .a-a{fill:#347362;}.b-a{fill:#fff;} Amount * Unit * Co…" at bounding box center [445, 475] width 466 height 594
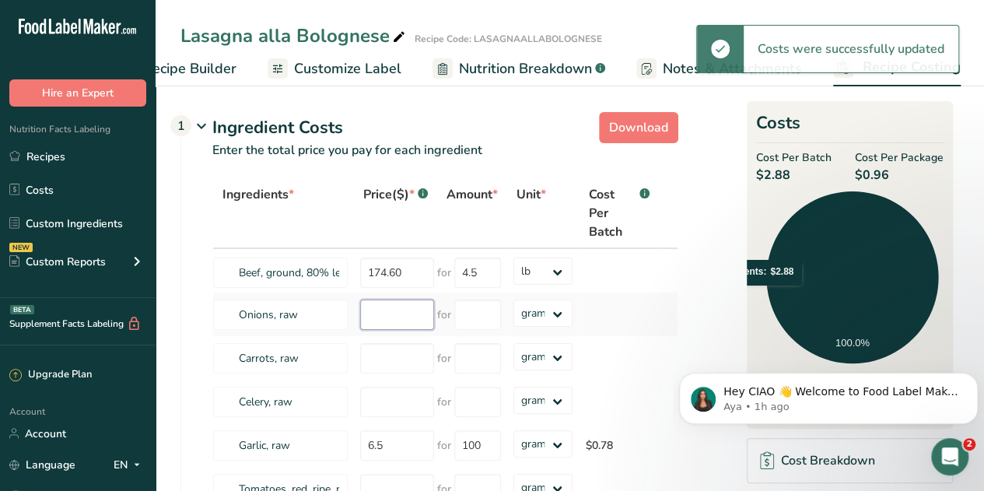
type input "5"
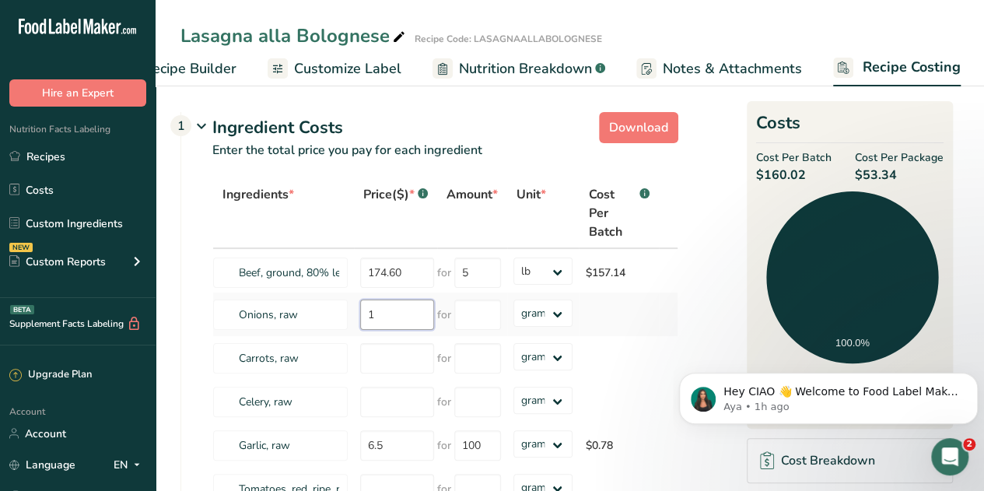
type input "1"
click at [557, 315] on select "grams kg mg mcg lb oz" at bounding box center [543, 312] width 60 height 27
click at [513, 299] on select "grams kg mg mcg lb oz" at bounding box center [543, 312] width 60 height 27
drag, startPoint x: 379, startPoint y: 307, endPoint x: 347, endPoint y: 308, distance: 32.7
click at [347, 308] on tr "Onions, raw 1 for grams kg mg mcg lb oz" at bounding box center [445, 314] width 464 height 44
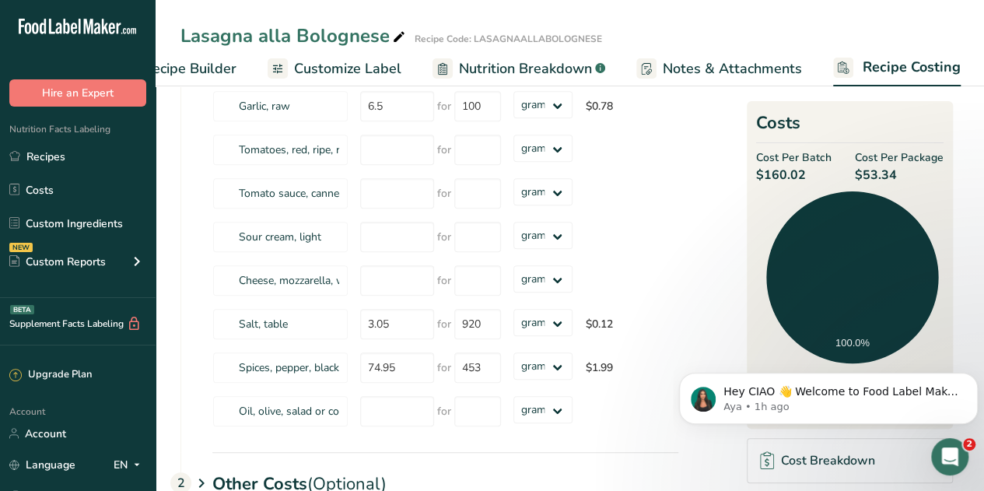
scroll to position [338, 0]
click at [381, 285] on input "number" at bounding box center [397, 281] width 74 height 30
type input "86.95"
click at [563, 288] on select "grams kg mg mcg lb oz" at bounding box center [543, 279] width 60 height 27
select select "12"
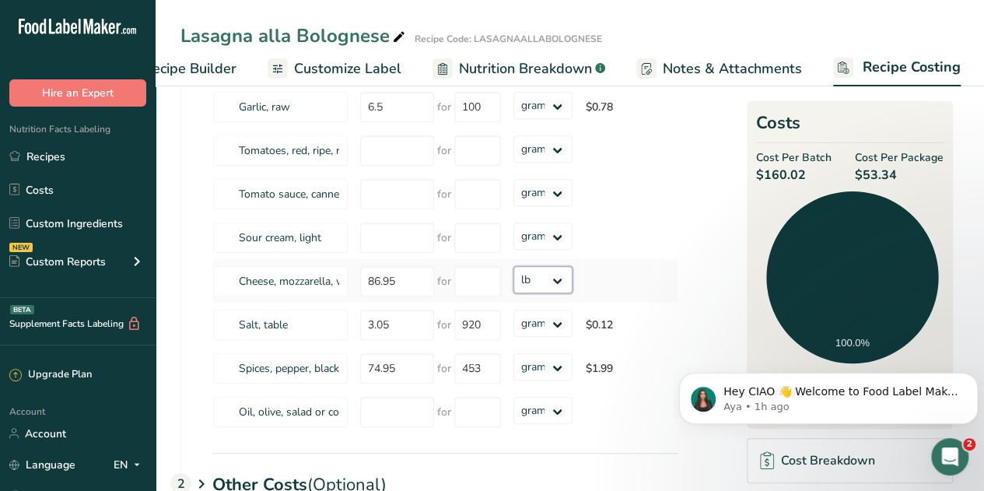
click at [513, 266] on select "grams kg mg mcg lb oz" at bounding box center [543, 279] width 60 height 27
click at [466, 271] on input "number" at bounding box center [477, 281] width 47 height 30
type input "3"
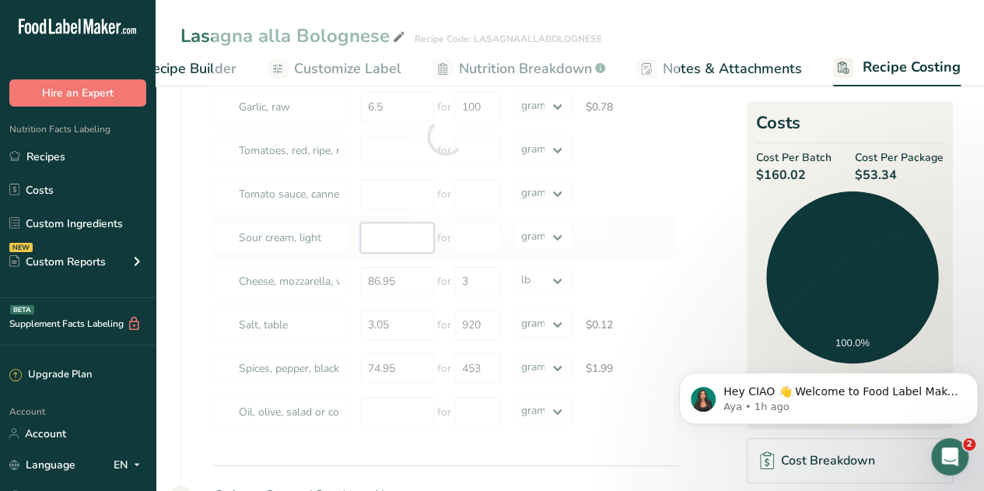
click at [388, 231] on div "Ingredients * Price($) * .a-a{fill:#347362;}.b-a{fill:#fff;} Amount * Unit * Co…" at bounding box center [445, 137] width 466 height 594
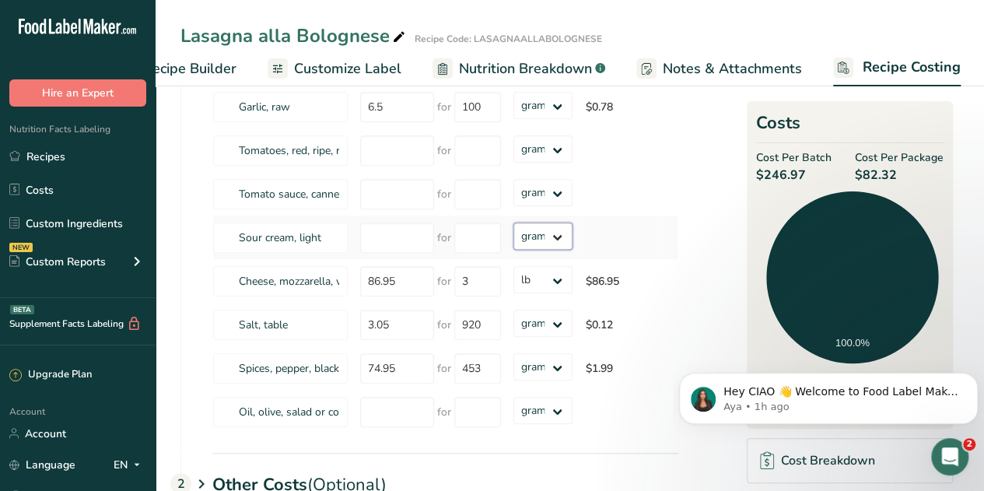
click at [557, 237] on select "grams kg mg mcg lb oz" at bounding box center [543, 235] width 60 height 27
select select "5"
click at [513, 222] on select "grams kg mg mcg lb oz" at bounding box center [543, 235] width 60 height 27
click at [470, 235] on input "number" at bounding box center [477, 237] width 47 height 30
type input "33.81"
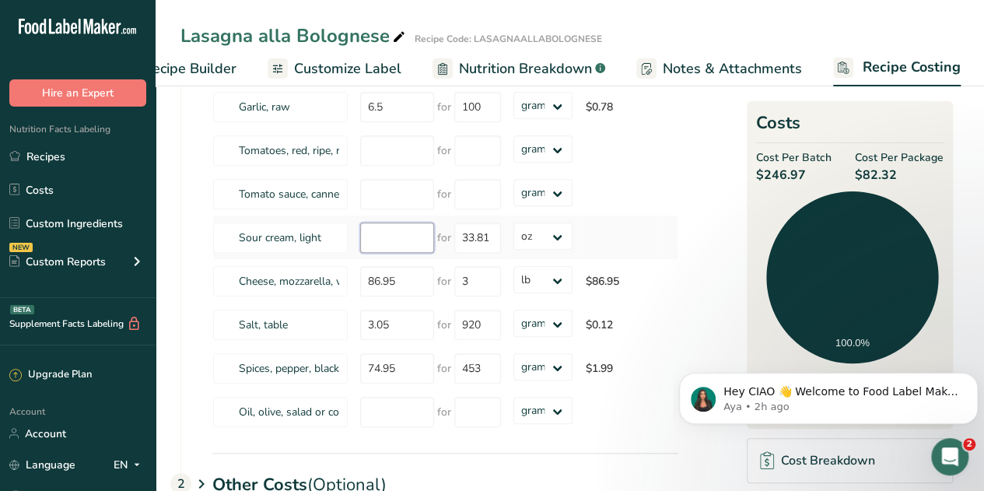
click at [376, 242] on input "number" at bounding box center [397, 237] width 74 height 30
type input "54.95"
click at [398, 198] on div "Ingredients * Price($) * .a-a{fill:#347362;}.b-a{fill:#fff;} Amount * Unit * Co…" at bounding box center [445, 137] width 466 height 594
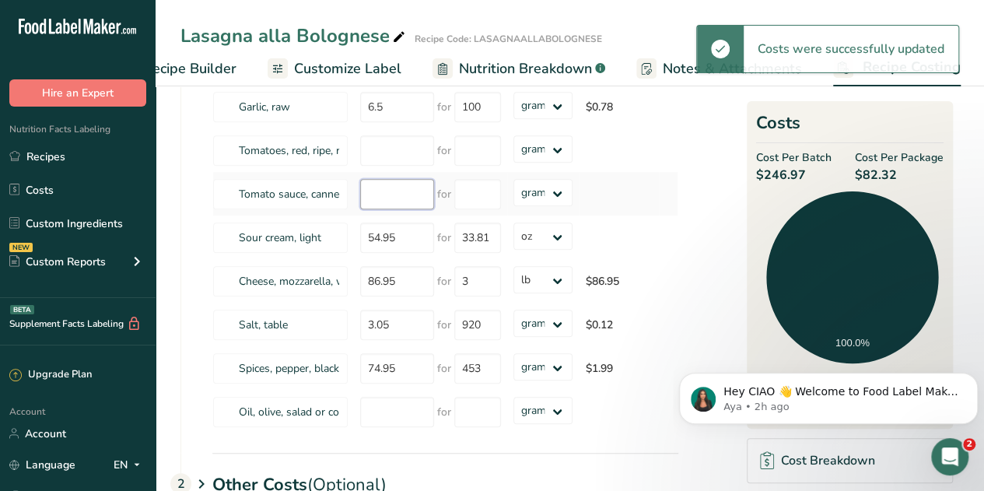
type input "34"
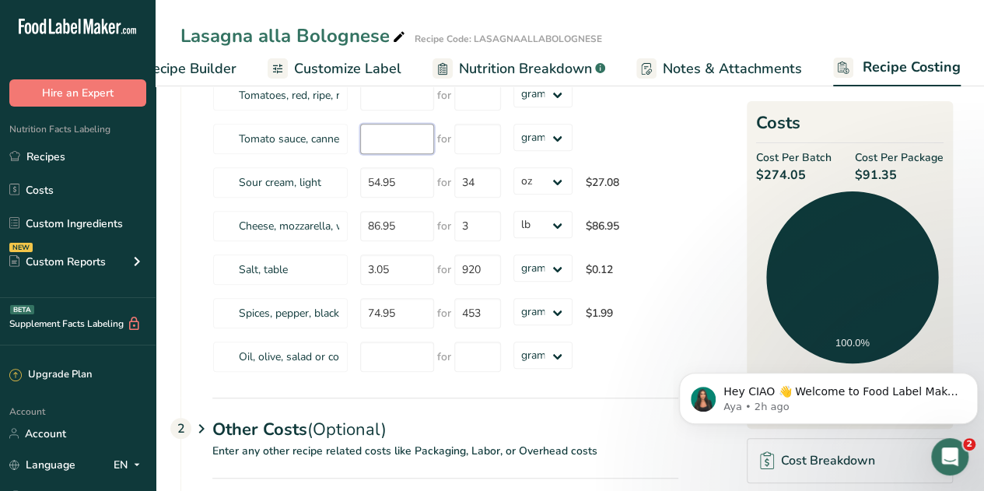
scroll to position [394, 0]
click at [557, 141] on select "grams kg mg mcg lb oz" at bounding box center [543, 136] width 60 height 27
select select "12"
click at [513, 123] on select "grams kg mg mcg lb oz" at bounding box center [543, 136] width 60 height 27
click at [470, 142] on input "number" at bounding box center [477, 138] width 47 height 30
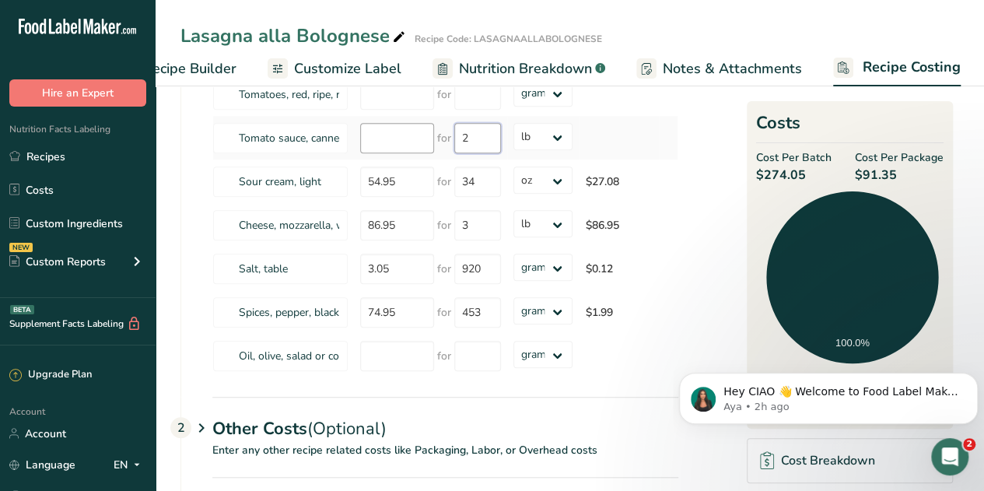
type input "2"
click at [390, 135] on input "number" at bounding box center [397, 138] width 74 height 30
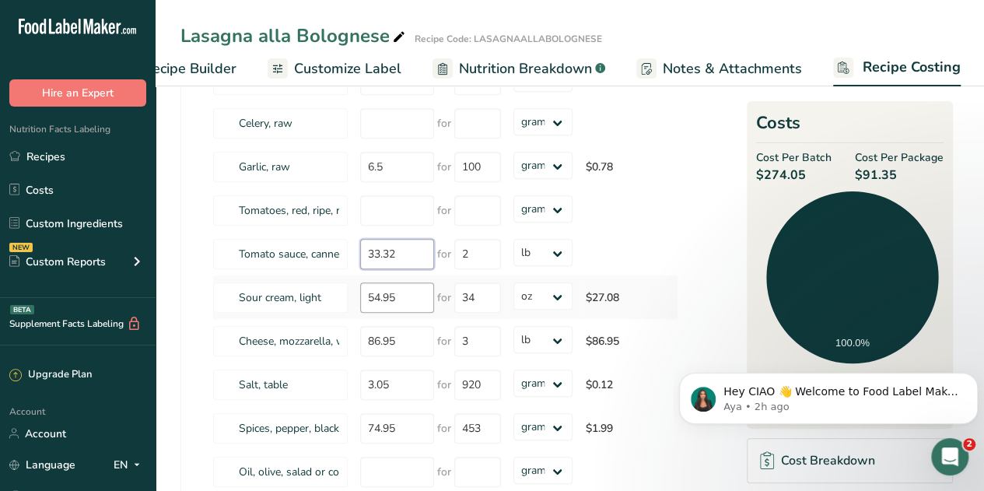
scroll to position [278, 0]
type input "33.32"
click at [386, 209] on div "Ingredients * Price($) * .a-a{fill:#347362;}.b-a{fill:#fff;} Amount * Unit * Co…" at bounding box center [445, 197] width 466 height 594
click at [475, 209] on input "number" at bounding box center [477, 211] width 47 height 30
type input "5"
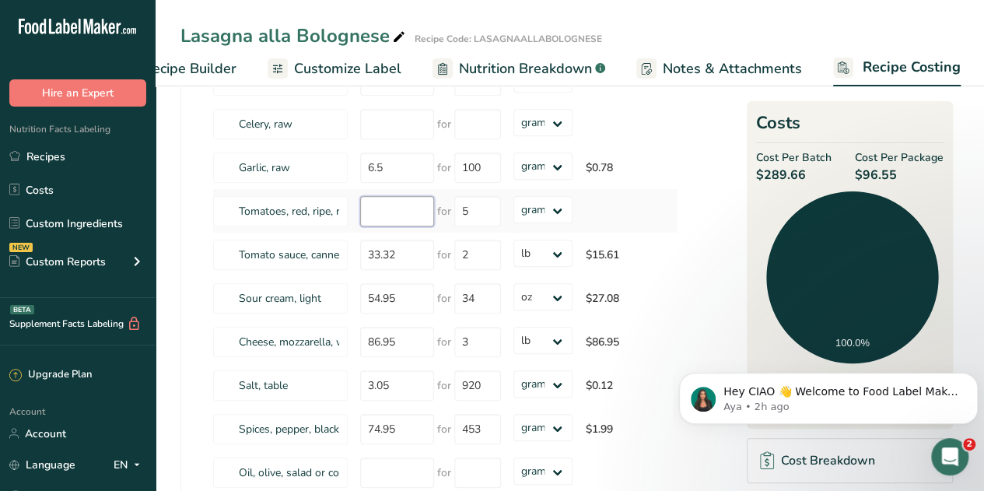
click at [393, 209] on input "number" at bounding box center [397, 211] width 74 height 30
type input "0.87"
click at [393, 124] on div "Ingredients * Price($) * .a-a{fill:#347362;}.b-a{fill:#fff;} Amount * Unit * Co…" at bounding box center [445, 197] width 466 height 594
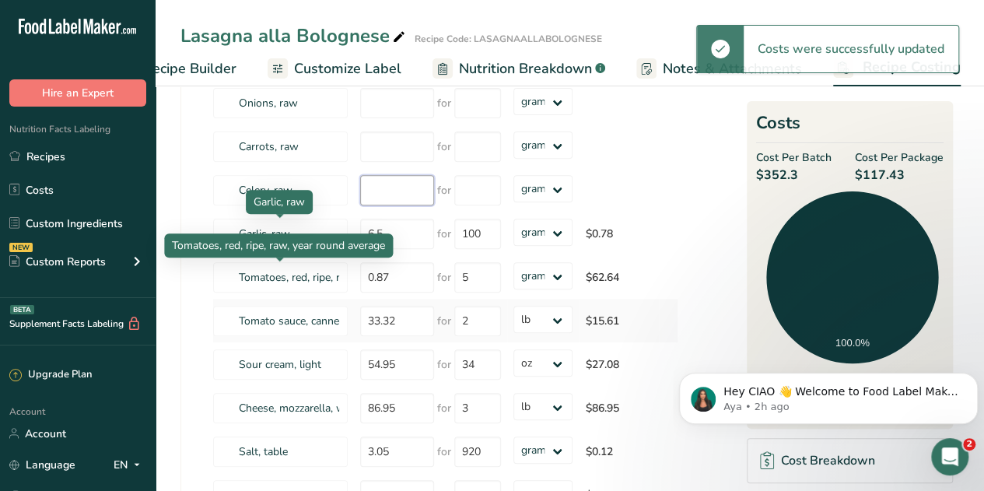
scroll to position [200, 0]
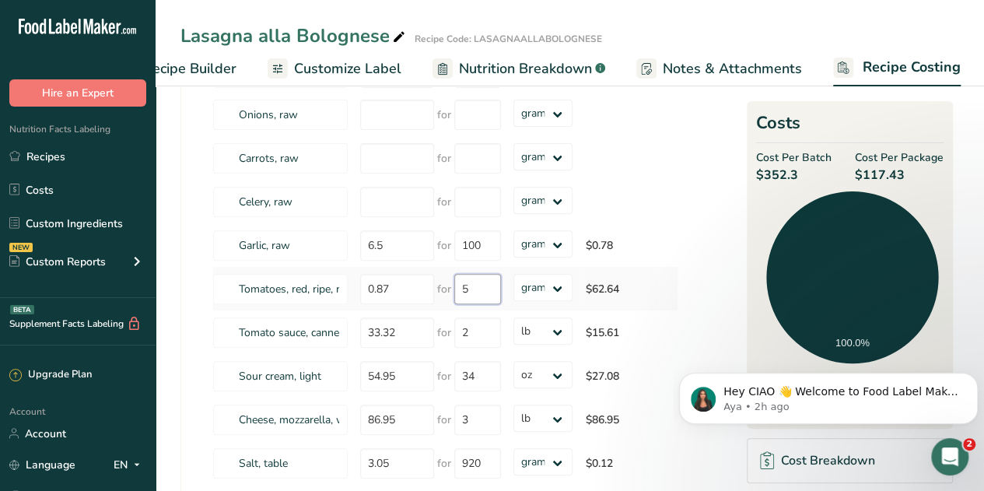
drag, startPoint x: 481, startPoint y: 285, endPoint x: 460, endPoint y: 285, distance: 21.0
click at [460, 285] on input "5" at bounding box center [477, 289] width 47 height 30
type input "180"
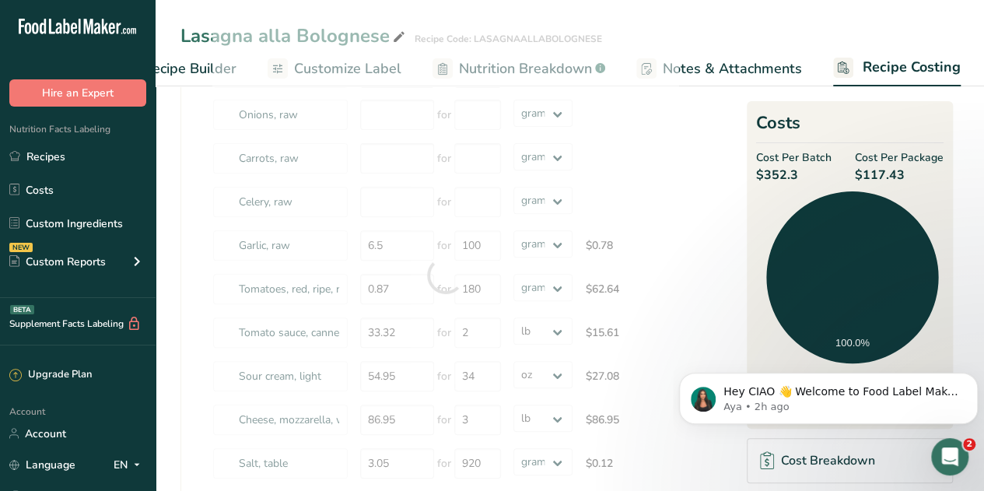
click at [695, 229] on section "Download Ingredient Costs 1 Enter the total price you pay for each ingredient I…" at bounding box center [569, 347] width 778 height 882
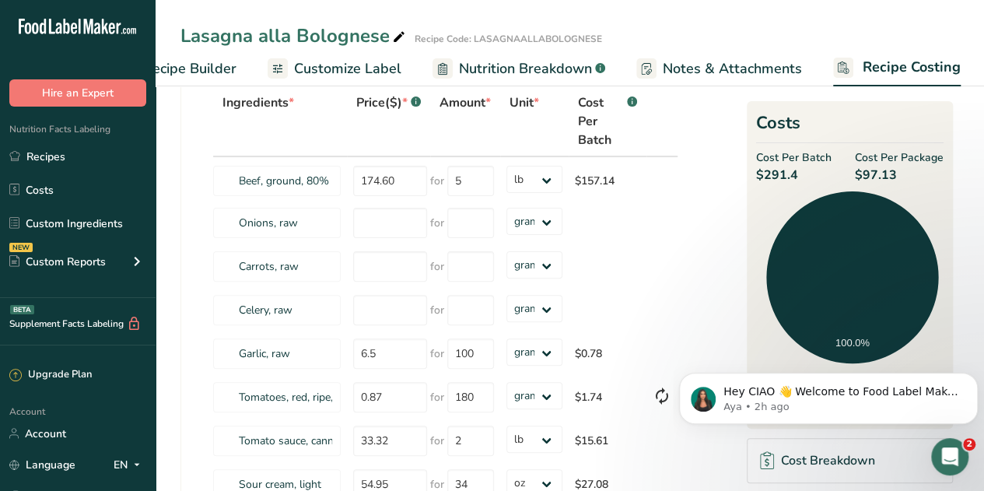
scroll to position [91, 0]
click at [394, 267] on input "number" at bounding box center [390, 267] width 74 height 30
click at [477, 264] on input "number" at bounding box center [470, 267] width 47 height 30
type input "226"
click at [355, 270] on input "number" at bounding box center [390, 267] width 74 height 30
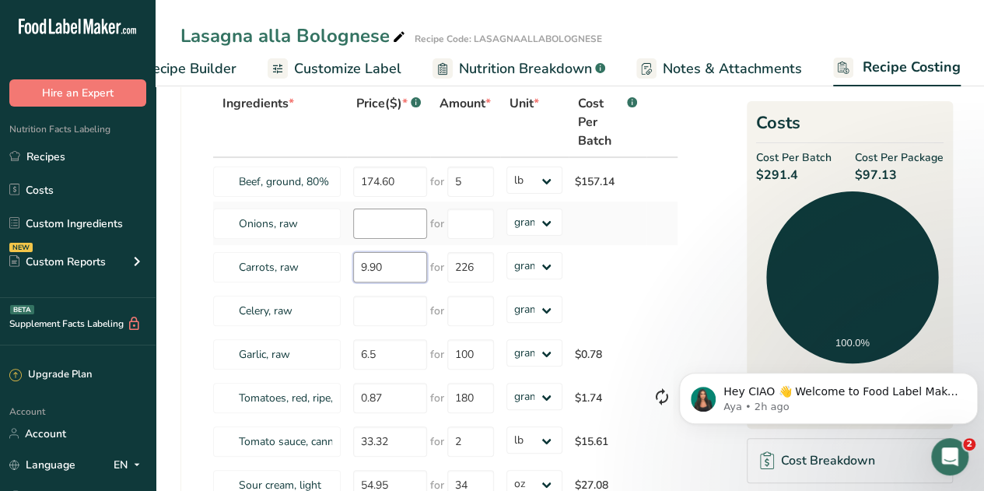
type input "9.90"
click at [364, 226] on div "Ingredients * Price($) * .a-a{fill:#347362;}.b-a{fill:#fff;} Amount * Unit * Co…" at bounding box center [445, 384] width 466 height 594
click at [456, 222] on input "number" at bounding box center [470, 223] width 47 height 30
type input "180"
click at [375, 218] on input "number" at bounding box center [390, 223] width 74 height 30
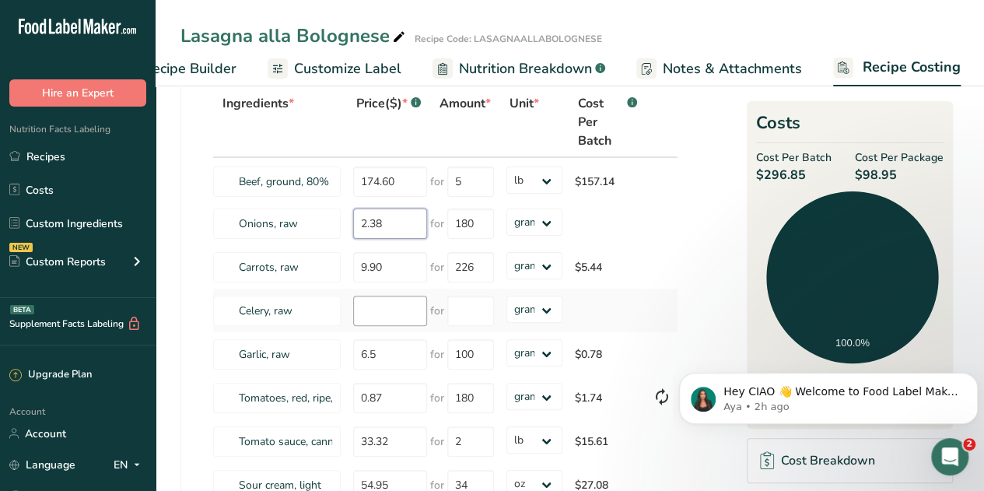
type input "2.38"
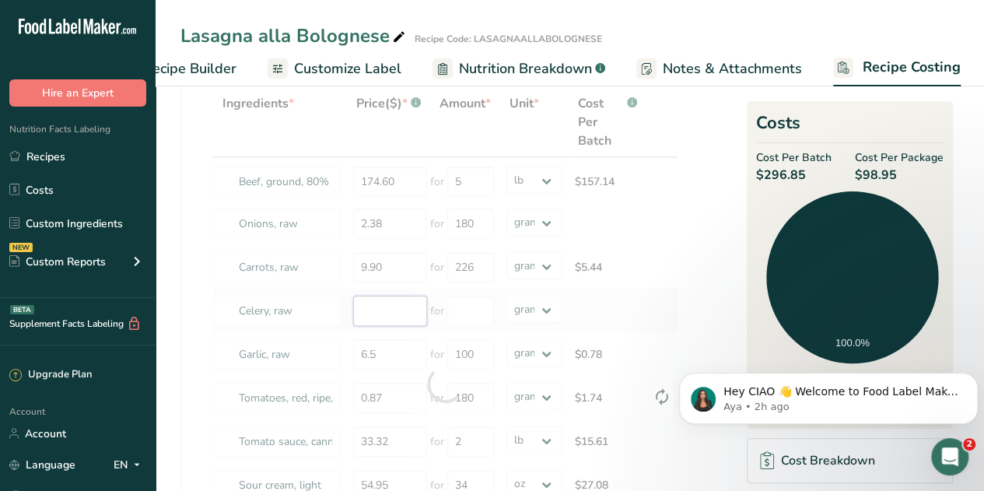
click at [369, 312] on div "Ingredients * Price($) * .a-a{fill:#347362;}.b-a{fill:#fff;} Amount * Unit * Co…" at bounding box center [445, 384] width 466 height 594
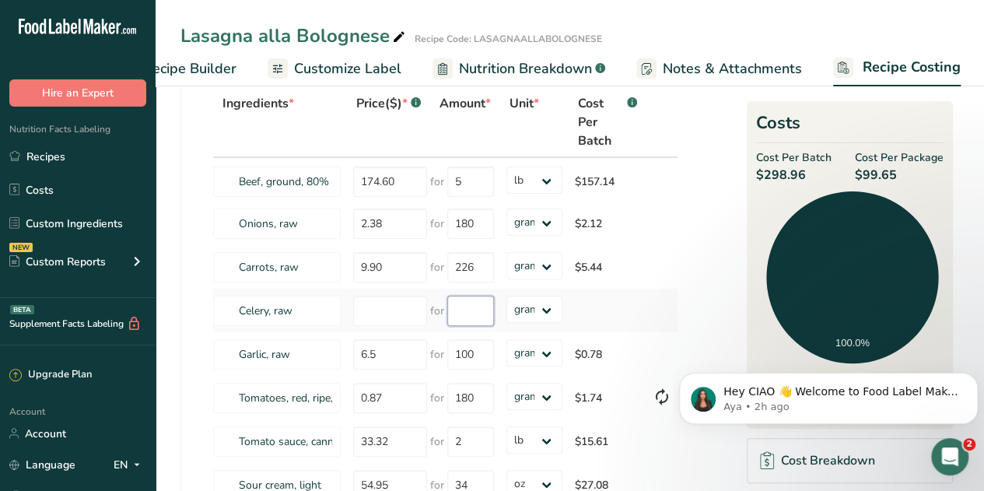
click at [469, 306] on input "number" at bounding box center [470, 310] width 47 height 30
type input "0"
click at [389, 309] on input "number" at bounding box center [390, 310] width 74 height 30
type input "0.84"
click at [471, 307] on input "number" at bounding box center [470, 310] width 47 height 30
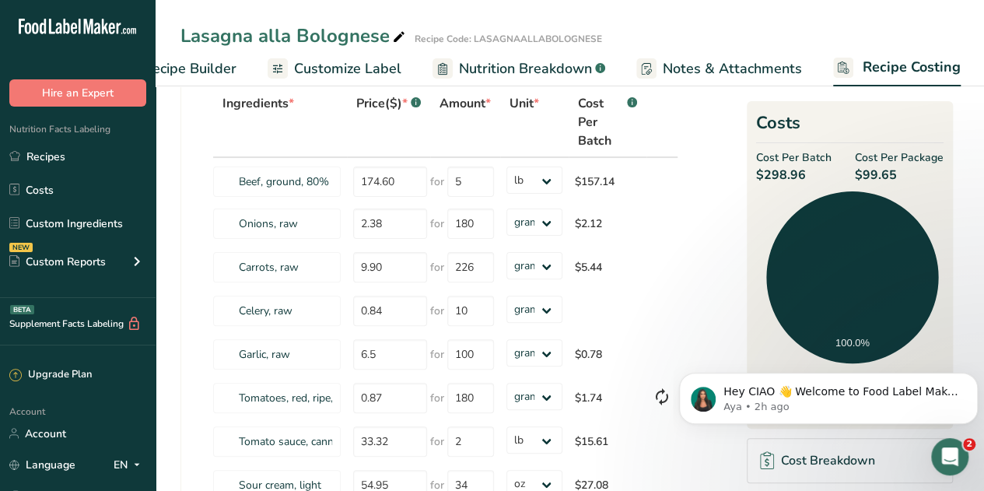
click at [696, 297] on section "Download Ingredient Costs 1 Enter the total price you pay for each ingredient I…" at bounding box center [569, 449] width 778 height 869
drag, startPoint x: 471, startPoint y: 309, endPoint x: 449, endPoint y: 309, distance: 21.8
click at [449, 309] on input "10" at bounding box center [470, 310] width 47 height 30
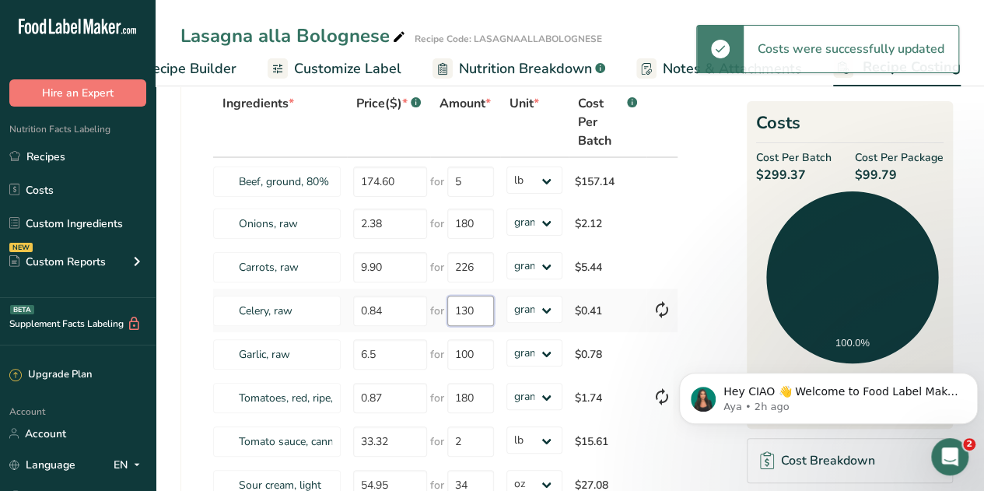
drag, startPoint x: 475, startPoint y: 314, endPoint x: 454, endPoint y: 314, distance: 21.0
click at [454, 314] on input "130" at bounding box center [470, 310] width 47 height 30
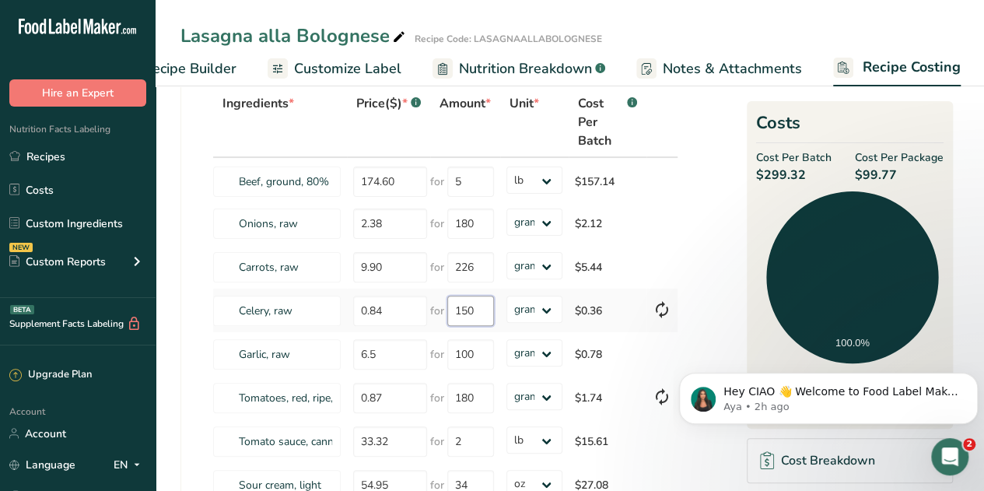
drag, startPoint x: 478, startPoint y: 309, endPoint x: 451, endPoint y: 306, distance: 27.4
click at [451, 306] on input "150" at bounding box center [470, 310] width 47 height 30
drag, startPoint x: 477, startPoint y: 309, endPoint x: 447, endPoint y: 309, distance: 29.5
click at [447, 309] on input "160" at bounding box center [470, 310] width 47 height 30
click at [661, 312] on icon at bounding box center [661, 309] width 19 height 28
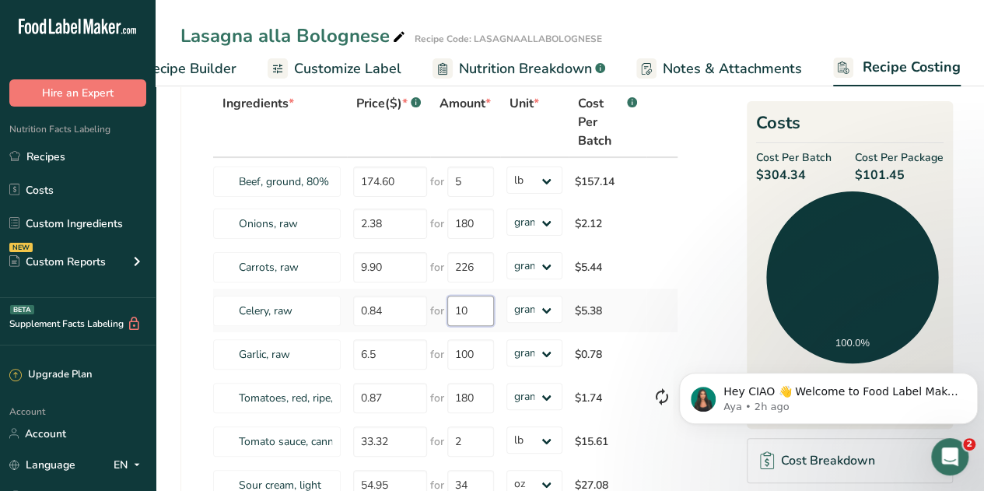
drag, startPoint x: 467, startPoint y: 306, endPoint x: 444, endPoint y: 305, distance: 23.3
click at [444, 305] on div "for 10" at bounding box center [462, 310] width 64 height 30
type input "80"
click at [472, 310] on input "80" at bounding box center [470, 310] width 47 height 30
click at [701, 229] on section "Download Ingredient Costs 1 Enter the total price you pay for each ingredient I…" at bounding box center [569, 449] width 778 height 869
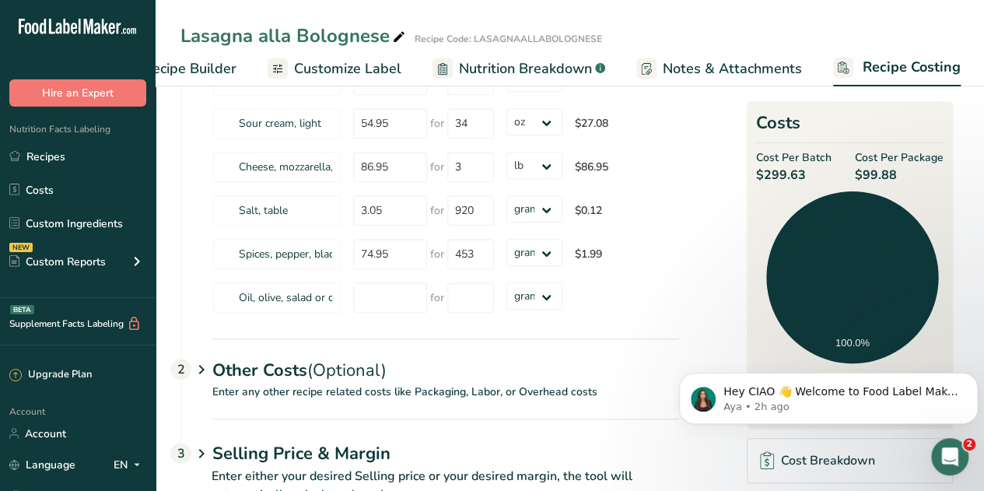
scroll to position [455, 0]
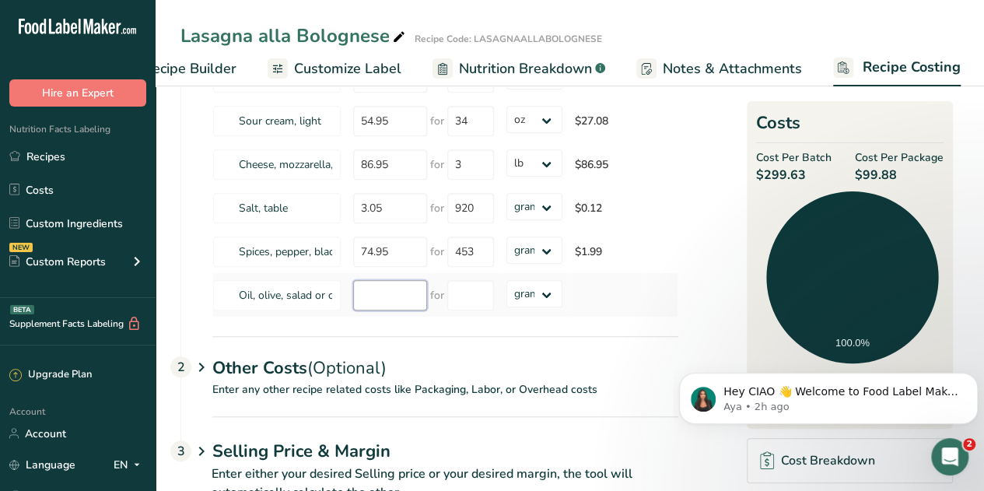
click at [383, 292] on input "number" at bounding box center [390, 295] width 74 height 30
click at [543, 292] on select "grams kg mg mcg lb oz" at bounding box center [534, 293] width 56 height 27
select select "3"
click at [506, 280] on select "grams kg mg mcg lb oz" at bounding box center [534, 293] width 56 height 27
click at [462, 289] on input "number" at bounding box center [470, 295] width 47 height 30
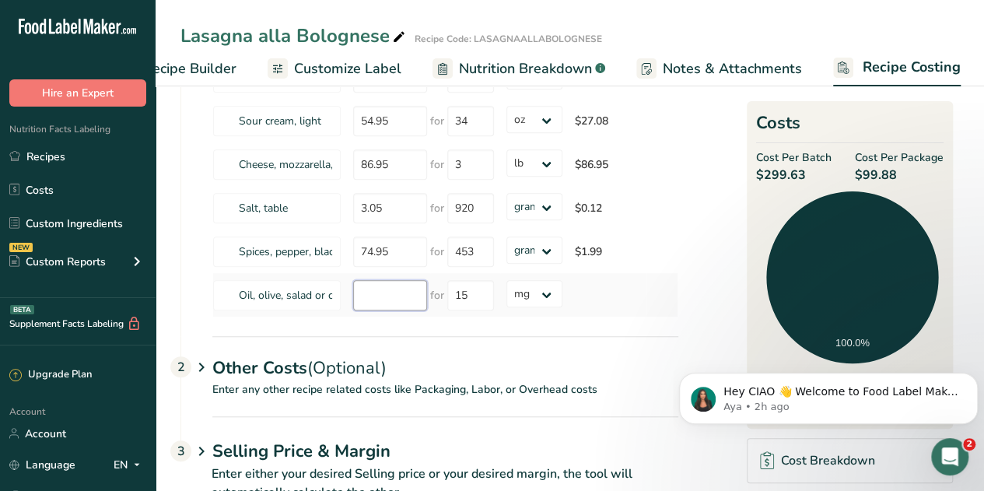
click at [376, 301] on input "number" at bounding box center [390, 295] width 74 height 30
drag, startPoint x: 467, startPoint y: 288, endPoint x: 446, endPoint y: 287, distance: 21.0
click at [447, 287] on input "15" at bounding box center [470, 295] width 47 height 30
type input "1"
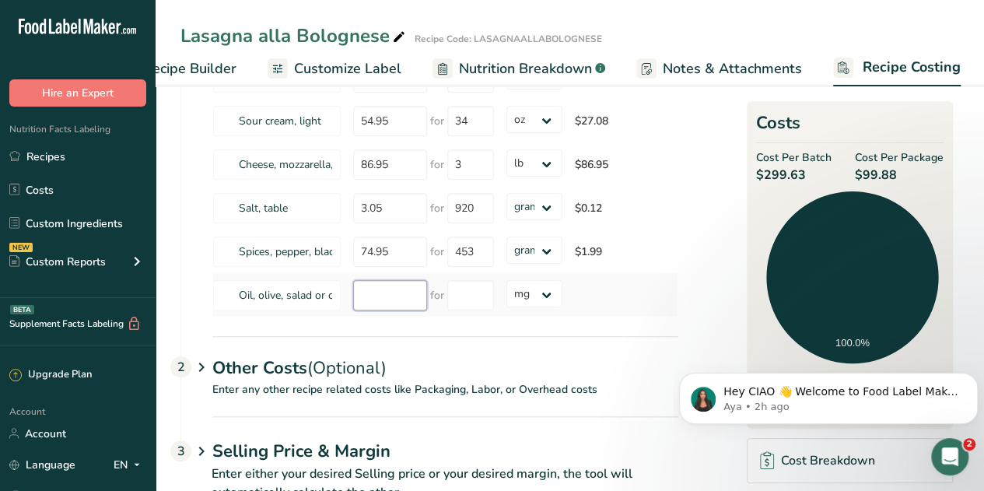
click at [398, 284] on input "number" at bounding box center [390, 295] width 74 height 30
type input "154.95"
click at [471, 288] on input "number" at bounding box center [470, 295] width 47 height 30
click at [547, 295] on select "grams kg mg mcg lb oz" at bounding box center [534, 293] width 56 height 27
select select "5"
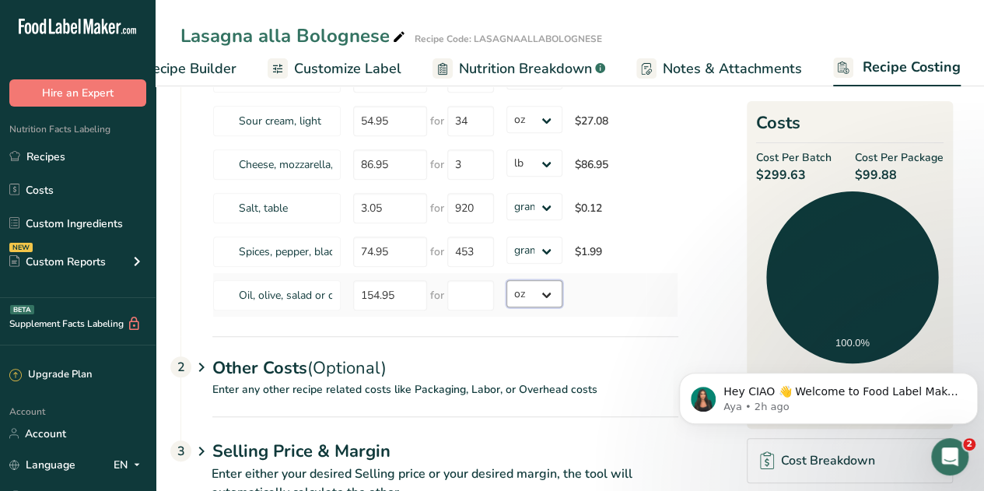
click at [506, 280] on select "grams kg mg mcg lb oz" at bounding box center [534, 293] width 56 height 27
click at [455, 295] on input "number" at bounding box center [470, 295] width 47 height 30
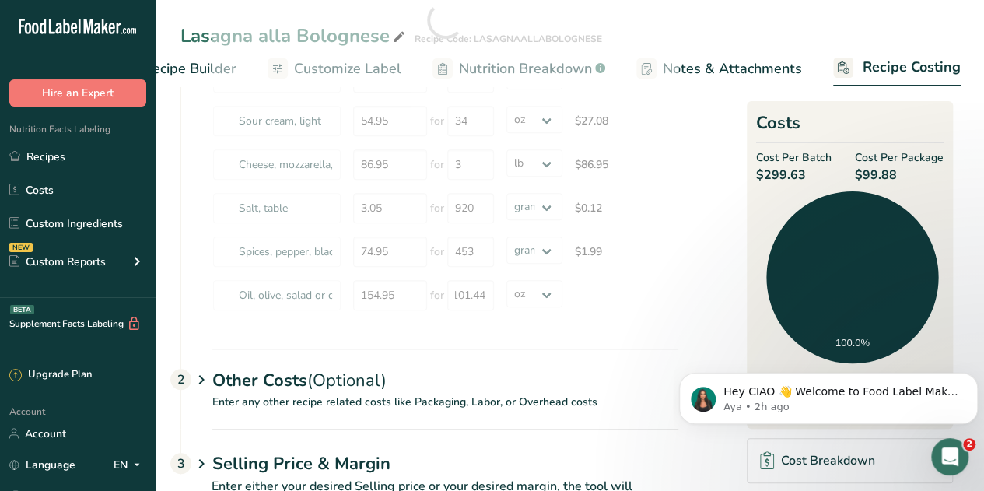
click at [646, 317] on div "Ingredients * Price($) * .a-a{fill:#347362;}.b-a{fill:#fff;} Amount * Unit * Co…" at bounding box center [429, 35] width 497 height 625
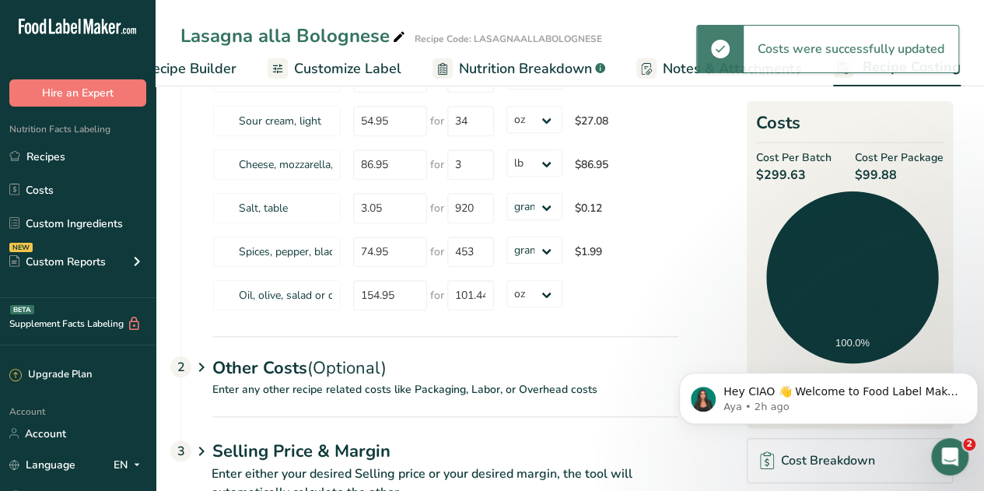
type input "101"
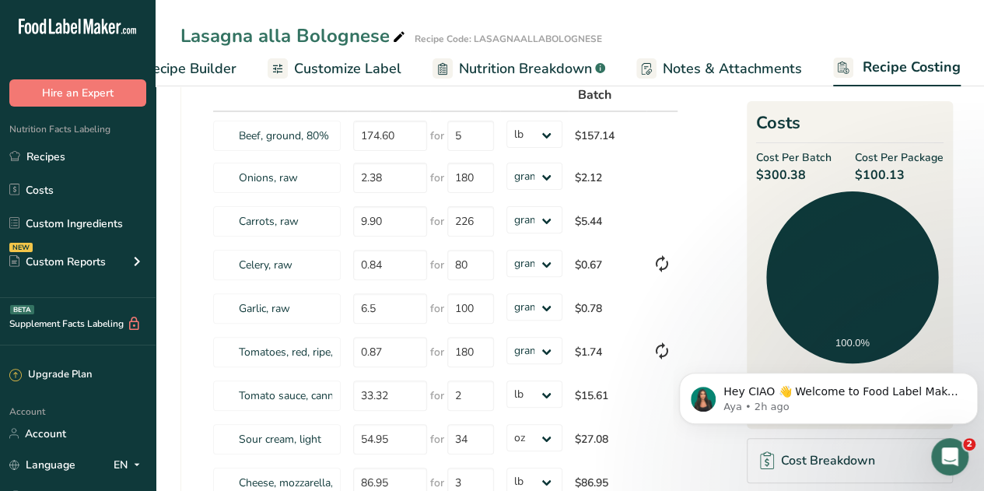
scroll to position [508, 0]
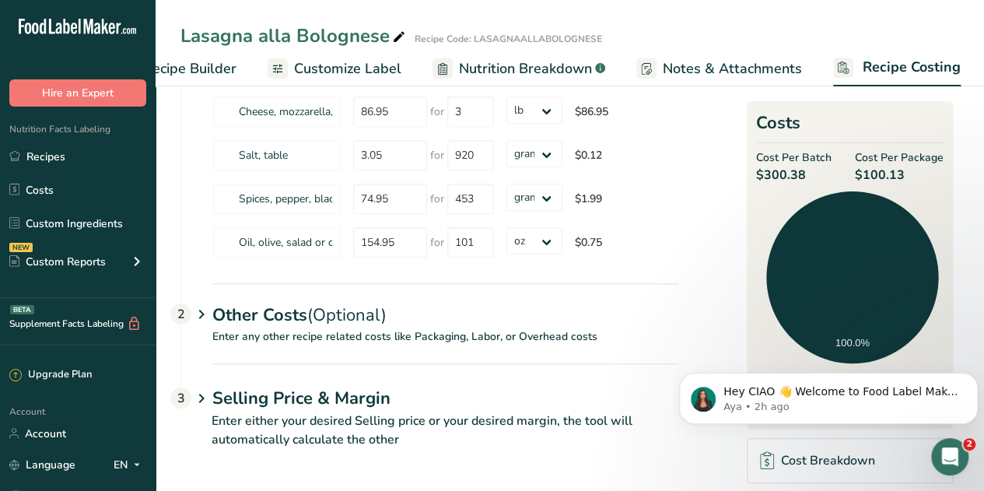
click at [197, 397] on icon at bounding box center [201, 398] width 19 height 29
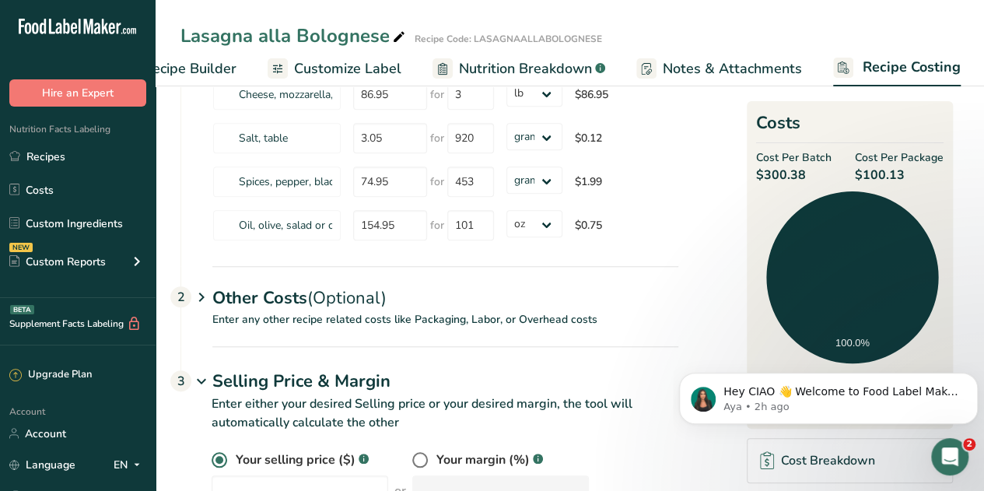
scroll to position [512, 0]
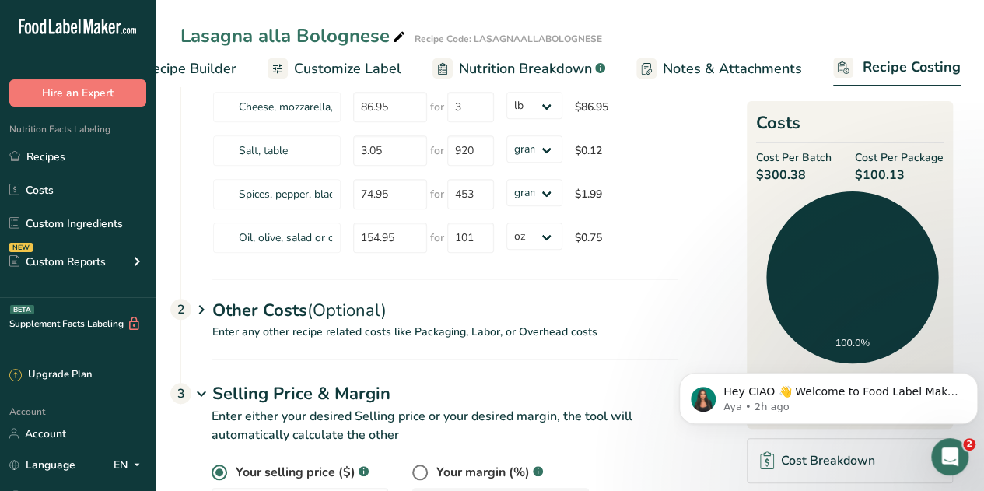
click at [196, 309] on icon at bounding box center [201, 309] width 19 height 29
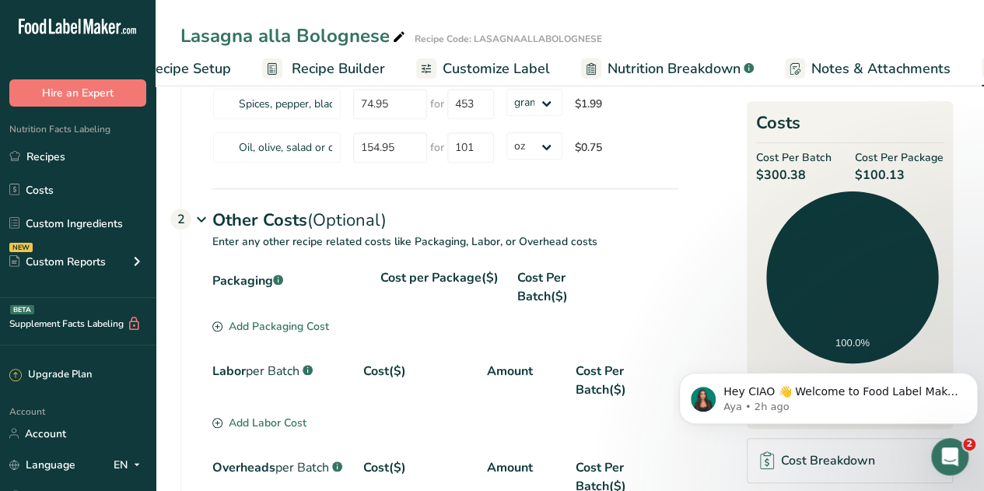
scroll to position [0, 0]
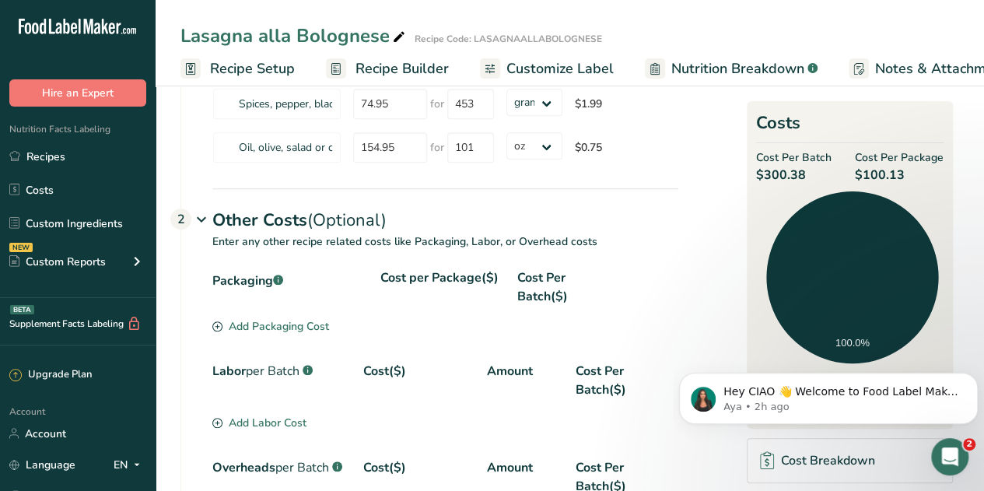
click at [257, 72] on span "Recipe Setup" at bounding box center [252, 68] width 85 height 21
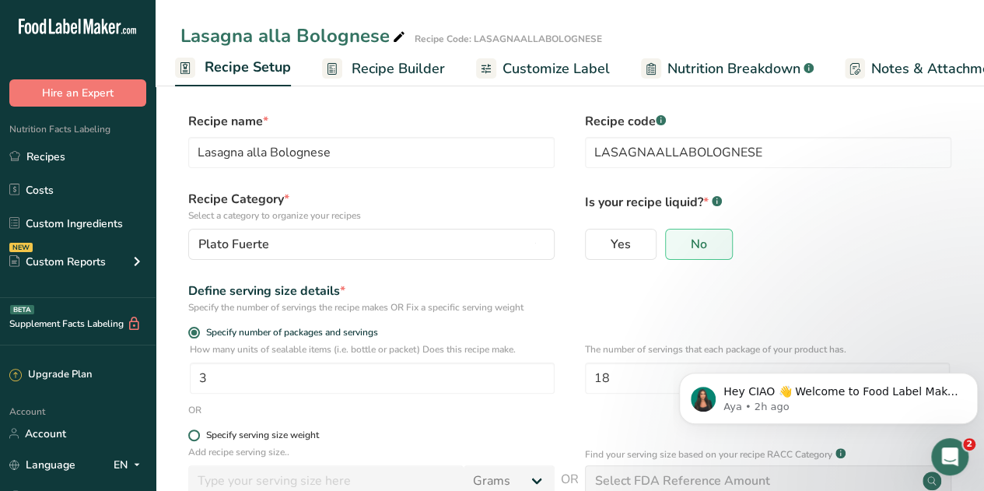
scroll to position [154, 0]
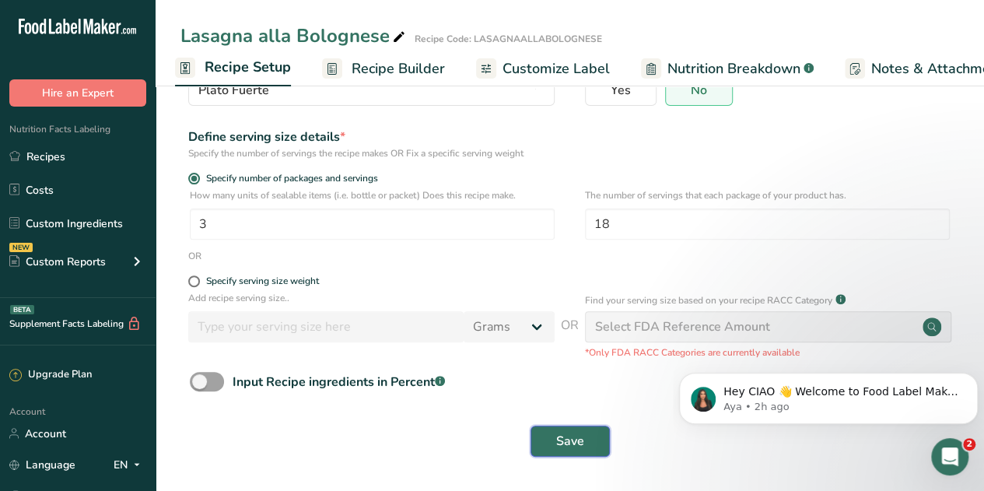
click at [560, 434] on span "Save" at bounding box center [570, 441] width 28 height 19
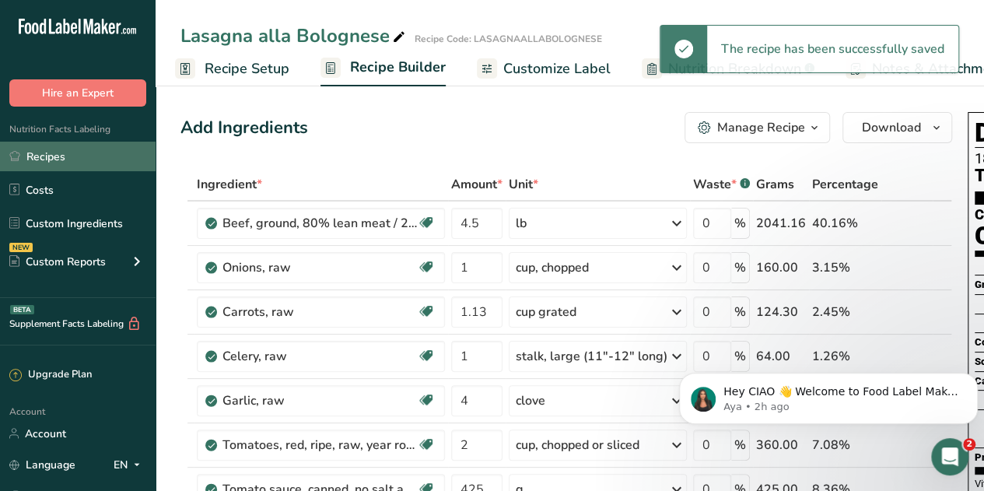
click at [56, 155] on link "Recipes" at bounding box center [77, 157] width 155 height 30
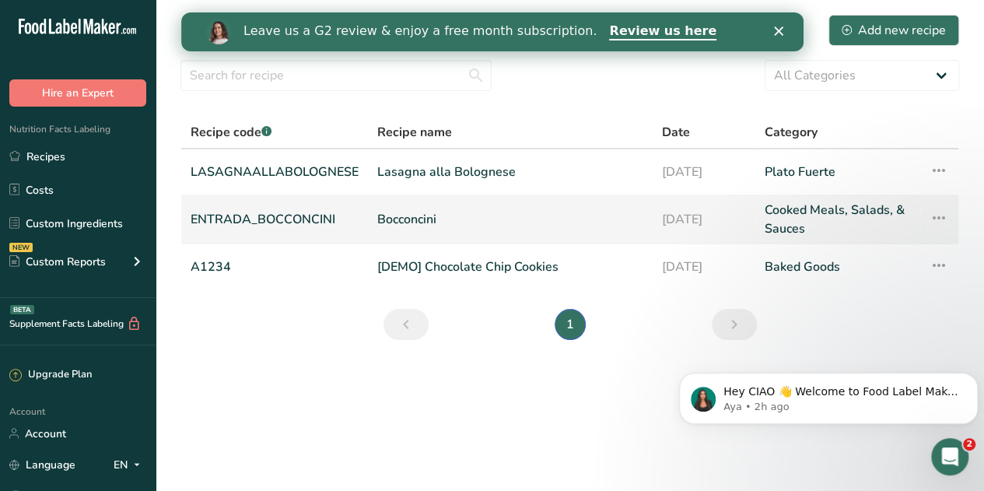
click at [412, 218] on link "Bocconcini" at bounding box center [510, 219] width 266 height 37
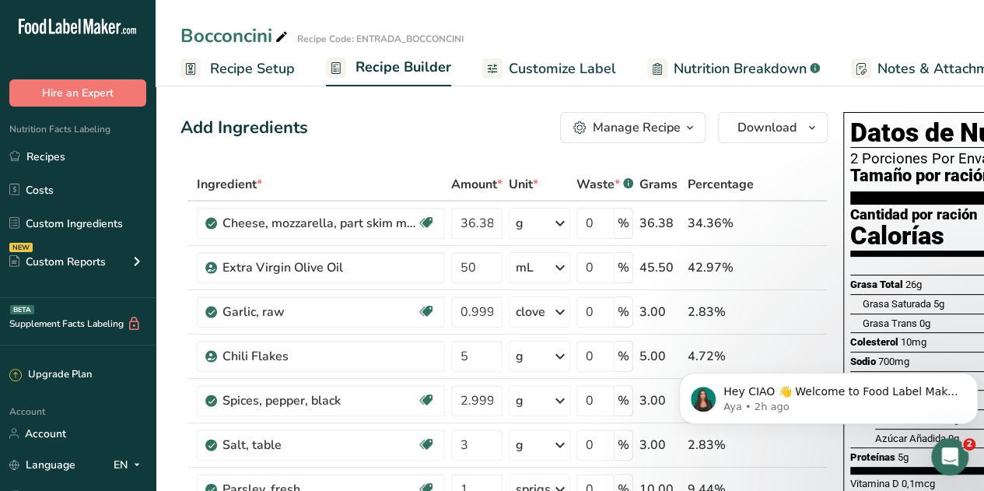
click at [263, 70] on span "Recipe Setup" at bounding box center [252, 68] width 85 height 21
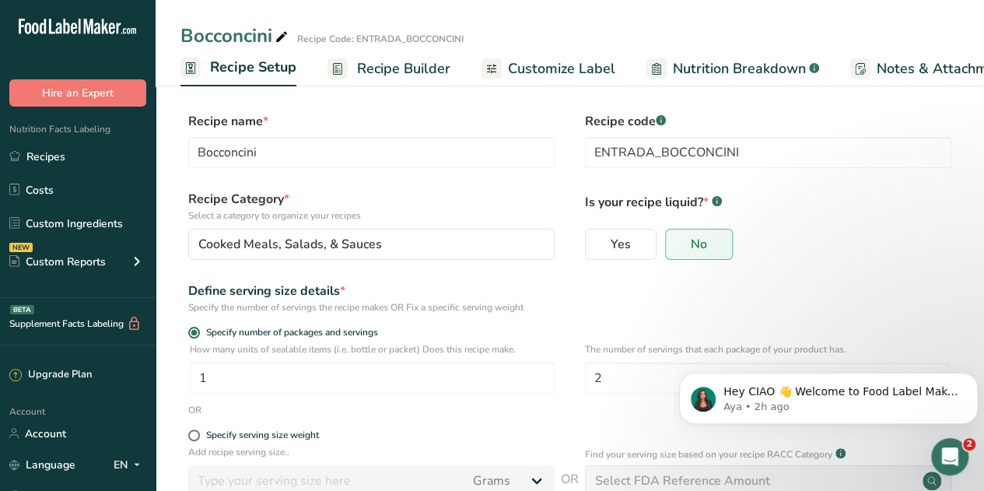
scroll to position [0, 5]
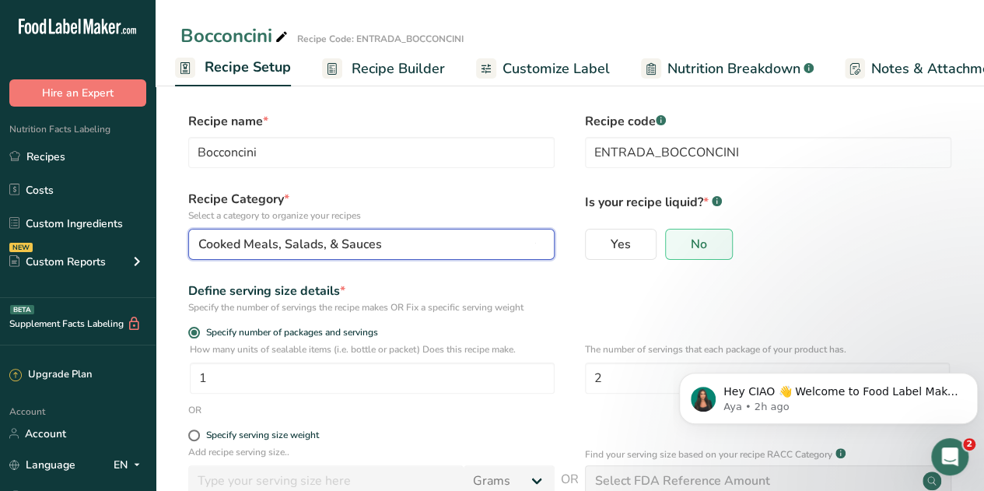
click at [507, 243] on div "Cooked Meals, Salads, & Sauces" at bounding box center [366, 244] width 337 height 19
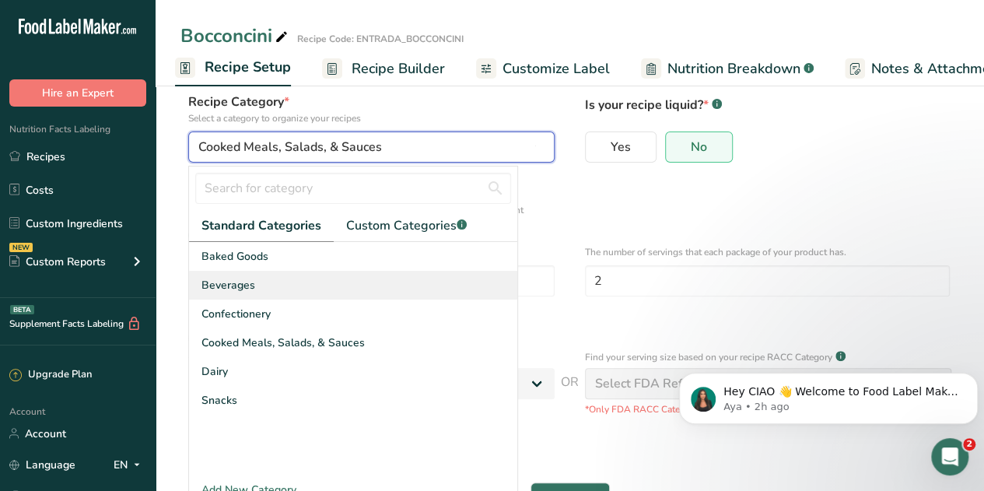
scroll to position [154, 0]
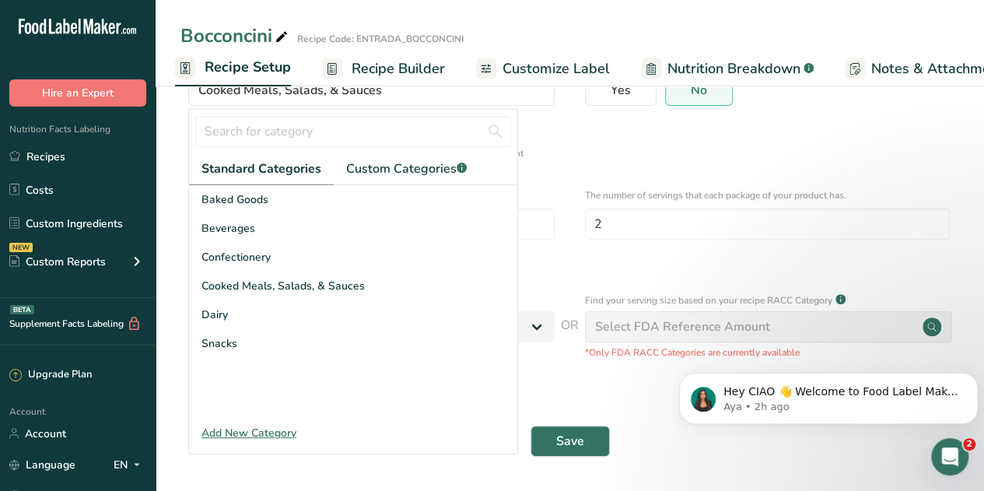
click at [264, 432] on div "Add New Category" at bounding box center [353, 433] width 328 height 16
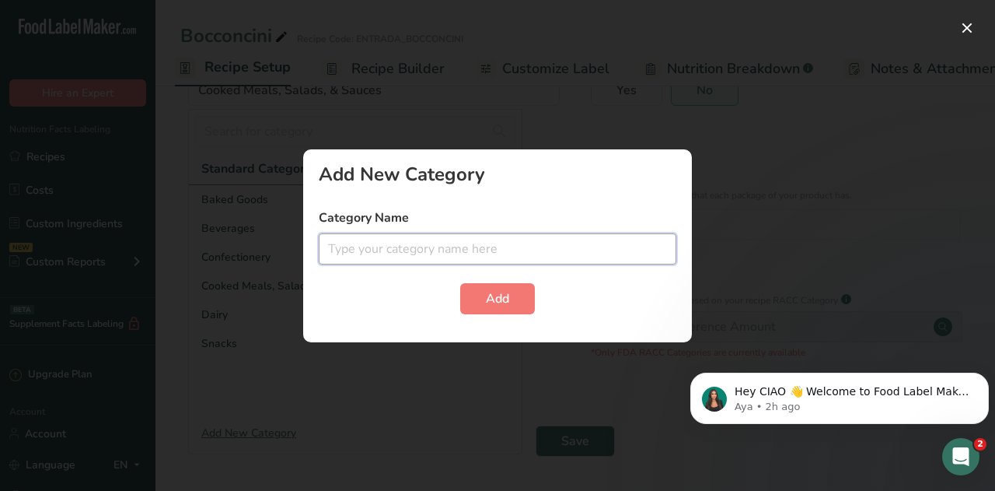
click at [353, 253] on input "text" at bounding box center [498, 248] width 358 height 31
type input "ENTRADA"
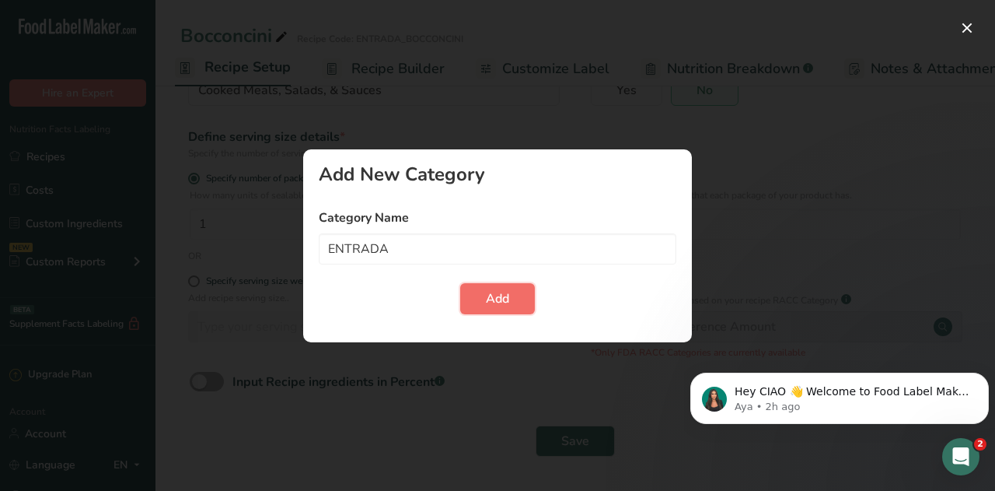
click at [482, 298] on button "Add" at bounding box center [497, 298] width 75 height 31
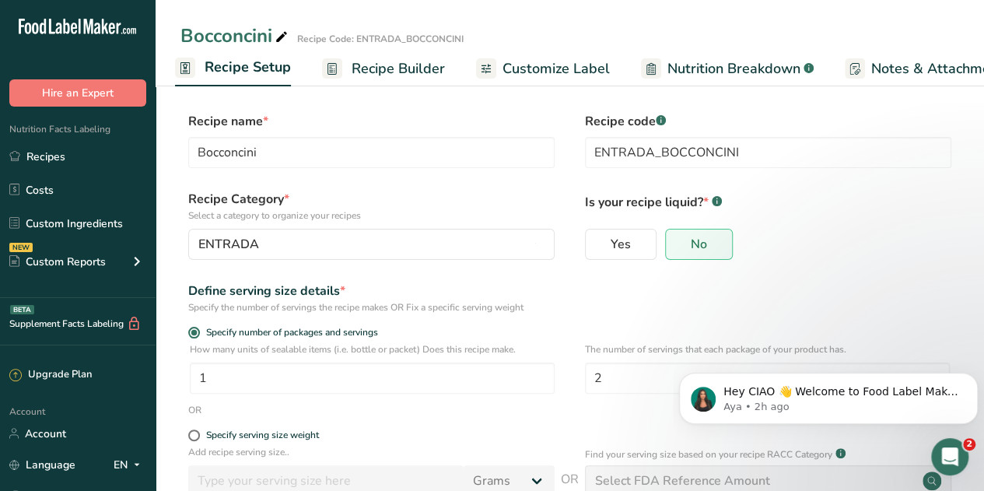
scroll to position [4, 0]
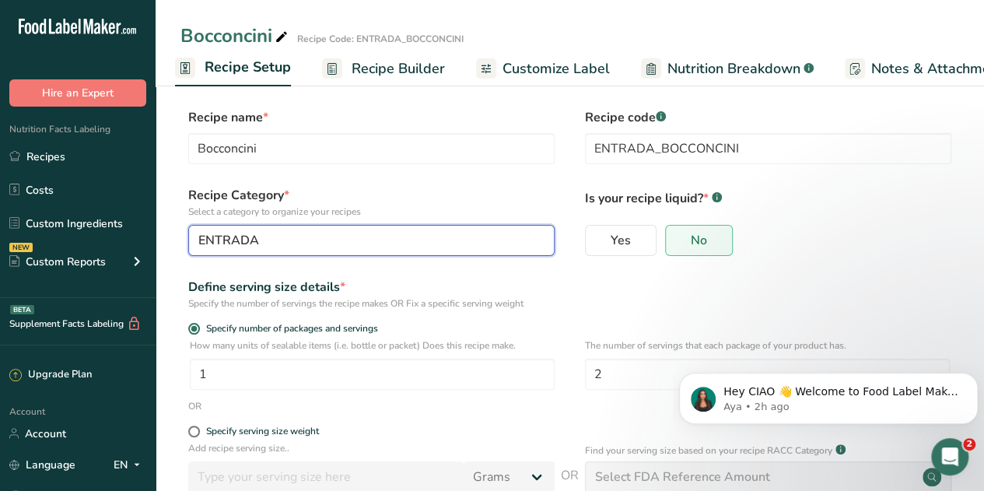
click at [525, 237] on div "ENTRADA" at bounding box center [366, 240] width 337 height 19
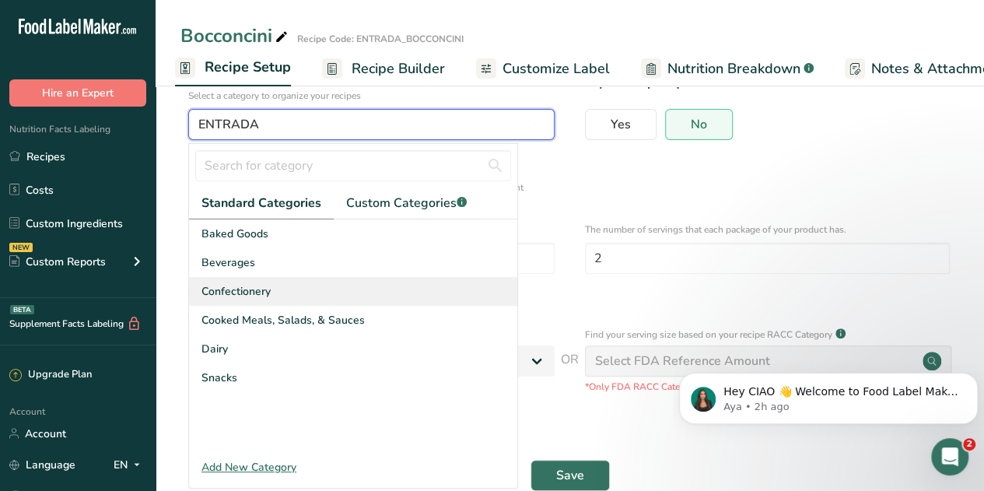
scroll to position [121, 0]
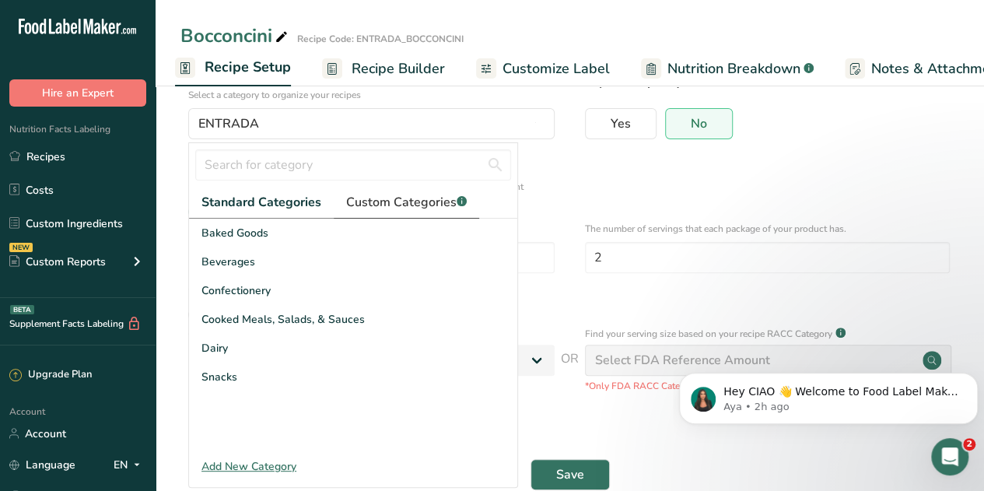
click at [385, 201] on span "Custom Categories .a-a{fill:#347362;}.b-a{fill:#fff;}" at bounding box center [406, 202] width 121 height 19
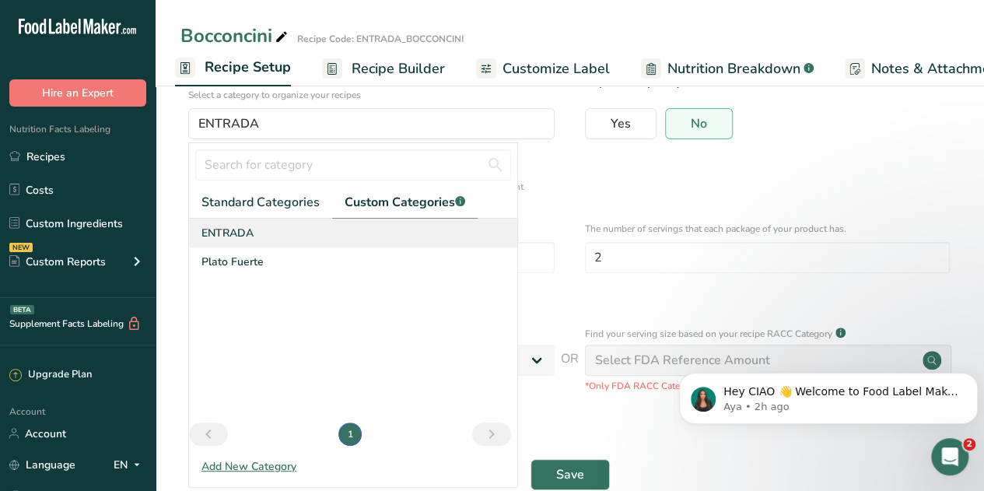
click at [241, 231] on span "ENTRADA" at bounding box center [227, 233] width 52 height 16
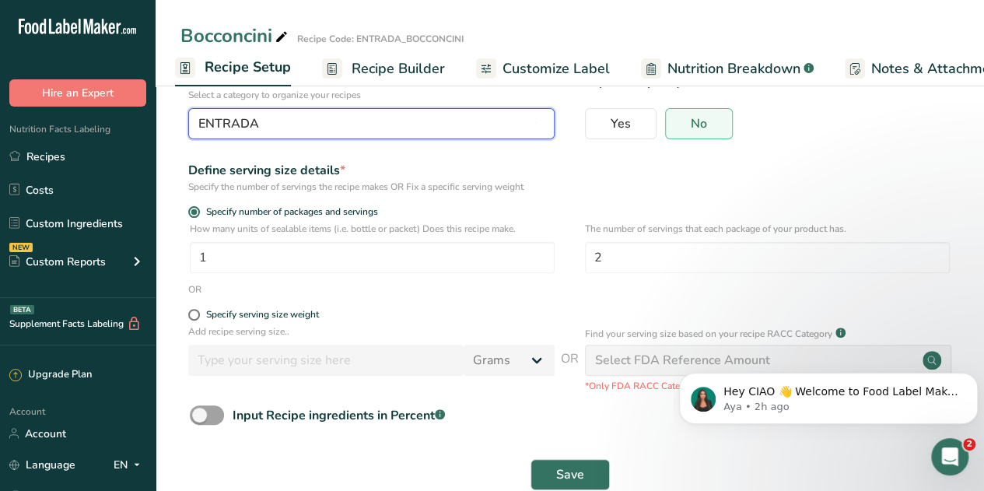
click at [412, 131] on div "ENTRADA" at bounding box center [366, 123] width 337 height 19
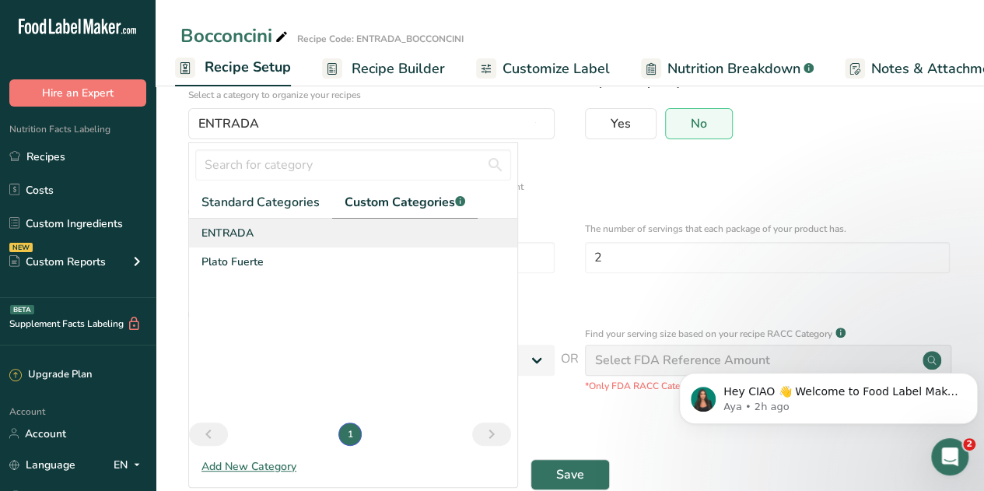
click at [236, 237] on span "ENTRADA" at bounding box center [227, 233] width 52 height 16
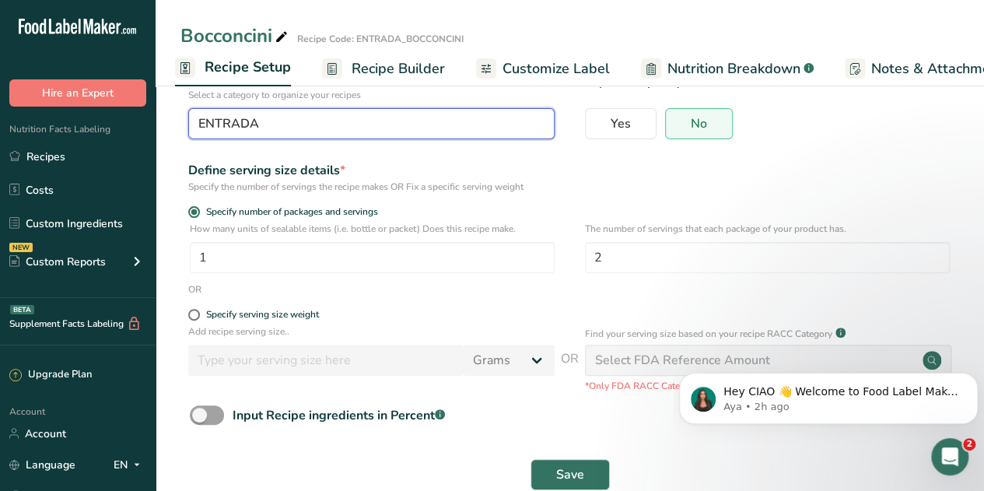
click at [274, 127] on div "ENTRADA" at bounding box center [366, 123] width 337 height 19
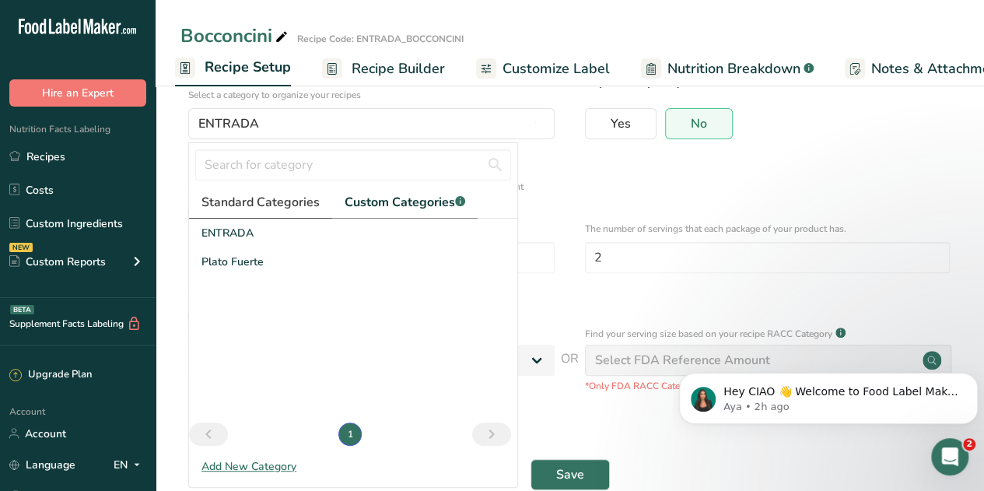
click at [246, 202] on span "Standard Categories" at bounding box center [260, 202] width 118 height 19
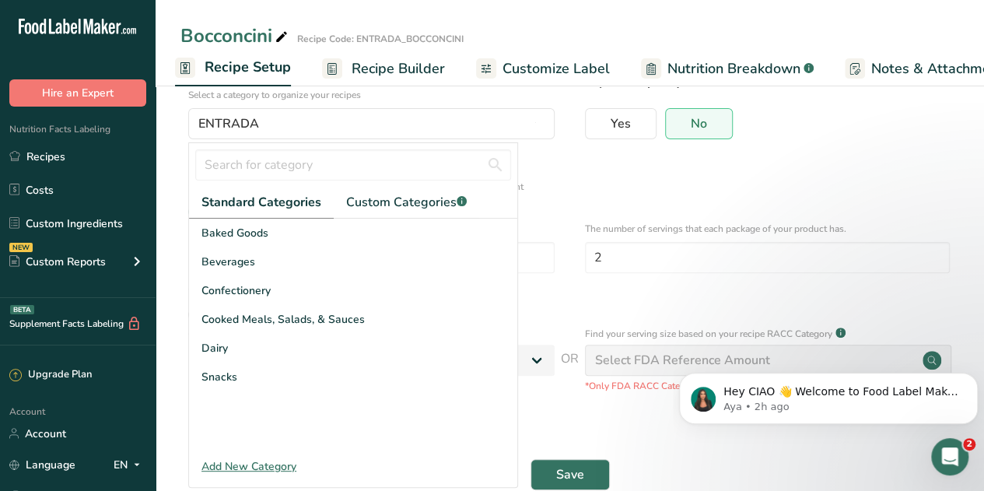
click at [247, 469] on div "Add New Category" at bounding box center [353, 466] width 328 height 16
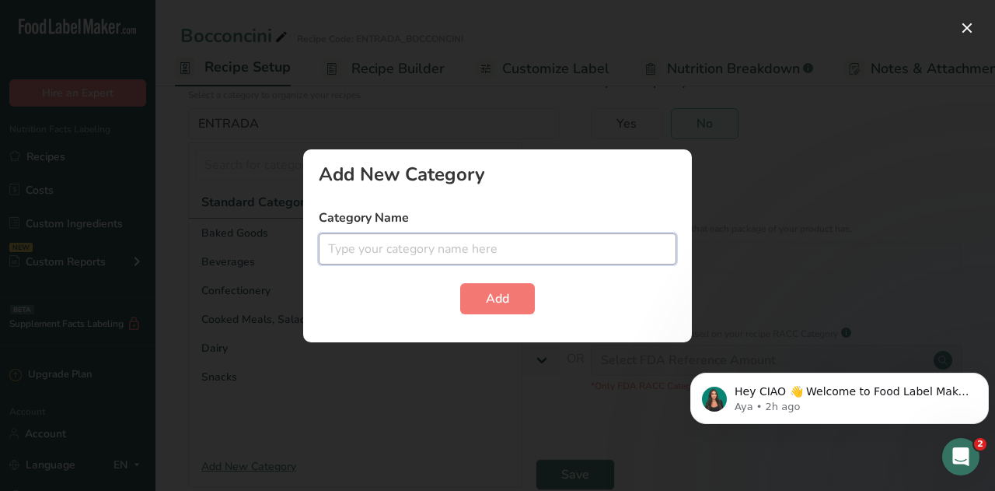
click at [381, 254] on input "text" at bounding box center [498, 248] width 358 height 31
type input "e"
type input "Entrada"
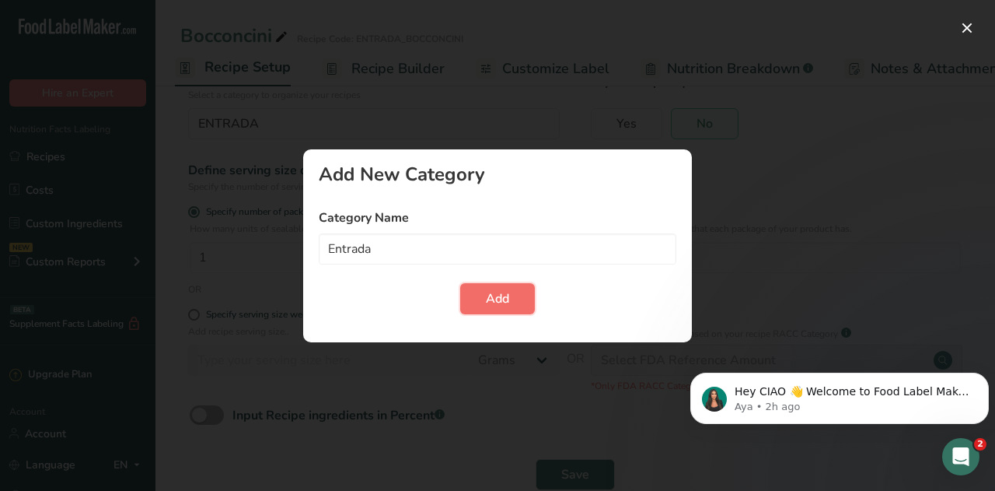
click at [483, 293] on button "Add" at bounding box center [497, 298] width 75 height 31
click at [499, 298] on span "Add" at bounding box center [497, 298] width 23 height 19
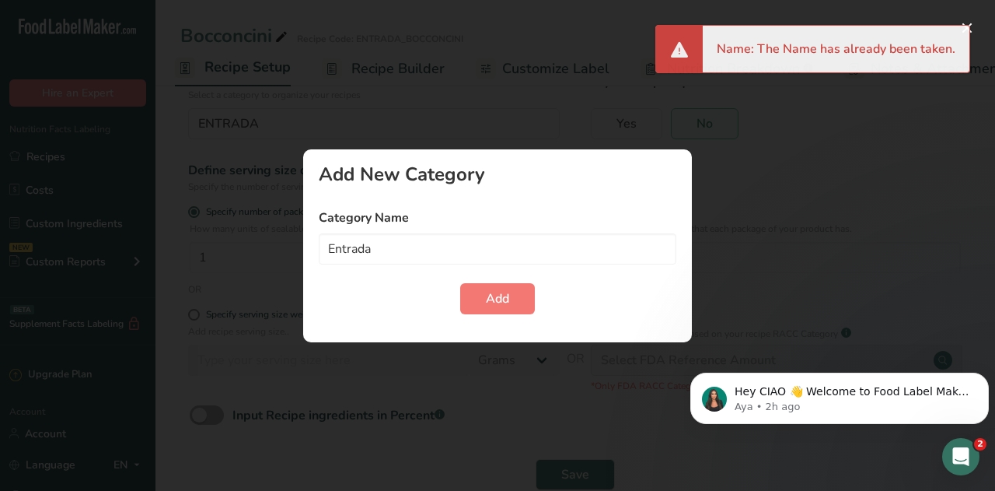
click at [764, 176] on div at bounding box center [497, 245] width 995 height 491
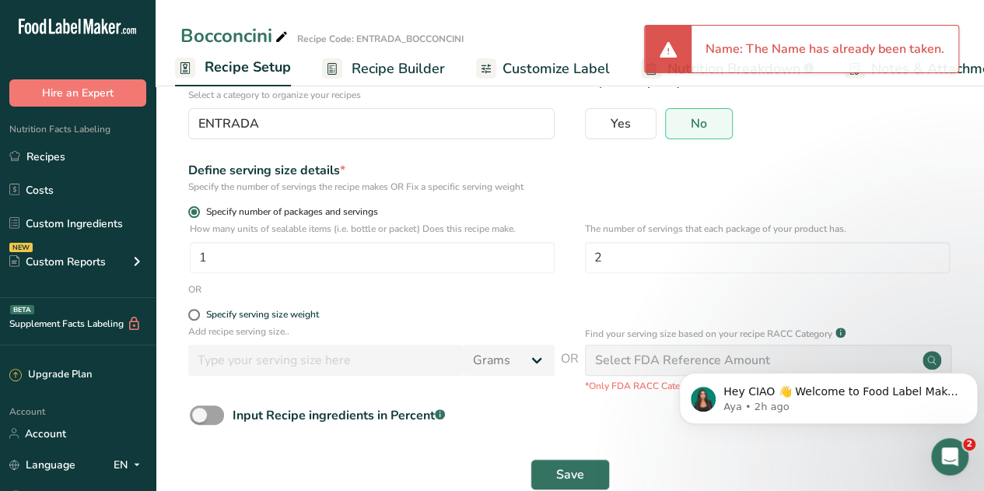
scroll to position [0, 0]
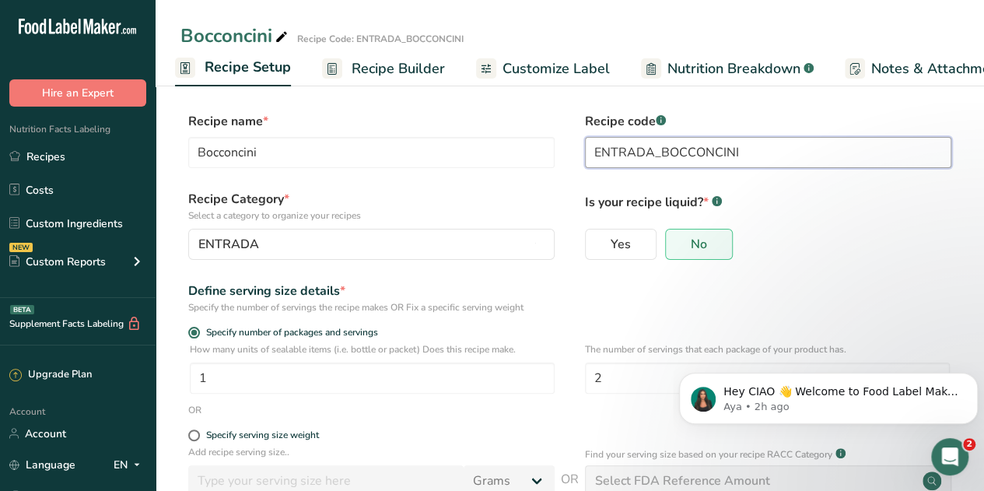
drag, startPoint x: 661, startPoint y: 155, endPoint x: 547, endPoint y: 135, distance: 115.2
click at [547, 135] on div "Recipe name * Bocconcini Recipe code .a-a{fill:#347362;}.b-a{fill:#fff;} ENTRAD…" at bounding box center [569, 144] width 778 height 65
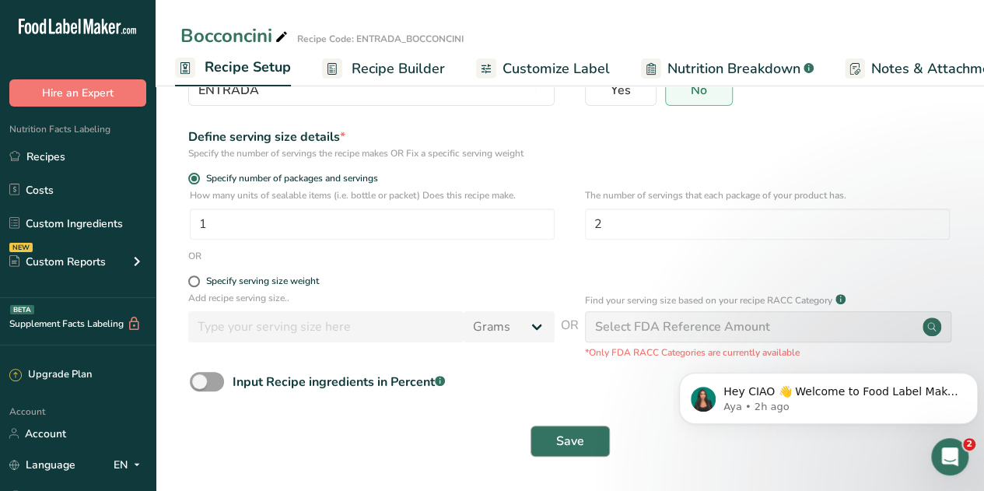
type input "ENT_BOCCONCINI"
click at [580, 439] on span "Save" at bounding box center [570, 441] width 28 height 19
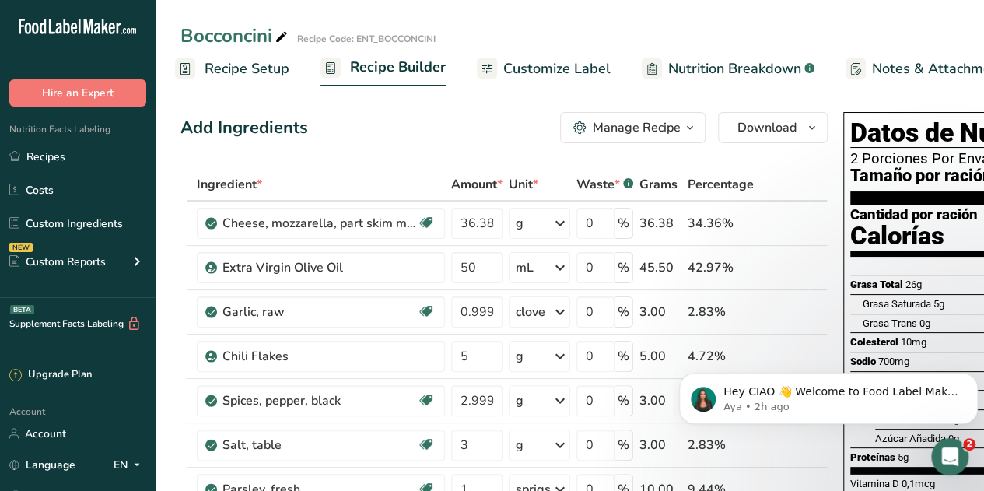
click at [213, 68] on span "Recipe Setup" at bounding box center [246, 68] width 85 height 21
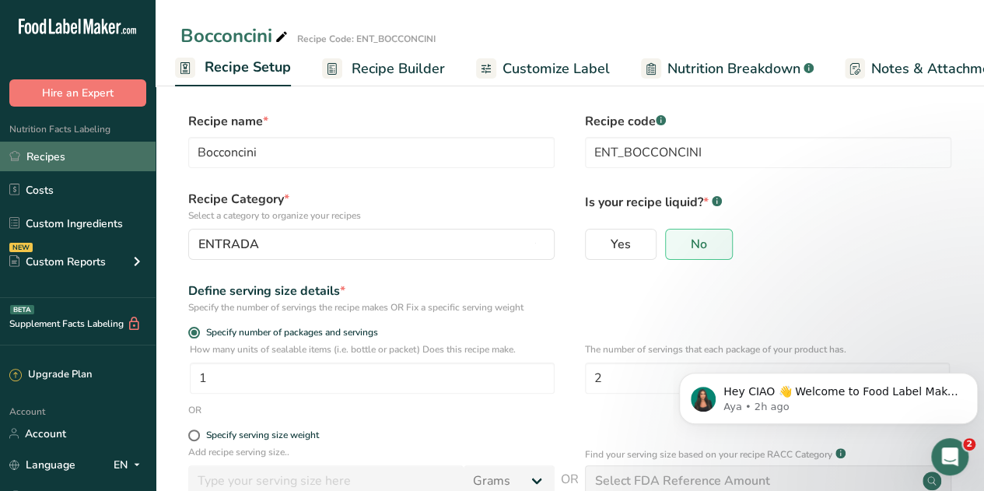
click at [41, 156] on link "Recipes" at bounding box center [77, 157] width 155 height 30
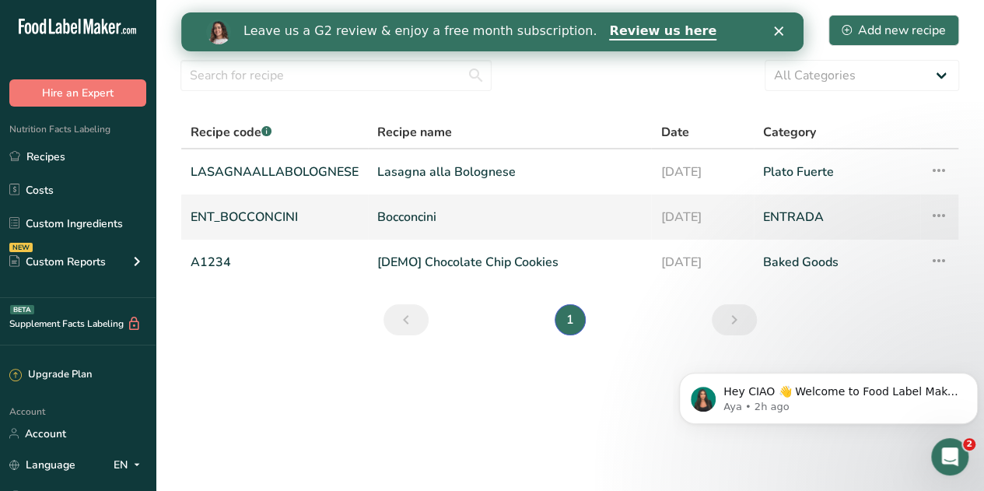
click at [938, 212] on icon at bounding box center [938, 215] width 19 height 28
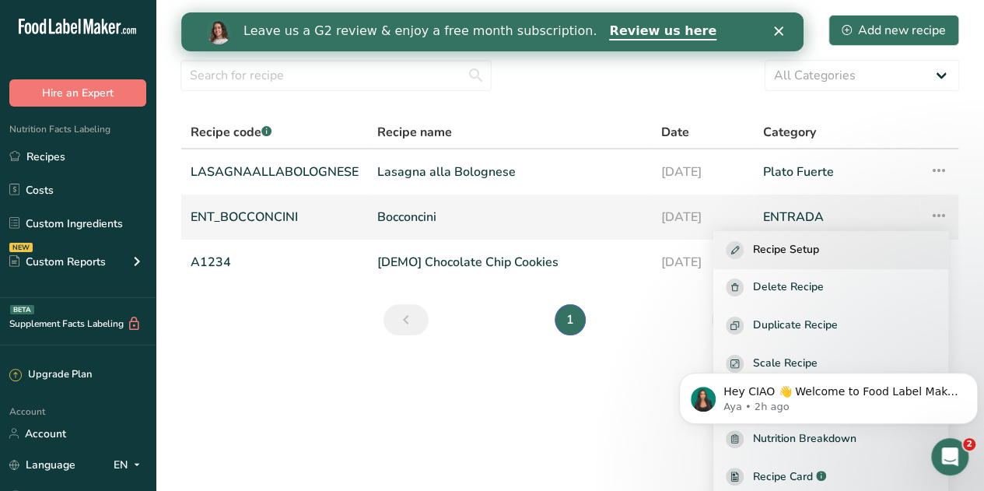
scroll to position [79, 0]
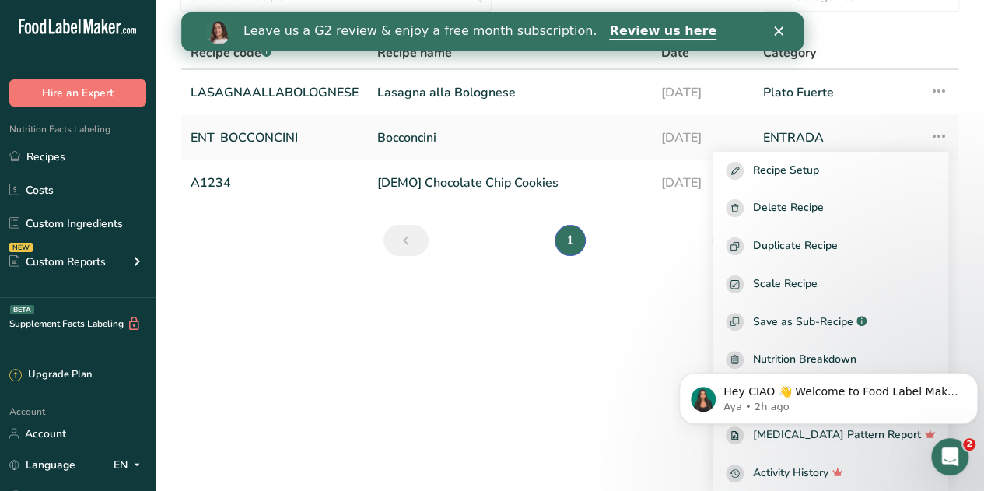
click at [516, 372] on main "Recipes (3) Add new recipe All Categories Baked Goods [GEOGRAPHIC_DATA] Confect…" at bounding box center [492, 245] width 984 height 491
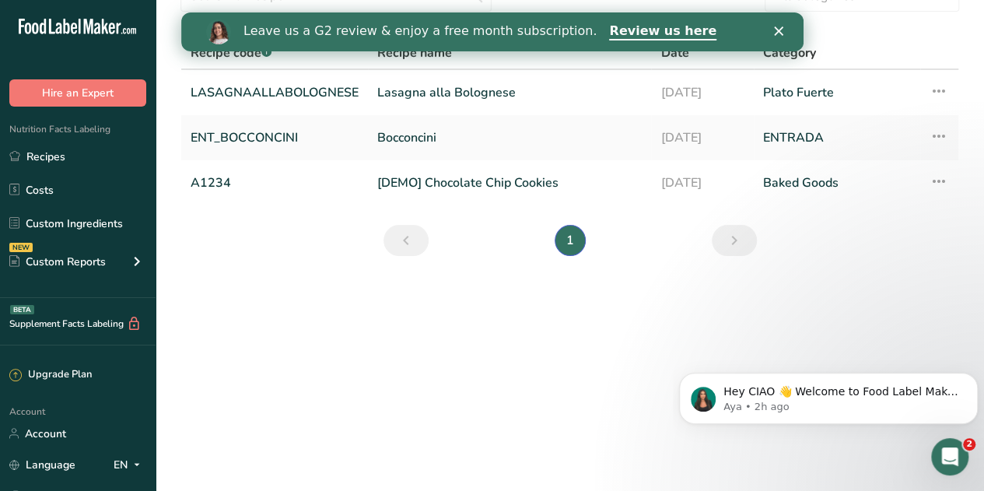
scroll to position [0, 0]
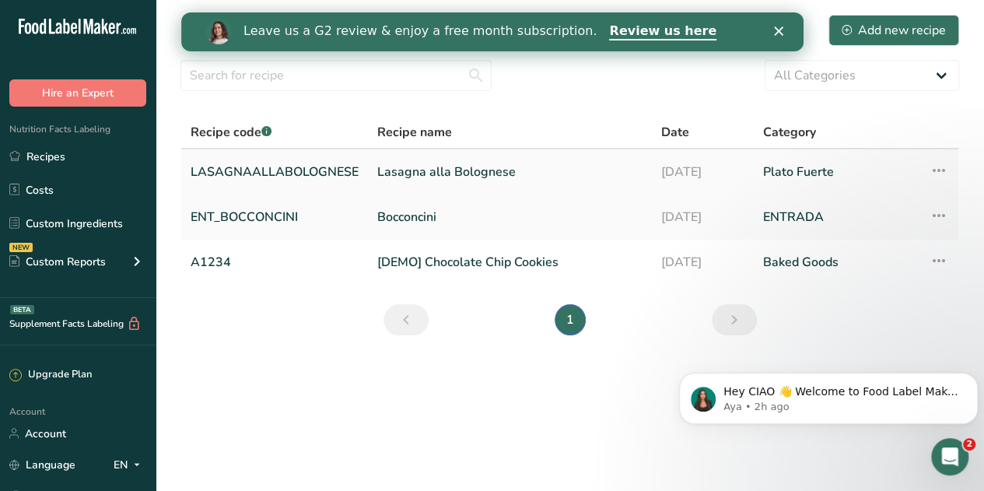
click at [259, 162] on link "LASAGNAALLABOLOGNESE" at bounding box center [274, 171] width 168 height 33
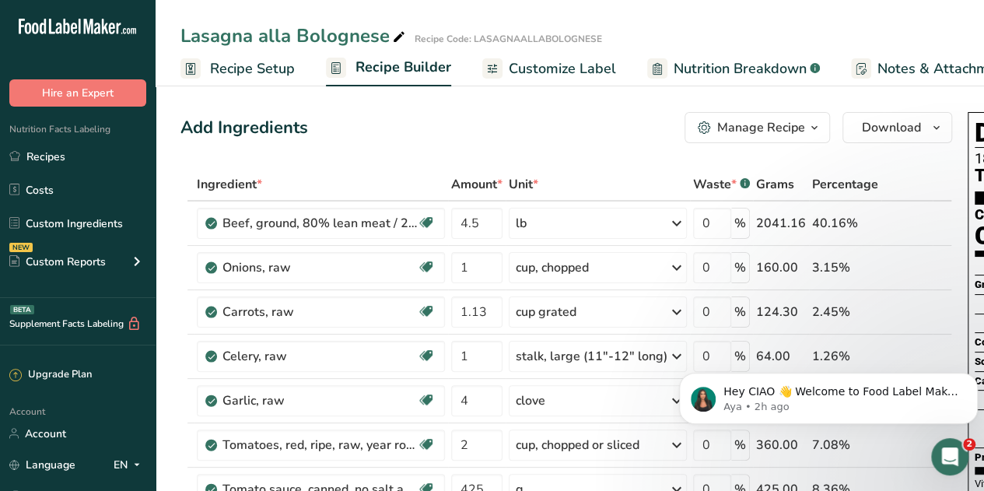
click at [259, 71] on span "Recipe Setup" at bounding box center [252, 68] width 85 height 21
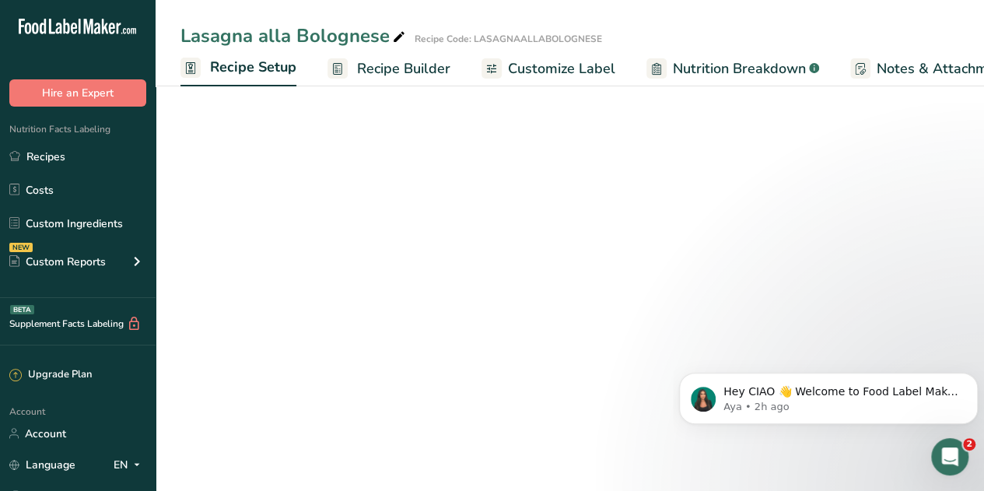
scroll to position [0, 5]
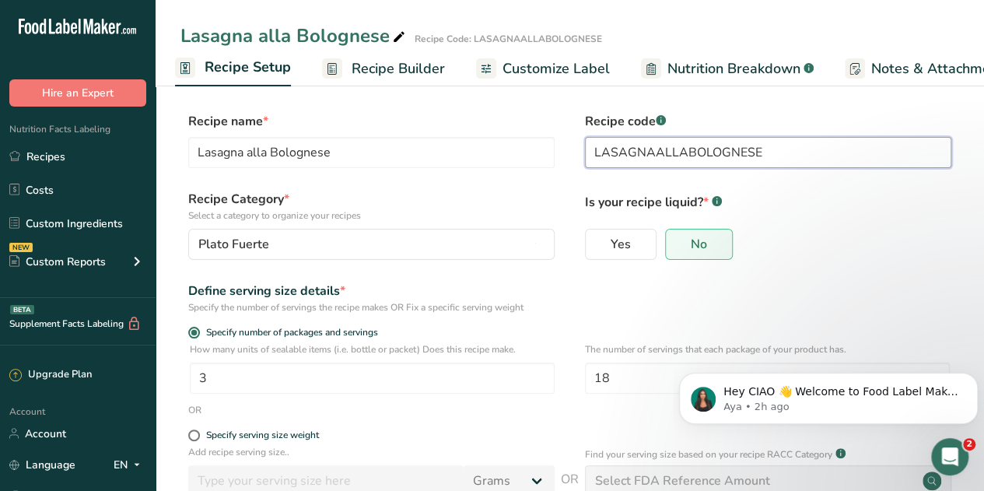
click at [597, 152] on input "LASAGNAALLABOLOGNESE" at bounding box center [768, 152] width 366 height 31
type input "FUE_LASAGNAALLABOLOGNESE"
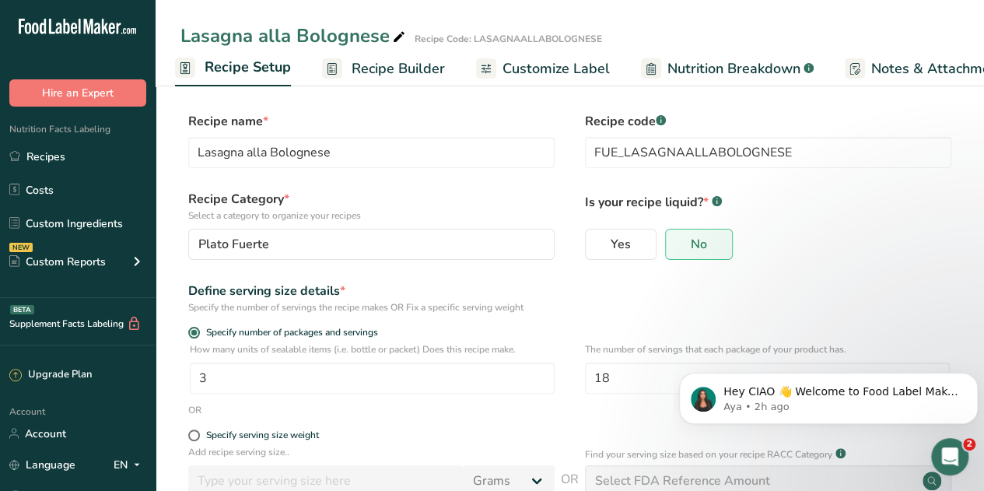
click at [893, 239] on div "Yes No" at bounding box center [768, 249] width 366 height 40
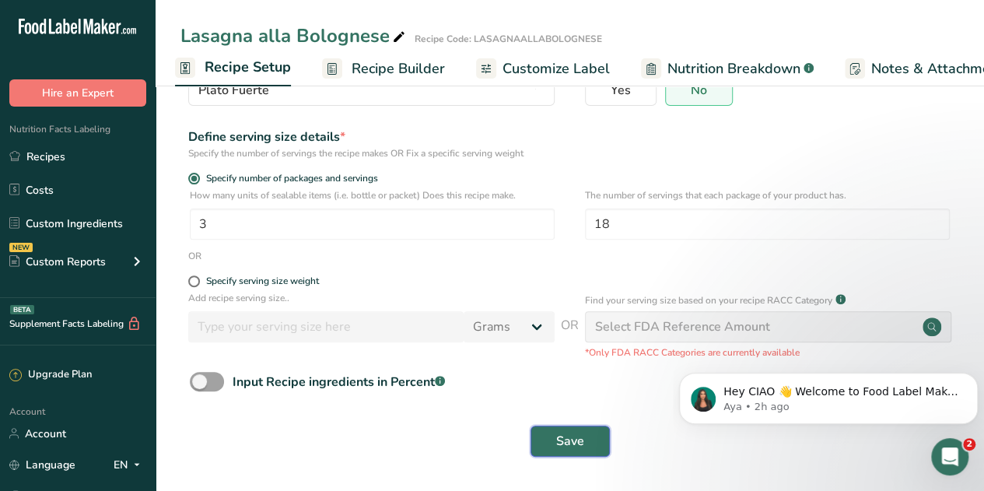
click at [575, 435] on span "Save" at bounding box center [570, 441] width 28 height 19
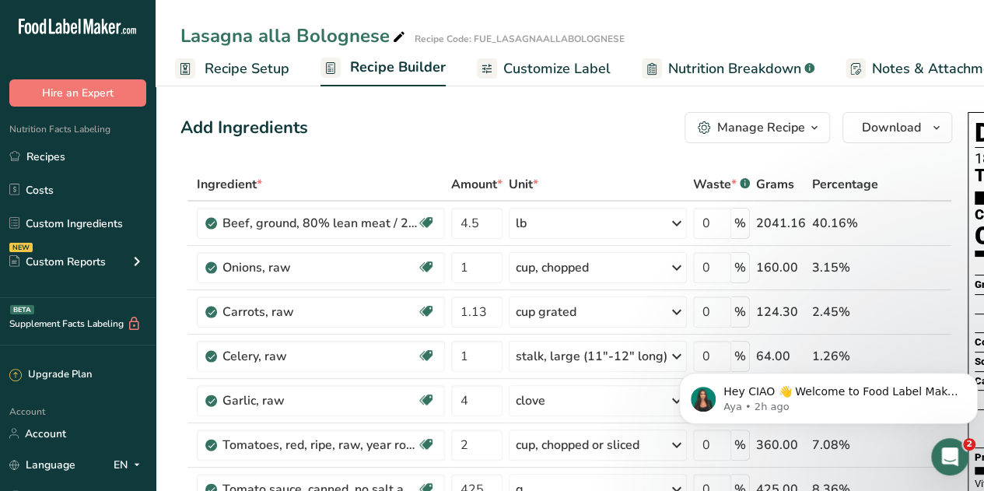
click at [758, 66] on span "Nutrition Breakdown" at bounding box center [734, 68] width 133 height 21
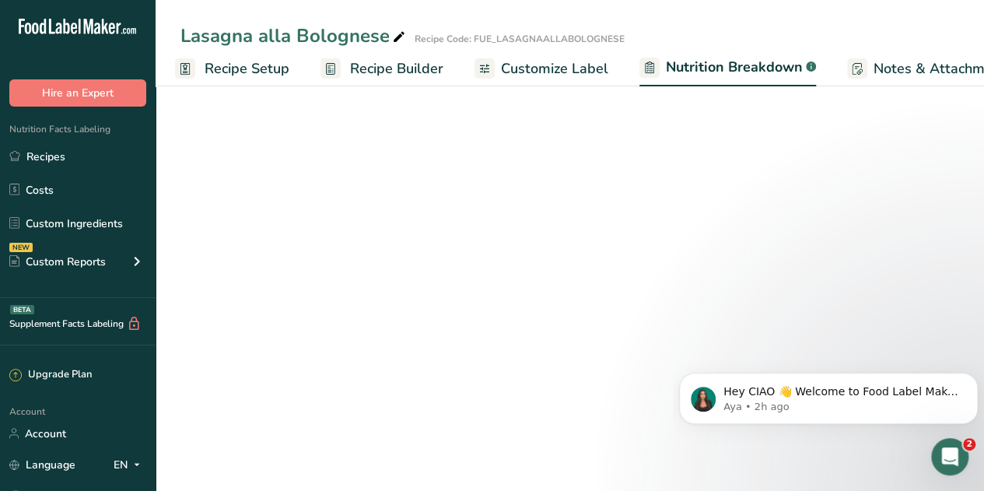
select select "Calories"
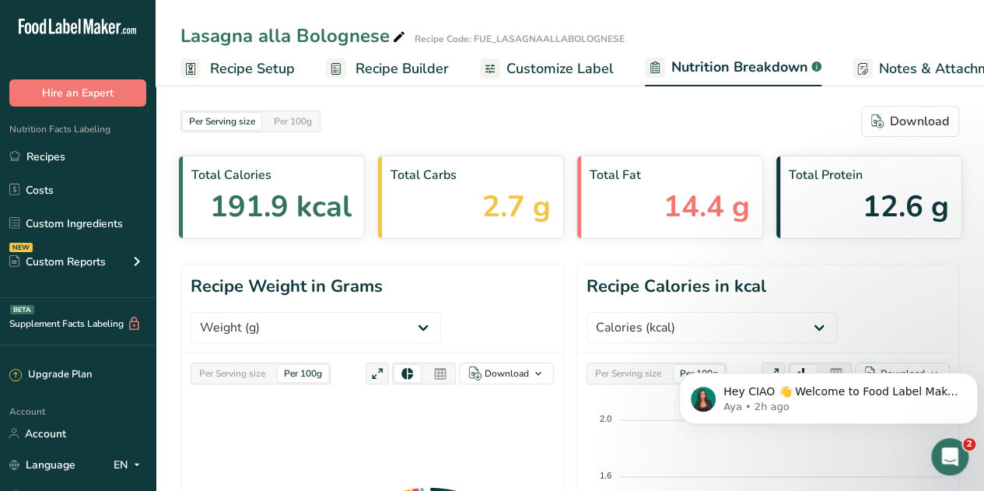
click at [249, 74] on span "Recipe Setup" at bounding box center [252, 68] width 85 height 21
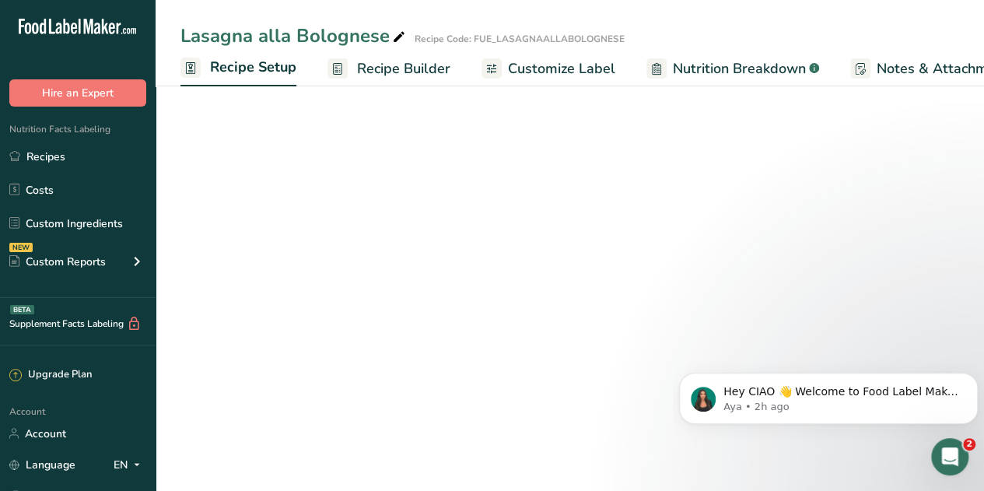
scroll to position [0, 5]
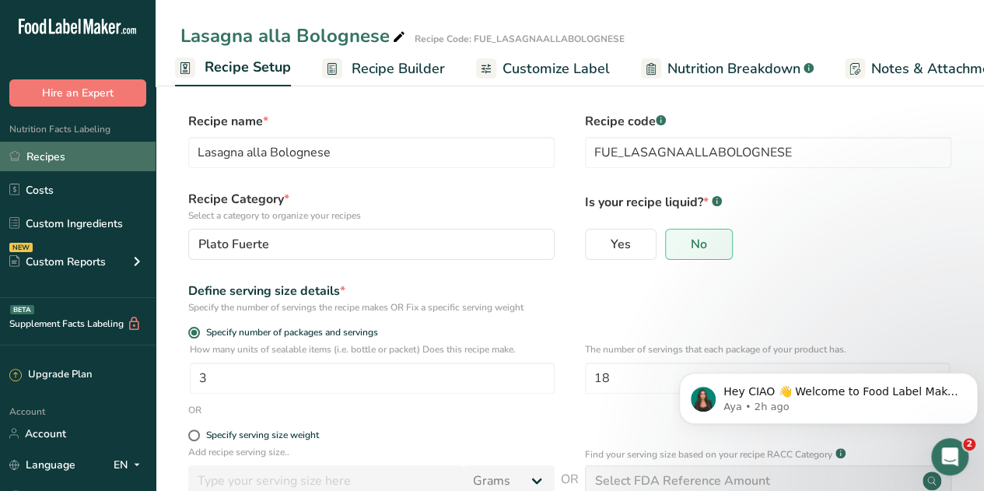
click at [35, 152] on link "Recipes" at bounding box center [77, 157] width 155 height 30
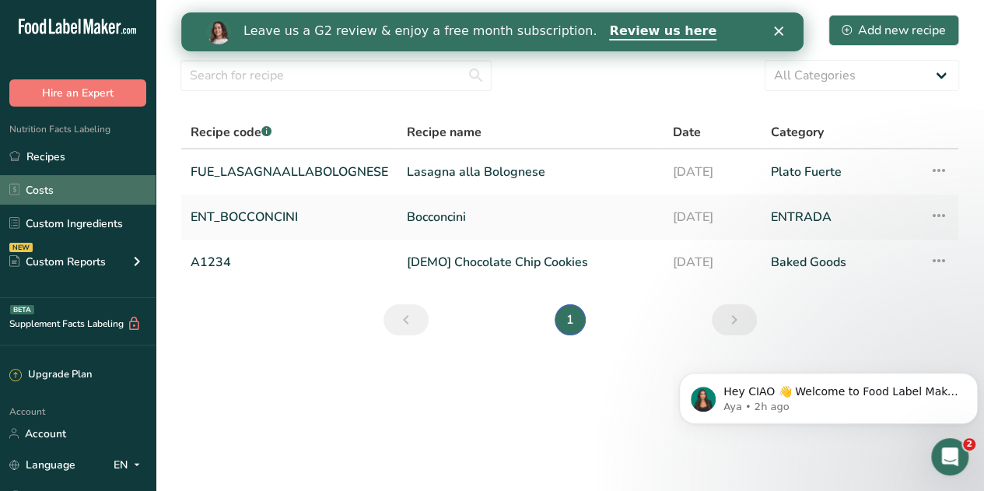
click at [43, 187] on link "Costs" at bounding box center [77, 190] width 155 height 30
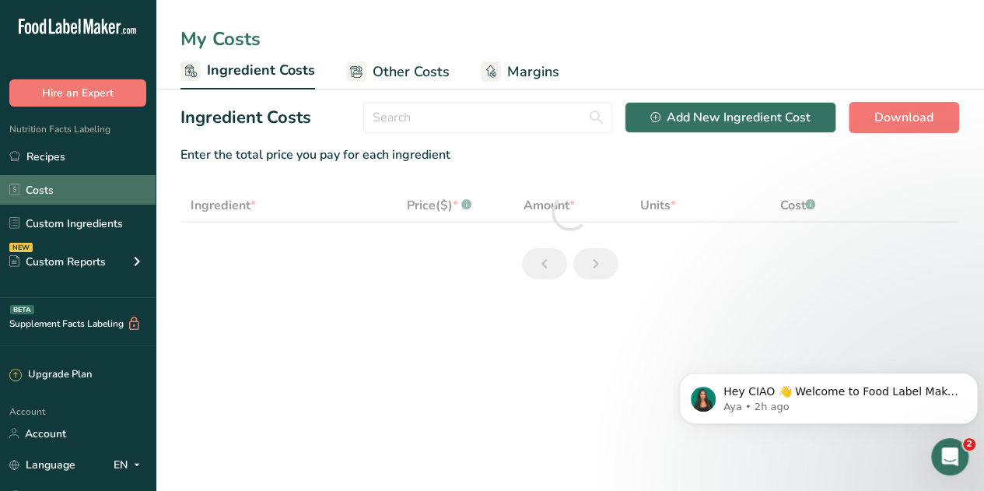
select select "12"
select select "5"
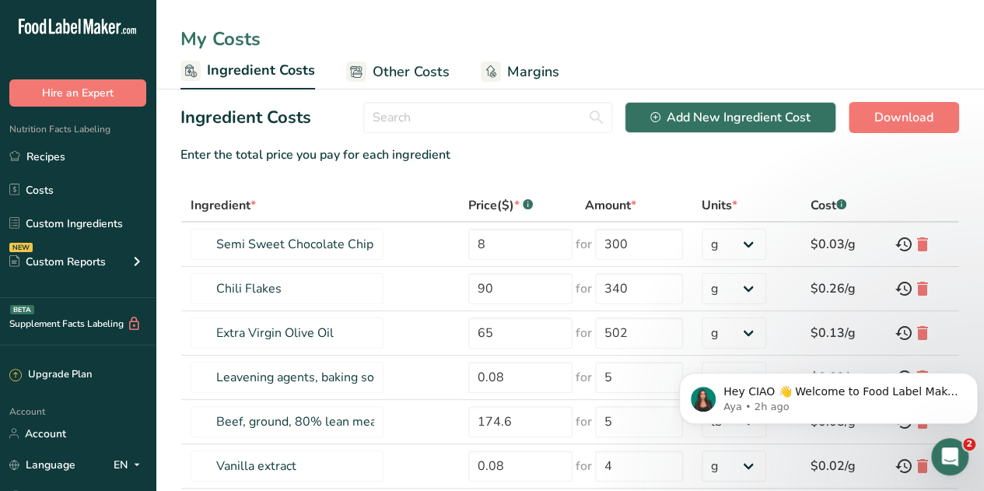
click at [526, 66] on span "Margins" at bounding box center [533, 71] width 52 height 21
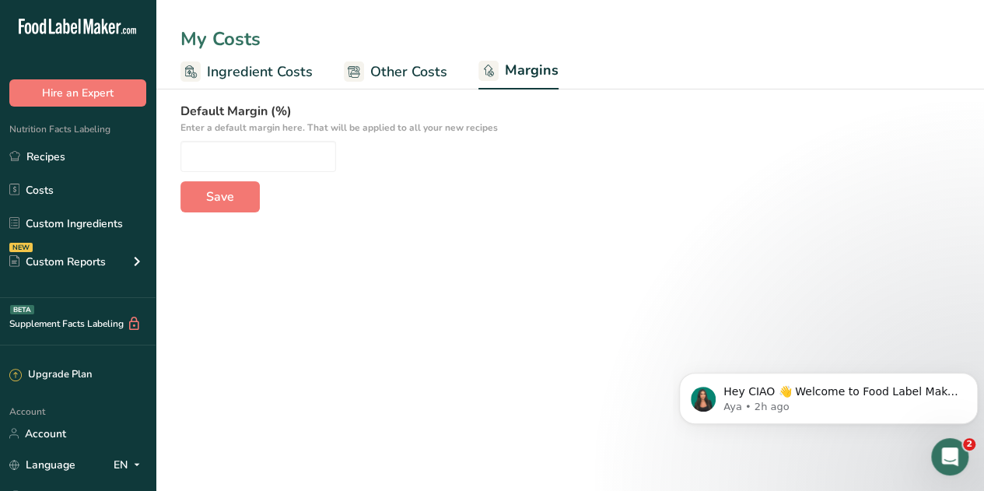
click at [393, 71] on span "Other Costs" at bounding box center [408, 71] width 77 height 21
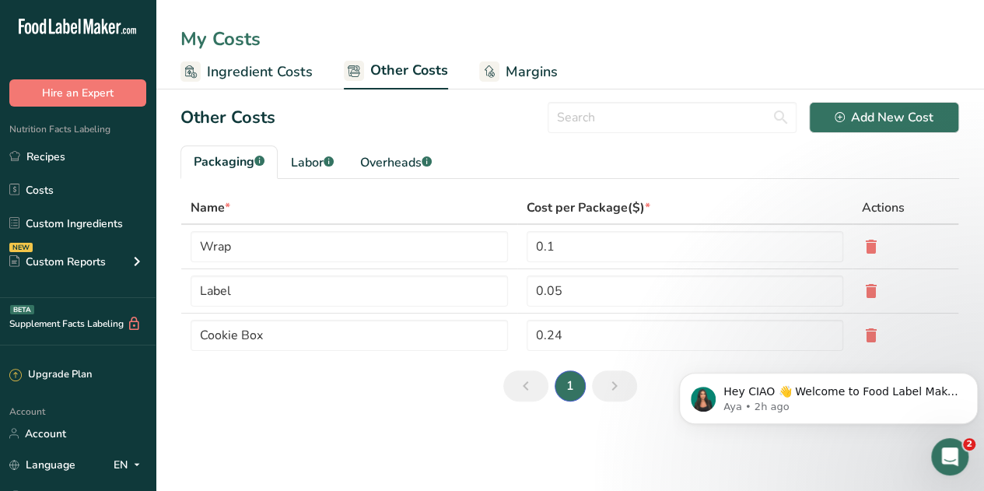
click at [268, 66] on span "Ingredient Costs" at bounding box center [260, 71] width 106 height 21
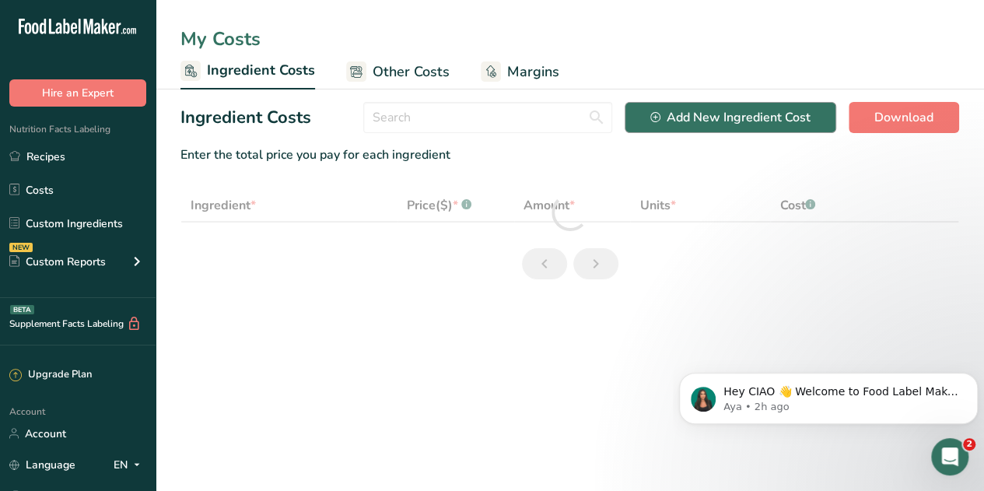
select select "12"
select select "5"
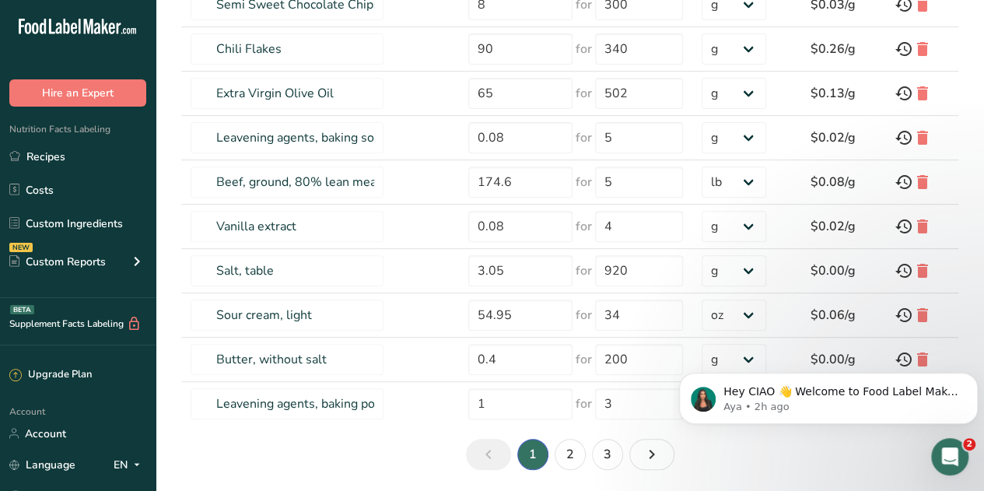
scroll to position [289, 0]
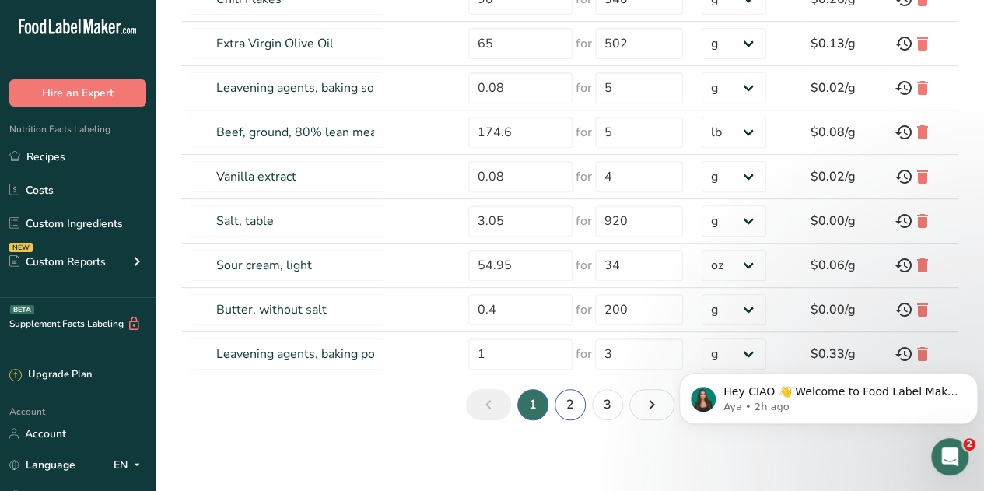
click at [575, 398] on link "2" at bounding box center [569, 404] width 31 height 31
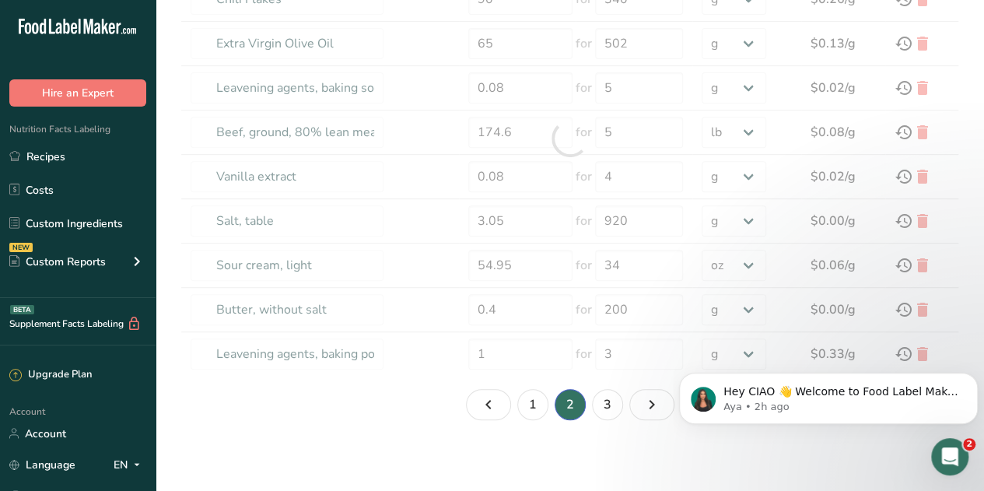
type input "Oil, olive, salad or cooking"
type input "154.95"
type input "101"
select select "5"
type input "Egg, whole, raw, fresh"
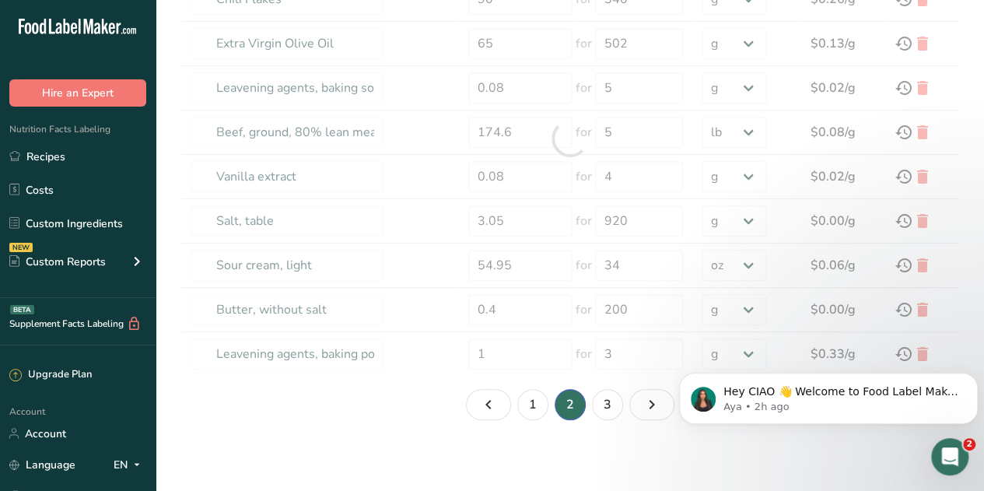
type input "0.12"
type input "88"
type input "Spices, pepper, black"
type input "74.95"
type input "453"
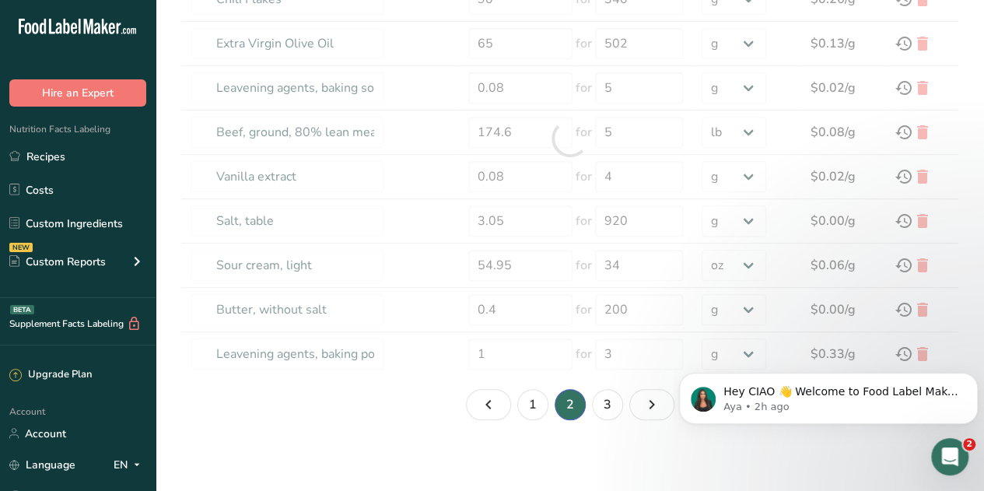
type input "Cheese, mozzarella, part skim milk"
type input "82.5"
type input "440"
type input "Cheese, mozzarella, whole milk"
type input "86.95"
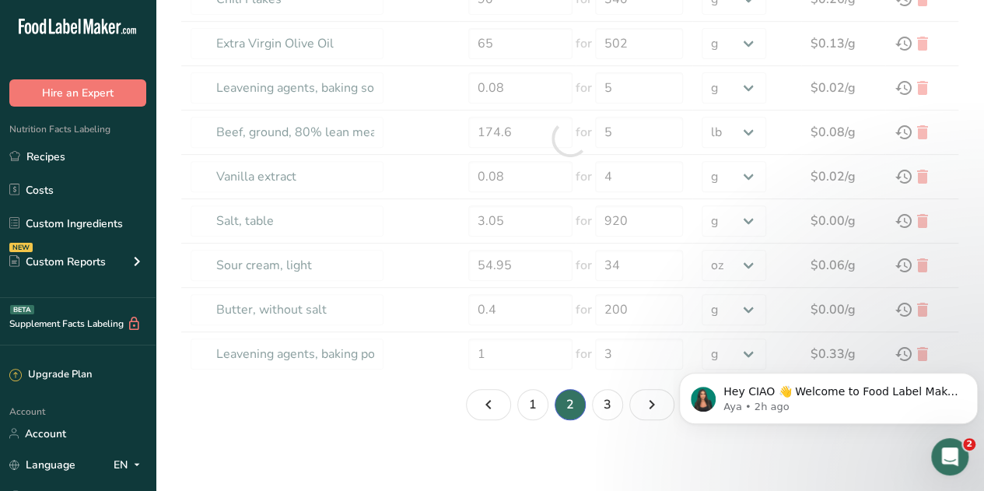
type input "3"
type input "Tomatoes, red, ripe, raw, year round average"
type input "0.87"
type input "5"
type input "Parsley, fresh"
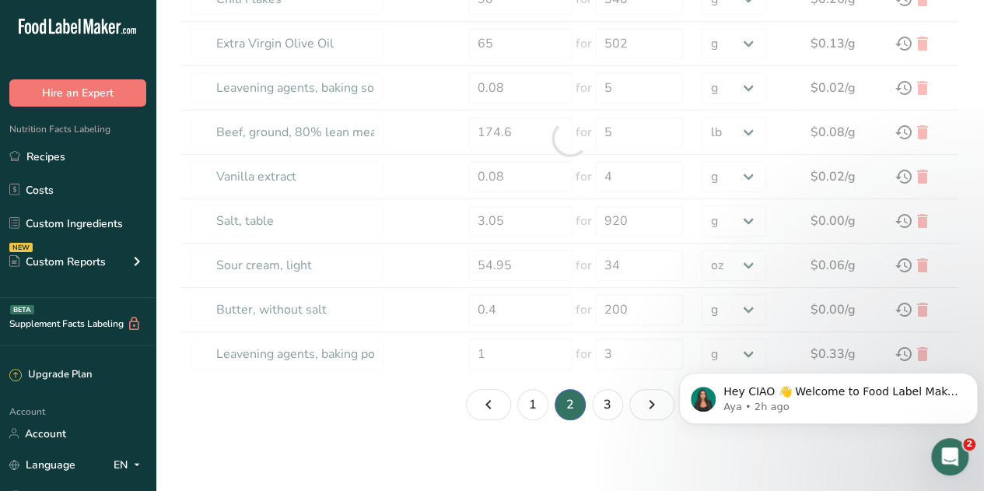
type input "8.75"
type input "30"
type input "Carrots, raw"
type input "9.9"
type input "226"
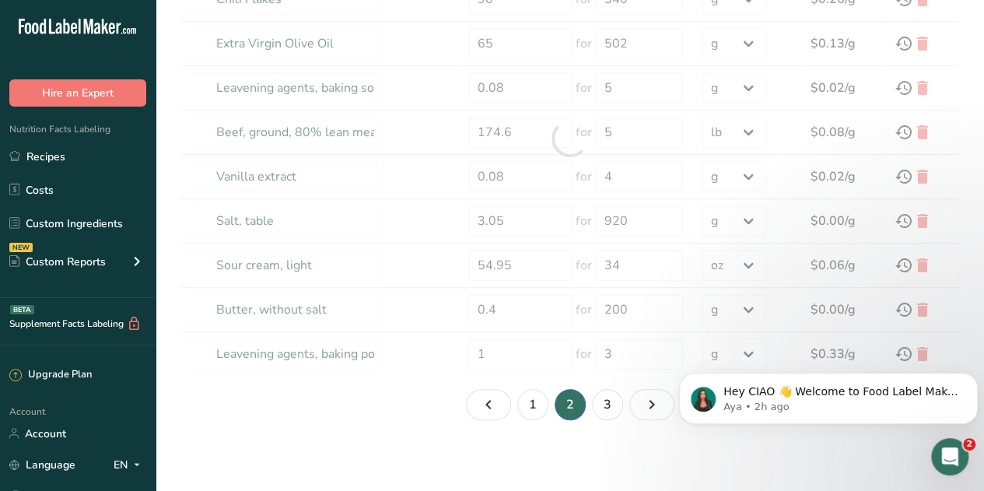
select select "-1"
type input "Onions, raw"
type input "2.38"
type input "180"
type input "Celery, raw"
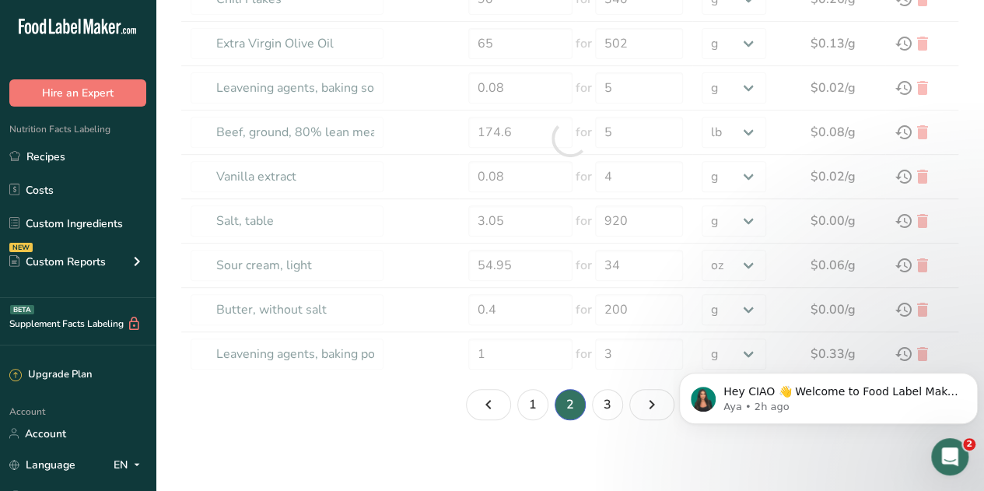
type input "0.84"
type input "10"
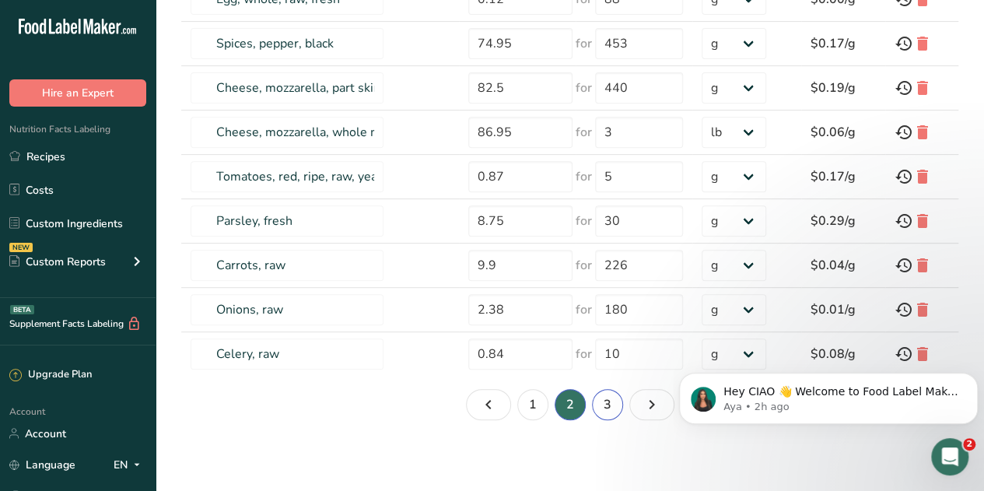
click at [602, 405] on link "3" at bounding box center [607, 404] width 31 height 31
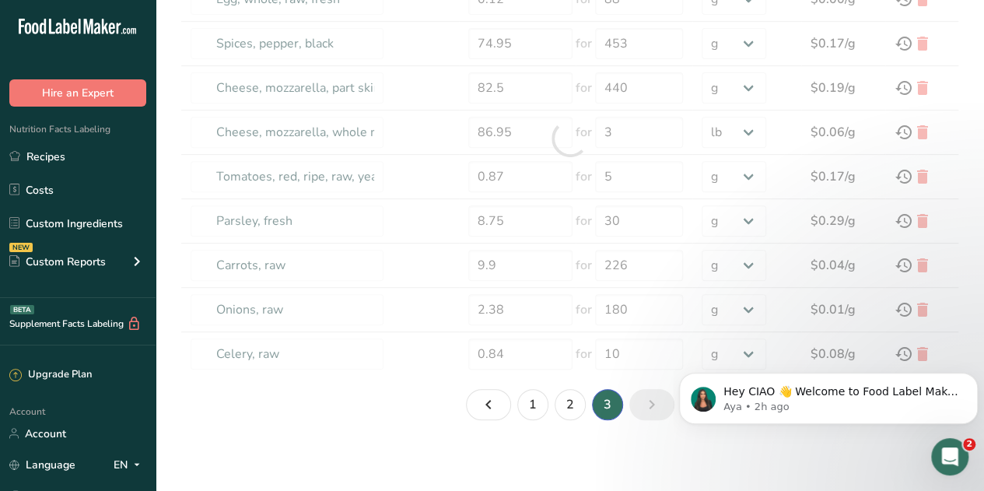
type input "Sugars, granulated"
type input "0.13"
type input "200"
select select "-1"
type input "Garlic, raw"
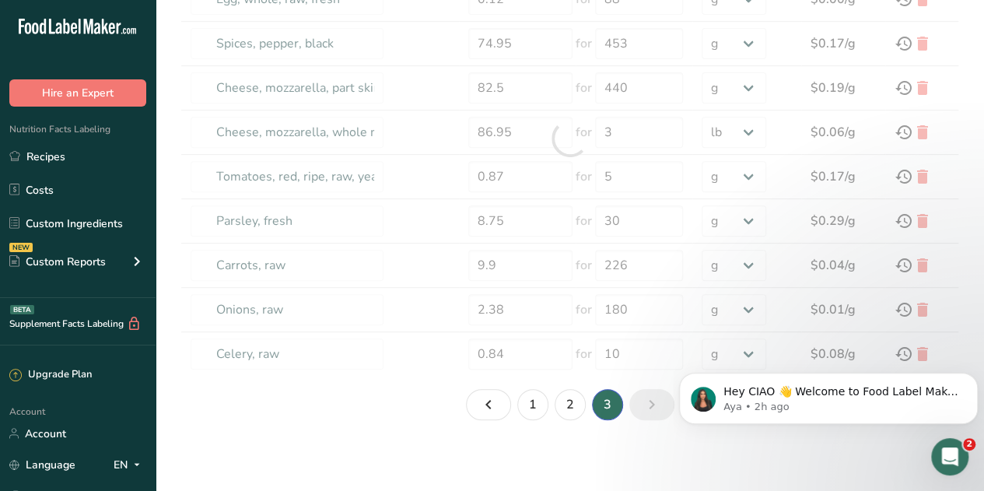
type input "6.5"
type input "100"
type input "Tomato sauce, canned, no salt added"
type input "33.32"
type input "2"
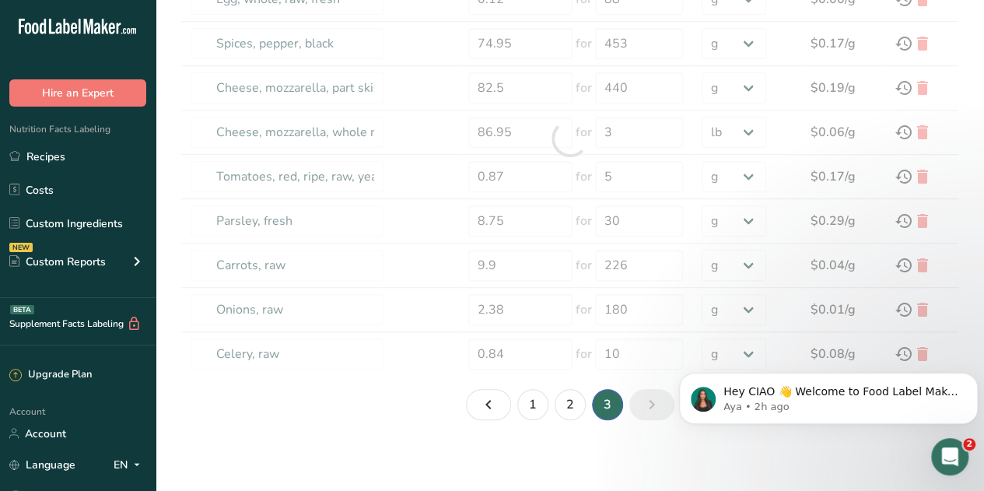
select select "12"
type input "Wheat flour, white, all-purpose, self-rising, enriched"
type input "1.28"
type input "1"
select select "1"
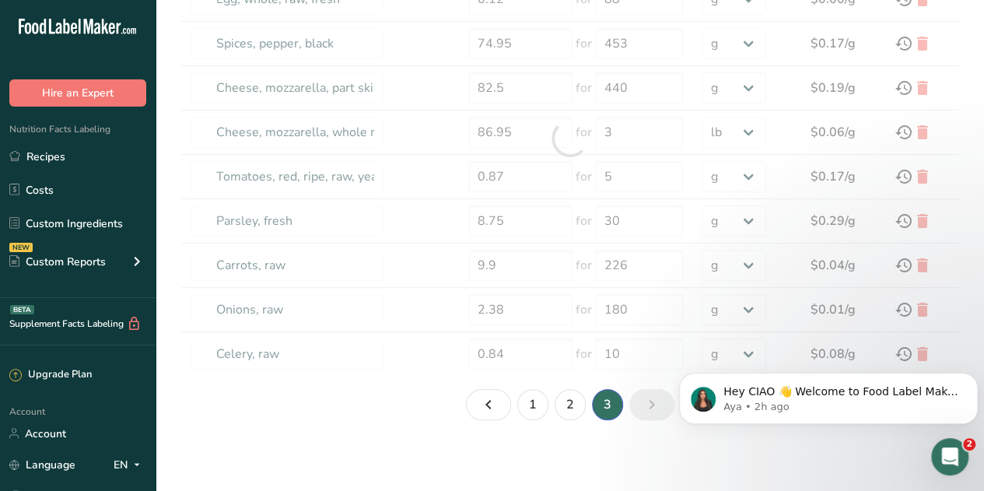
type input "Sugars, brown"
type input "0.2"
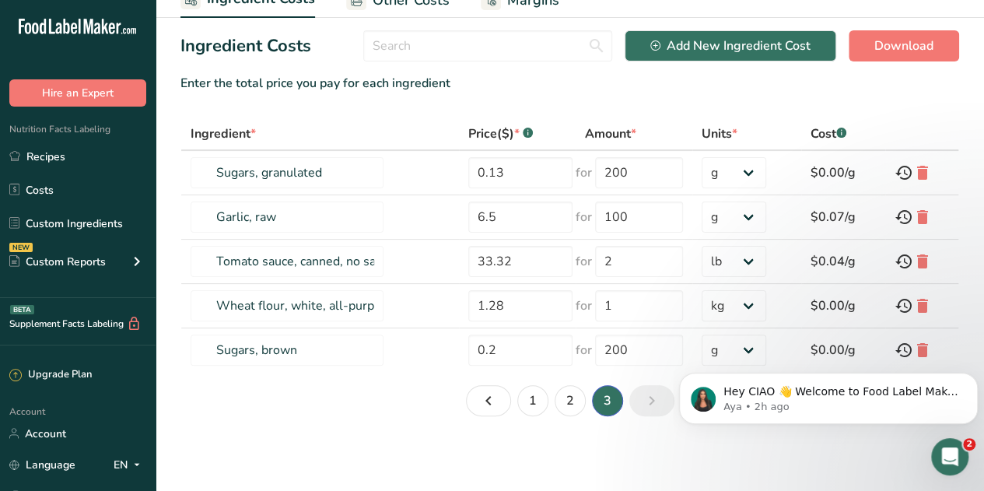
scroll to position [69, 0]
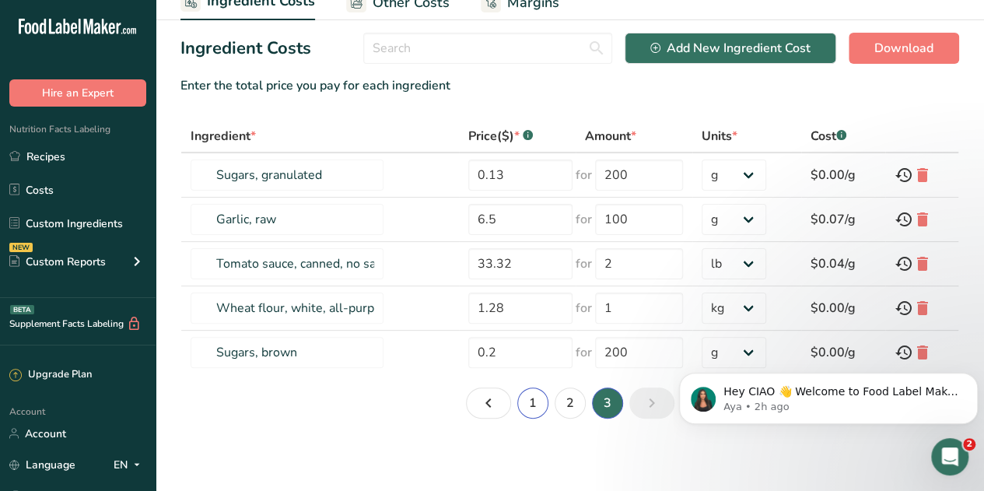
click at [535, 402] on link "1" at bounding box center [532, 402] width 31 height 31
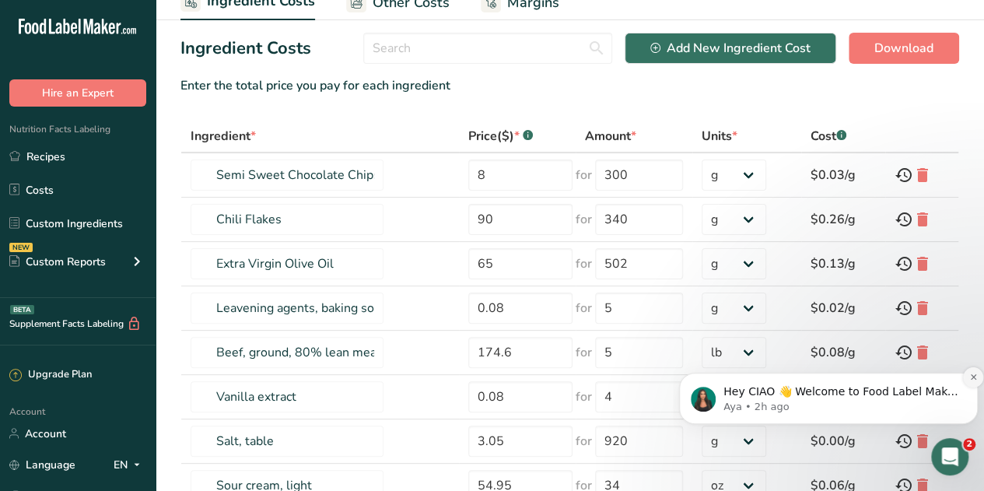
click at [971, 378] on icon "Dismiss notification" at bounding box center [973, 376] width 9 height 9
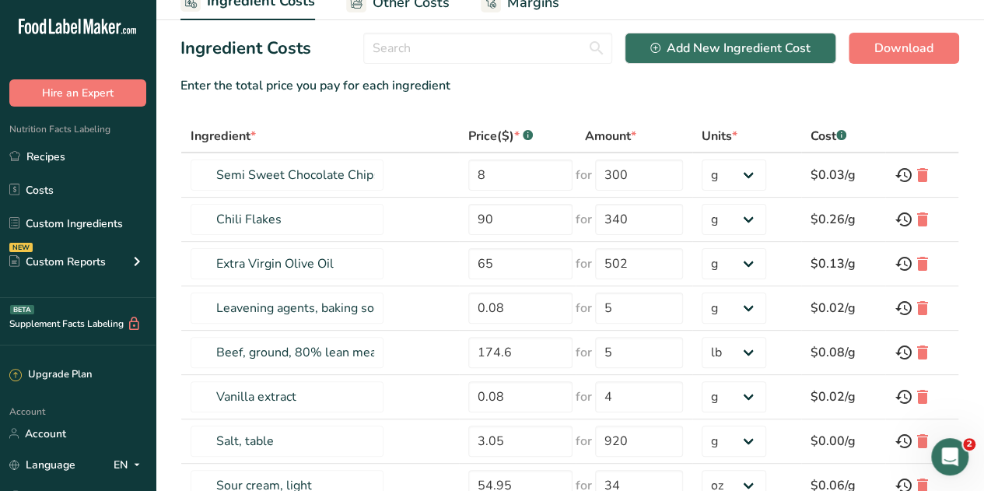
scroll to position [0, 0]
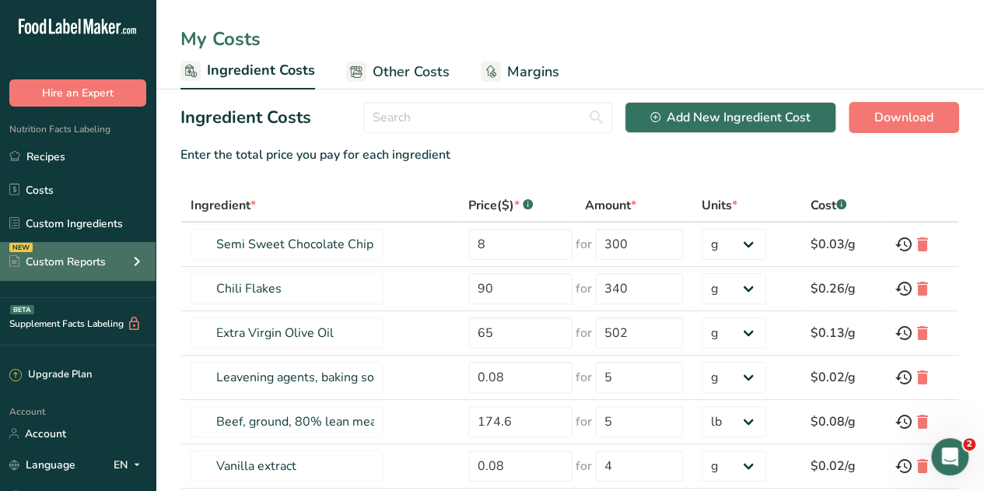
click at [61, 252] on div "NEW Custom Reports" at bounding box center [77, 261] width 155 height 39
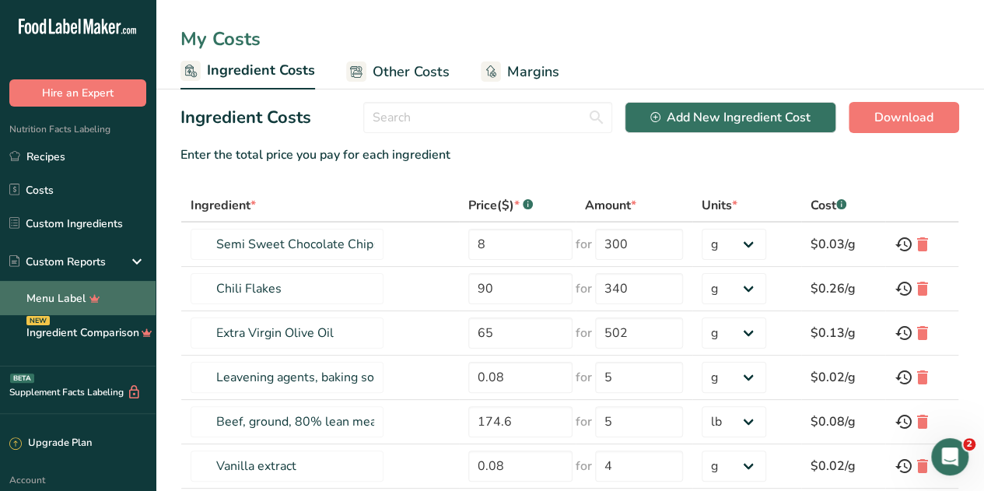
click at [55, 288] on link "Menu Label" at bounding box center [77, 298] width 155 height 34
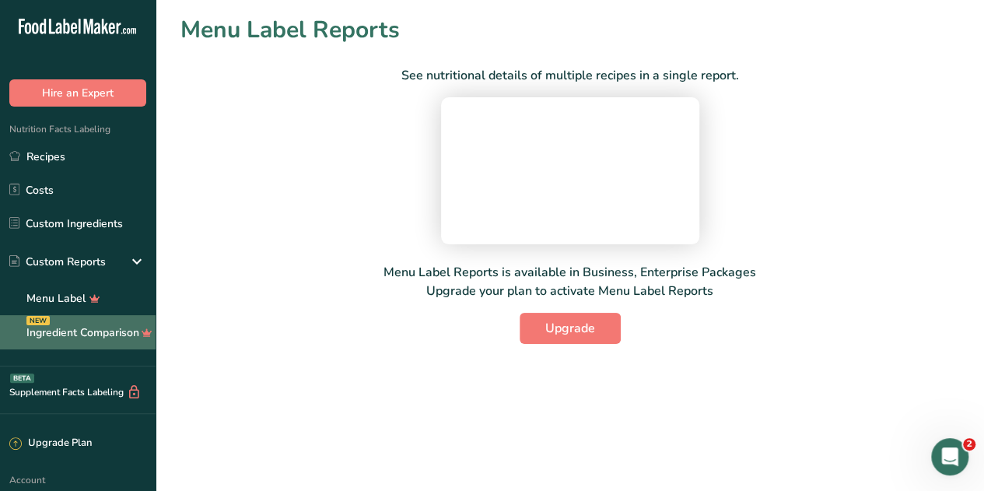
click at [75, 321] on link "Ingredient Comparison NEW" at bounding box center [77, 332] width 155 height 34
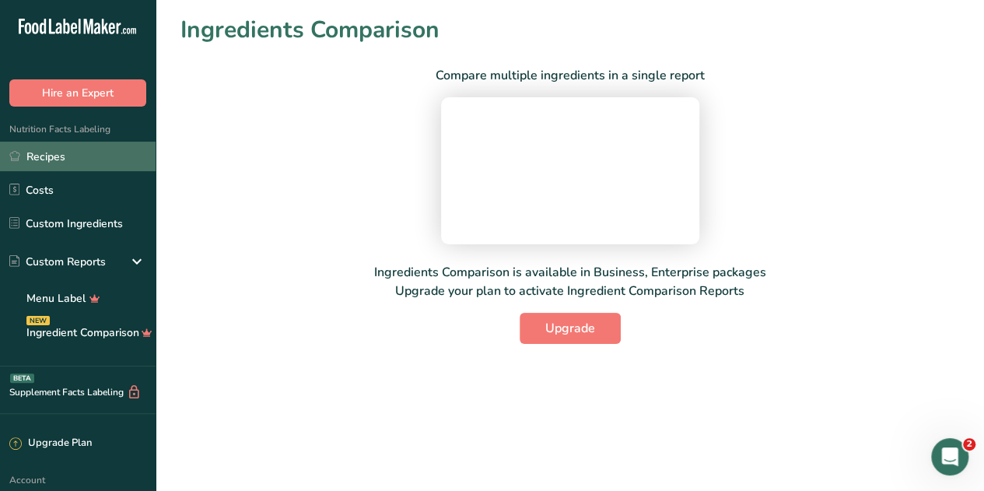
click at [45, 153] on link "Recipes" at bounding box center [77, 157] width 155 height 30
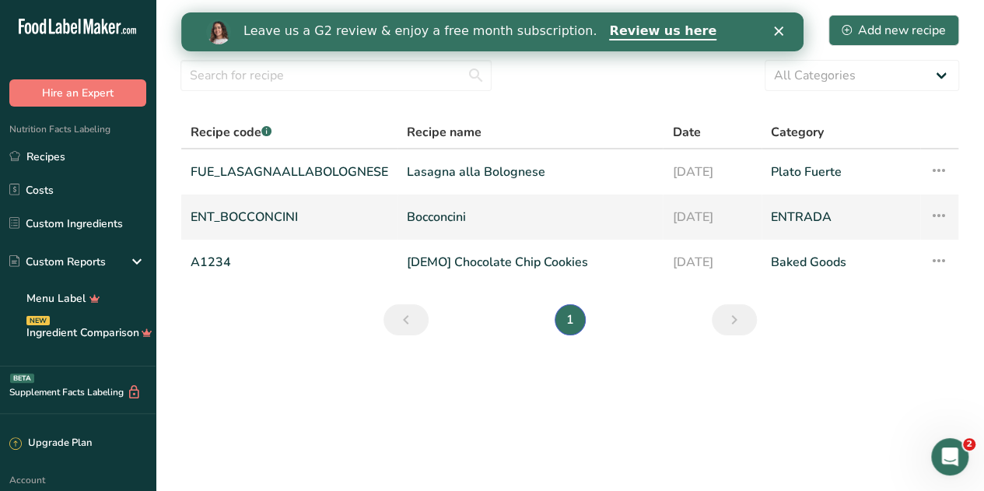
click at [776, 218] on link "ENTRADA" at bounding box center [840, 217] width 140 height 33
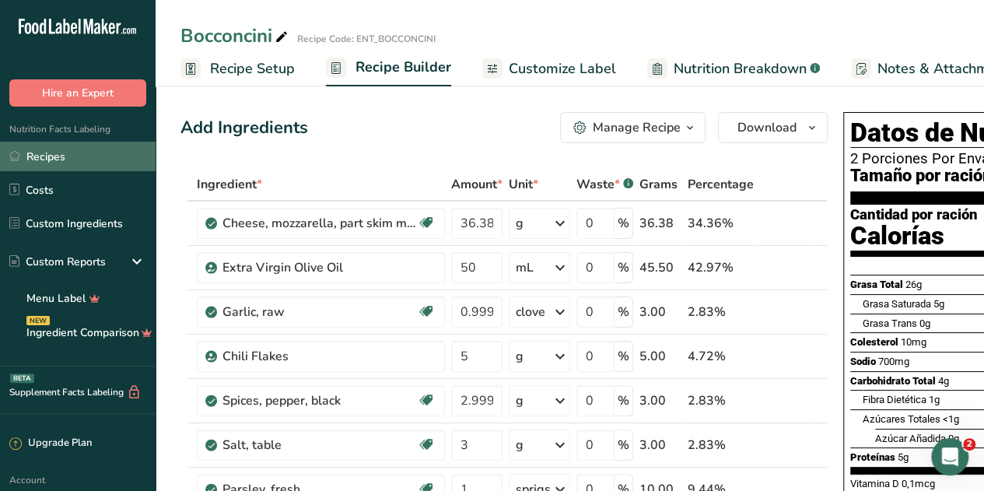
click at [47, 161] on link "Recipes" at bounding box center [77, 157] width 155 height 30
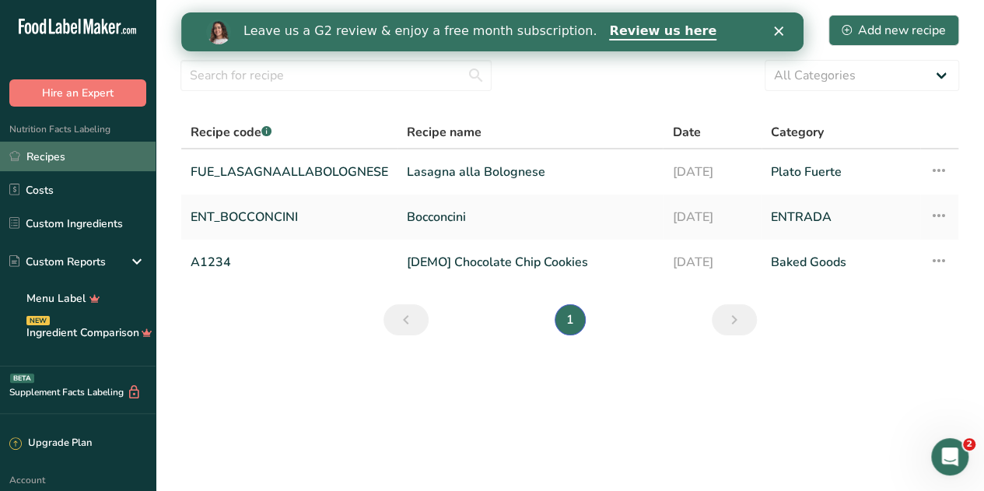
click at [34, 158] on link "Recipes" at bounding box center [77, 157] width 155 height 30
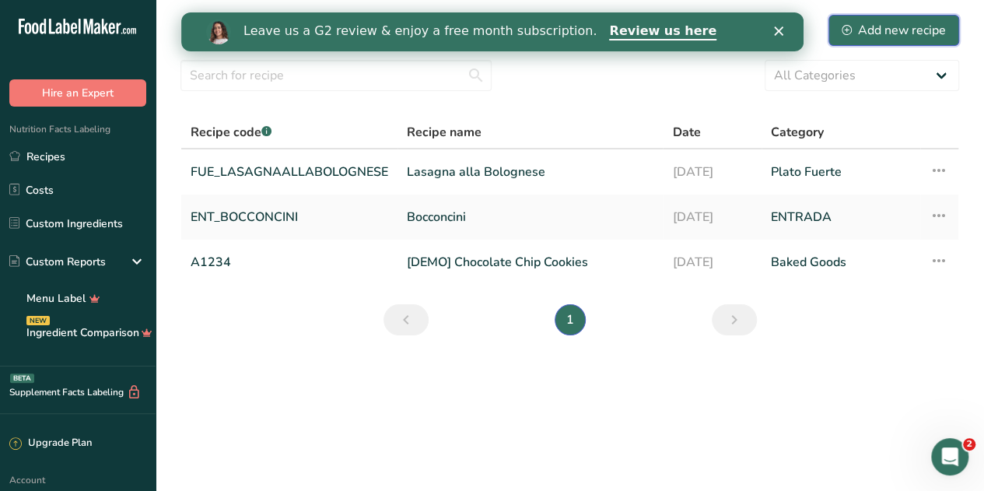
click at [880, 30] on div "Add new recipe" at bounding box center [893, 30] width 104 height 19
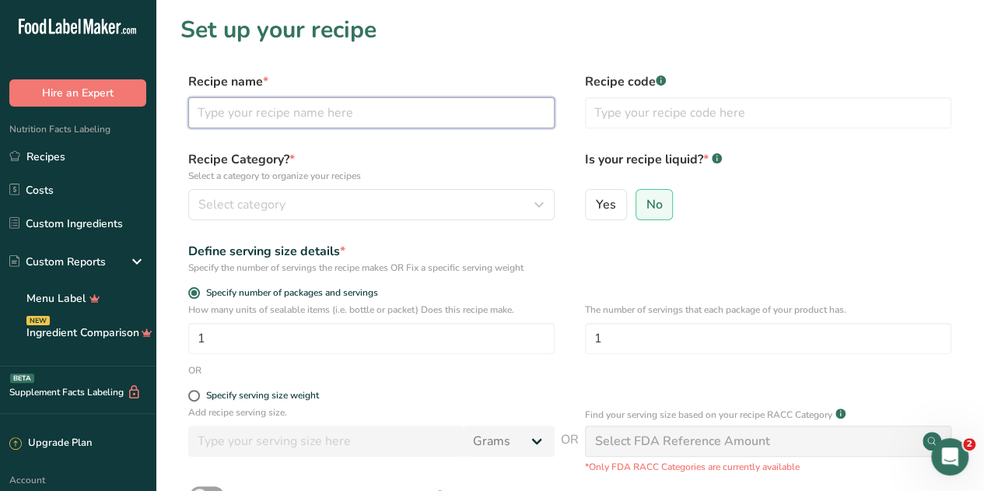
click at [365, 105] on input "text" at bounding box center [371, 112] width 366 height 31
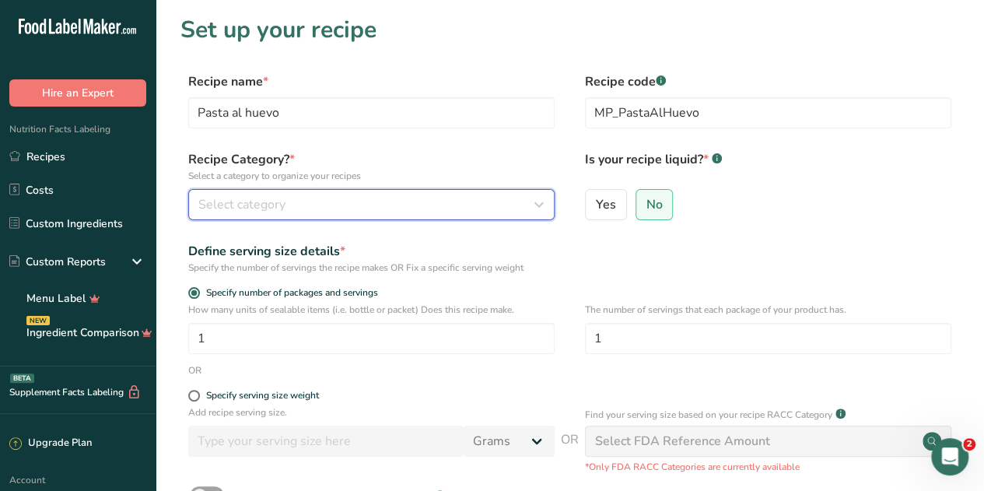
click at [295, 200] on div "Select category" at bounding box center [366, 204] width 337 height 19
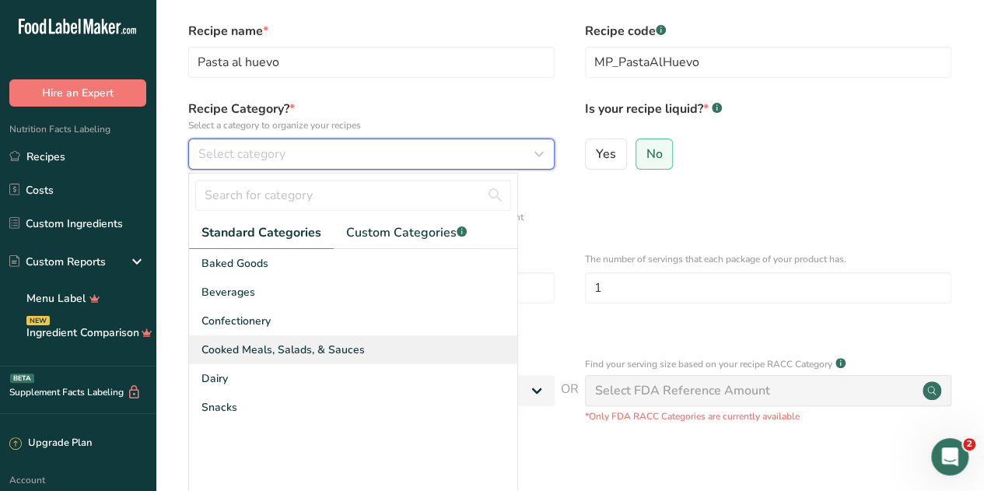
scroll to position [207, 0]
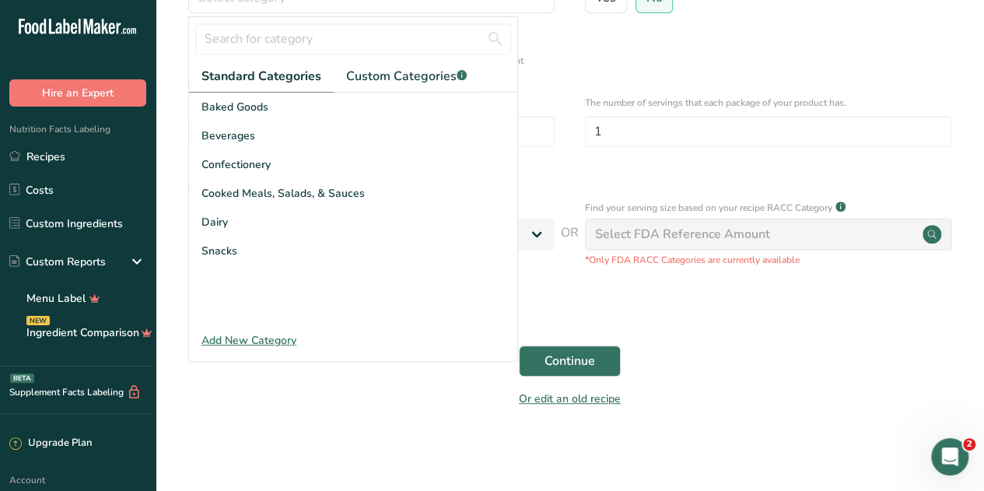
click at [265, 334] on div "Add New Category" at bounding box center [353, 340] width 328 height 16
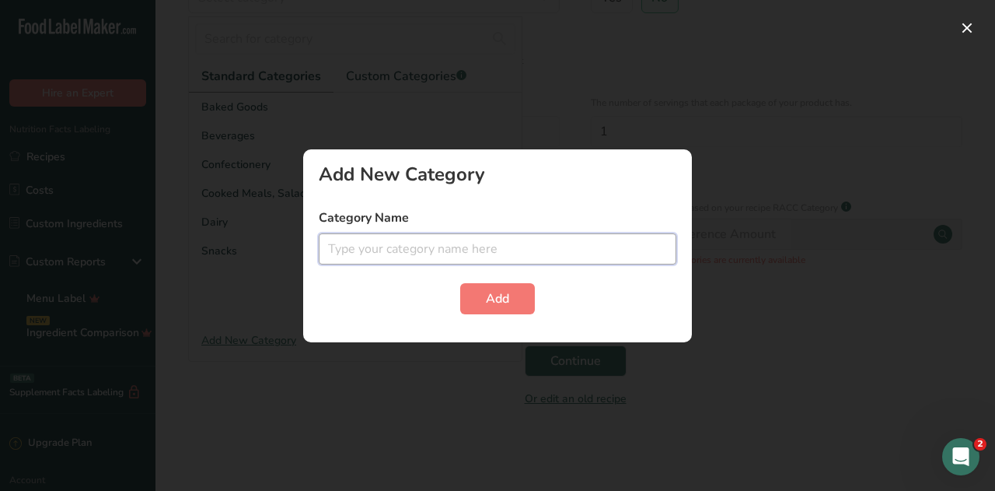
click at [347, 243] on input "text" at bounding box center [498, 248] width 358 height 31
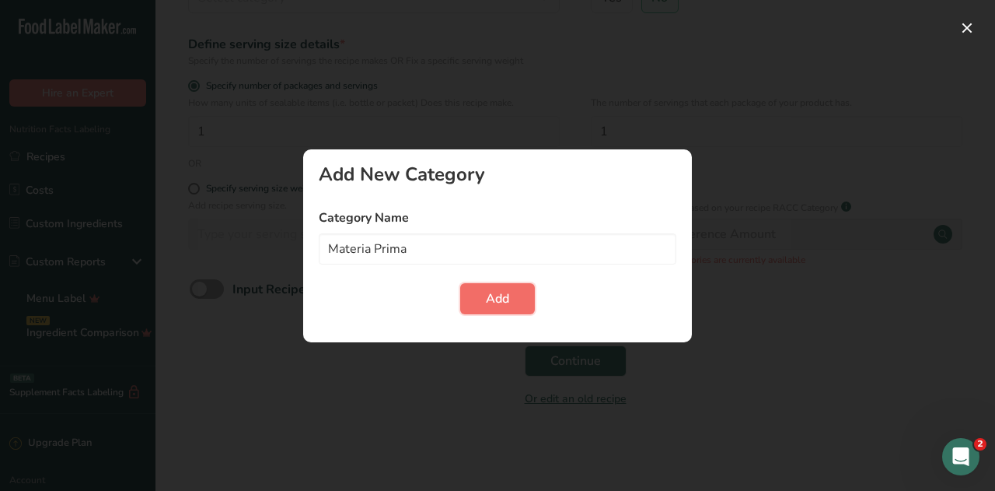
click at [482, 301] on button "Add" at bounding box center [497, 298] width 75 height 31
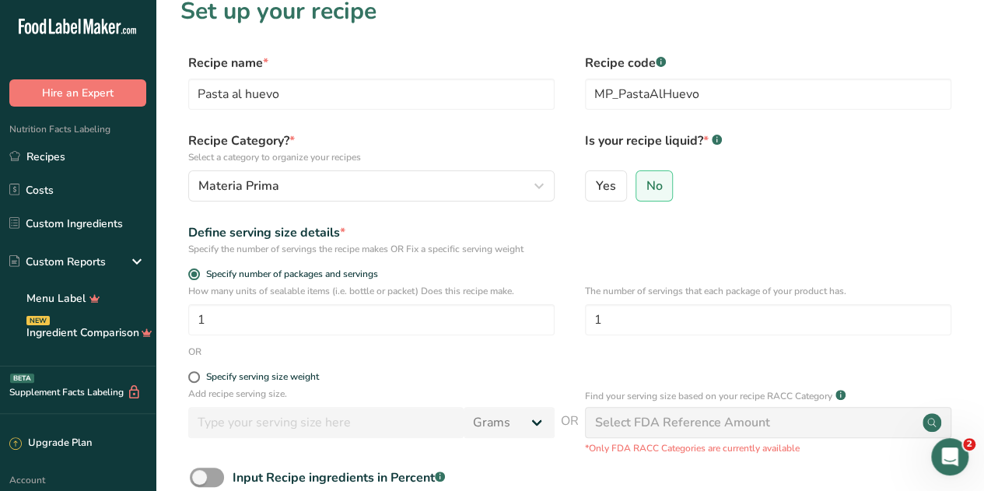
scroll to position [5, 0]
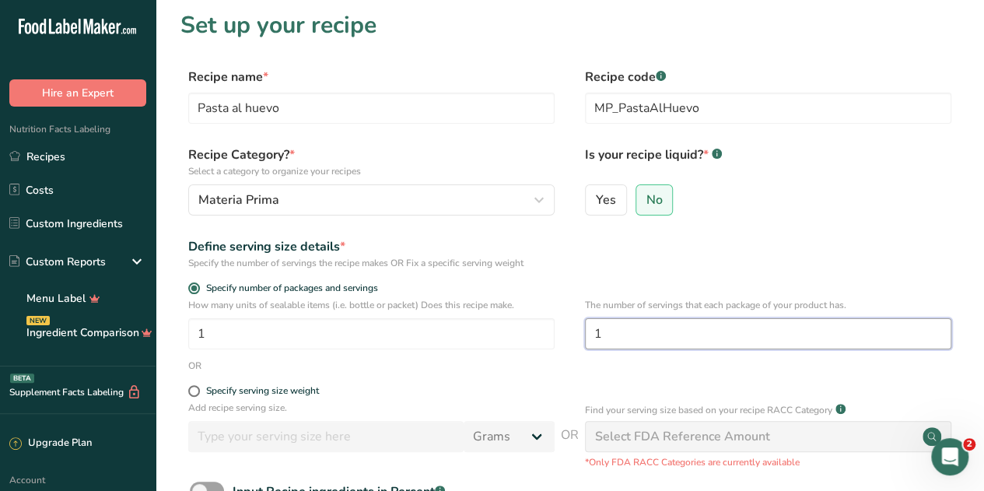
click at [606, 340] on input "1" at bounding box center [768, 333] width 366 height 31
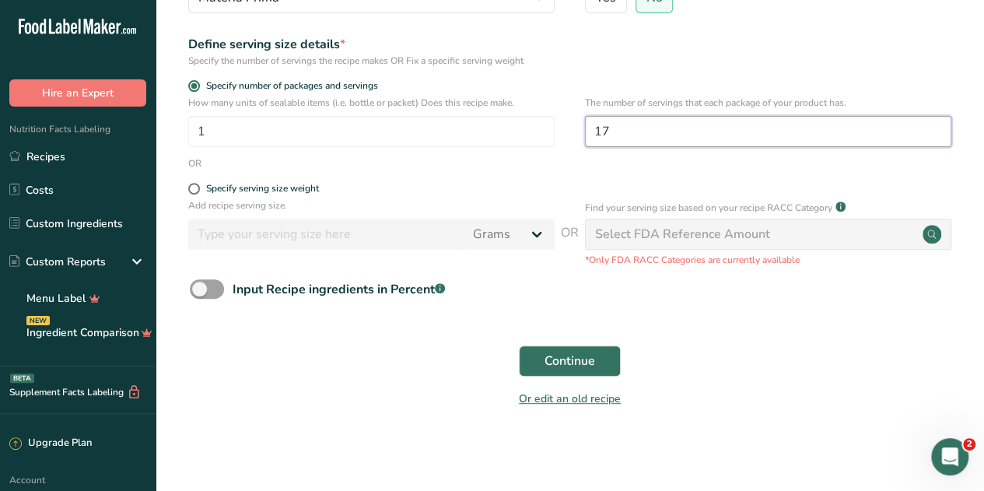
scroll to position [207, 0]
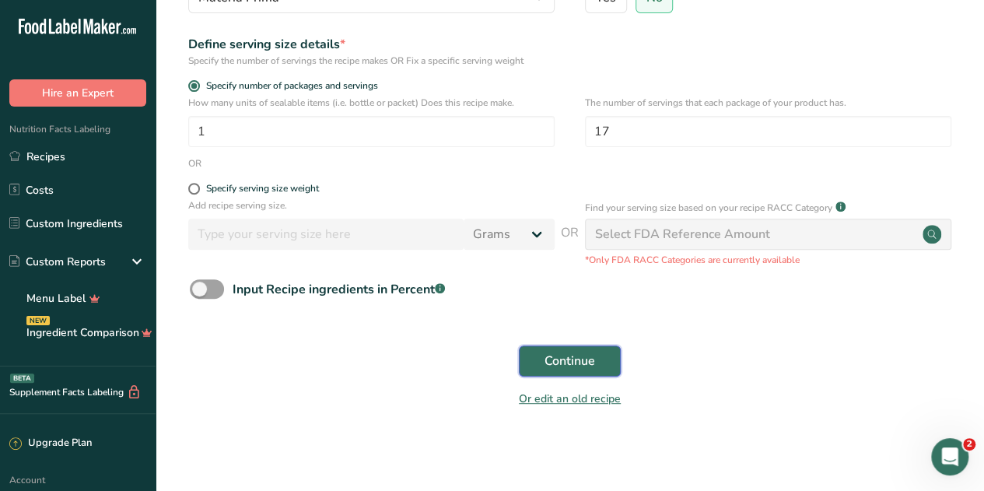
click at [564, 355] on span "Continue" at bounding box center [569, 360] width 51 height 19
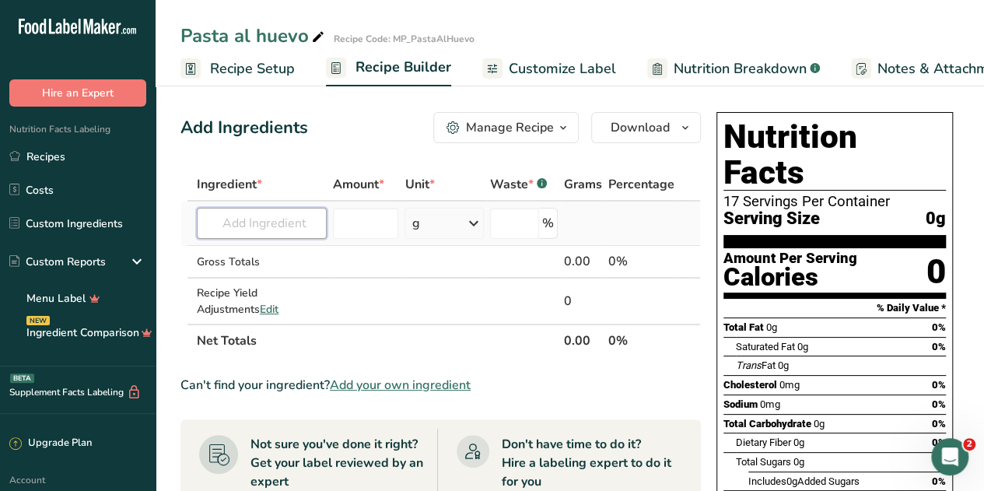
click at [267, 220] on input "text" at bounding box center [262, 223] width 130 height 31
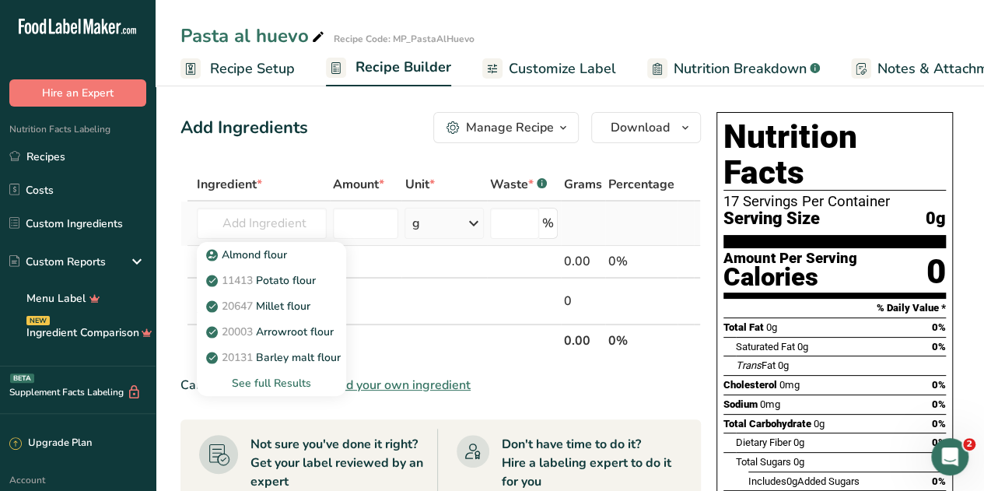
click at [245, 383] on div "See full Results" at bounding box center [271, 383] width 124 height 16
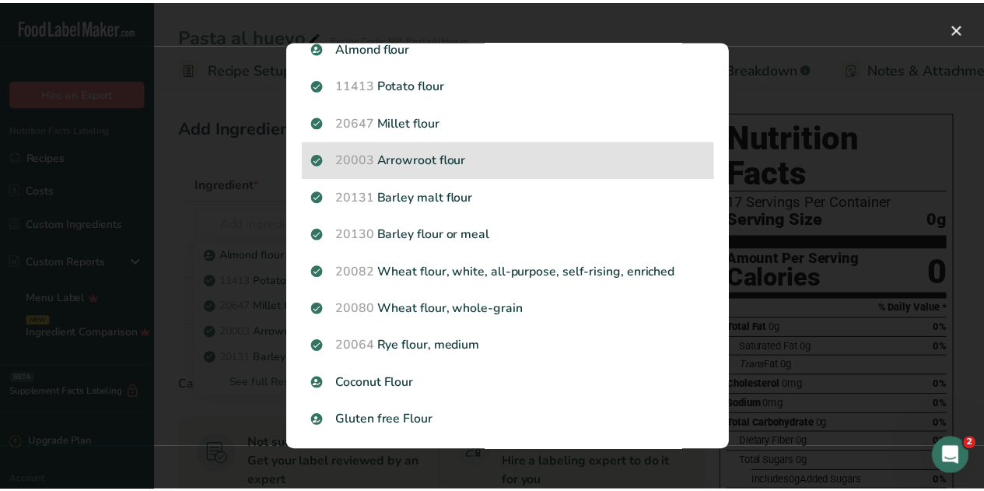
scroll to position [59, 0]
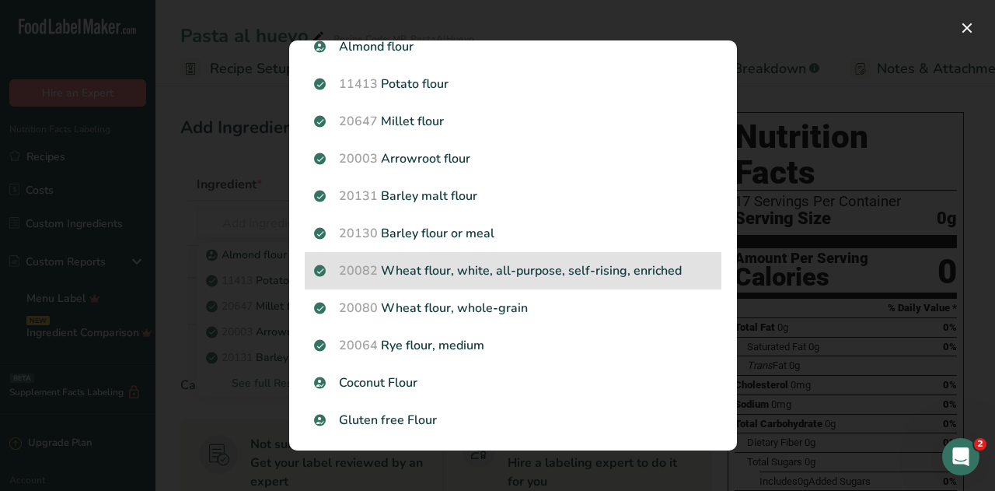
click at [525, 271] on p "20082 Wheat flour, white, all-purpose, self-rising, enriched" at bounding box center [513, 270] width 398 height 19
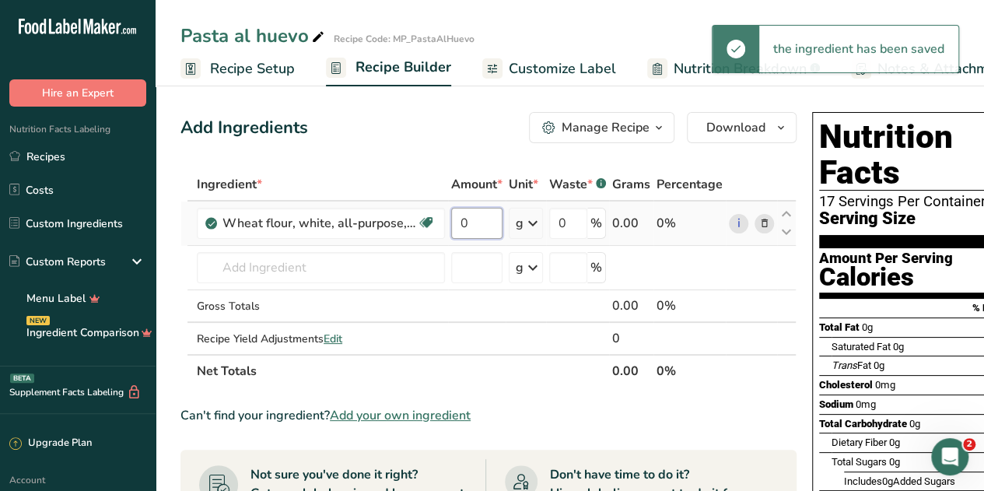
click at [467, 229] on input "0" at bounding box center [476, 223] width 51 height 31
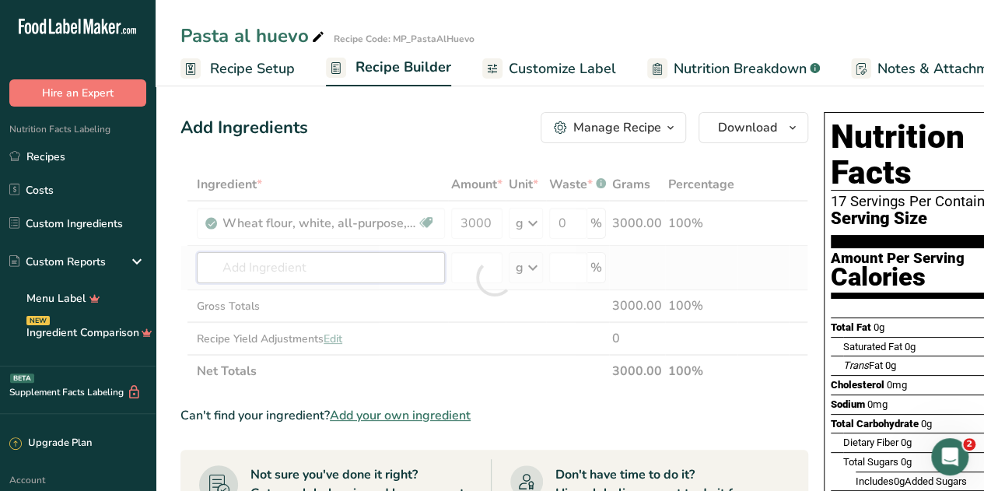
click at [274, 265] on div "Ingredient * Amount * Unit * Waste * .a-a{fill:#347362;}.b-a{fill:#fff;} Grams …" at bounding box center [493, 277] width 627 height 219
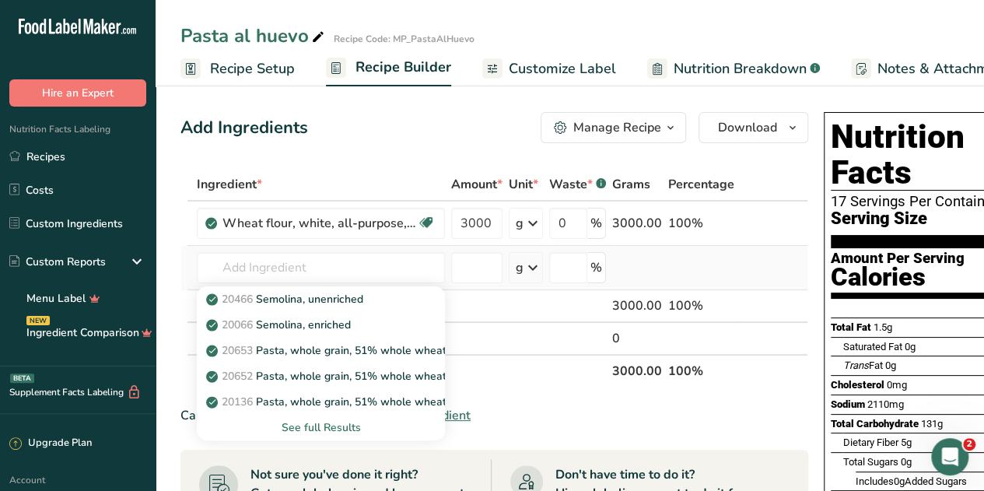
click at [319, 425] on div "See full Results" at bounding box center [320, 427] width 223 height 16
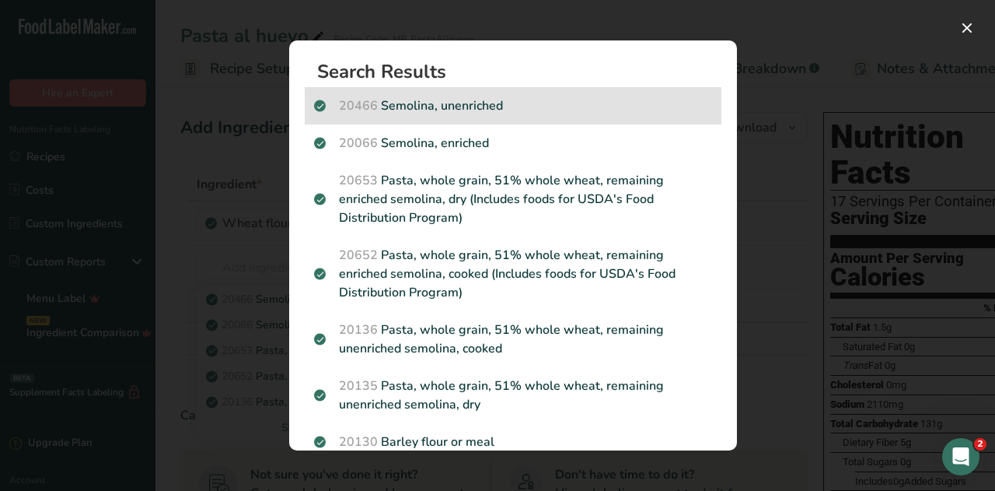
click at [510, 101] on p "20466 Semolina, unenriched" at bounding box center [513, 105] width 398 height 19
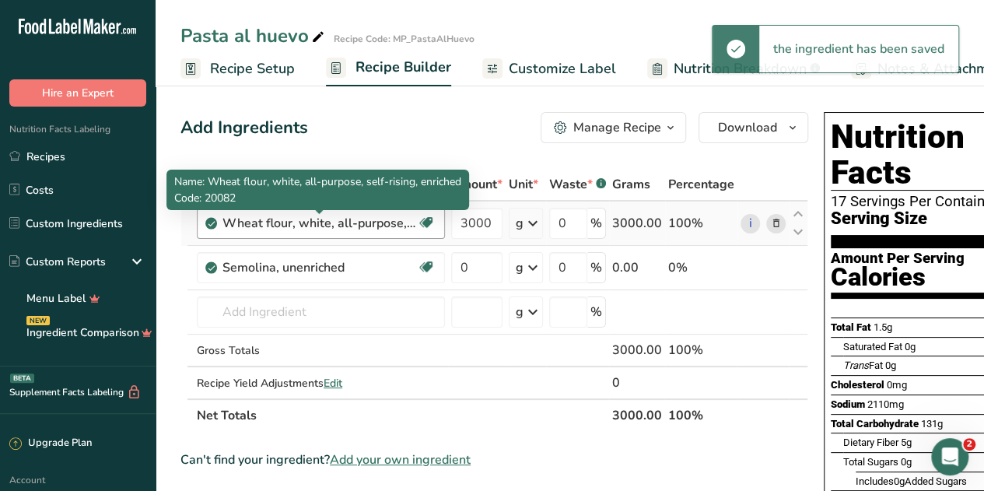
click at [398, 222] on div "Wheat flour, white, all-purpose, self-rising, enriched" at bounding box center [319, 223] width 194 height 19
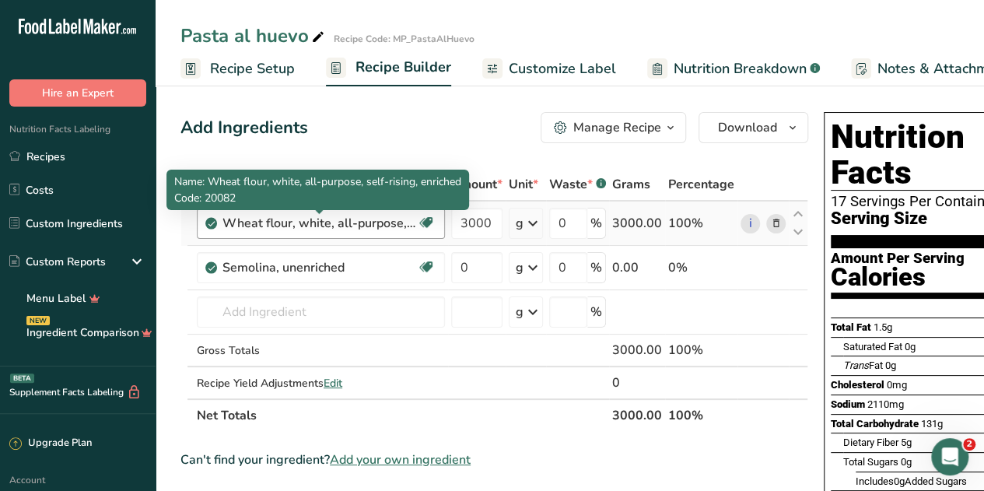
click at [407, 222] on div "Wheat flour, white, all-purpose, self-rising, enriched" at bounding box center [319, 223] width 194 height 19
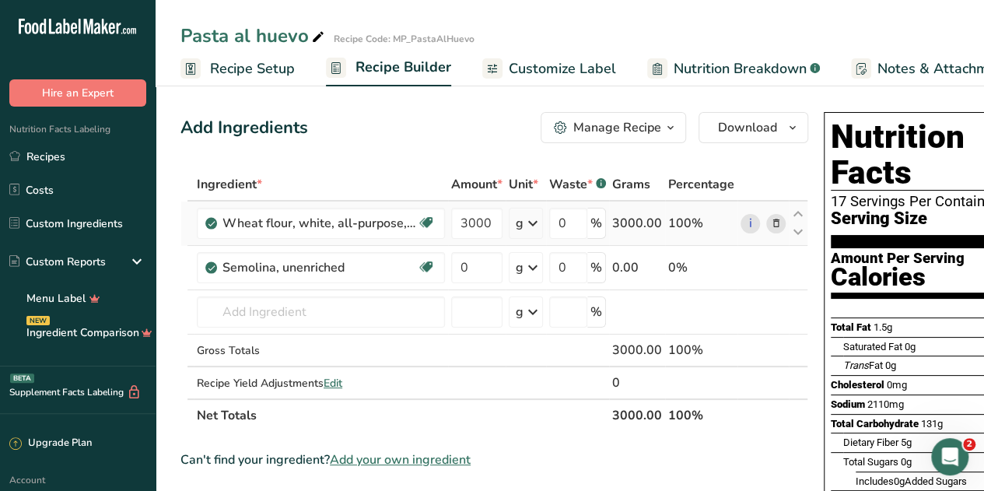
click at [776, 225] on icon at bounding box center [775, 223] width 11 height 16
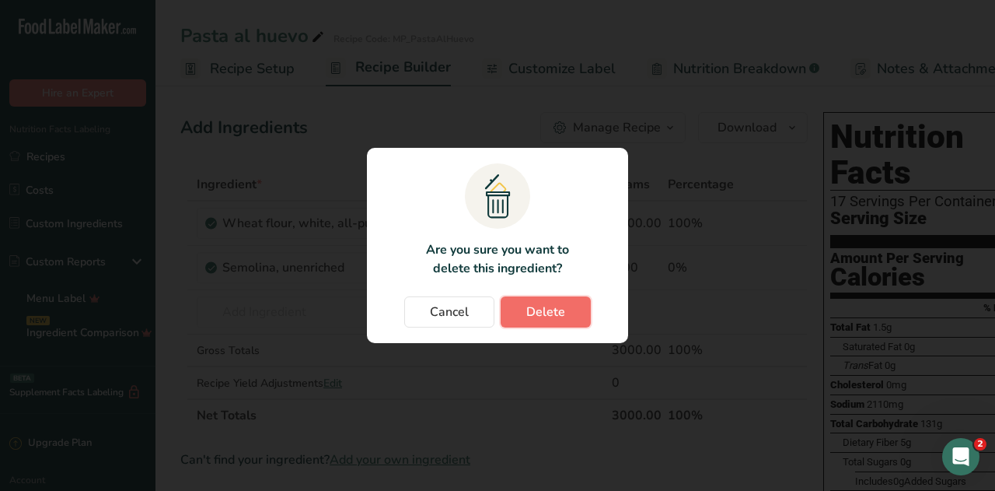
click at [543, 306] on span "Delete" at bounding box center [545, 311] width 39 height 19
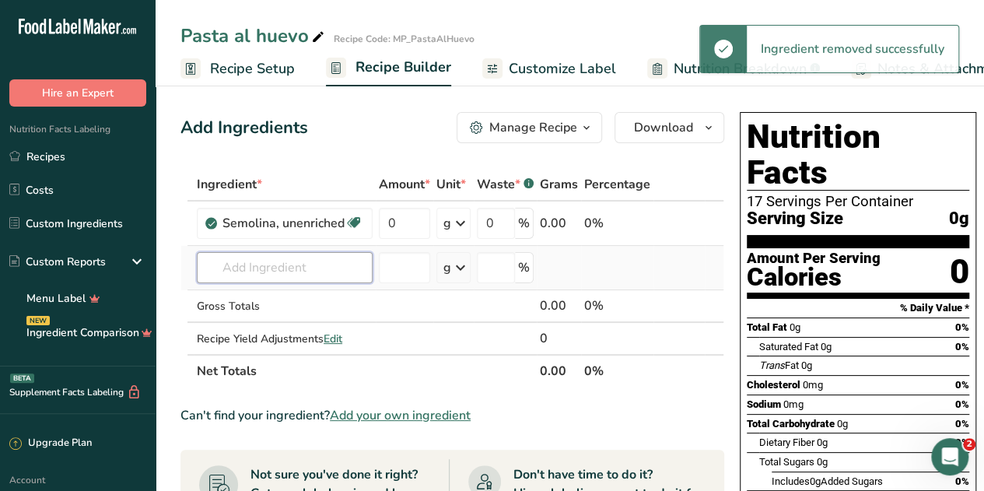
click at [281, 264] on input "text" at bounding box center [285, 267] width 176 height 31
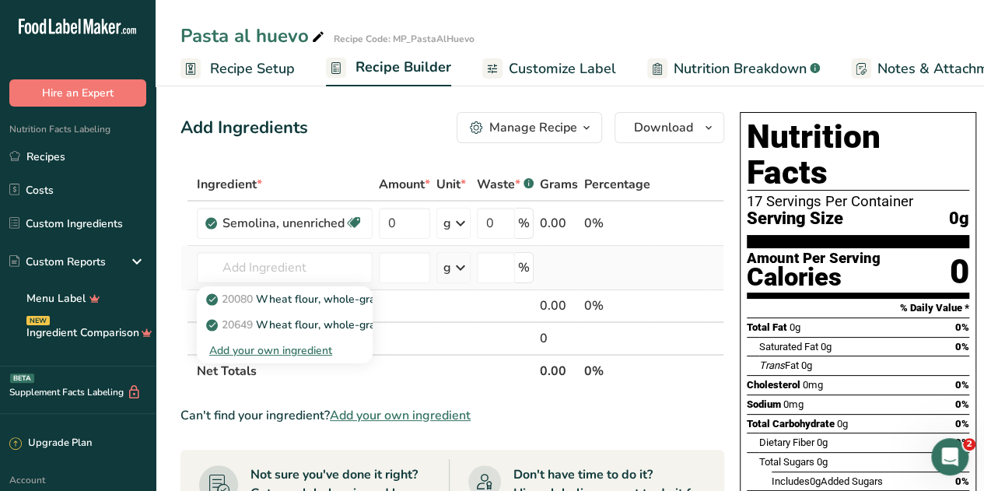
click at [263, 349] on div "Add your own ingredient" at bounding box center [284, 350] width 151 height 16
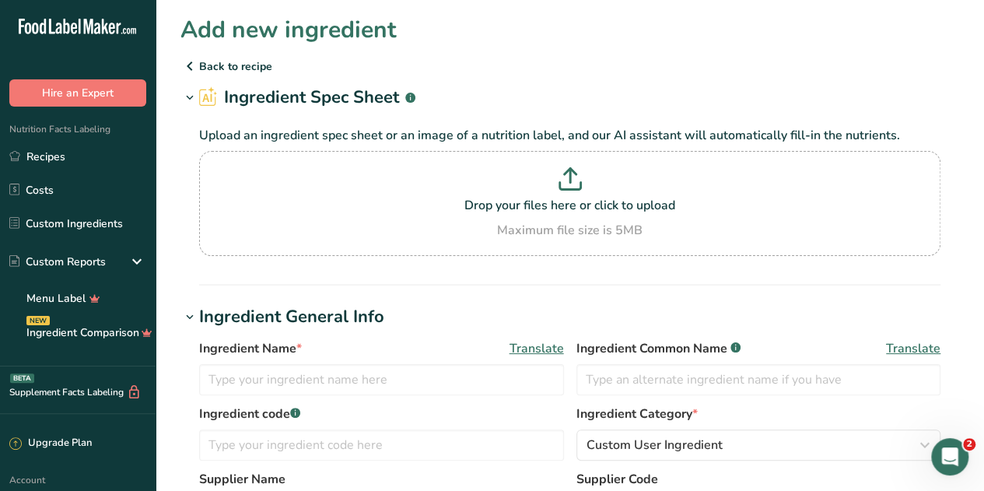
click at [201, 65] on p "Back to recipe" at bounding box center [569, 66] width 778 height 19
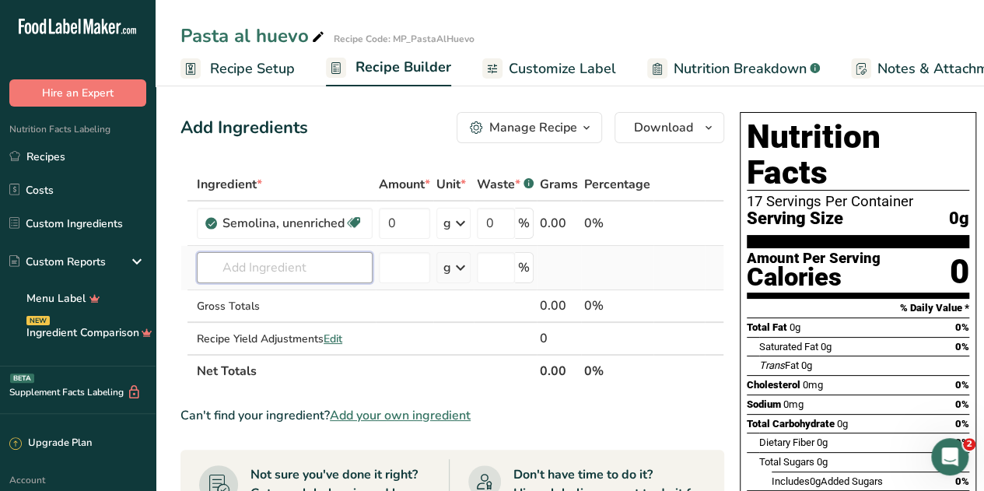
click at [251, 268] on input "text" at bounding box center [285, 267] width 176 height 31
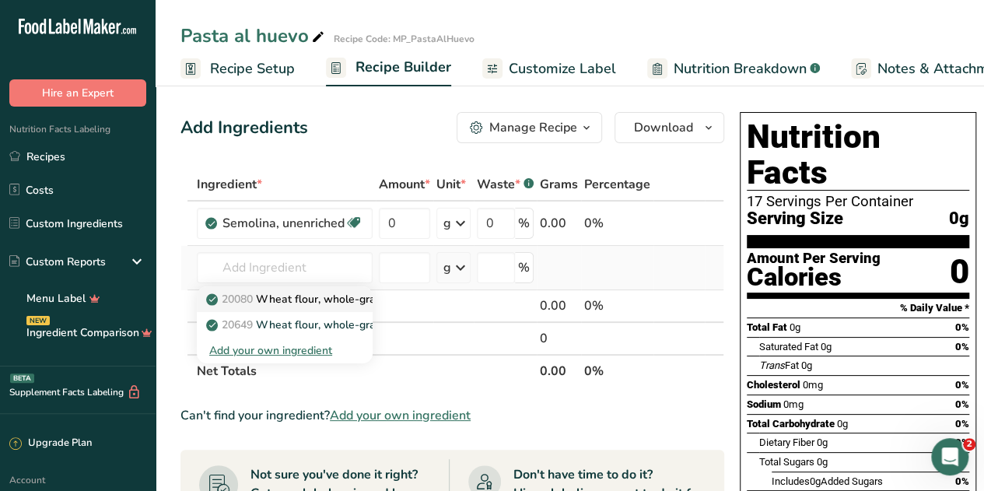
click at [341, 299] on p "20080 Wheat flour, whole-grain" at bounding box center [296, 299] width 175 height 16
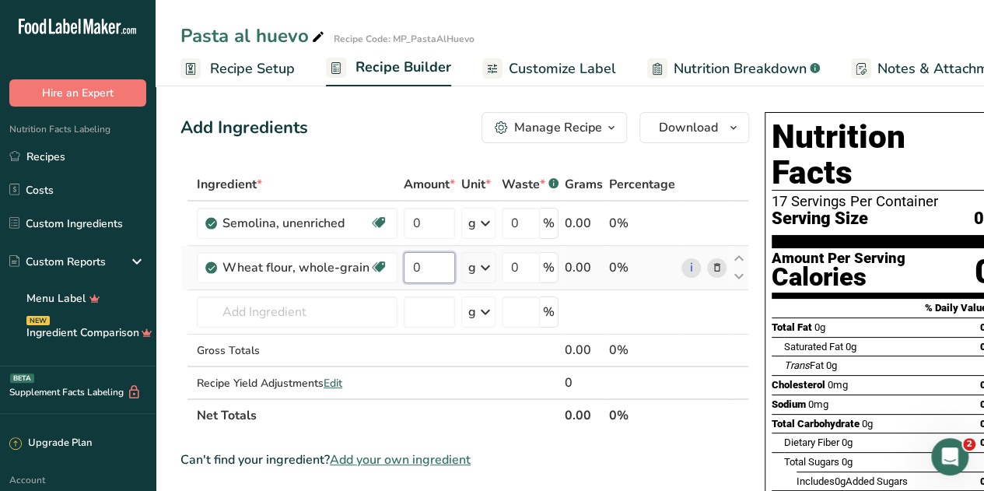
click at [428, 260] on input "0" at bounding box center [429, 267] width 51 height 31
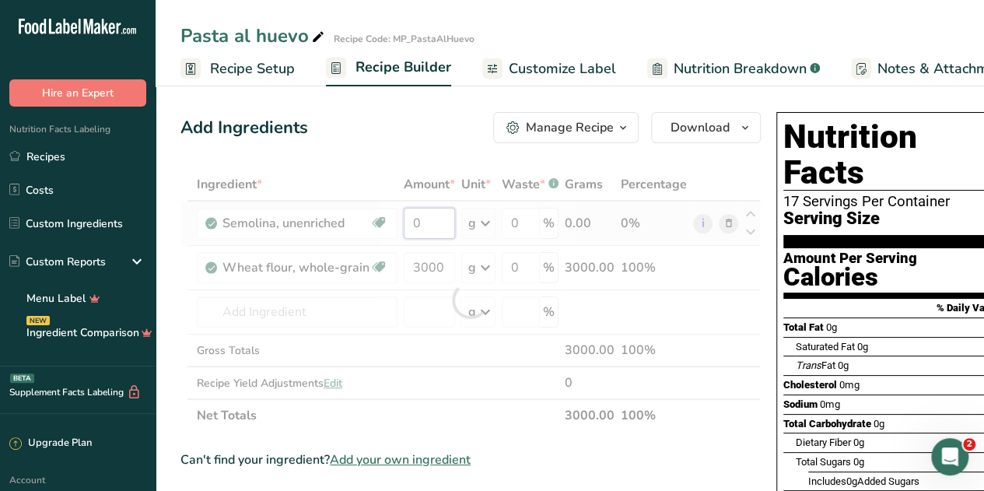
click at [418, 221] on div "Ingredient * Amount * Unit * Waste * .a-a{fill:#347362;}.b-a{fill:#fff;} Grams …" at bounding box center [470, 300] width 580 height 264
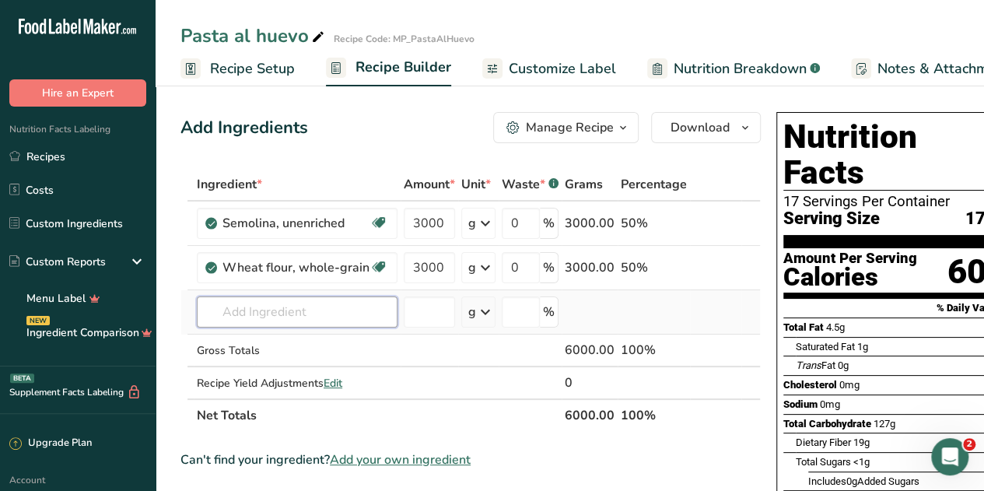
click at [304, 309] on div "Ingredient * Amount * Unit * Waste * .a-a{fill:#347362;}.b-a{fill:#fff;} Grams …" at bounding box center [470, 300] width 580 height 264
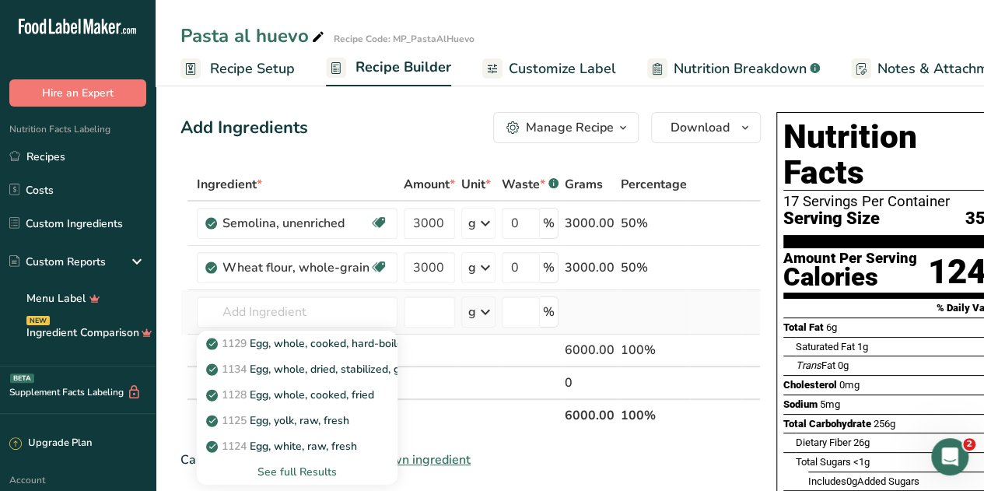
click at [267, 466] on div "See full Results" at bounding box center [297, 471] width 176 height 16
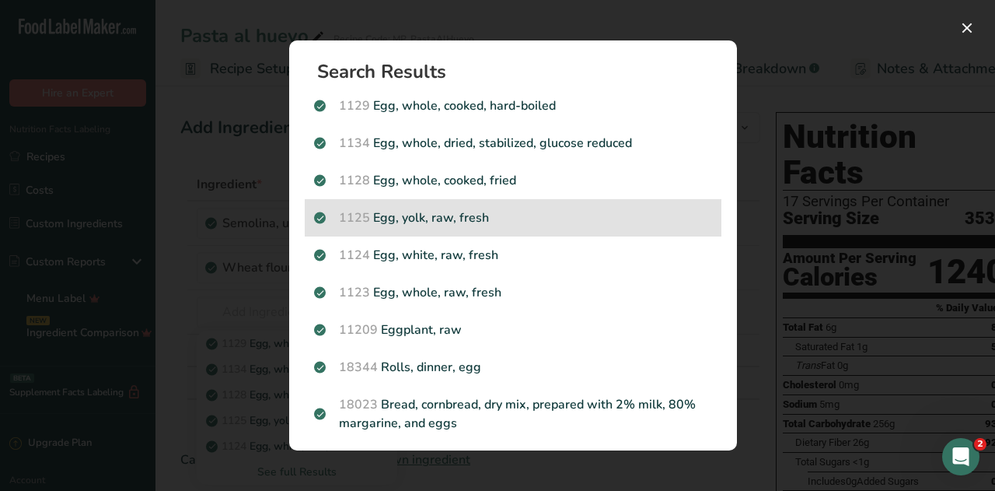
click at [463, 214] on p "1125 Egg, yolk, raw, fresh" at bounding box center [513, 217] width 398 height 19
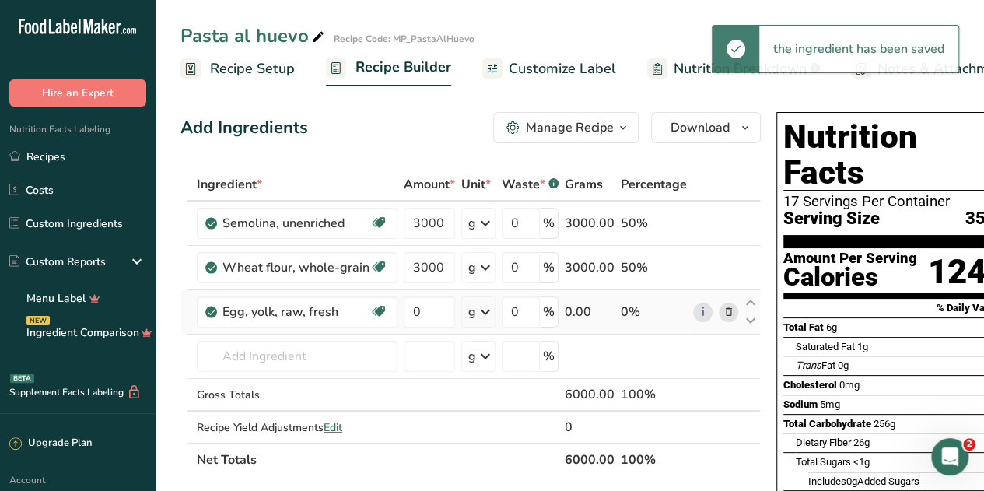
click at [480, 316] on icon at bounding box center [485, 312] width 19 height 28
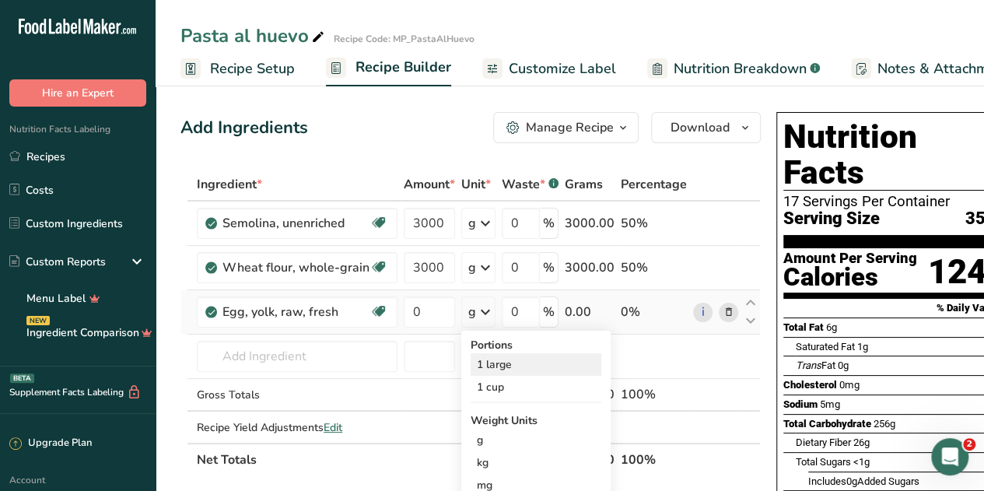
click at [499, 364] on div "1 large" at bounding box center [535, 364] width 131 height 23
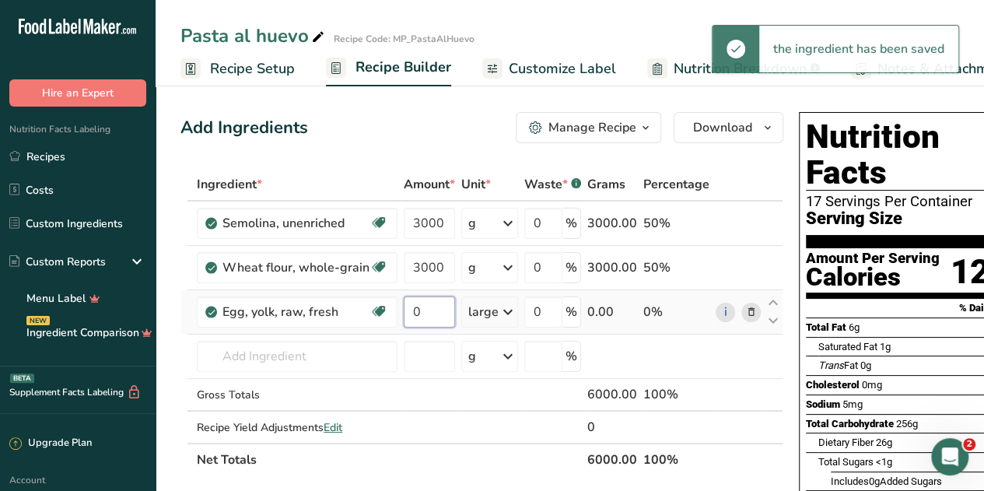
click at [421, 311] on input "0" at bounding box center [429, 311] width 51 height 31
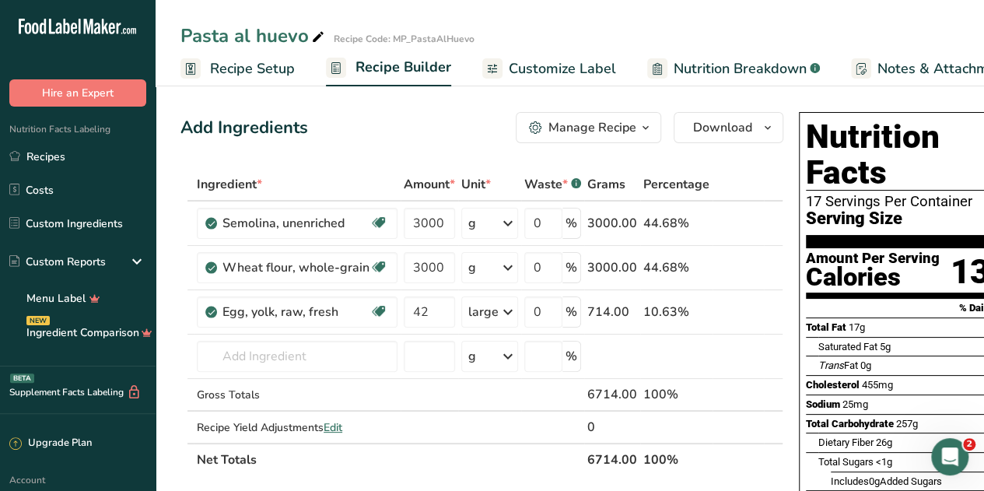
click at [701, 69] on span "Nutrition Breakdown" at bounding box center [739, 68] width 133 height 21
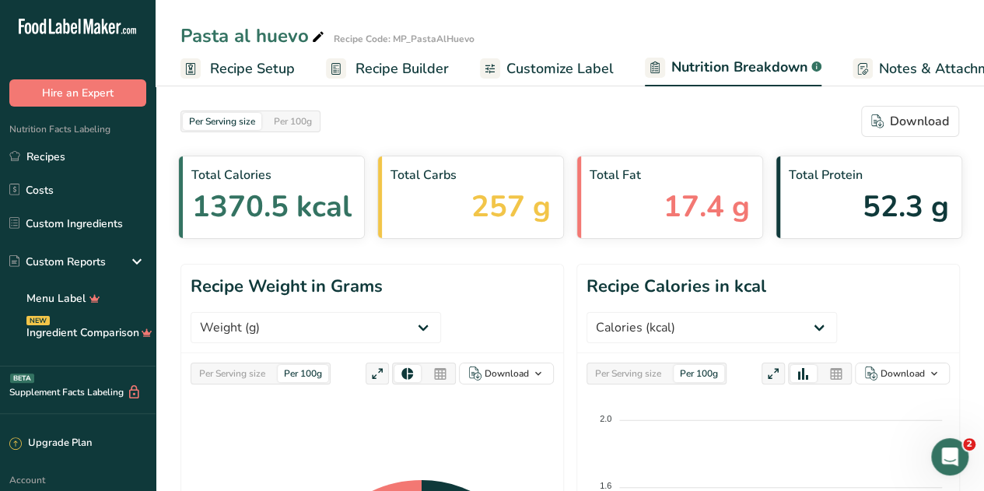
scroll to position [0, 214]
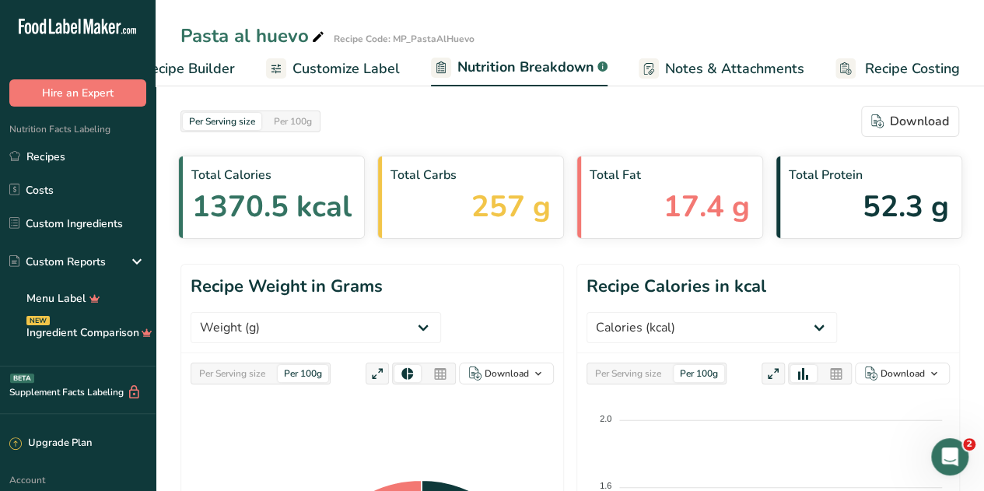
click at [891, 65] on span "Recipe Costing" at bounding box center [912, 68] width 95 height 21
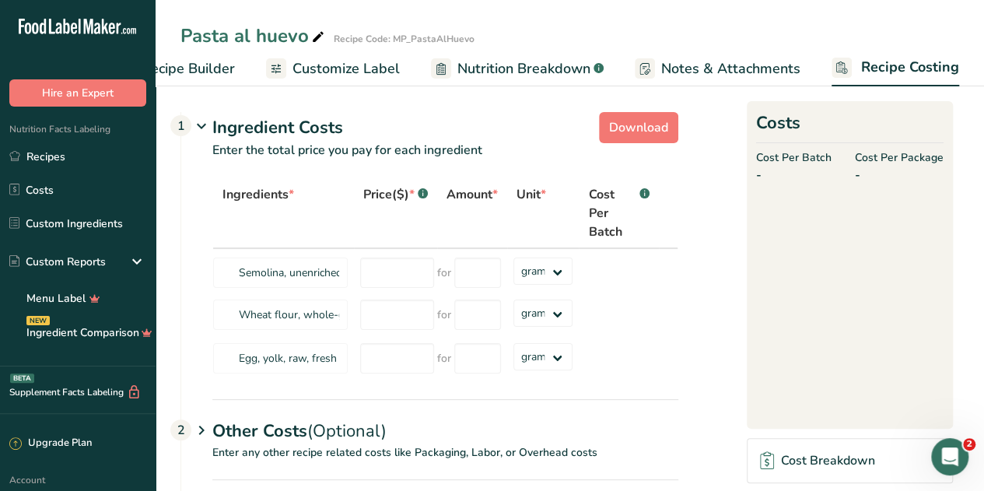
scroll to position [0, 212]
click at [390, 277] on input "number" at bounding box center [397, 272] width 74 height 30
click at [559, 270] on select "grams kg mg mcg lb oz" at bounding box center [543, 270] width 60 height 27
click at [513, 257] on select "grams kg mg mcg lb oz" at bounding box center [543, 270] width 60 height 27
click at [480, 278] on input "number" at bounding box center [477, 272] width 47 height 30
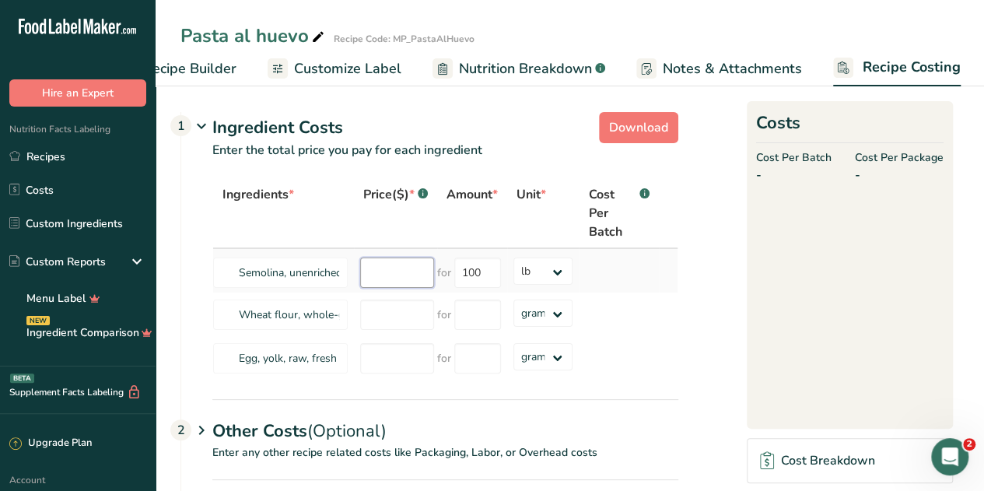
click at [392, 277] on input "number" at bounding box center [397, 272] width 74 height 30
click at [394, 315] on div "Ingredients * Price($) * .a-a{fill:#347362;}.b-a{fill:#fff;} Amount * Unit * Co…" at bounding box center [445, 279] width 466 height 202
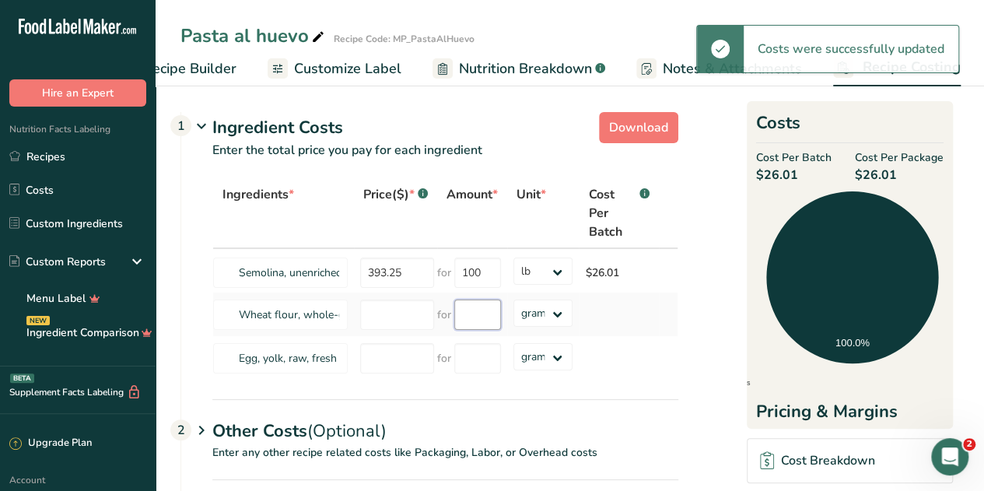
click at [477, 307] on input "number" at bounding box center [477, 314] width 47 height 30
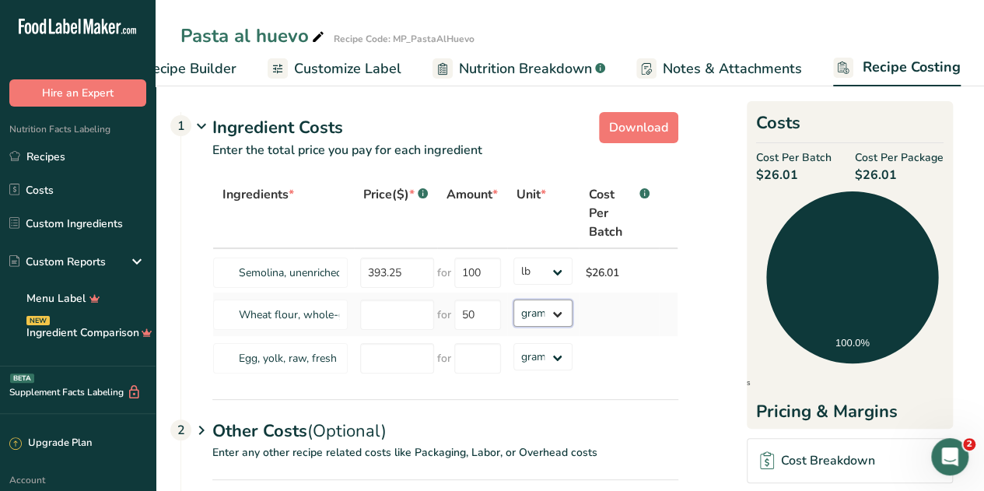
click at [555, 309] on select "grams kg mg mcg lb oz" at bounding box center [543, 312] width 60 height 27
click at [513, 299] on select "grams kg mg mcg lb oz" at bounding box center [543, 312] width 60 height 27
click at [400, 316] on input "number" at bounding box center [397, 314] width 74 height 30
click at [557, 355] on div "Ingredients * Price($) * .a-a{fill:#347362;}.b-a{fill:#fff;} Amount * Unit * Co…" at bounding box center [445, 279] width 466 height 202
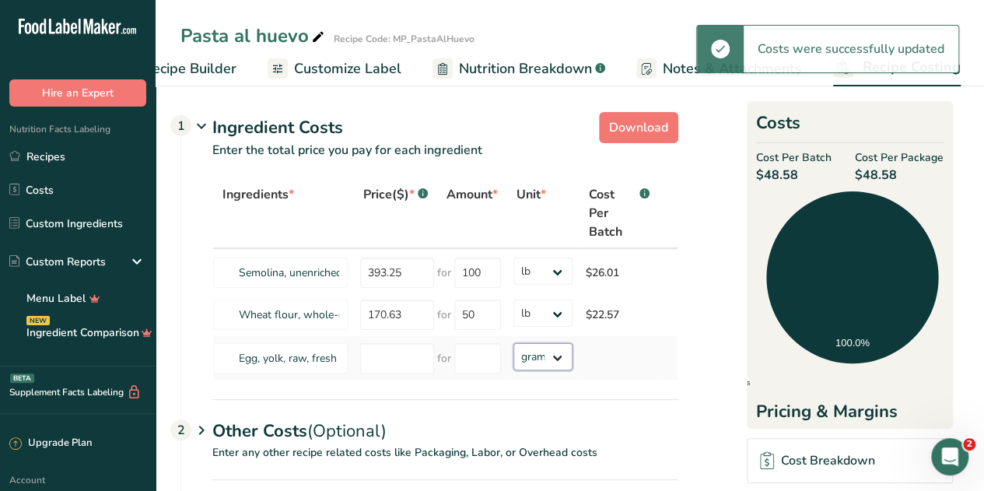
drag, startPoint x: 557, startPoint y: 355, endPoint x: 554, endPoint y: 344, distance: 11.6
click at [513, 343] on select "grams kg mg mcg lb oz" at bounding box center [543, 356] width 60 height 27
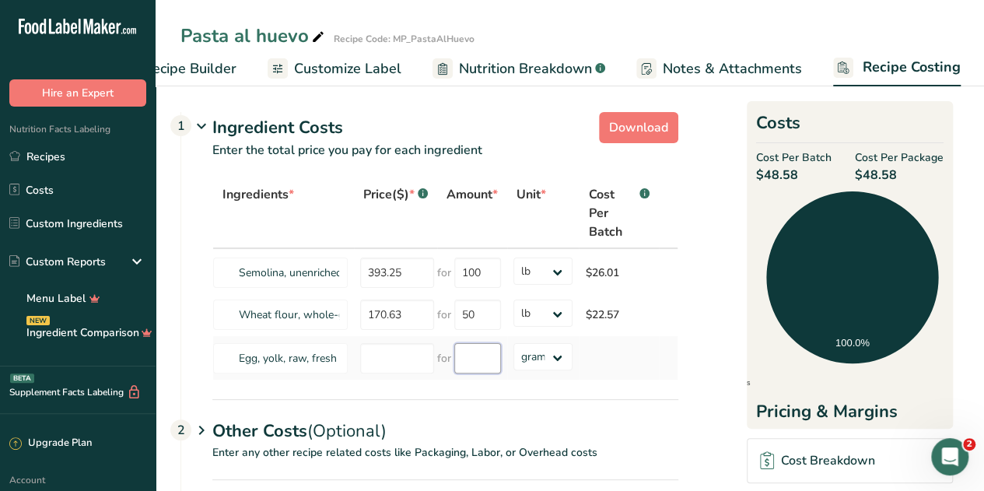
click at [472, 354] on input "number" at bounding box center [477, 358] width 47 height 30
click at [394, 356] on input "number" at bounding box center [397, 358] width 74 height 30
click at [634, 400] on section "Download Ingredient Costs 1 Enter the total price you pay for each ingredient I…" at bounding box center [569, 344] width 778 height 477
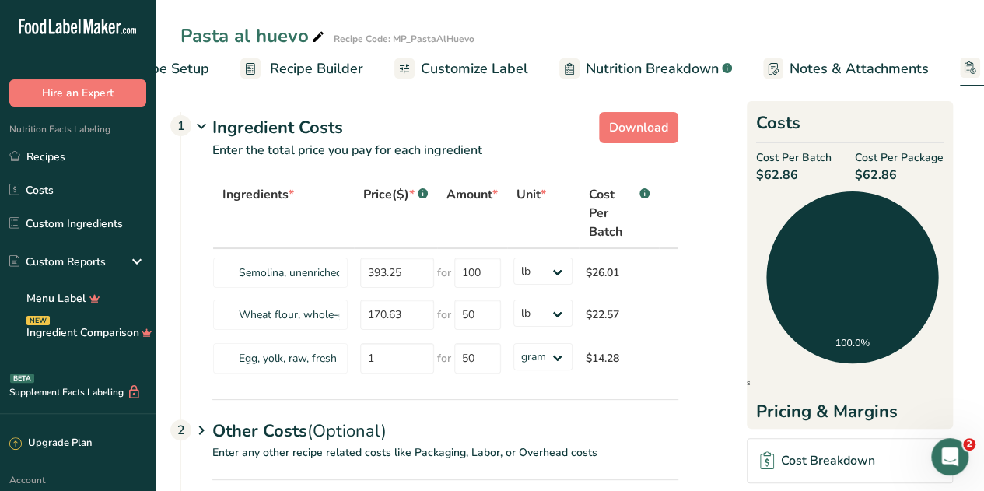
scroll to position [0, 85]
click at [311, 75] on span "Recipe Builder" at bounding box center [317, 68] width 93 height 21
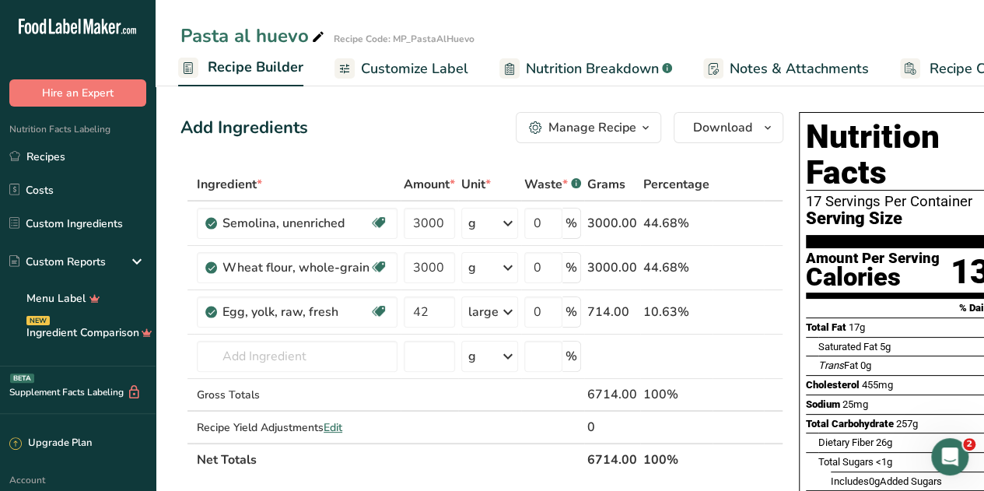
scroll to position [0, 150]
click at [503, 316] on icon at bounding box center [507, 312] width 19 height 28
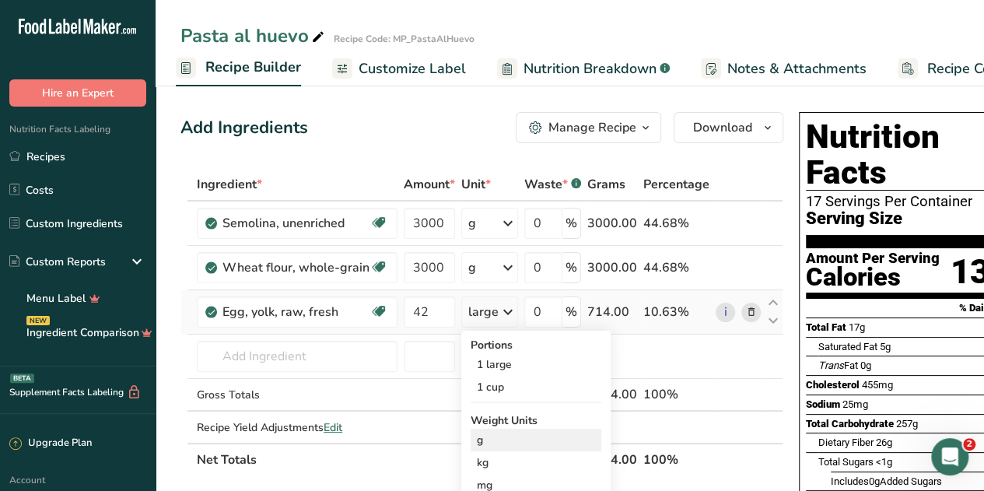
click at [484, 438] on div "g" at bounding box center [535, 439] width 131 height 23
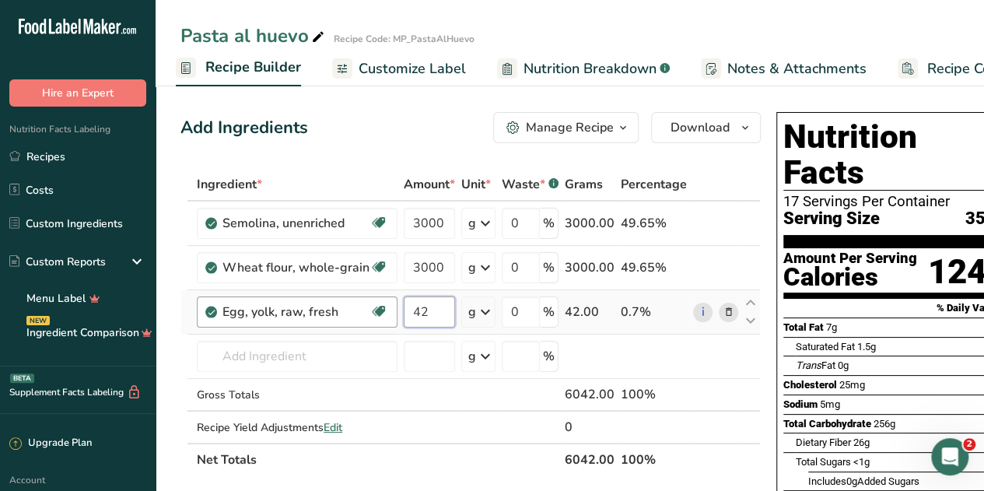
drag, startPoint x: 433, startPoint y: 315, endPoint x: 385, endPoint y: 312, distance: 48.3
click at [385, 312] on tr "Egg, yolk, raw, fresh Dairy free Gluten free Vegetarian Soy free 42 g Portions …" at bounding box center [470, 312] width 578 height 44
click at [416, 442] on div "Ingredient * Amount * Unit * Waste * .a-a{fill:#347362;}.b-a{fill:#fff;} Grams …" at bounding box center [470, 322] width 580 height 308
click at [935, 57] on link "Recipe Costing" at bounding box center [959, 68] width 124 height 35
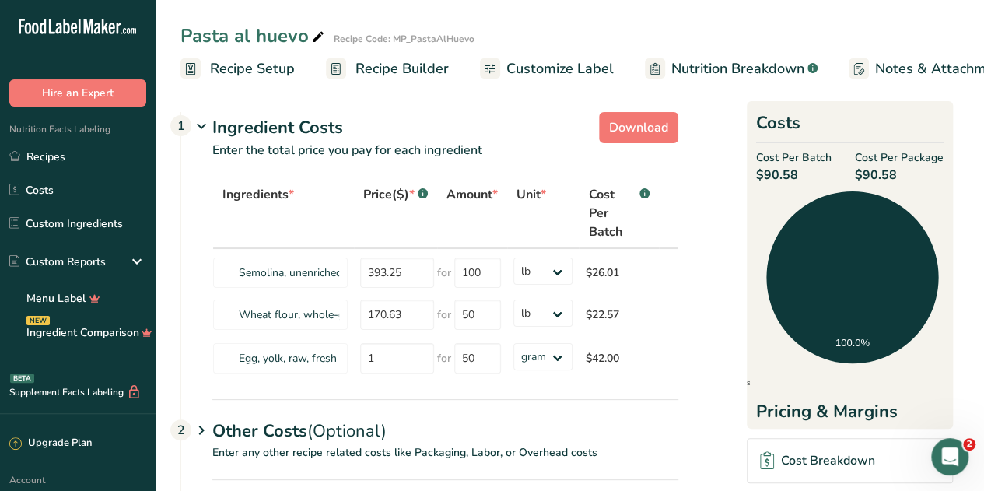
click at [250, 63] on span "Recipe Setup" at bounding box center [252, 68] width 85 height 21
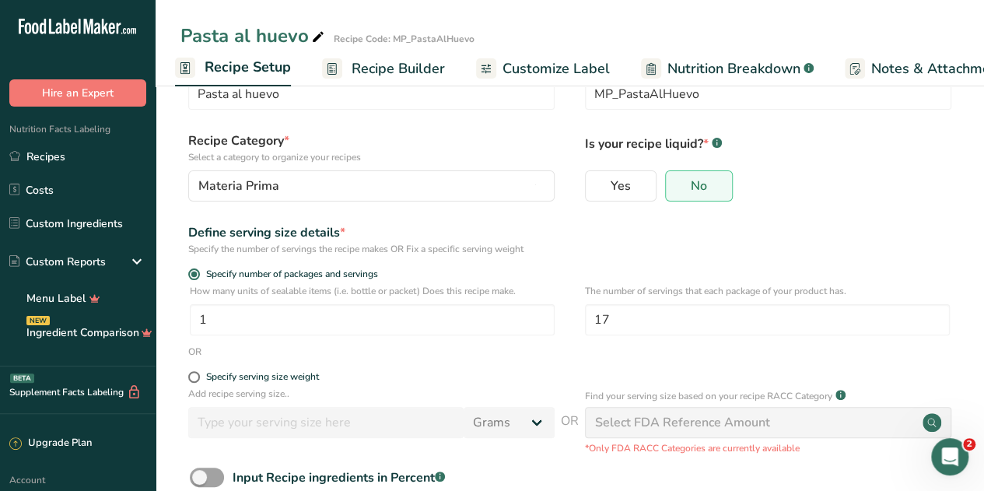
scroll to position [154, 0]
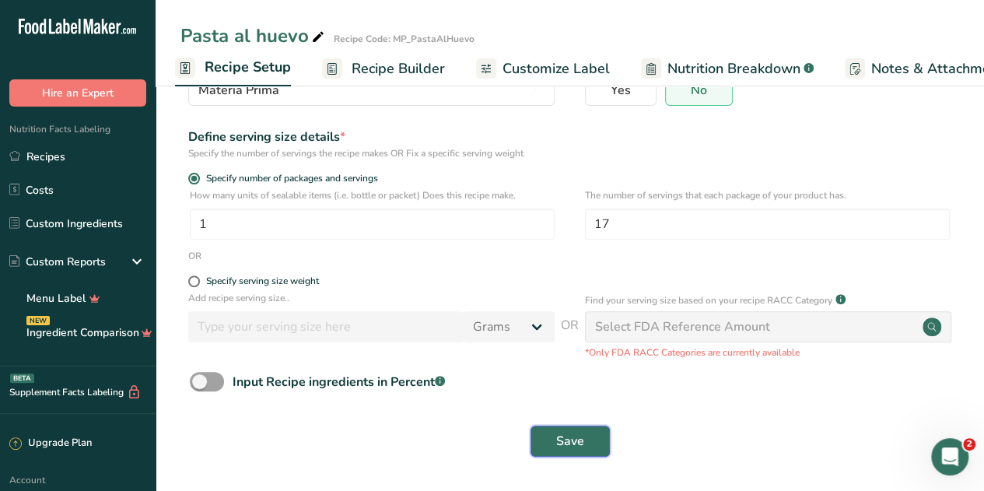
click at [569, 436] on span "Save" at bounding box center [570, 441] width 28 height 19
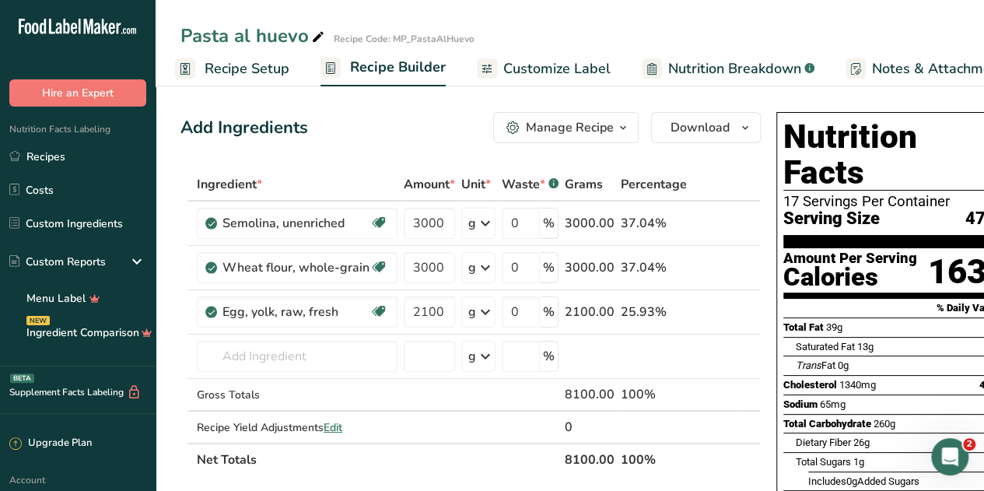
click at [568, 69] on span "Customize Label" at bounding box center [556, 68] width 107 height 21
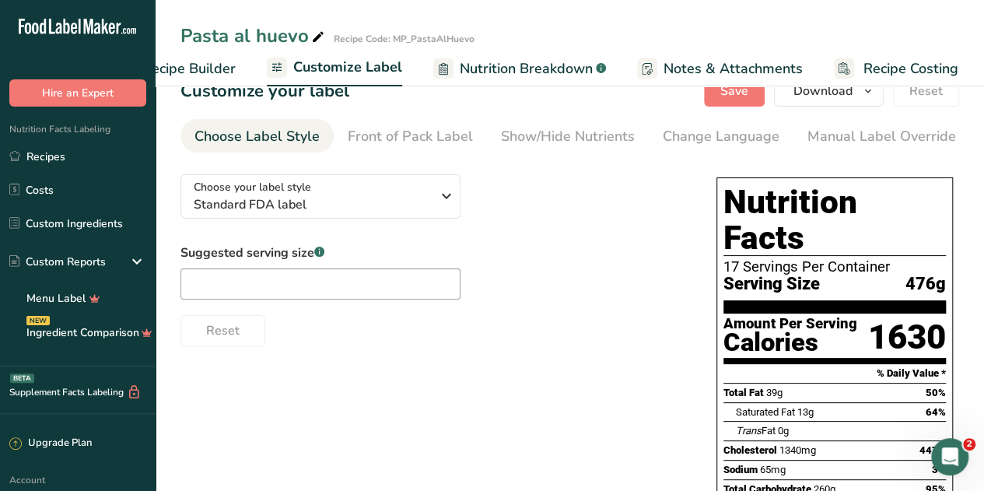
scroll to position [33, 0]
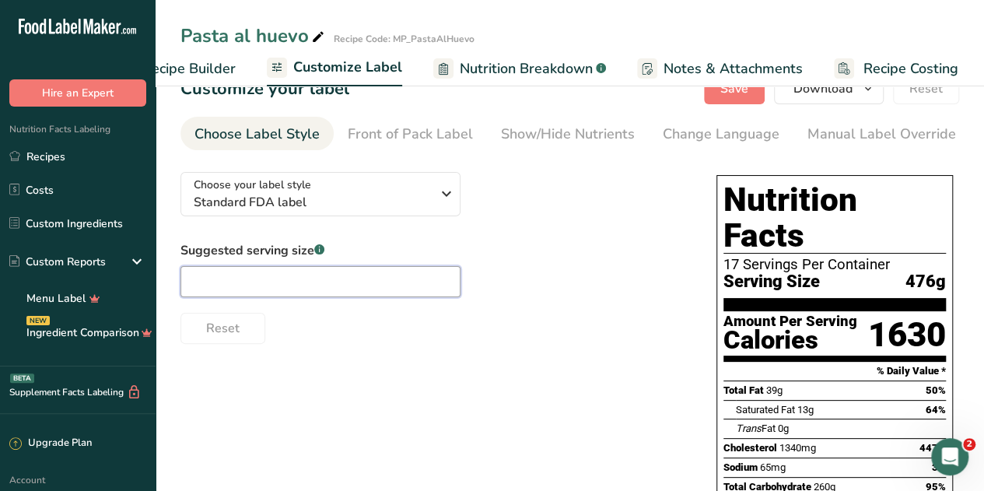
click at [347, 281] on input "text" at bounding box center [320, 281] width 280 height 31
click at [573, 362] on div "Choose your label style Standard FDA label USA (FDA) Standard FDA label Tabular…" at bounding box center [569, 456] width 778 height 594
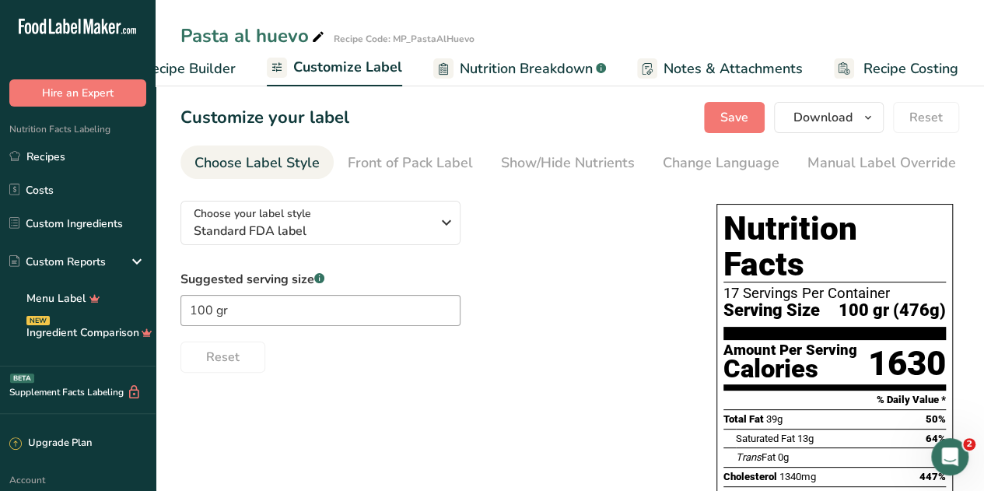
scroll to position [0, 0]
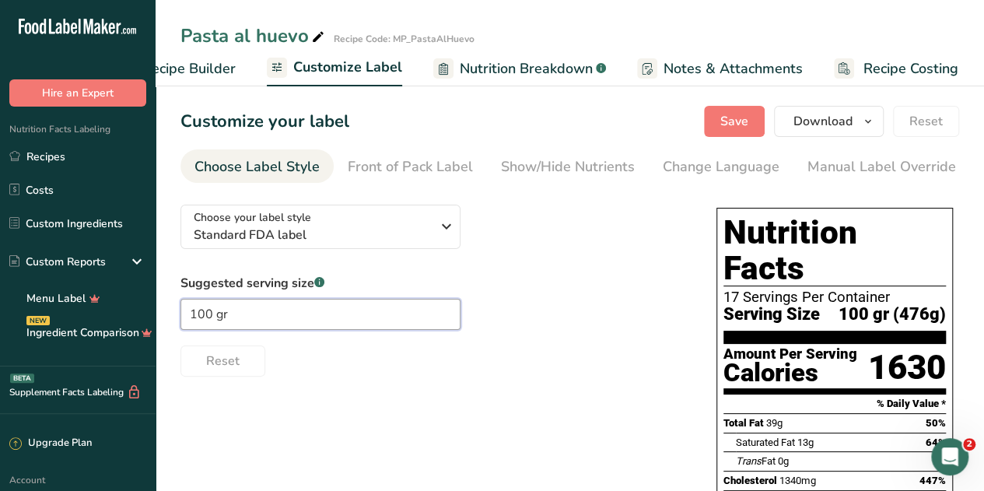
drag, startPoint x: 252, startPoint y: 314, endPoint x: 156, endPoint y: 311, distance: 95.7
click at [156, 311] on section "Customize your label Save Download Choose what to show on your downloaded label…" at bounding box center [569, 446] width 828 height 730
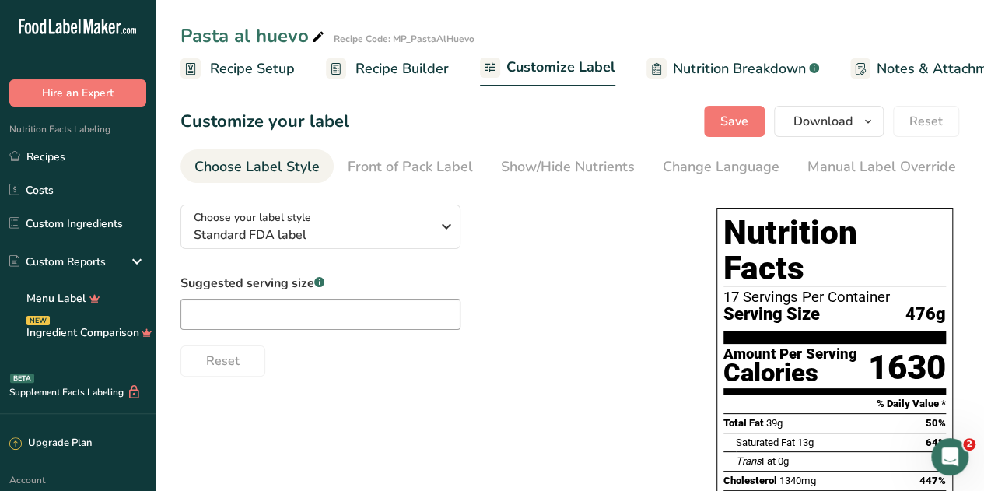
click at [230, 65] on span "Recipe Setup" at bounding box center [252, 68] width 85 height 21
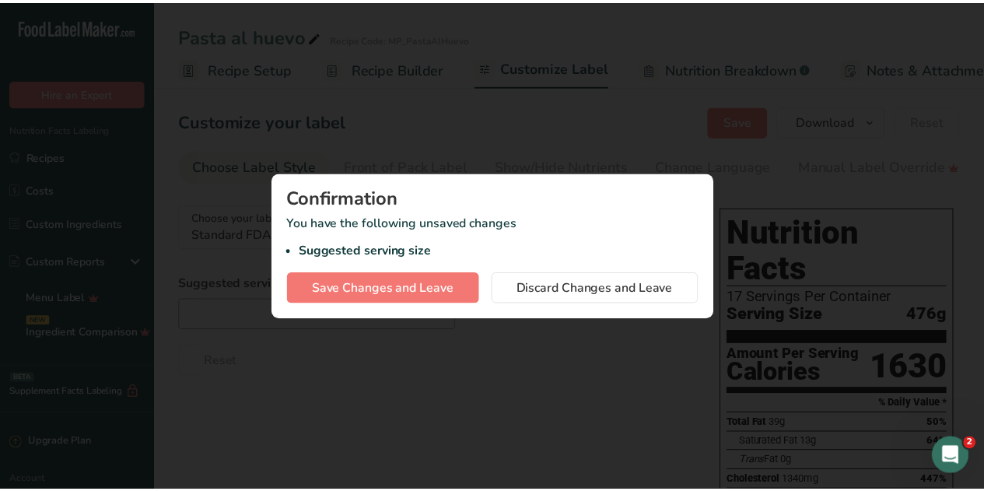
scroll to position [0, 5]
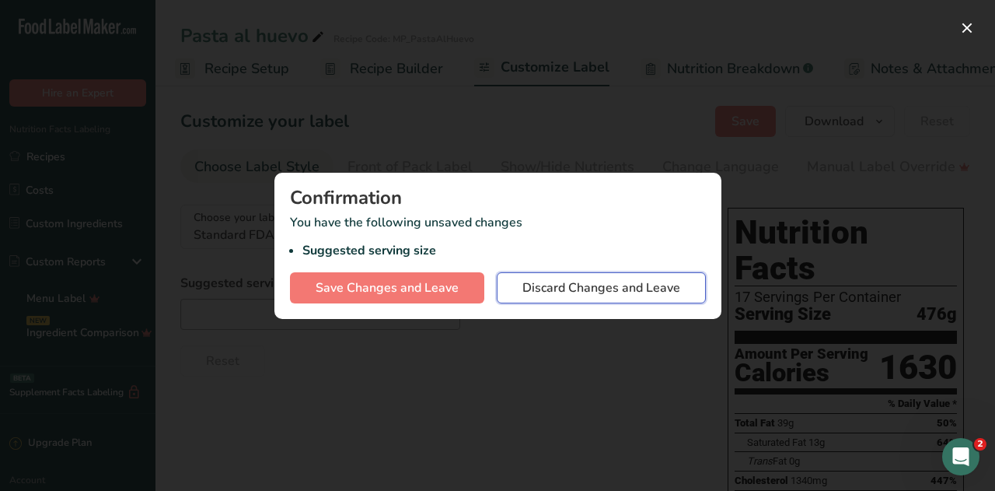
click at [548, 281] on span "Discard Changes and Leave" at bounding box center [601, 287] width 158 height 19
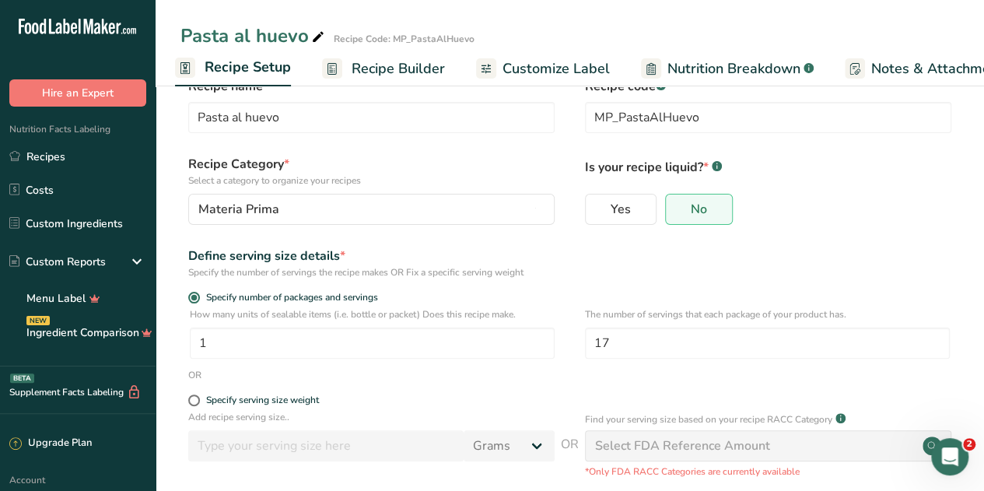
scroll to position [36, 0]
click at [630, 352] on input "17" at bounding box center [767, 342] width 365 height 31
click at [744, 273] on div "Define serving size details * Specify the number of servings the recipe makes O…" at bounding box center [569, 262] width 778 height 33
click at [400, 66] on span "Recipe Builder" at bounding box center [397, 68] width 93 height 21
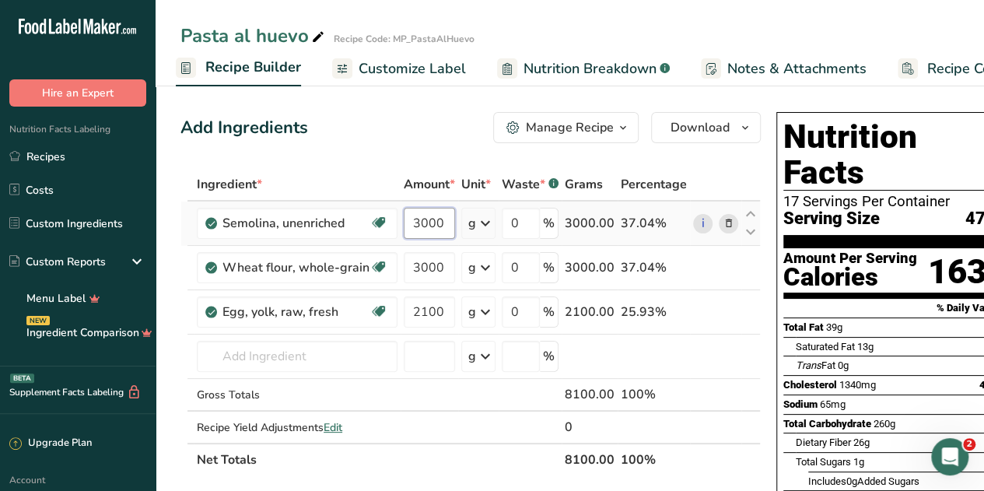
drag, startPoint x: 439, startPoint y: 226, endPoint x: 397, endPoint y: 222, distance: 42.2
click at [397, 222] on tr "Semolina, unenriched Dairy free Vegan Vegetarian Soy free 3000 g Portions 1 cup…" at bounding box center [470, 223] width 578 height 44
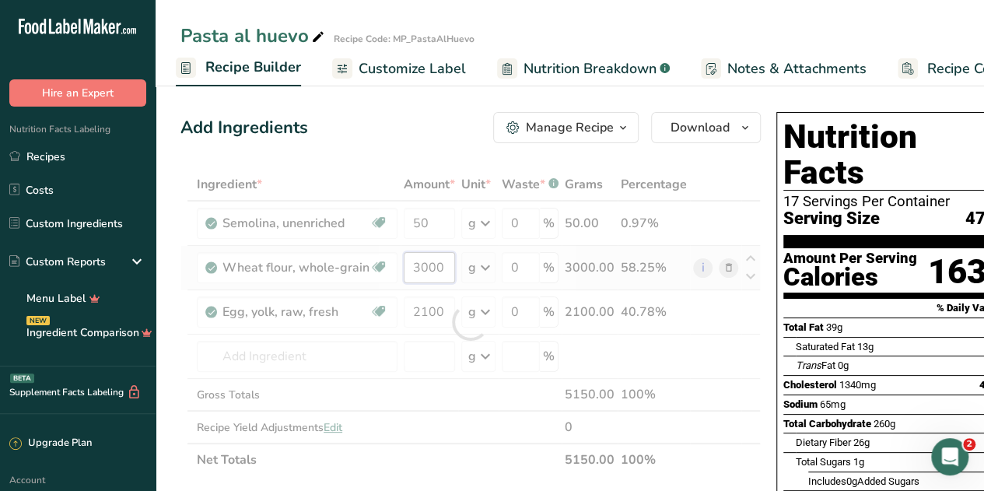
click at [445, 271] on div "Ingredient * Amount * Unit * Waste * .a-a{fill:#347362;}.b-a{fill:#fff;} Grams …" at bounding box center [470, 322] width 580 height 308
click at [444, 309] on div "Ingredient * Amount * Unit * Waste * .a-a{fill:#347362;}.b-a{fill:#fff;} Grams …" at bounding box center [470, 322] width 580 height 308
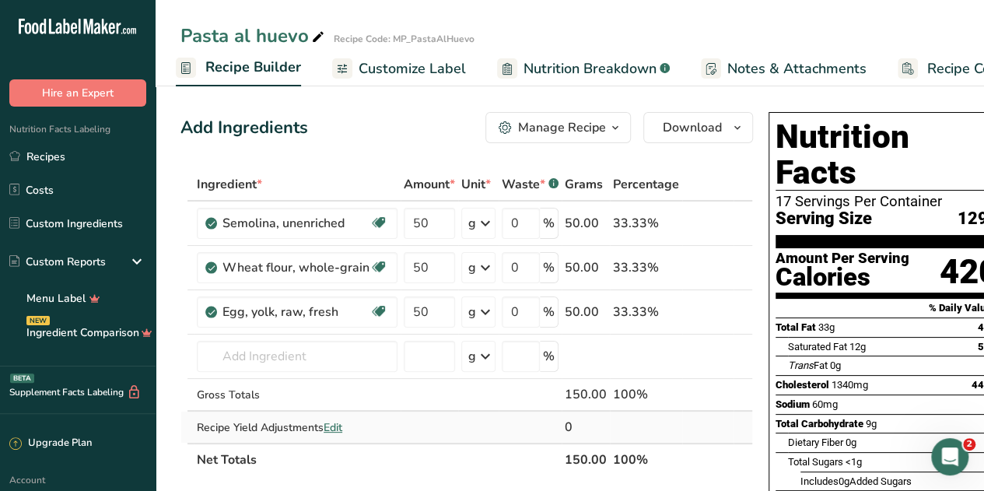
click at [698, 417] on div "Ingredient * Amount * Unit * Waste * .a-a{fill:#347362;}.b-a{fill:#fff;} Grams …" at bounding box center [466, 322] width 572 height 308
click at [518, 225] on input "0" at bounding box center [520, 223] width 38 height 31
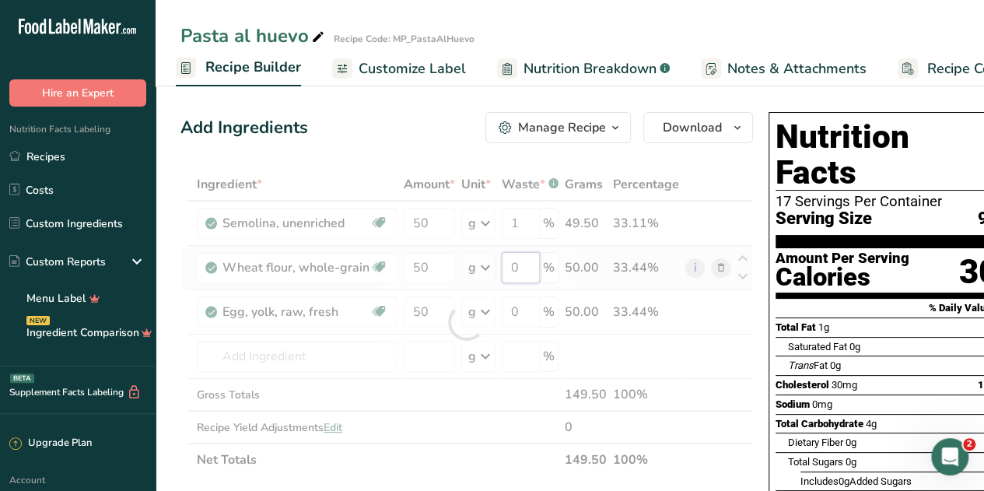
click at [523, 260] on div "Ingredient * Amount * Unit * Waste * .a-a{fill:#347362;}.b-a{fill:#fff;} Grams …" at bounding box center [466, 322] width 572 height 308
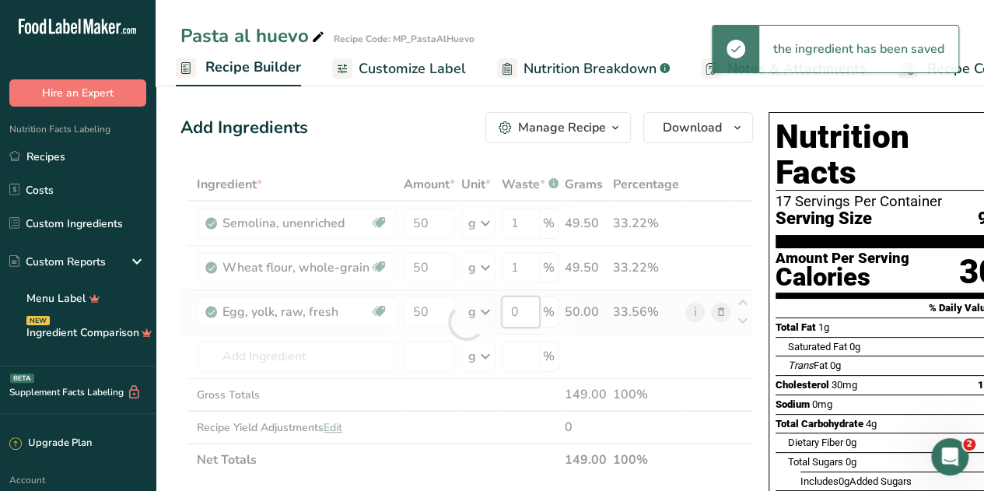
click at [516, 307] on div "Ingredient * Amount * Unit * Waste * .a-a{fill:#347362;}.b-a{fill:#fff;} Grams …" at bounding box center [466, 322] width 572 height 308
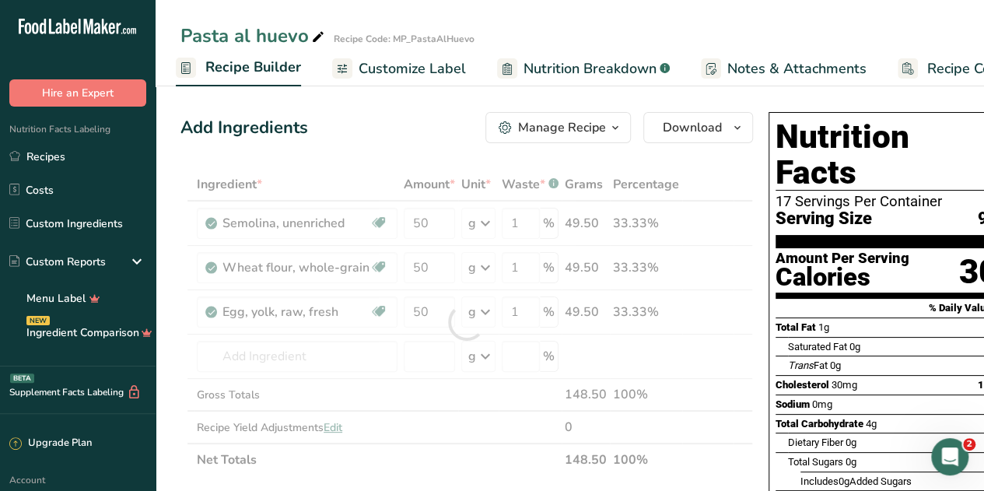
click at [356, 126] on div "Add Ingredients Manage Recipe Delete Recipe Duplicate Recipe Scale Recipe Save …" at bounding box center [466, 127] width 572 height 31
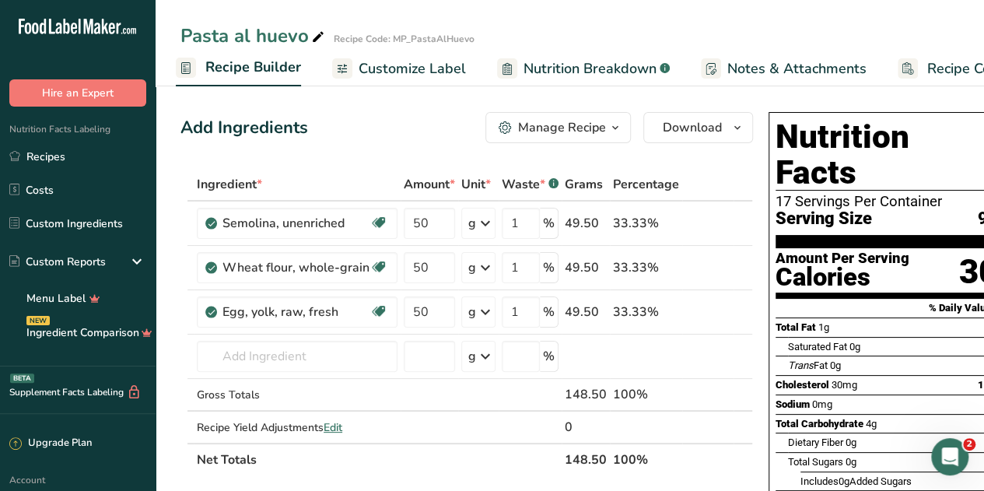
click at [256, 61] on span "Recipe Builder" at bounding box center [253, 67] width 96 height 21
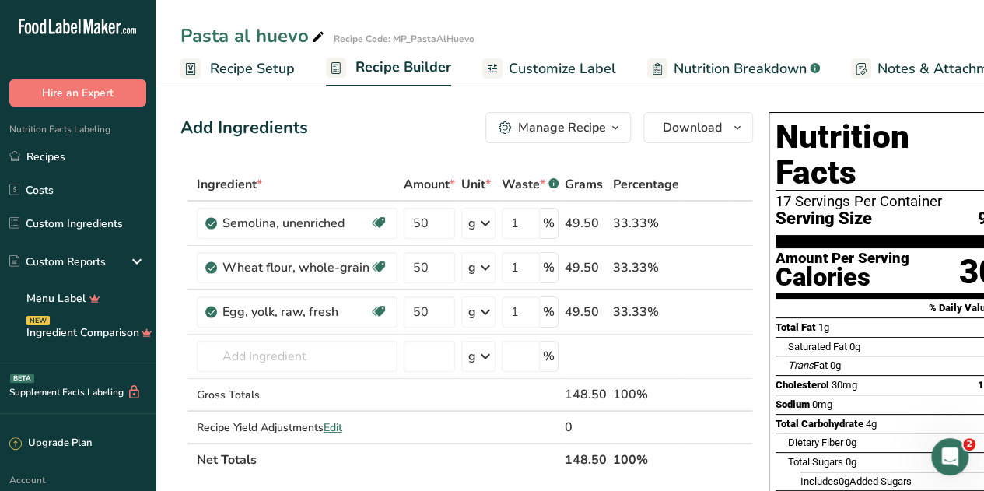
click at [230, 63] on span "Recipe Setup" at bounding box center [252, 68] width 85 height 21
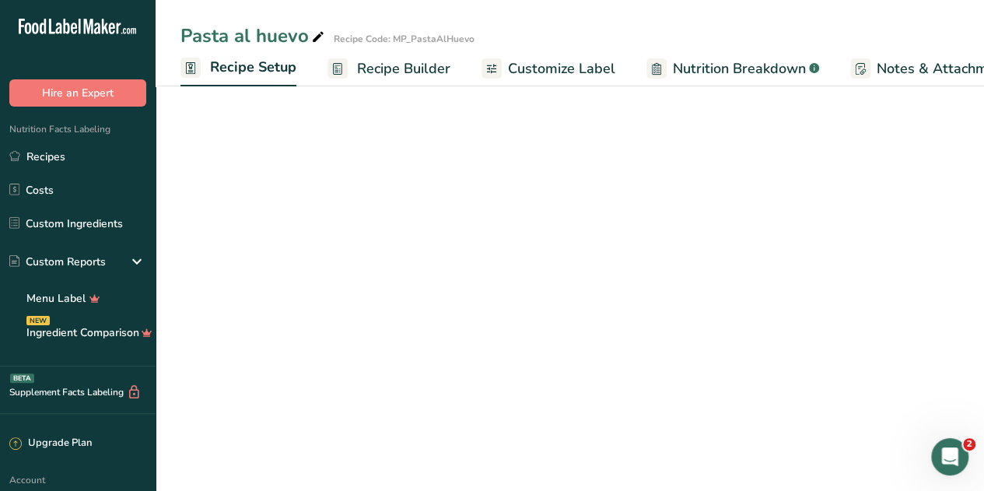
scroll to position [0, 5]
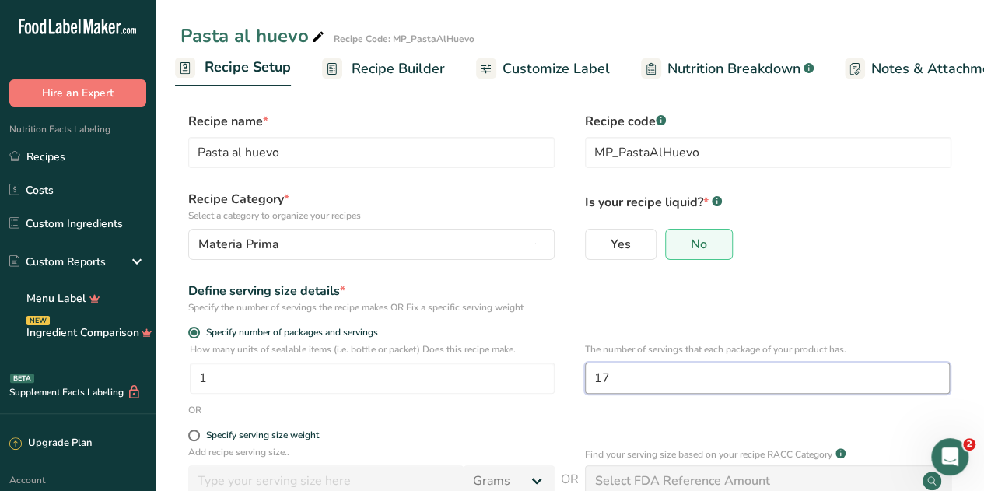
drag, startPoint x: 670, startPoint y: 385, endPoint x: 558, endPoint y: 366, distance: 113.5
click at [558, 366] on div "How many units of sealable items (i.e. bottle or packet) Does this recipe make.…" at bounding box center [569, 372] width 778 height 61
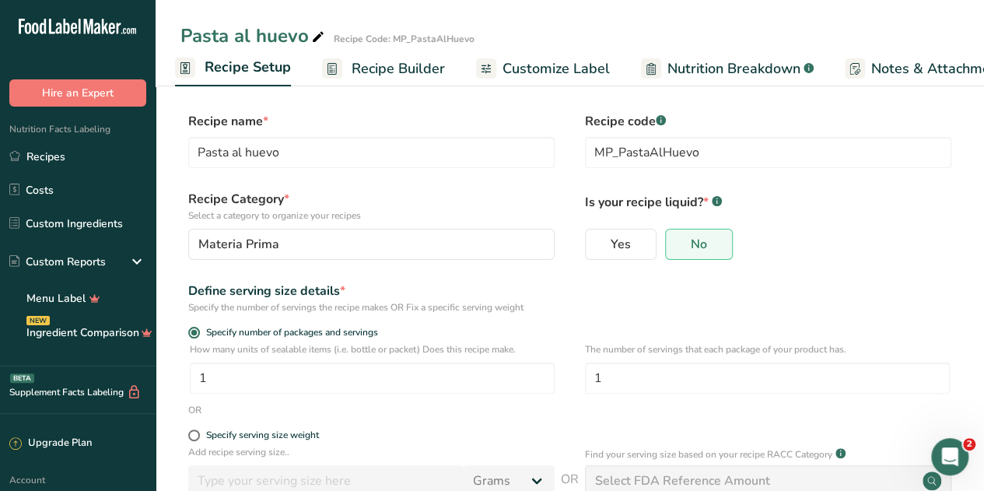
click at [553, 306] on div "Specify the number of servings the recipe makes OR Fix a specific serving weight" at bounding box center [371, 307] width 366 height 14
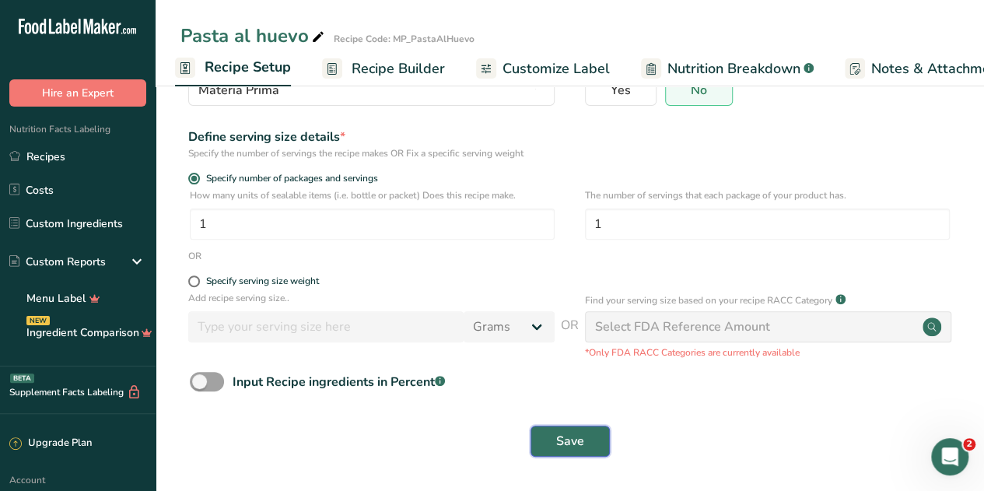
click at [571, 439] on span "Save" at bounding box center [570, 441] width 28 height 19
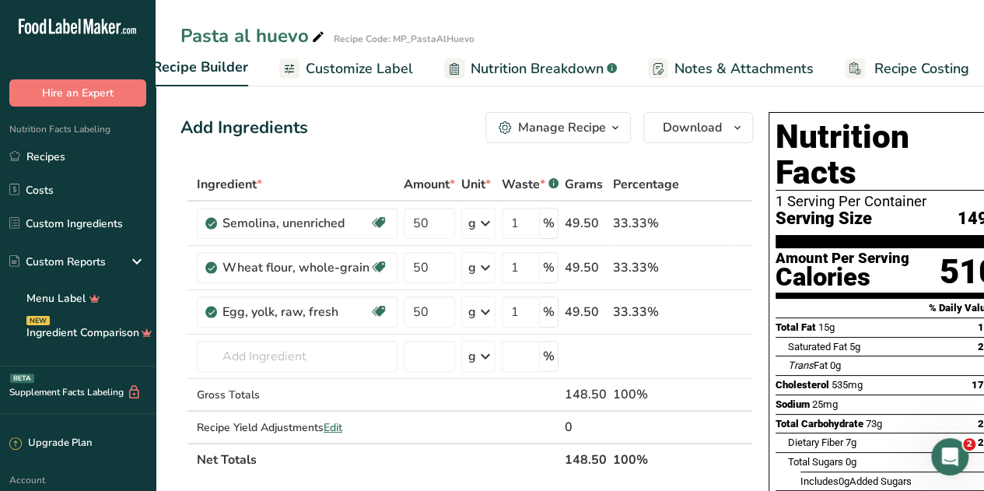
scroll to position [0, 212]
click at [931, 68] on span "Recipe Costing" at bounding box center [912, 68] width 95 height 21
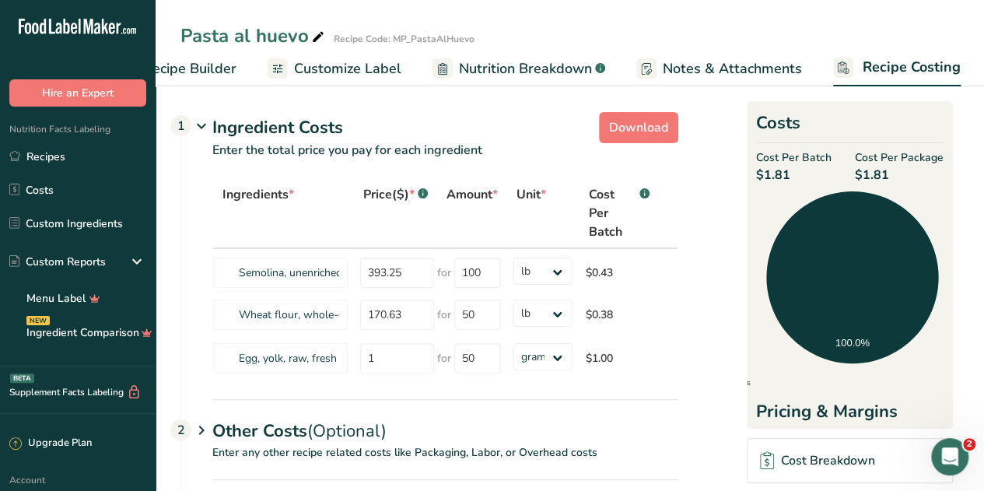
click at [555, 67] on span "Nutrition Breakdown" at bounding box center [525, 68] width 133 height 21
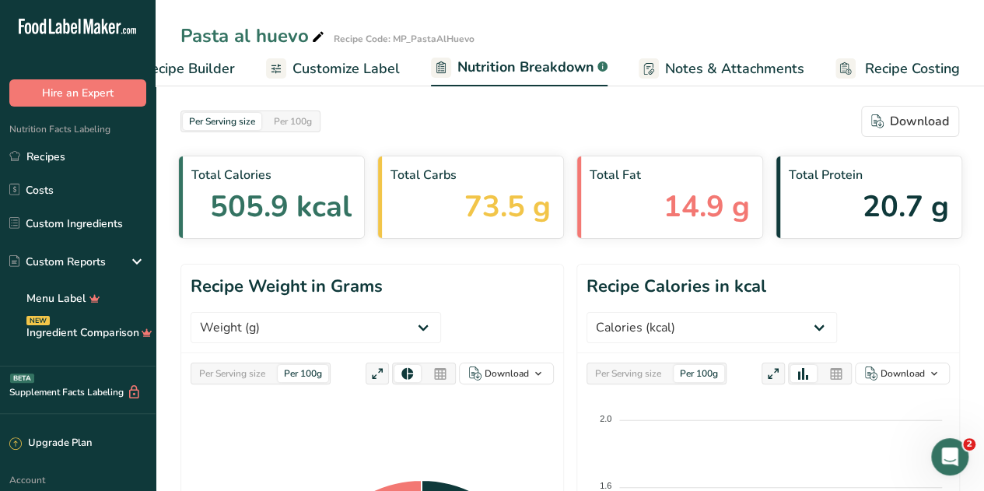
click at [700, 68] on span "Notes & Attachments" at bounding box center [734, 68] width 139 height 21
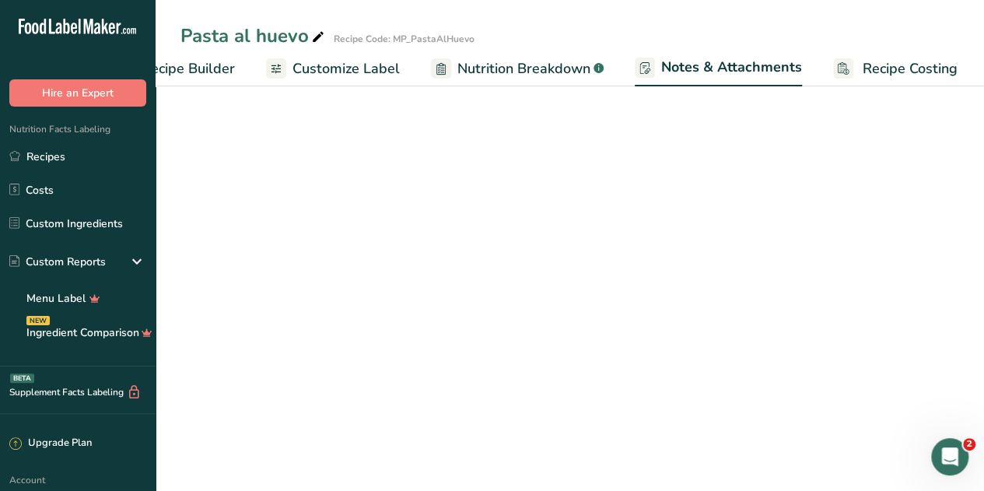
scroll to position [0, 213]
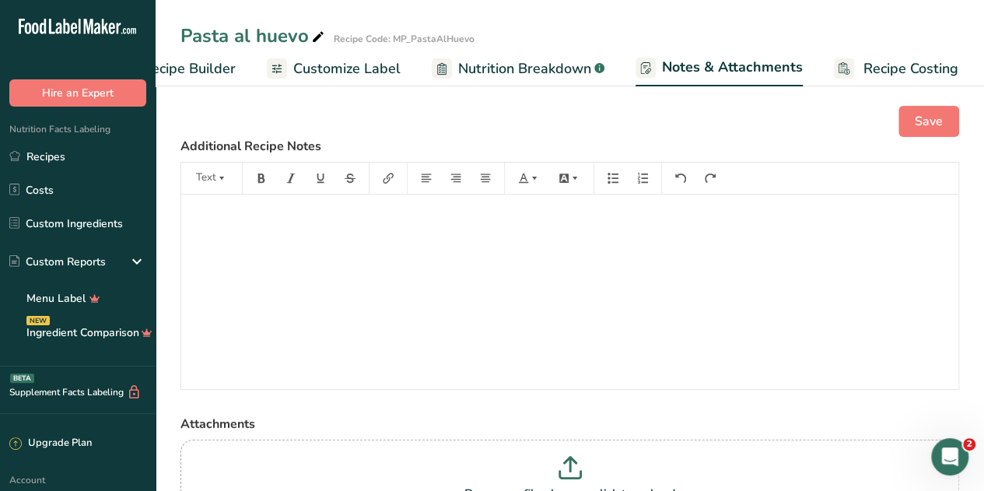
click at [875, 71] on span "Recipe Costing" at bounding box center [910, 68] width 95 height 21
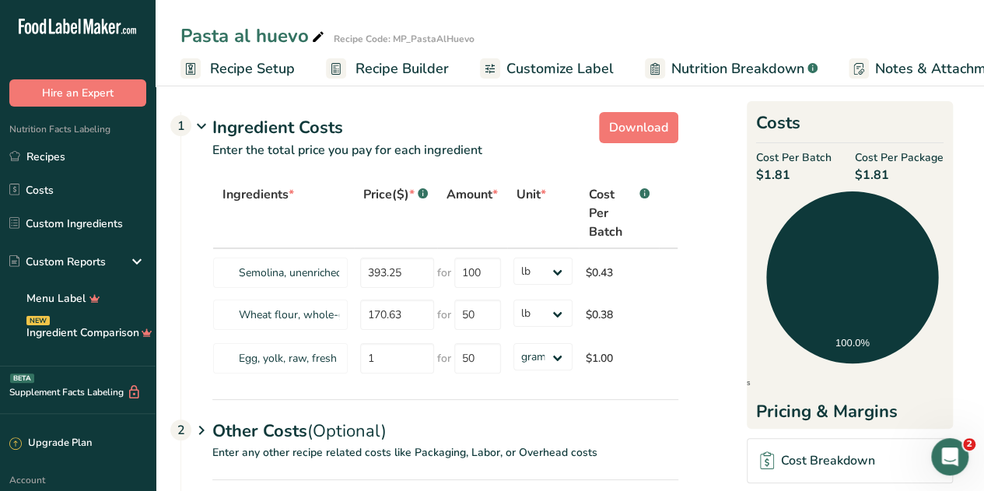
click at [238, 65] on span "Recipe Setup" at bounding box center [252, 68] width 85 height 21
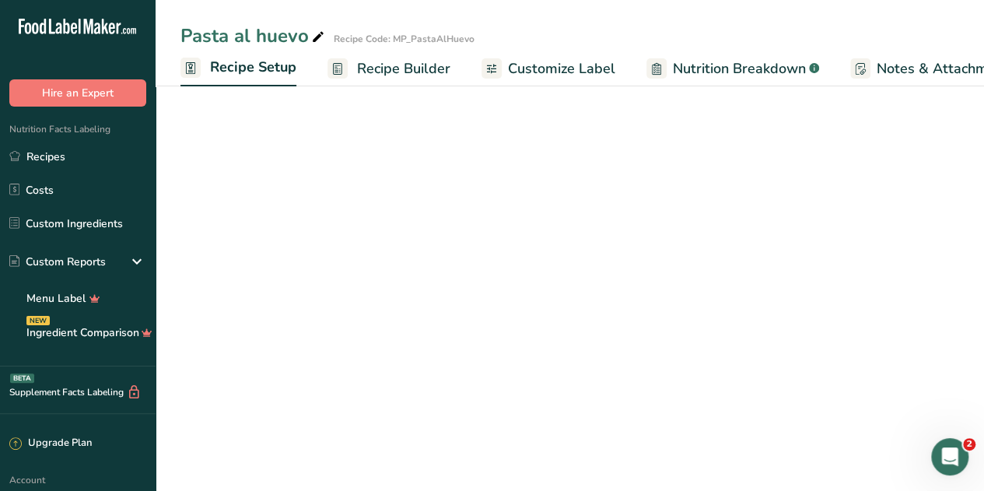
scroll to position [0, 5]
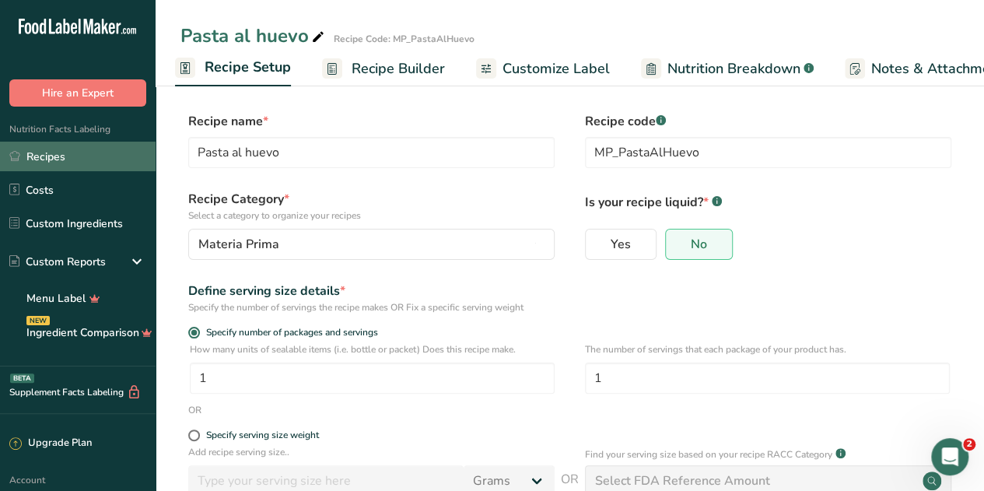
click at [42, 159] on link "Recipes" at bounding box center [77, 157] width 155 height 30
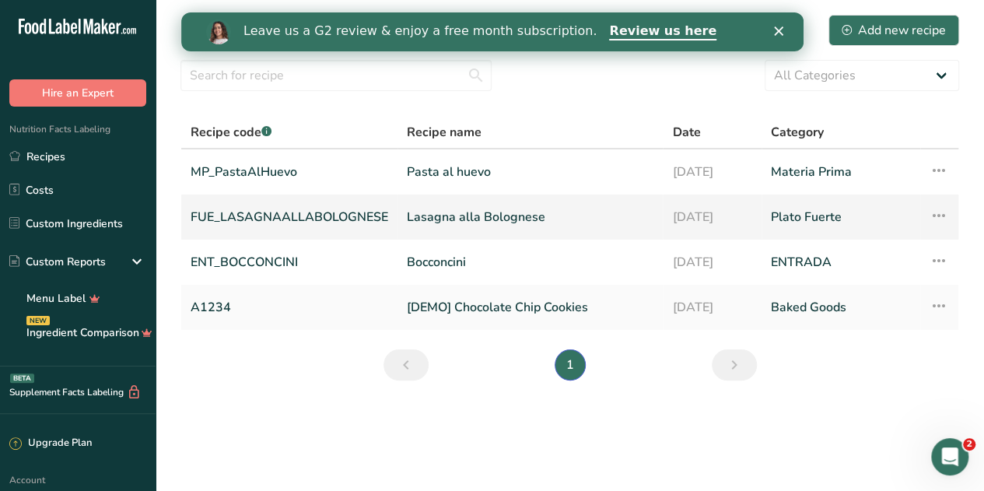
click at [308, 218] on link "FUE_LASAGNAALLABOLOGNESE" at bounding box center [288, 217] width 197 height 33
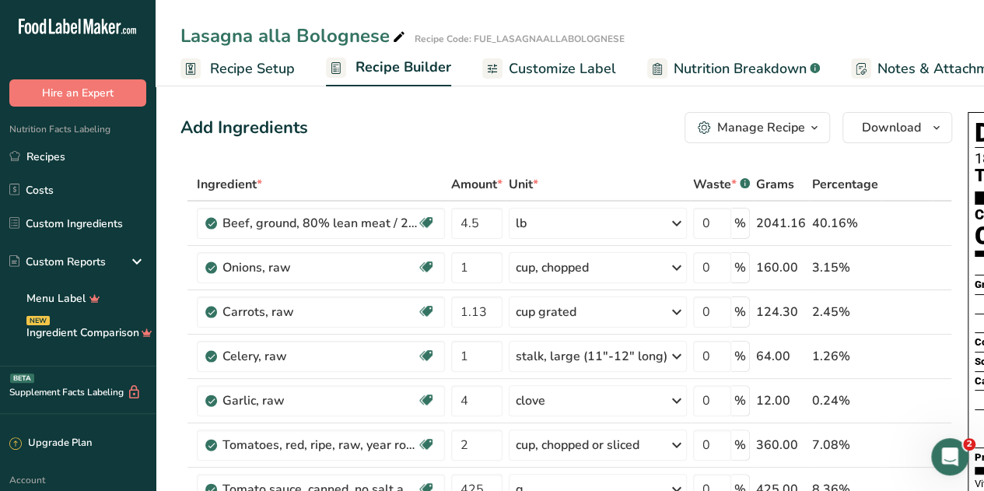
click at [237, 70] on span "Recipe Setup" at bounding box center [252, 68] width 85 height 21
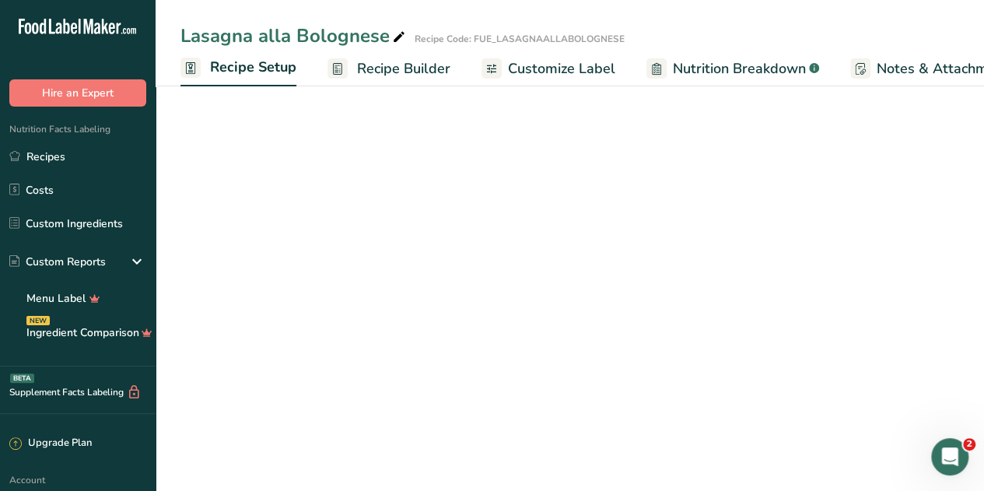
scroll to position [0, 5]
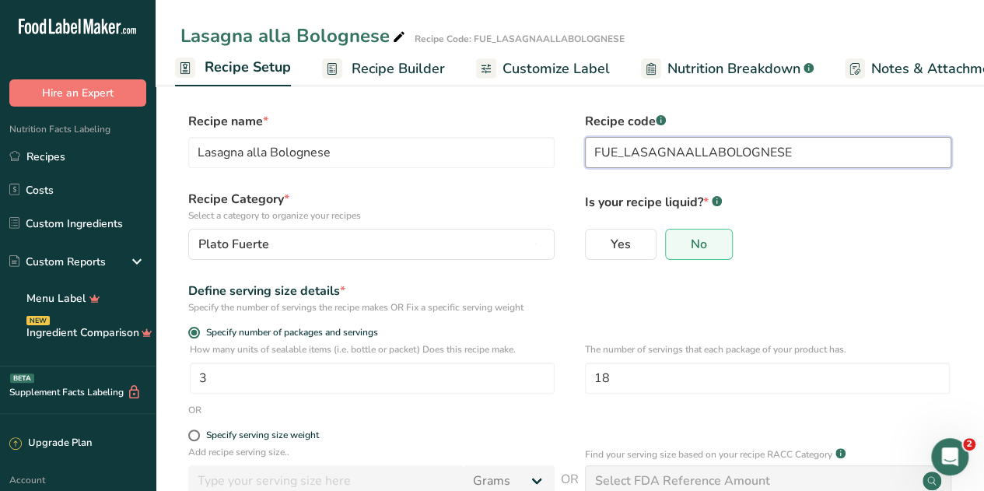
drag, startPoint x: 802, startPoint y: 162, endPoint x: 627, endPoint y: 155, distance: 174.3
click at [627, 155] on input "FUE_LASAGNAALLABOLOGNESE" at bounding box center [768, 152] width 366 height 31
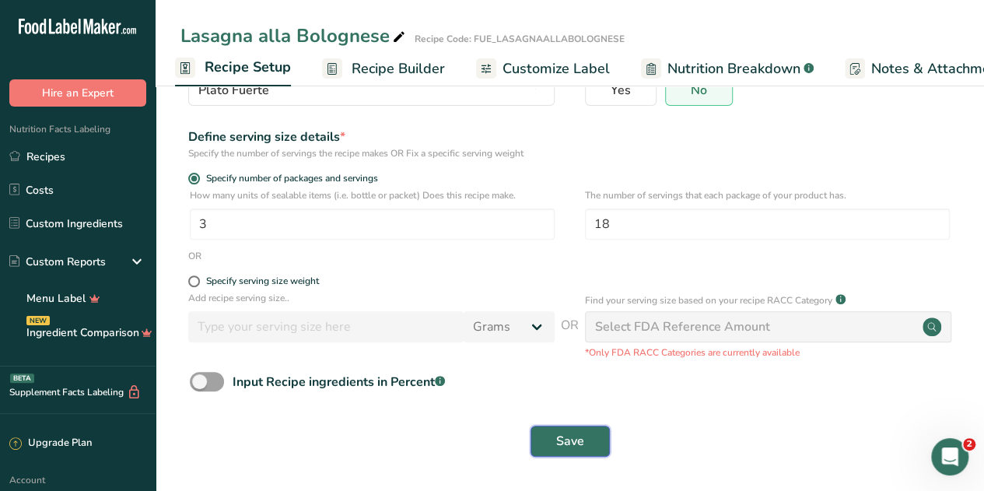
click at [556, 435] on span "Save" at bounding box center [570, 441] width 28 height 19
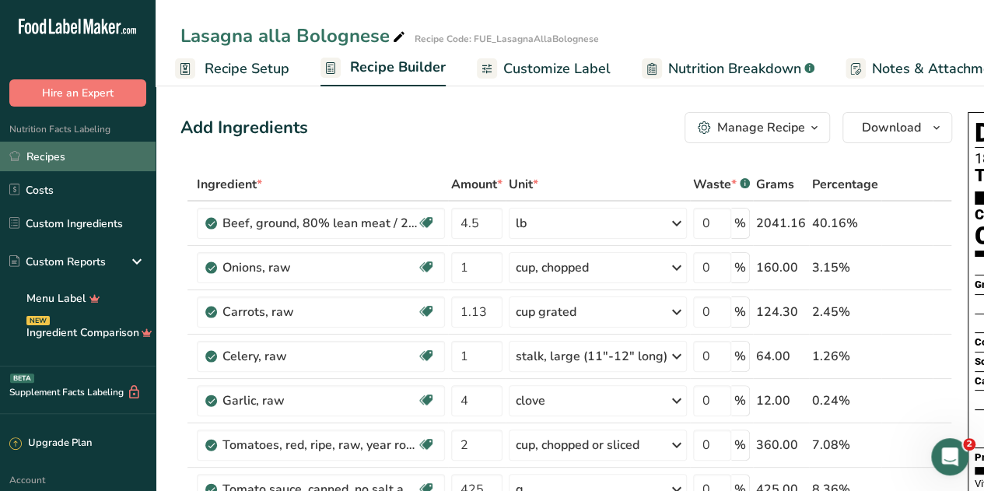
click at [48, 155] on link "Recipes" at bounding box center [77, 157] width 155 height 30
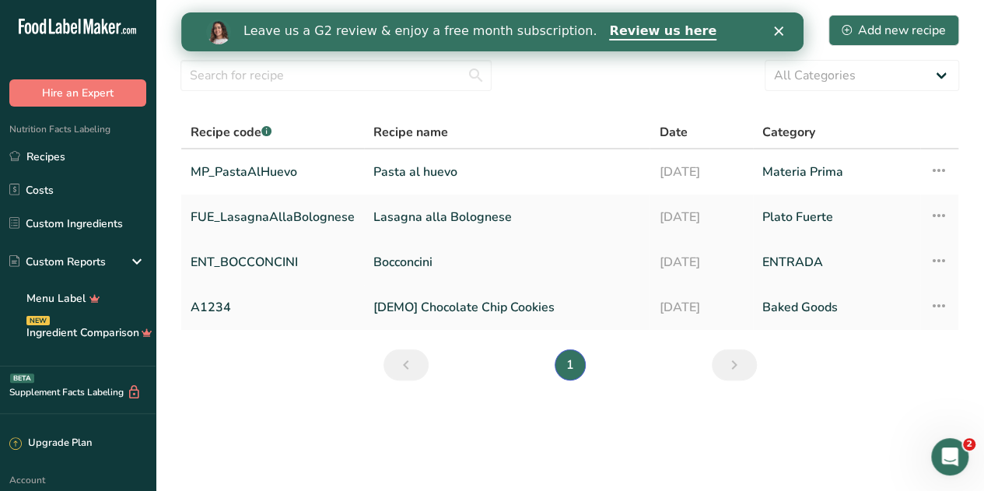
click at [260, 260] on link "ENT_BOCCONCINI" at bounding box center [272, 262] width 164 height 33
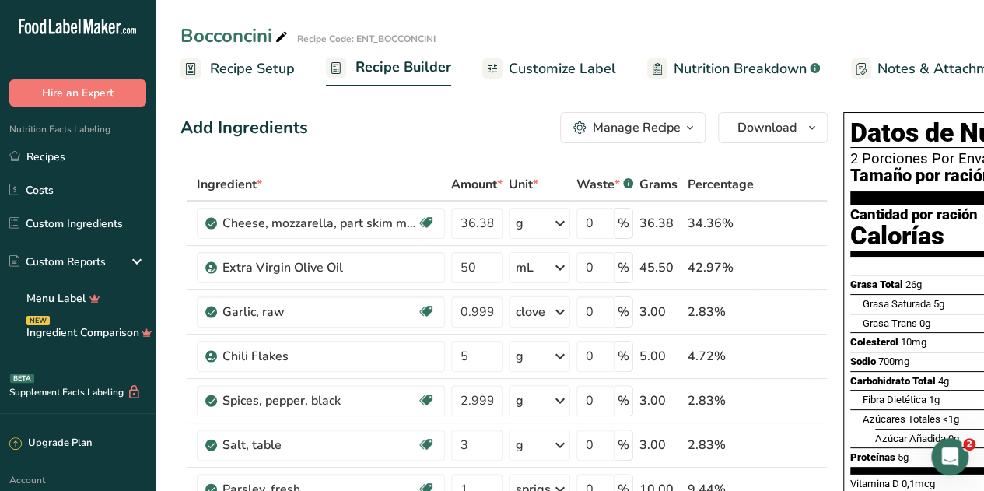
click at [246, 68] on span "Recipe Setup" at bounding box center [252, 68] width 85 height 21
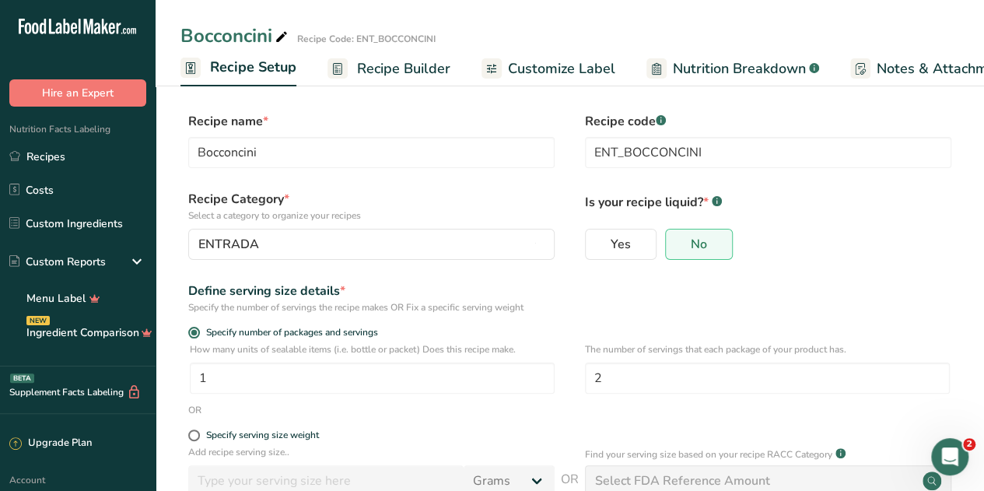
scroll to position [0, 5]
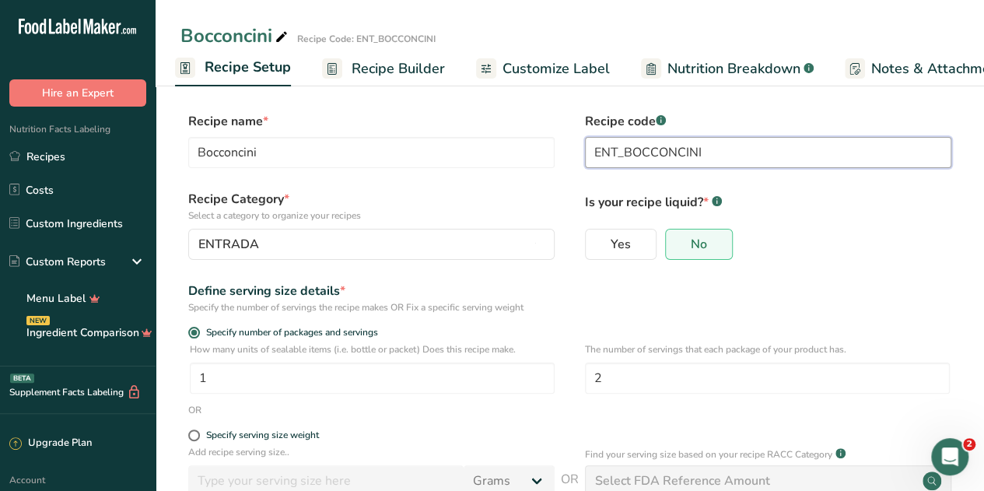
click at [711, 159] on input "ENT_BOCCONCINI" at bounding box center [768, 152] width 366 height 31
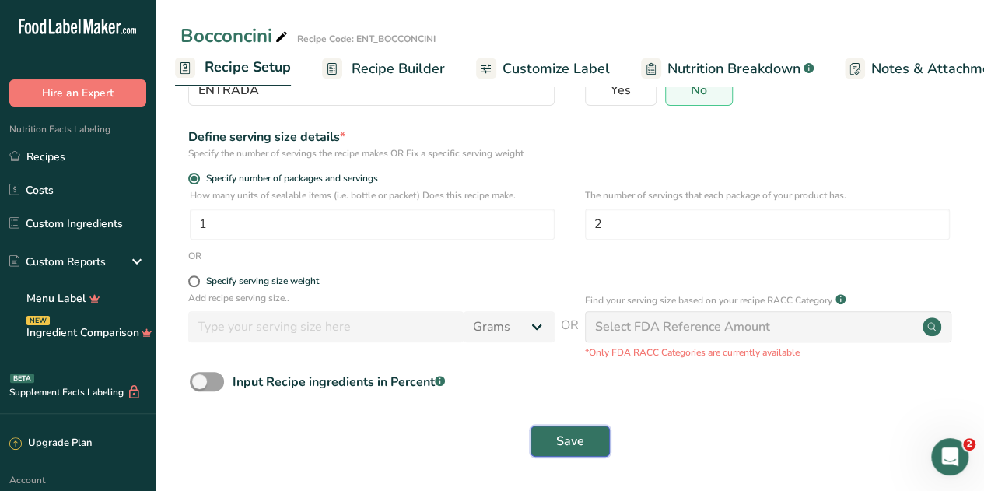
click at [582, 446] on span "Save" at bounding box center [570, 441] width 28 height 19
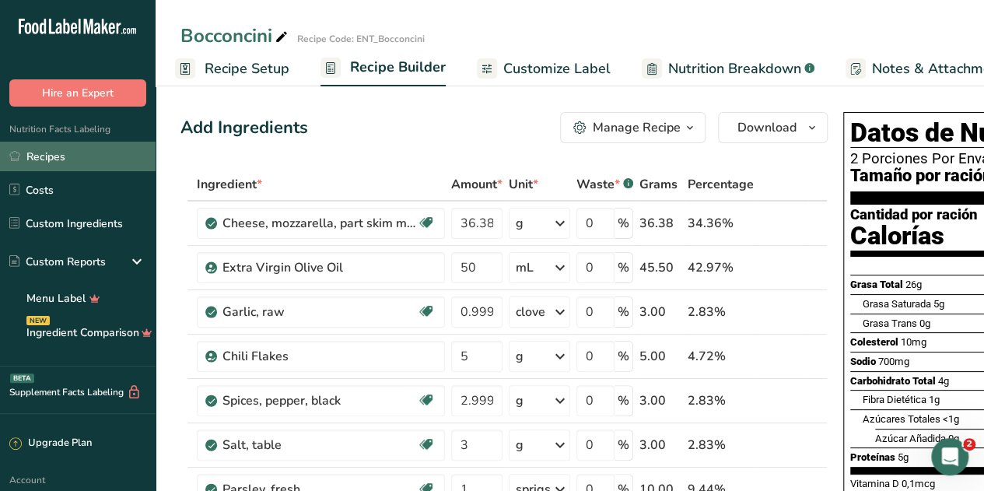
click at [62, 157] on link "Recipes" at bounding box center [77, 157] width 155 height 30
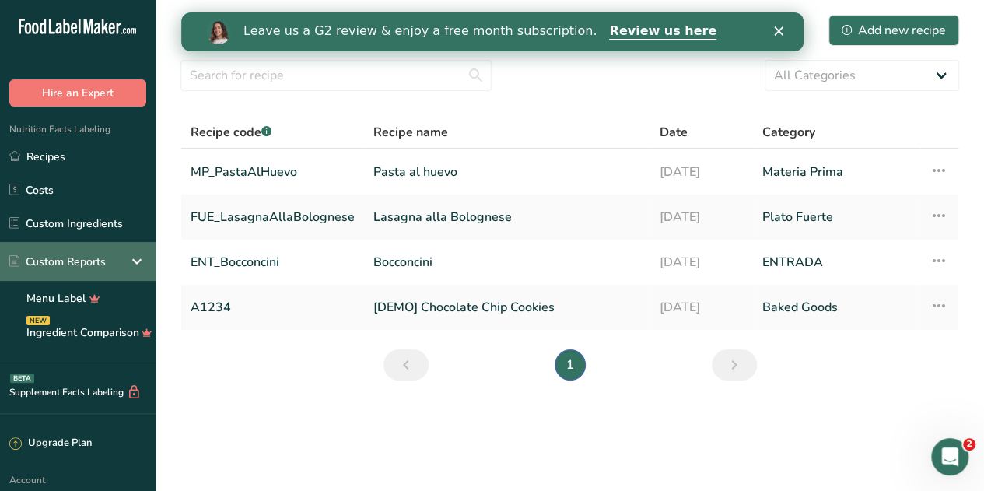
click at [135, 261] on icon at bounding box center [137, 261] width 19 height 28
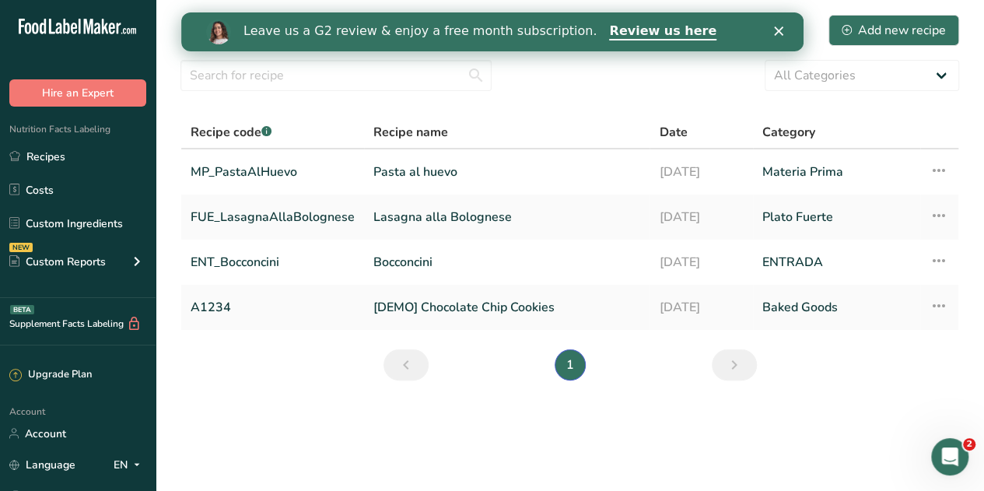
click at [305, 459] on main "Recipes (4) Add new recipe All Categories Baked Goods [GEOGRAPHIC_DATA] Confect…" at bounding box center [492, 245] width 984 height 491
